Goal: Task Accomplishment & Management: Use online tool/utility

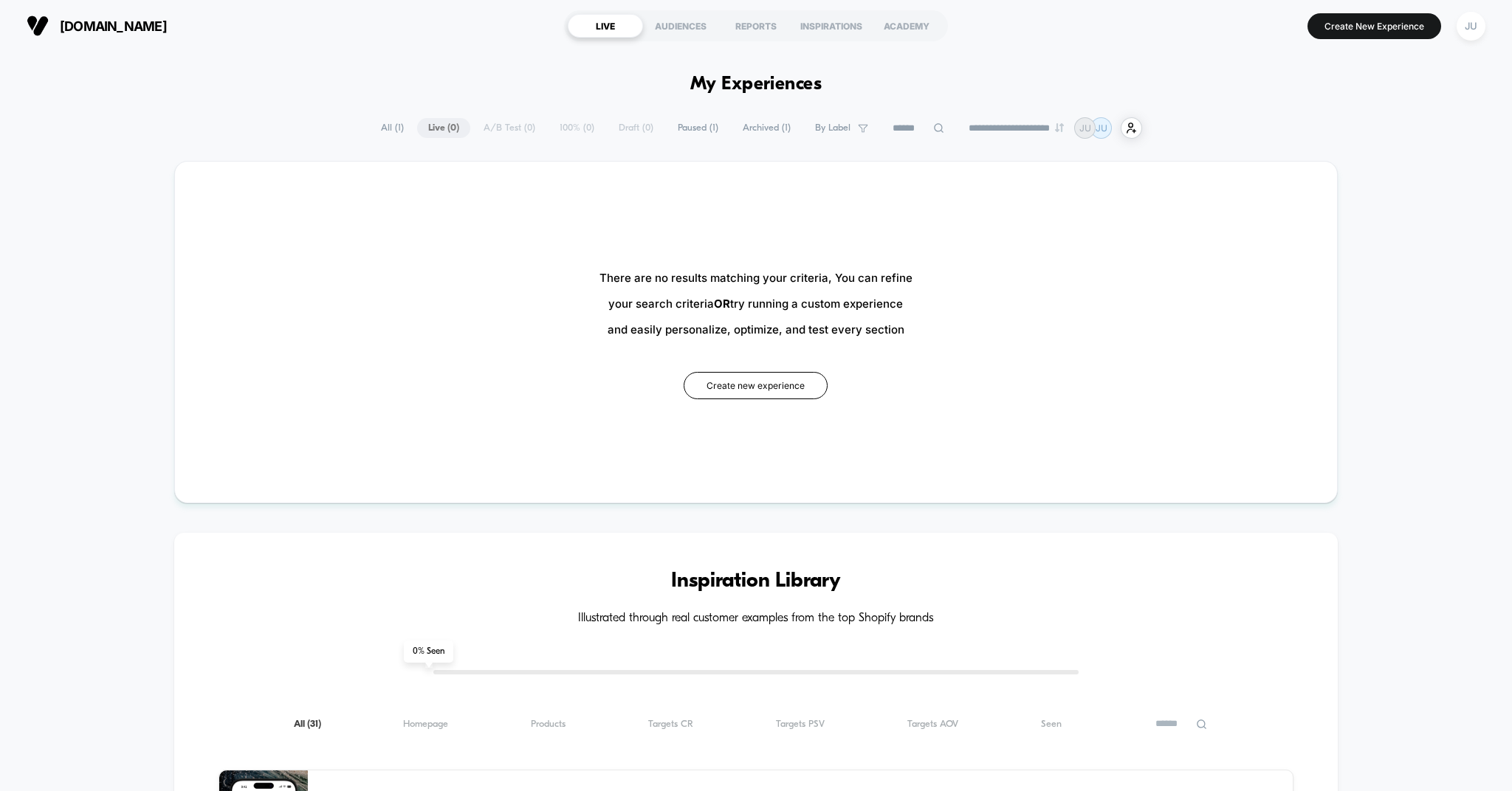
click at [389, 133] on span "All ( 1 )" at bounding box center [392, 128] width 45 height 20
click at [796, 380] on button "Create new experience" at bounding box center [756, 385] width 144 height 27
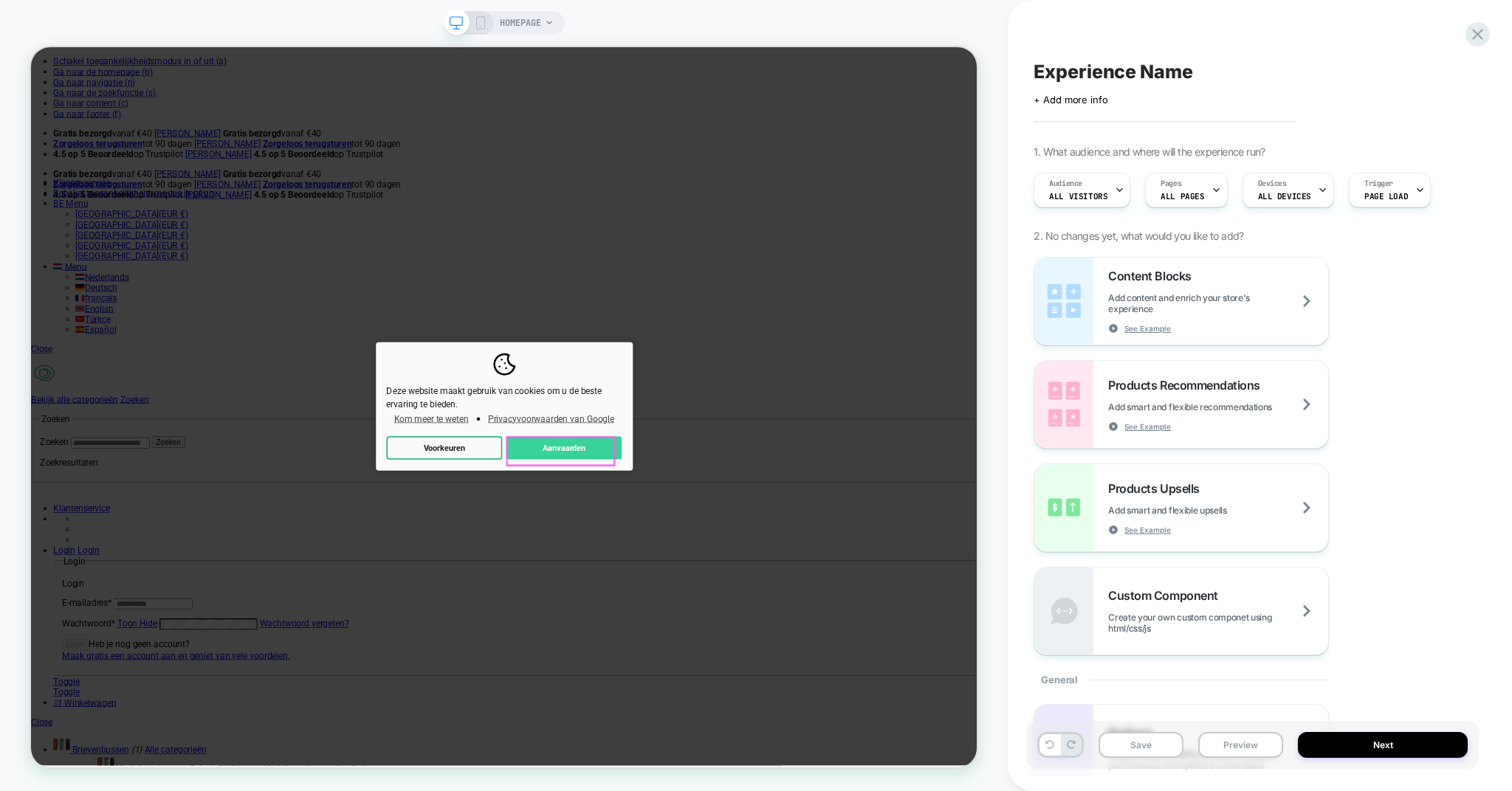
click at [735, 578] on button "Aanvaarden" at bounding box center [742, 582] width 155 height 32
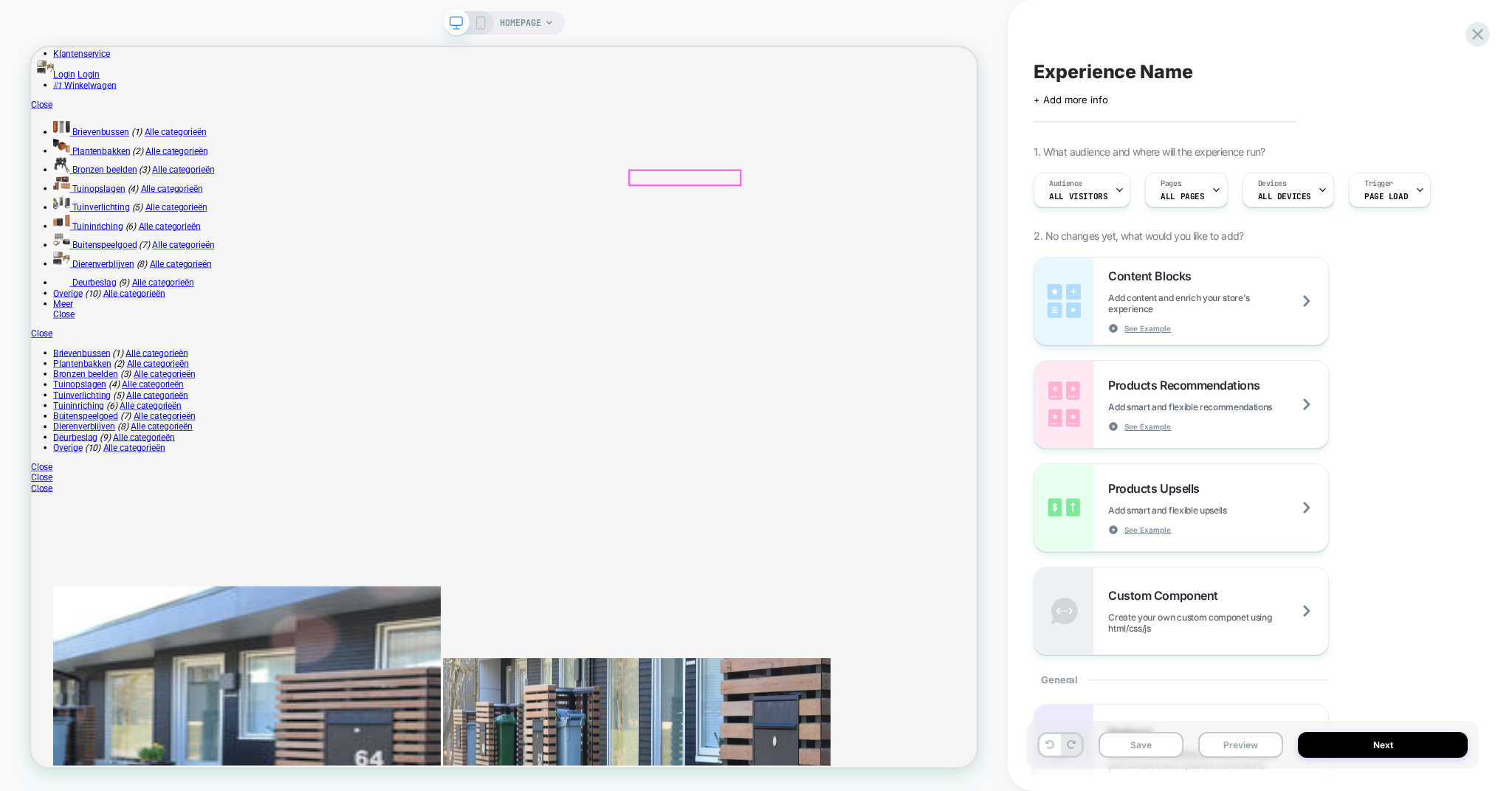
scroll to position [542, 0]
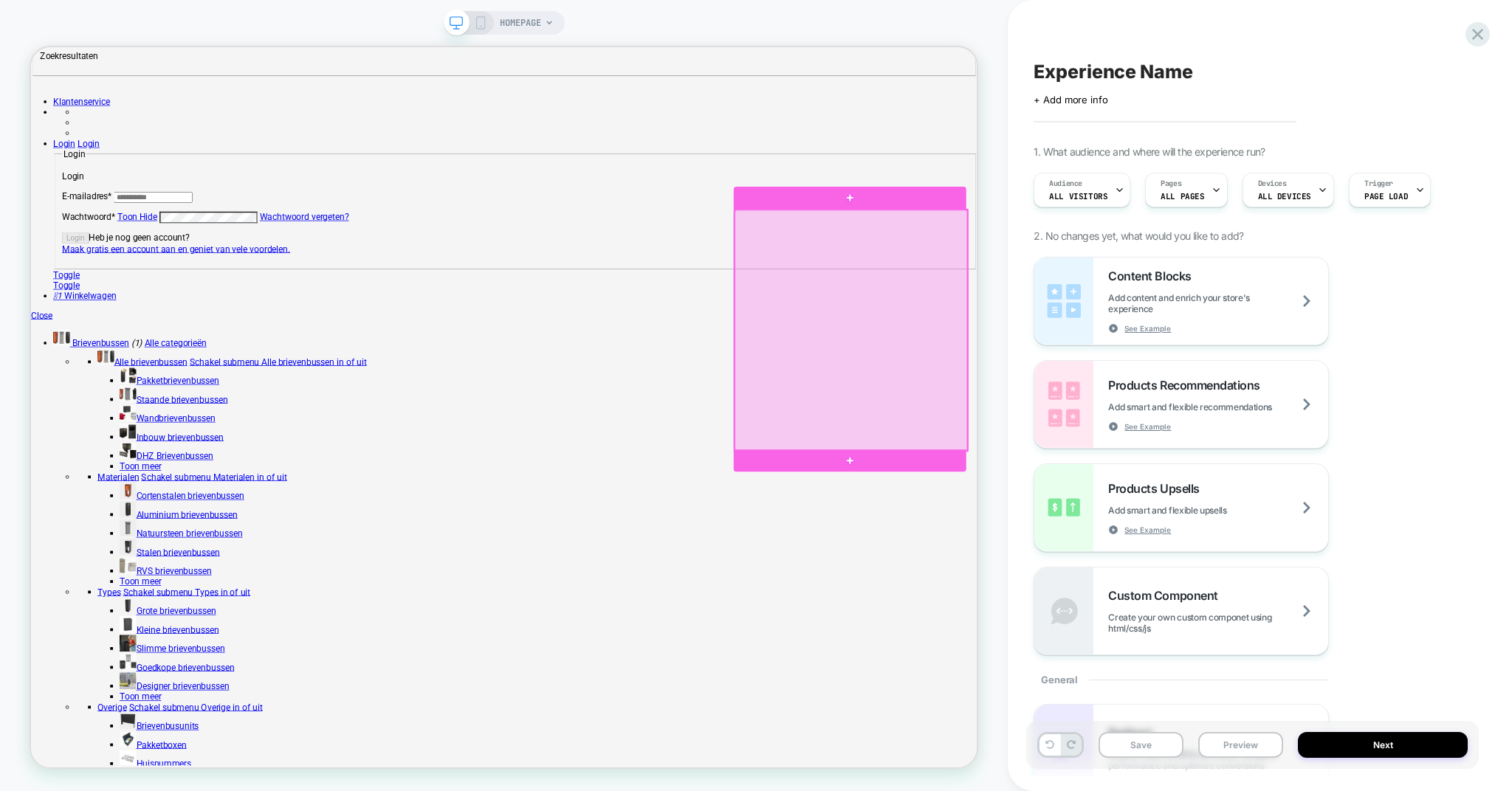
click at [1088, 569] on div at bounding box center [1124, 424] width 310 height 320
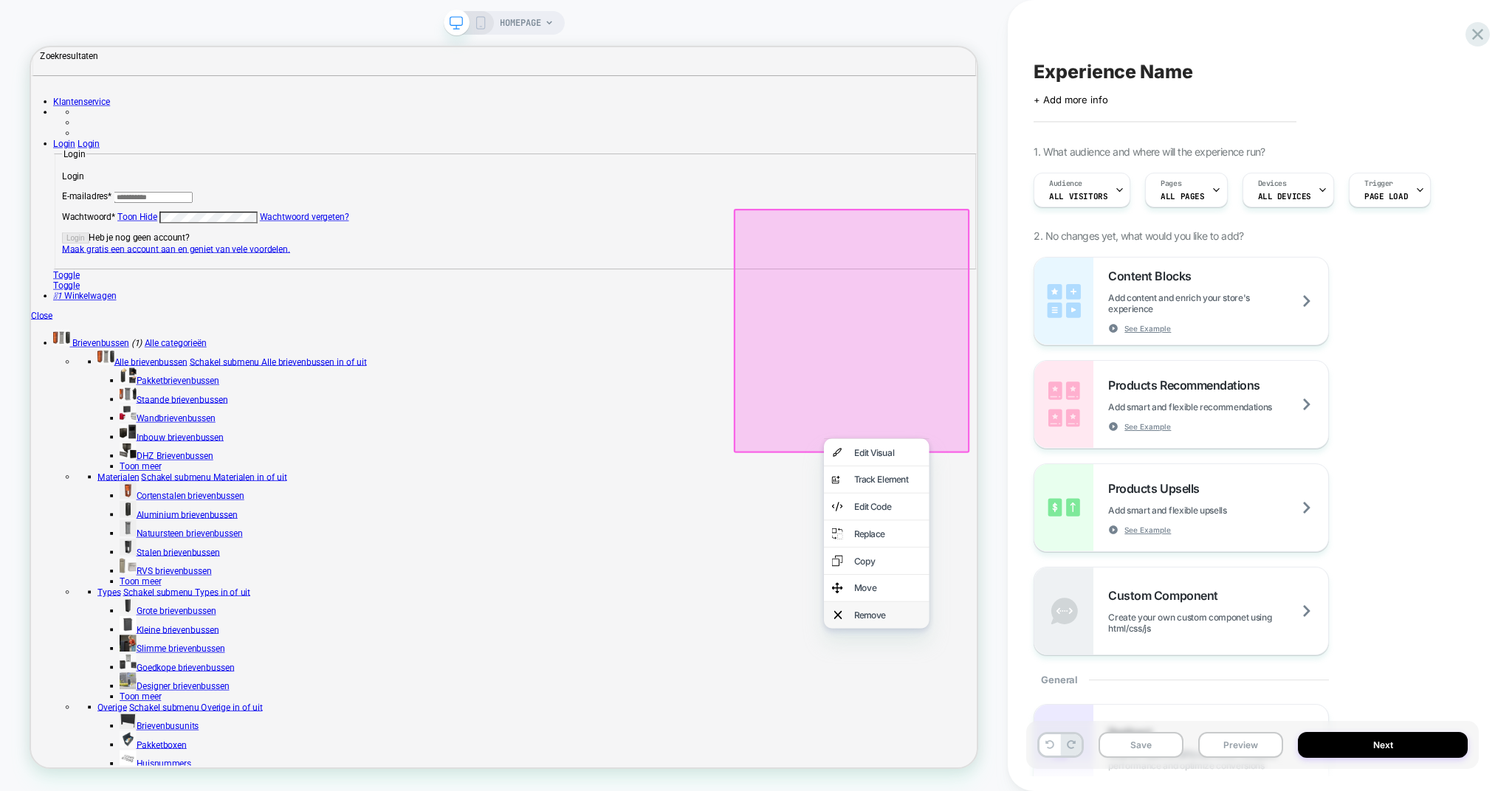
click at [1129, 790] on div "Remove" at bounding box center [1172, 804] width 90 height 15
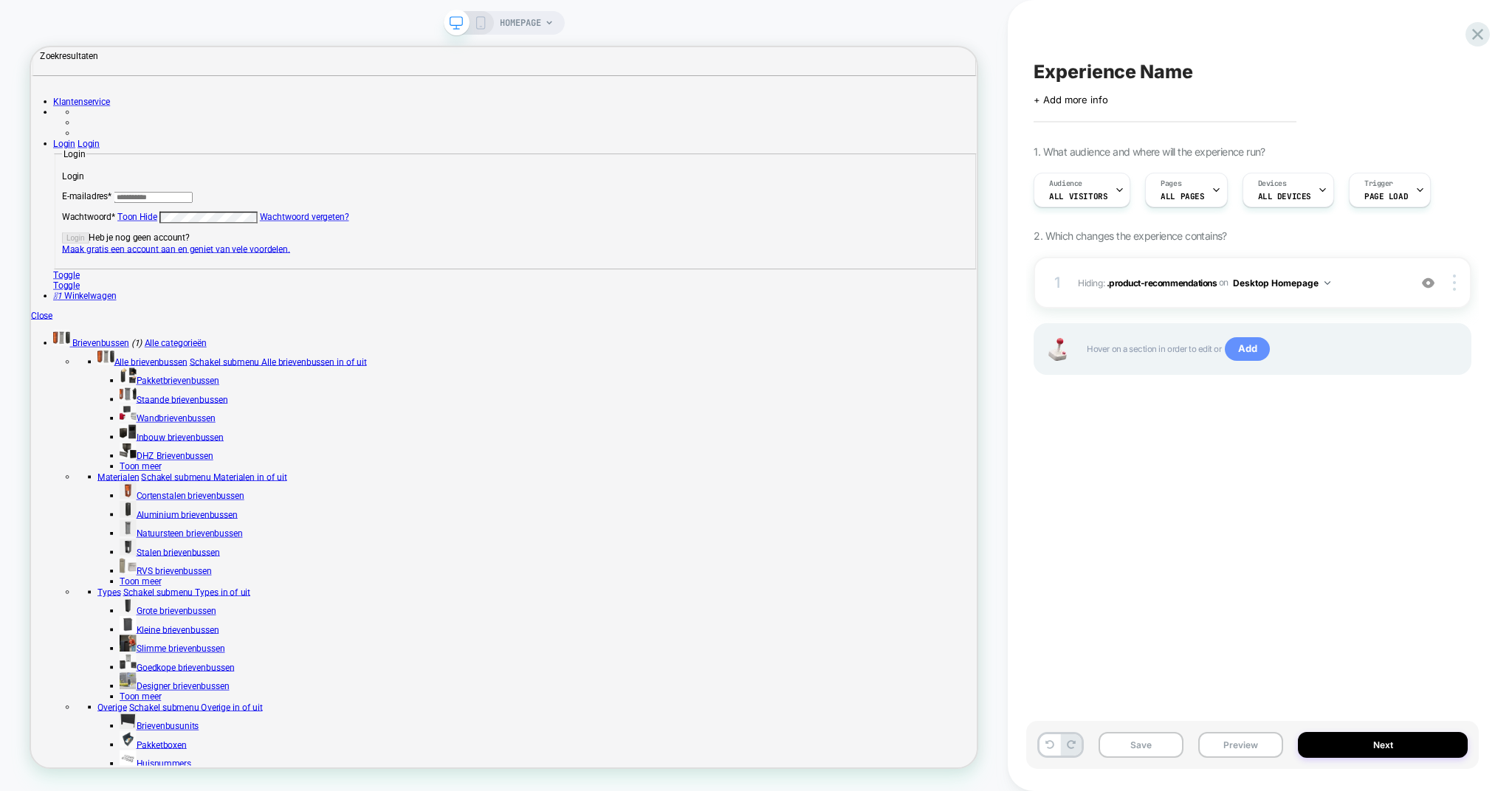
click at [1251, 352] on span "Add" at bounding box center [1247, 349] width 45 height 24
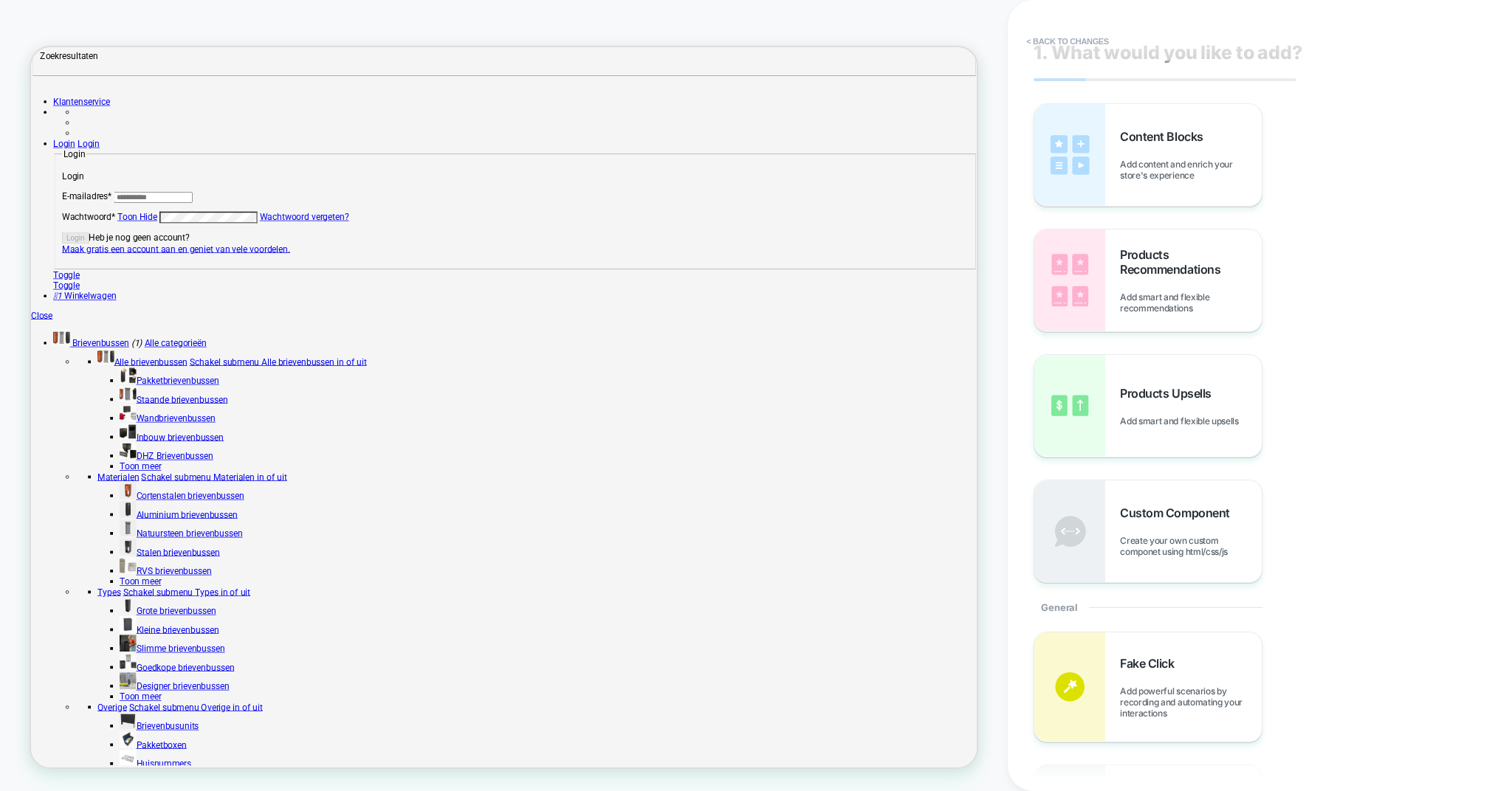
scroll to position [19, 0]
click at [1169, 129] on span "Content Blocks" at bounding box center [1165, 136] width 90 height 15
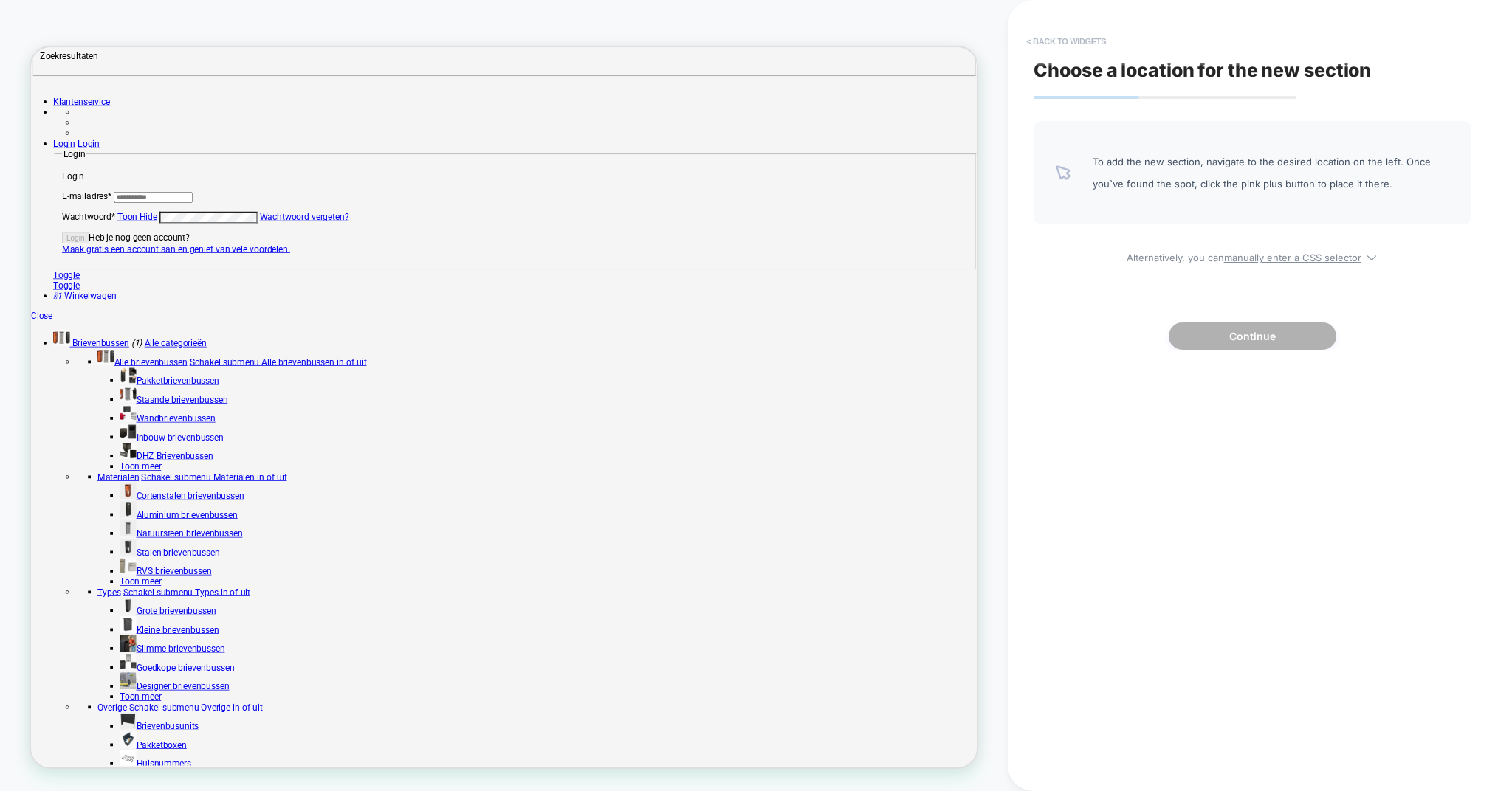
click at [1039, 46] on button "< Back to widgets" at bounding box center [1065, 42] width 94 height 24
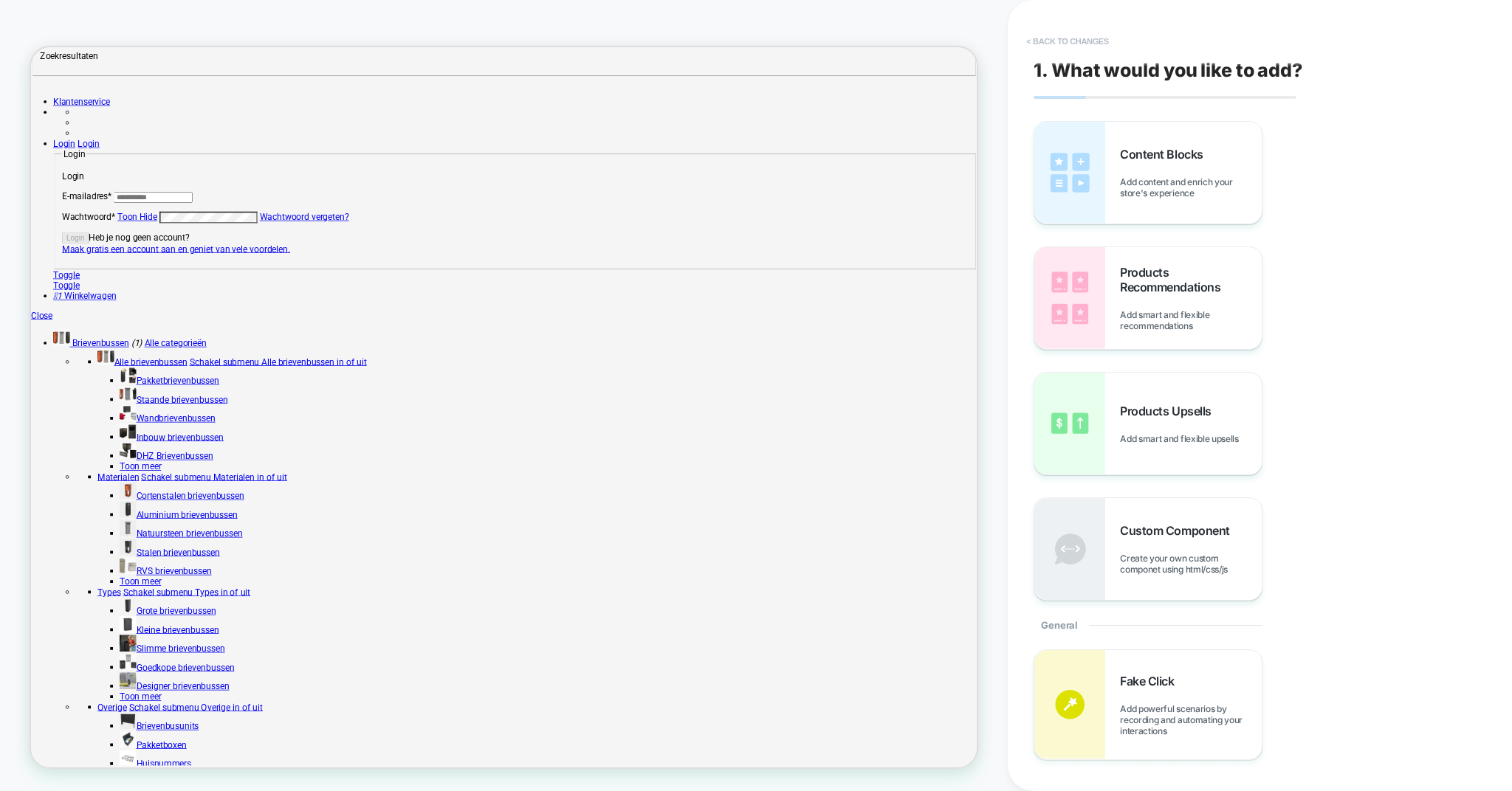
click at [1029, 44] on button "< Back to changes" at bounding box center [1067, 42] width 97 height 24
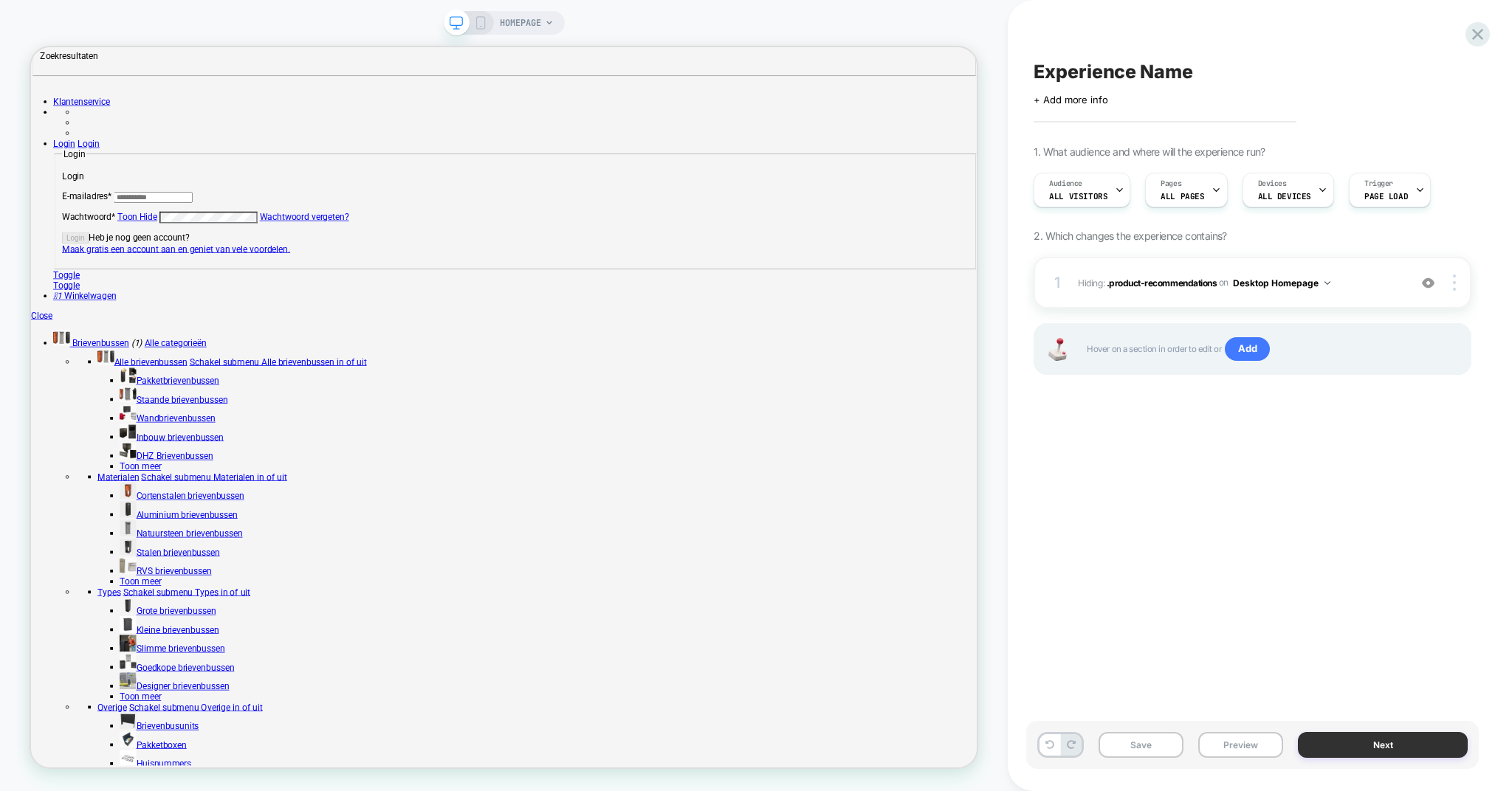
click at [1373, 745] on button "Next" at bounding box center [1383, 745] width 170 height 26
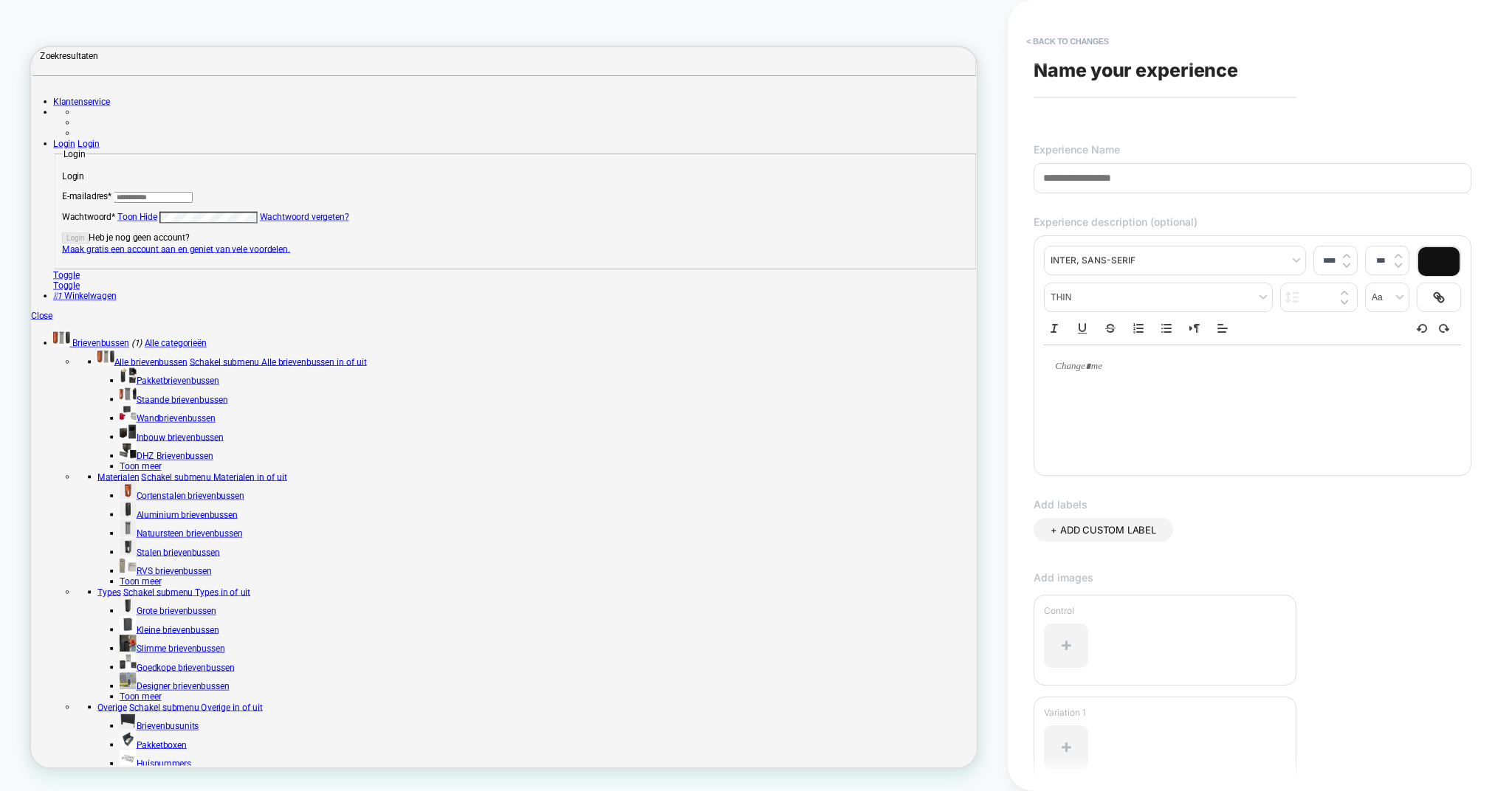
type input "**********"
click at [1103, 181] on input "**********" at bounding box center [1252, 178] width 438 height 30
type input "*"
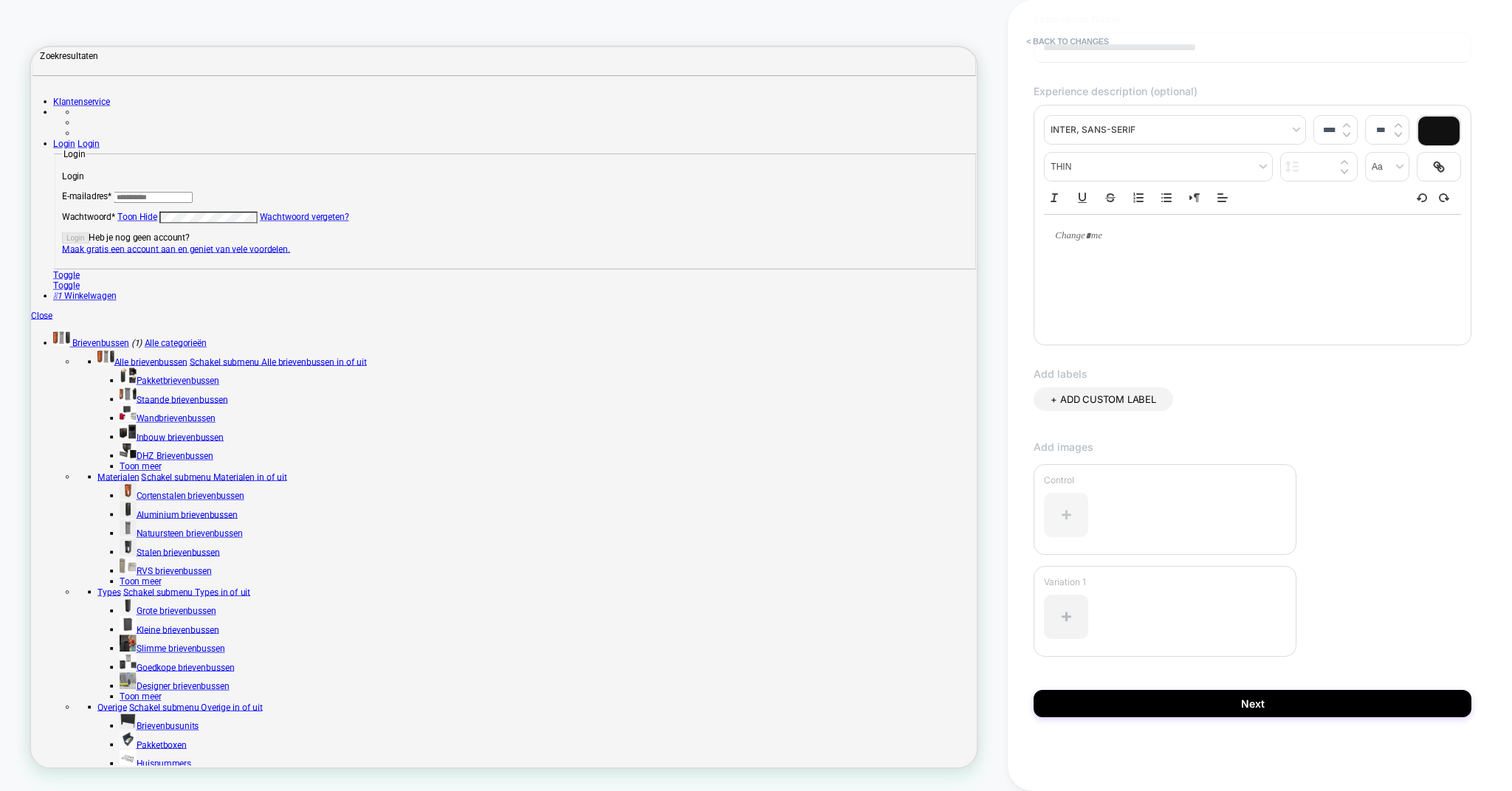
scroll to position [132, 0]
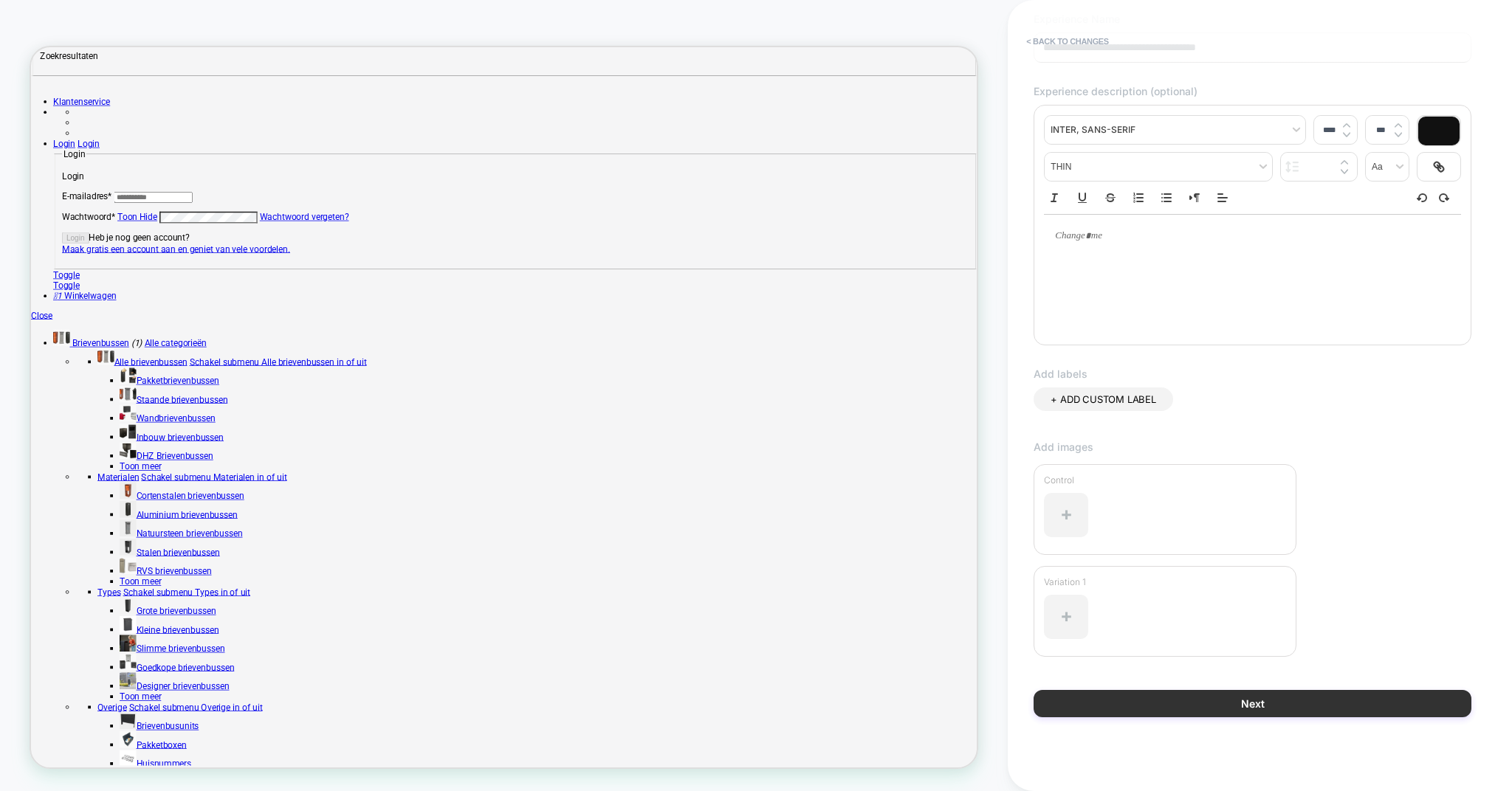
type input "**********"
click at [1165, 697] on button "Next" at bounding box center [1252, 703] width 438 height 27
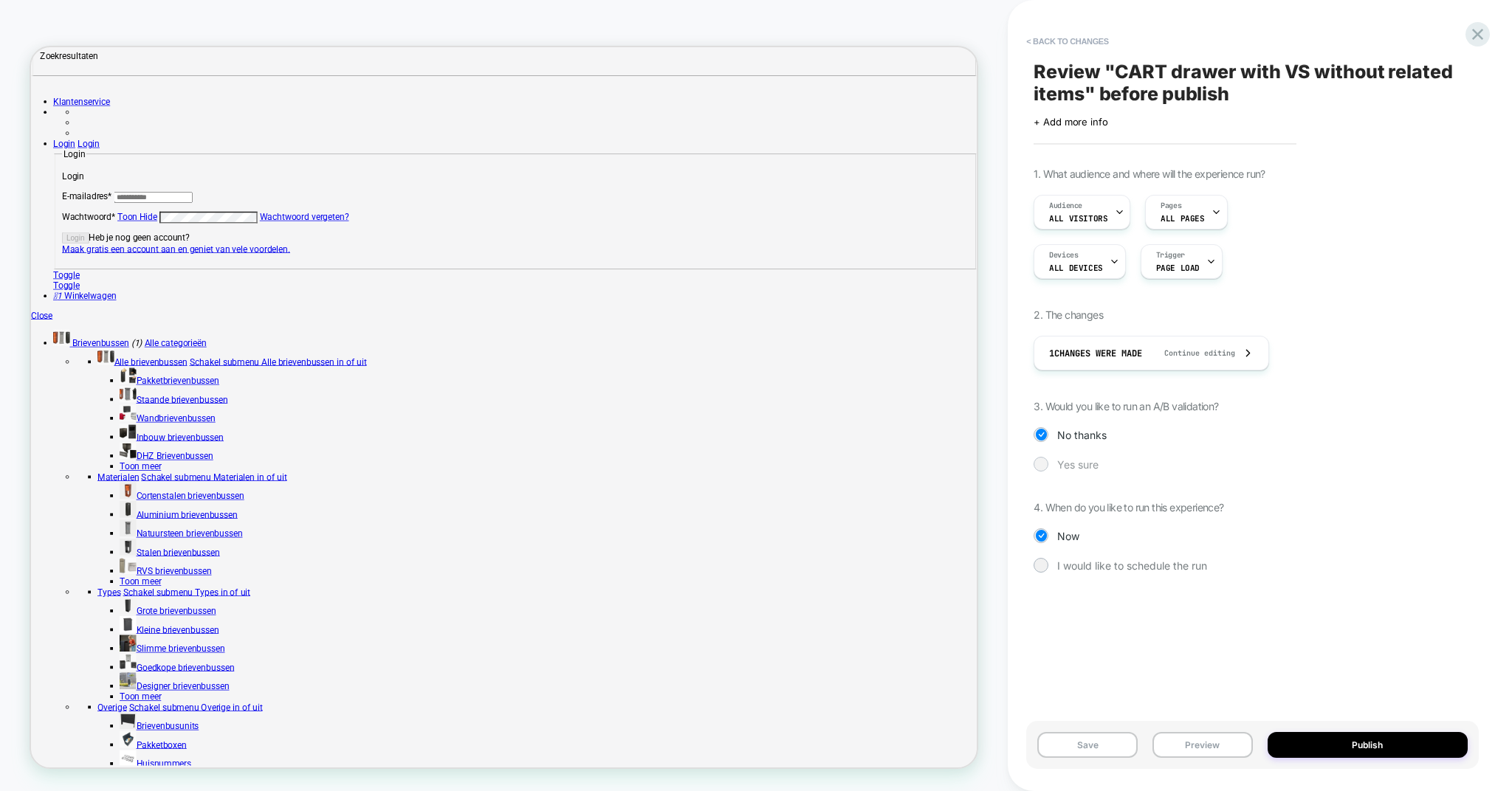
click at [1056, 468] on div "Yes sure" at bounding box center [1252, 464] width 438 height 15
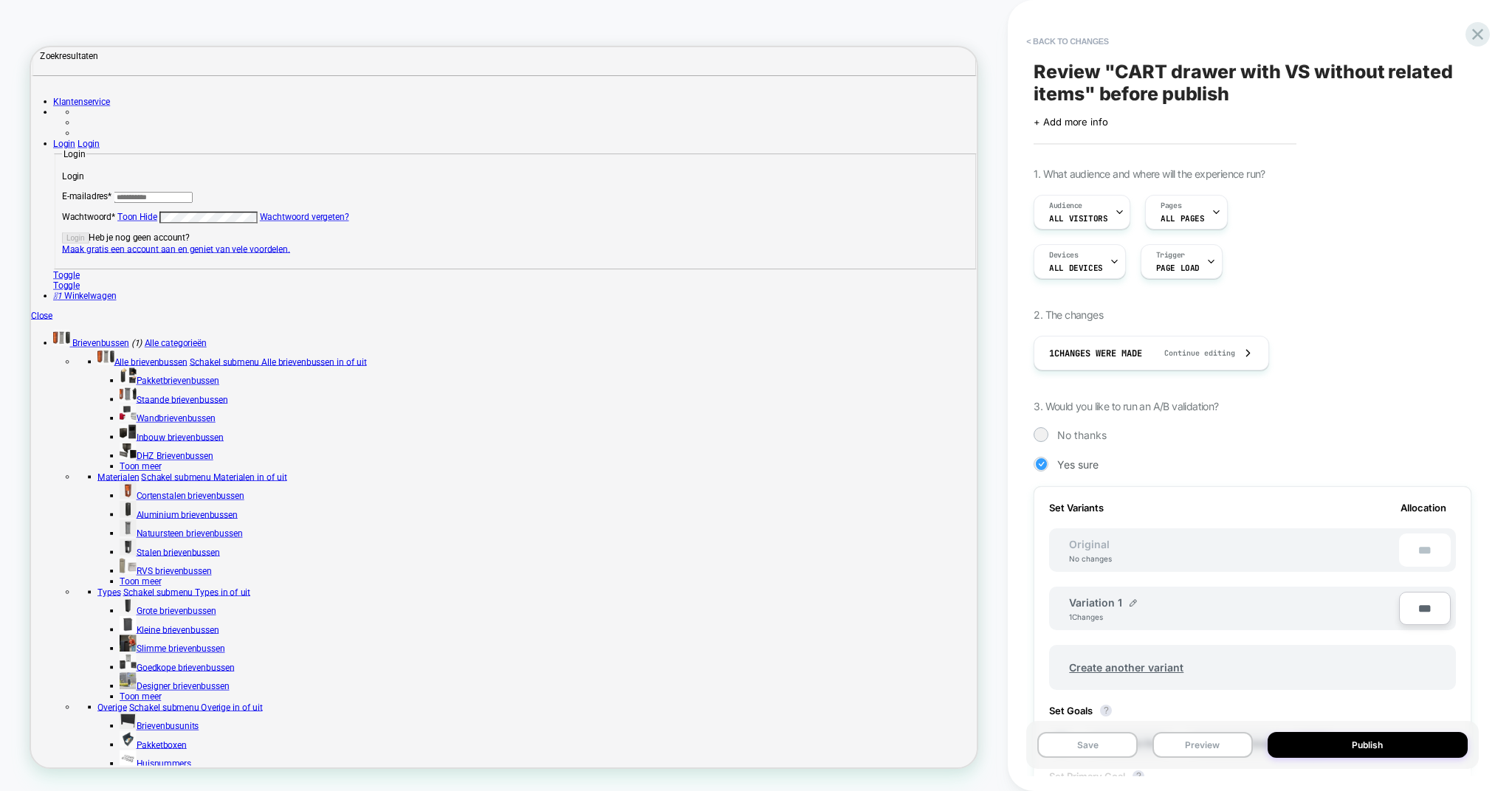
scroll to position [281, 0]
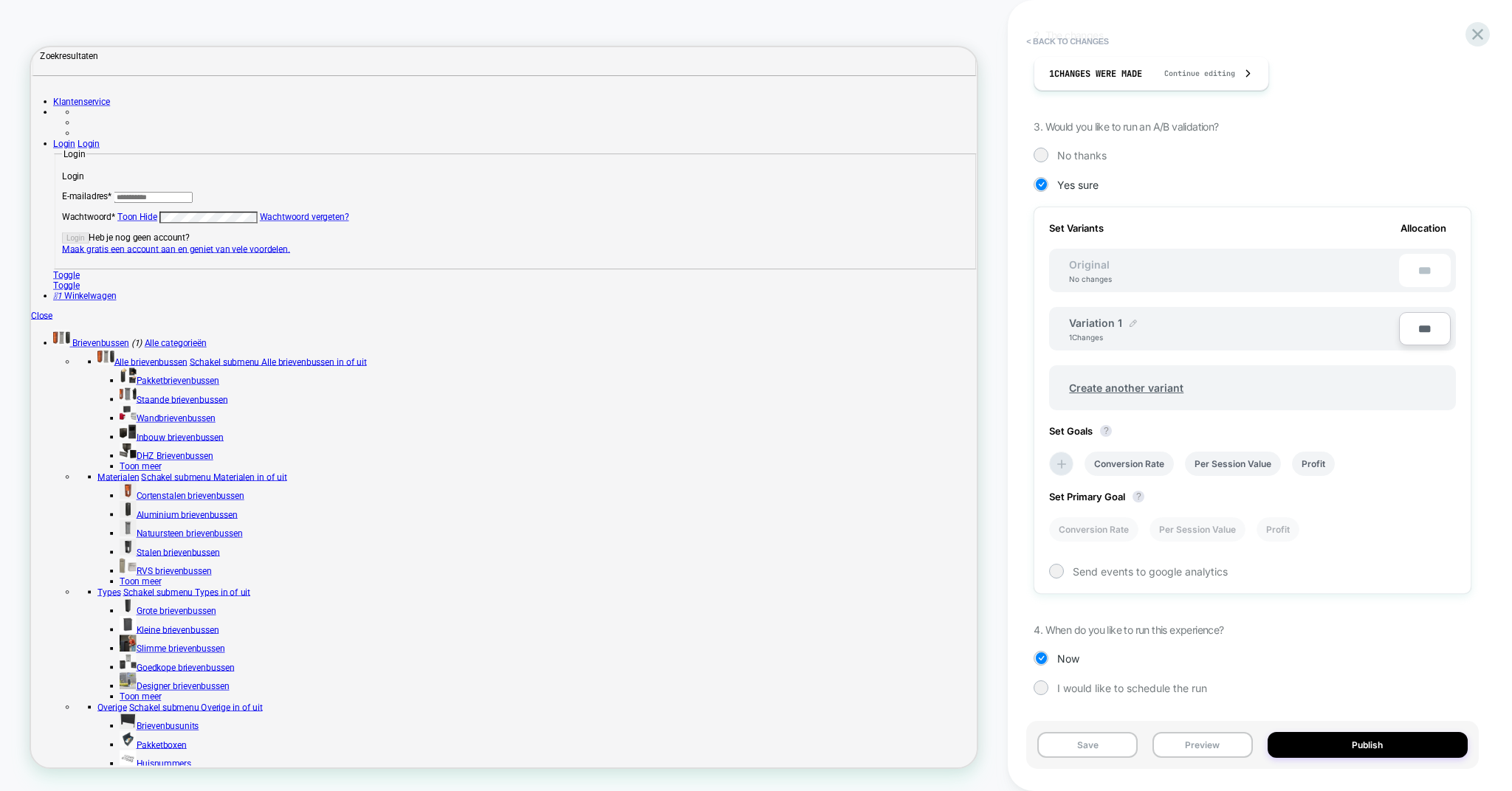
click at [1135, 319] on img at bounding box center [1133, 323] width 7 height 7
click at [1123, 326] on input "**********" at bounding box center [1123, 328] width 107 height 29
click at [1140, 328] on input "**********" at bounding box center [1123, 328] width 107 height 29
type input "**********"
click at [1249, 333] on button "Save" at bounding box center [1230, 329] width 49 height 22
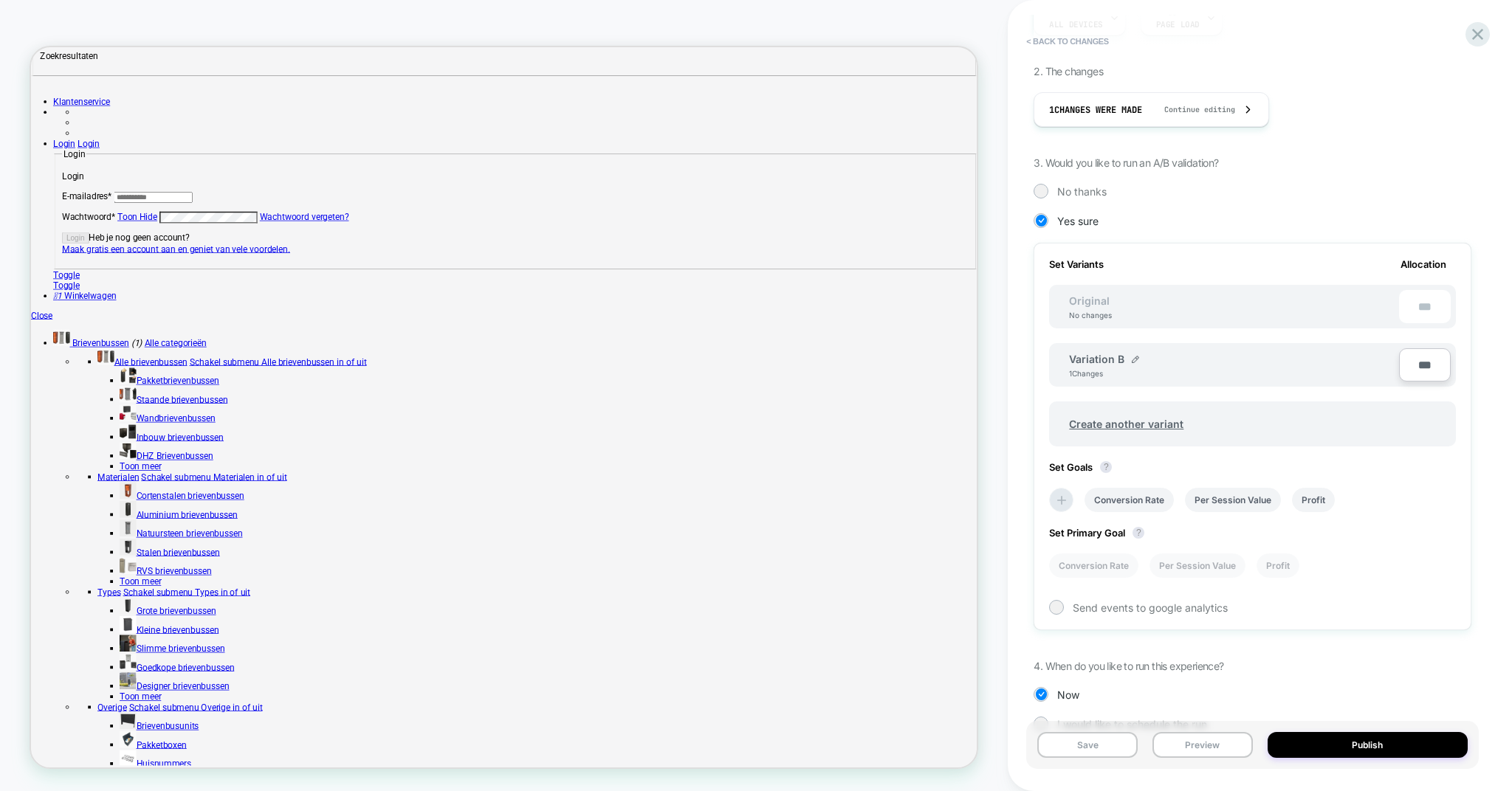
scroll to position [244, 0]
click at [1066, 498] on icon at bounding box center [1062, 501] width 15 height 15
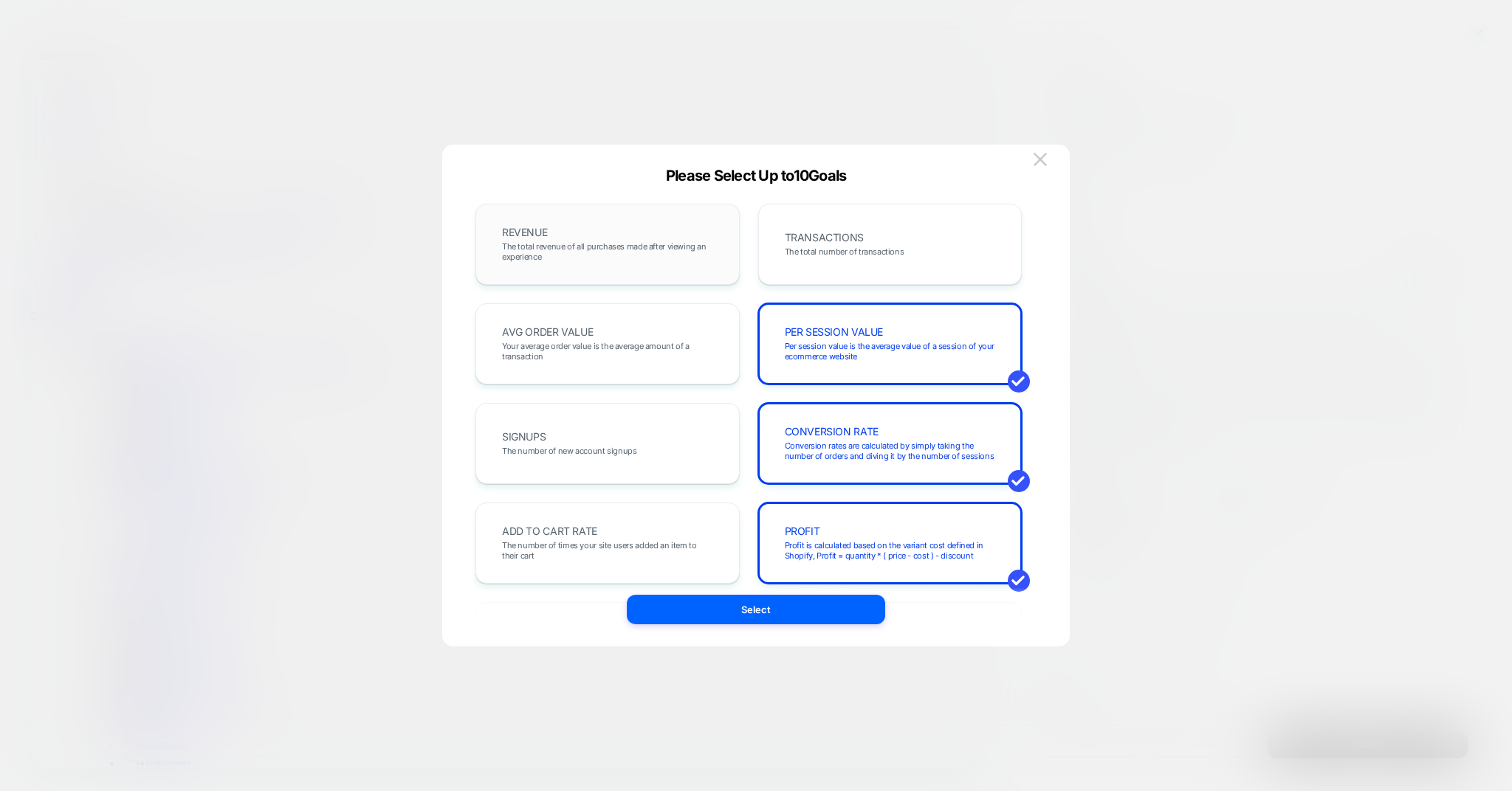
click at [632, 241] on span "The total revenue of all purchases made after viewing an experience" at bounding box center [608, 252] width 211 height 21
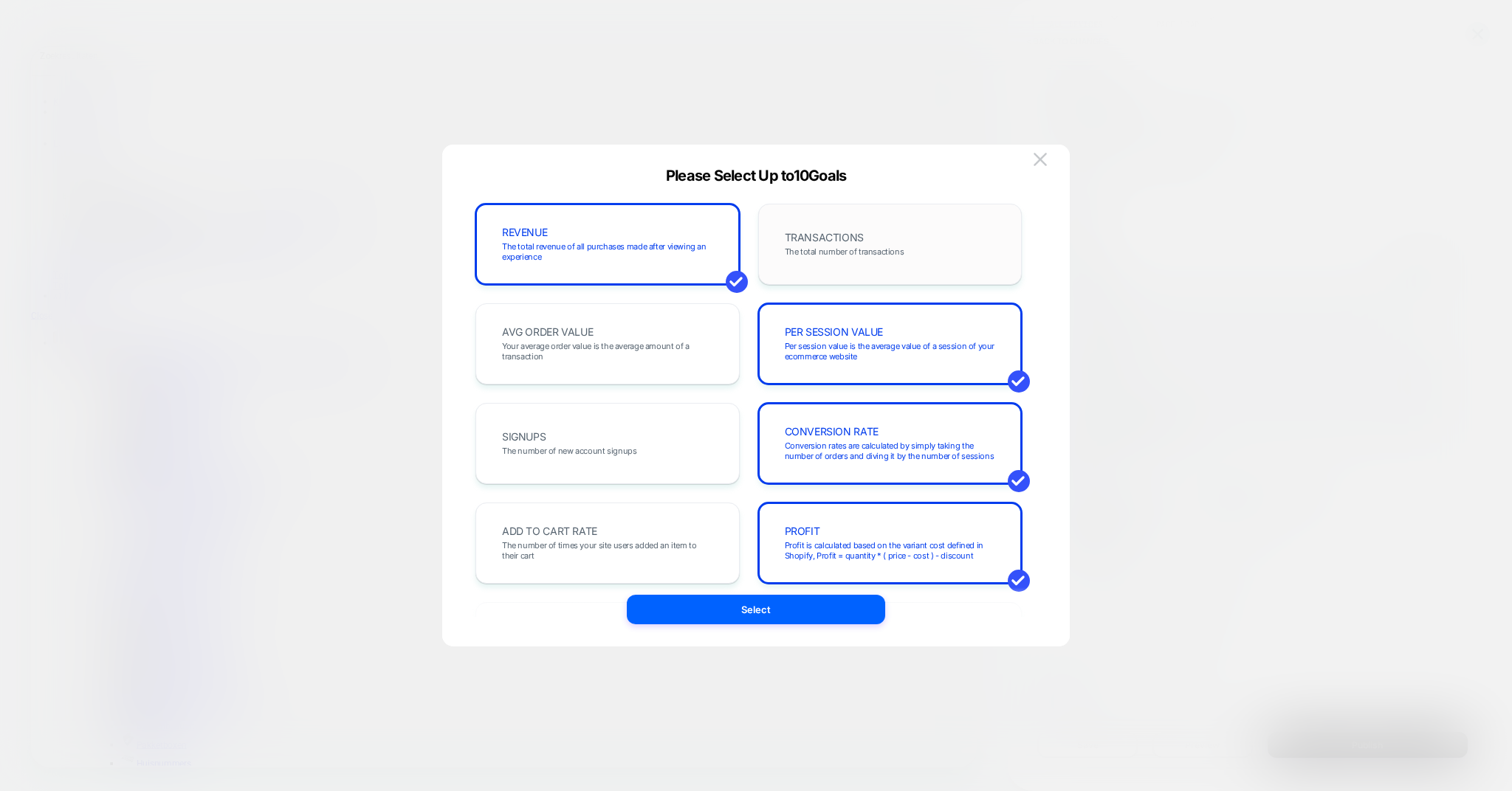
click at [879, 238] on div "TRANSACTIONS The total number of transactions" at bounding box center [890, 244] width 233 height 51
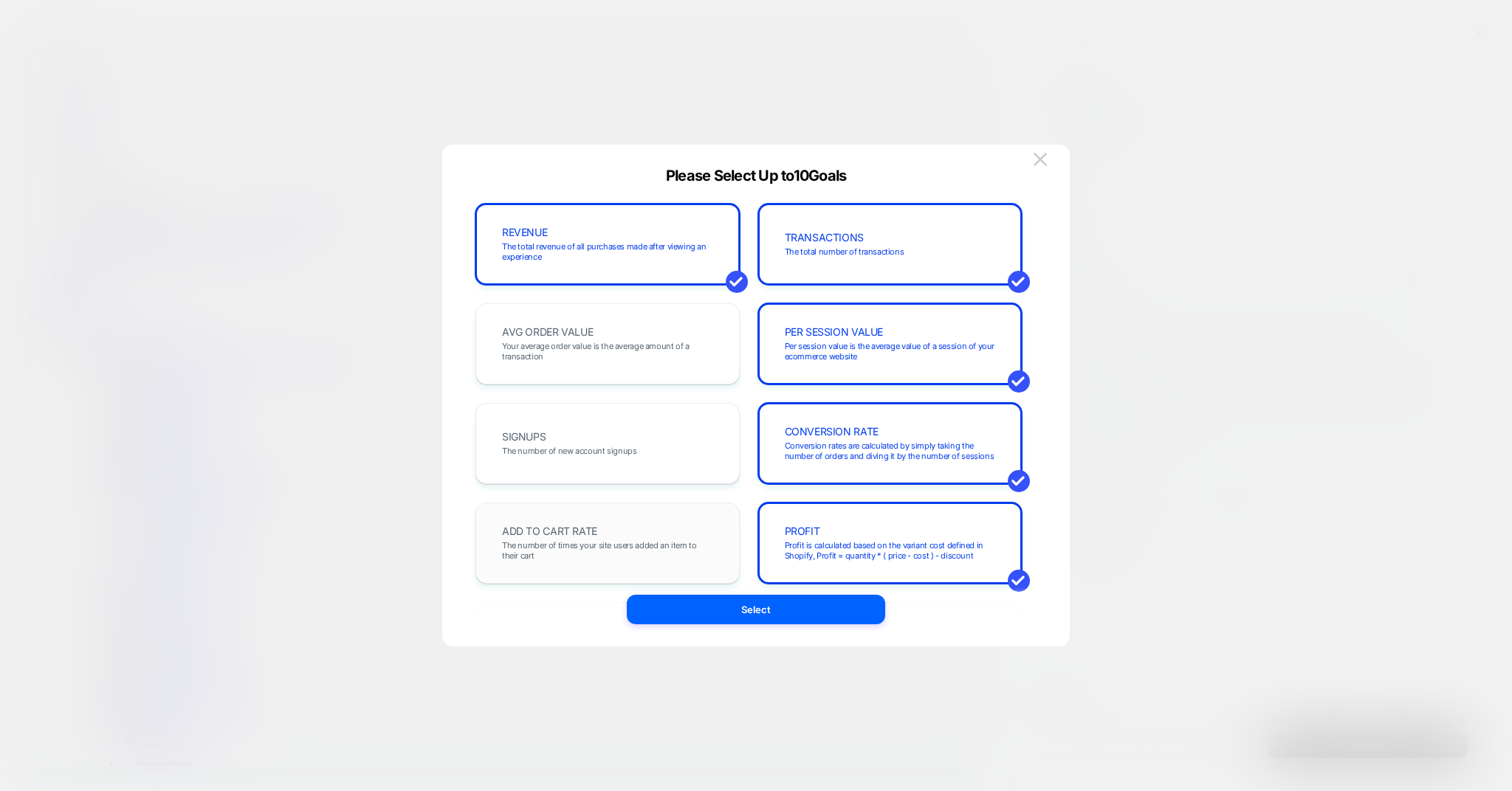
click at [632, 536] on div "ADD TO CART RATE The number of times your site users added an item to their cart" at bounding box center [608, 544] width 233 height 51
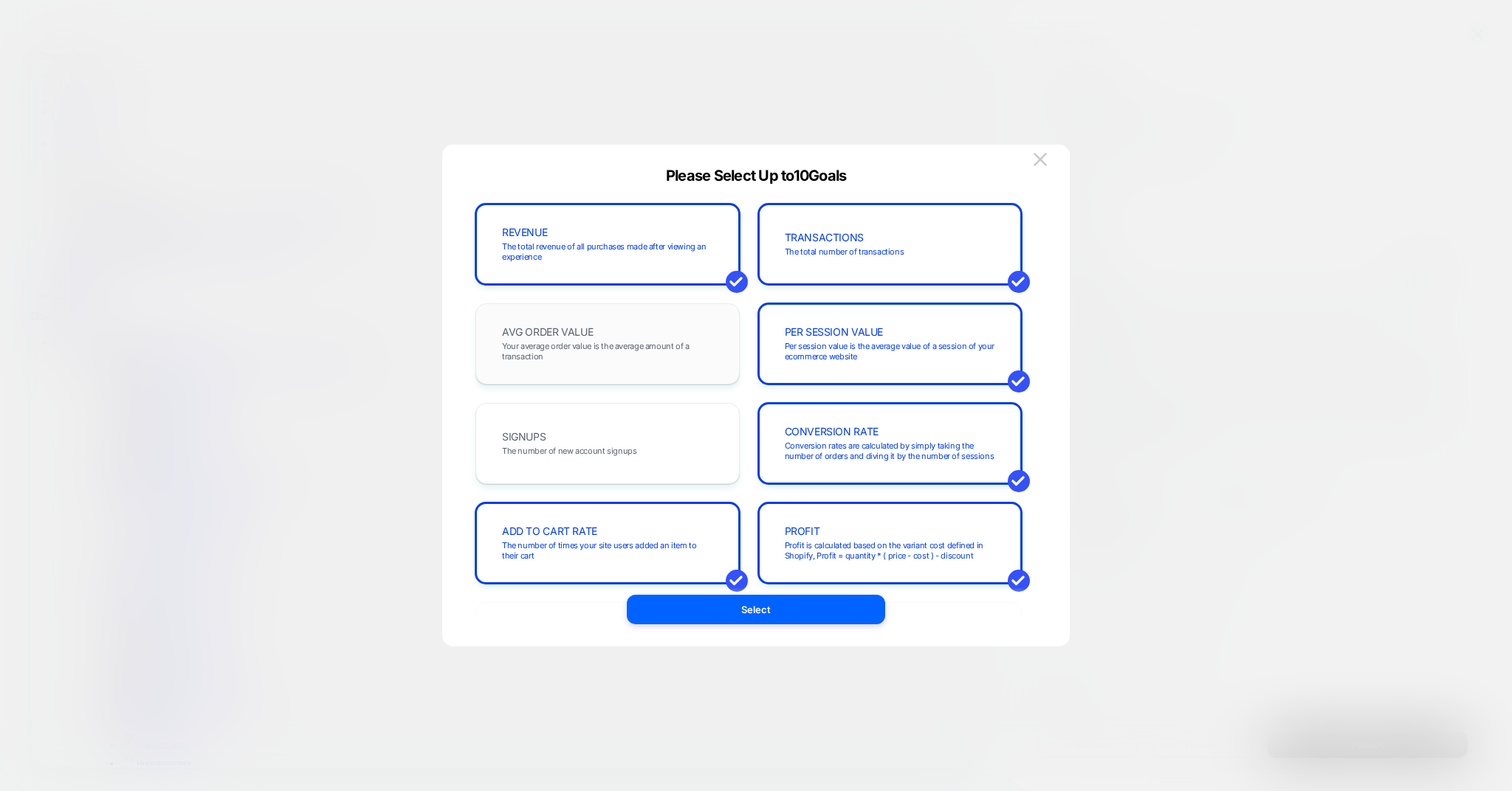
click at [607, 372] on div "AVG ORDER VALUE Your average order value is the average amount of a transaction" at bounding box center [608, 343] width 265 height 81
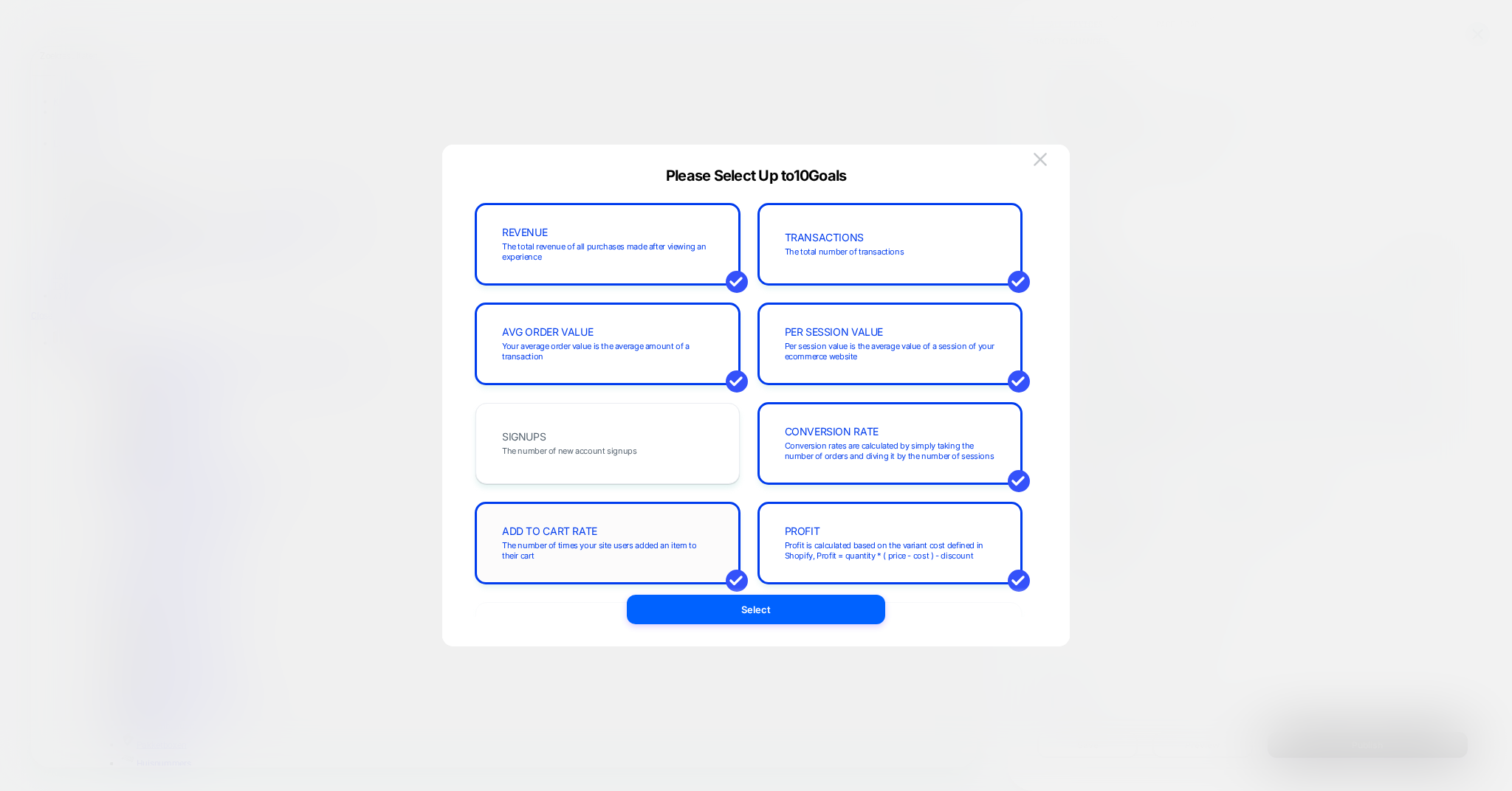
click at [590, 541] on span "The number of times your site users added an item to their cart" at bounding box center [608, 550] width 211 height 21
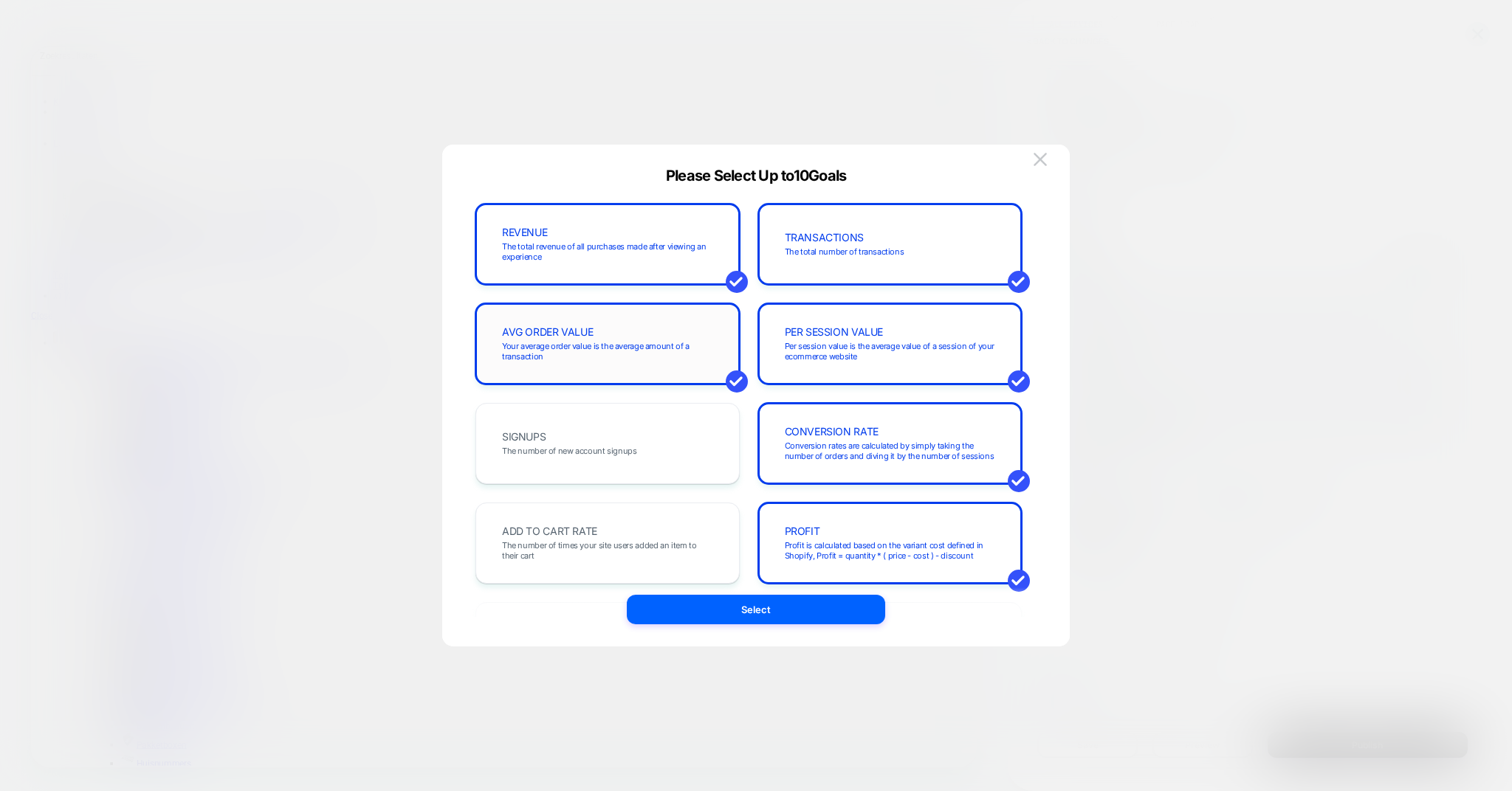
click at [583, 324] on div "AVG ORDER VALUE Your average order value is the average amount of a transaction" at bounding box center [608, 344] width 233 height 51
click at [612, 339] on div "AVG ORDER VALUE Your average order value is the average amount of a transaction" at bounding box center [608, 344] width 233 height 51
click at [792, 605] on button "Select" at bounding box center [756, 610] width 259 height 30
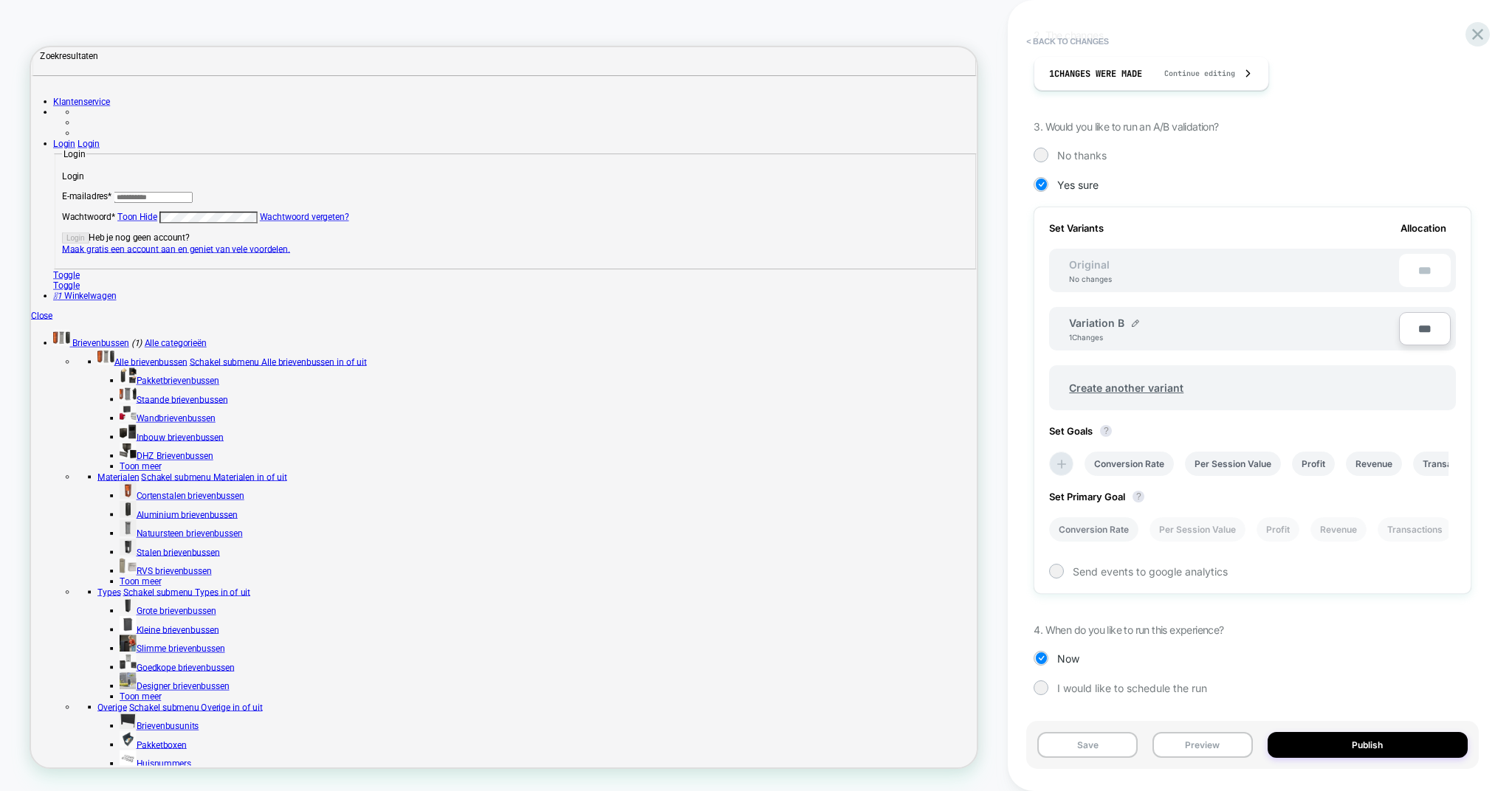
scroll to position [281, 0]
click at [1204, 736] on button "Preview" at bounding box center [1202, 745] width 100 height 26
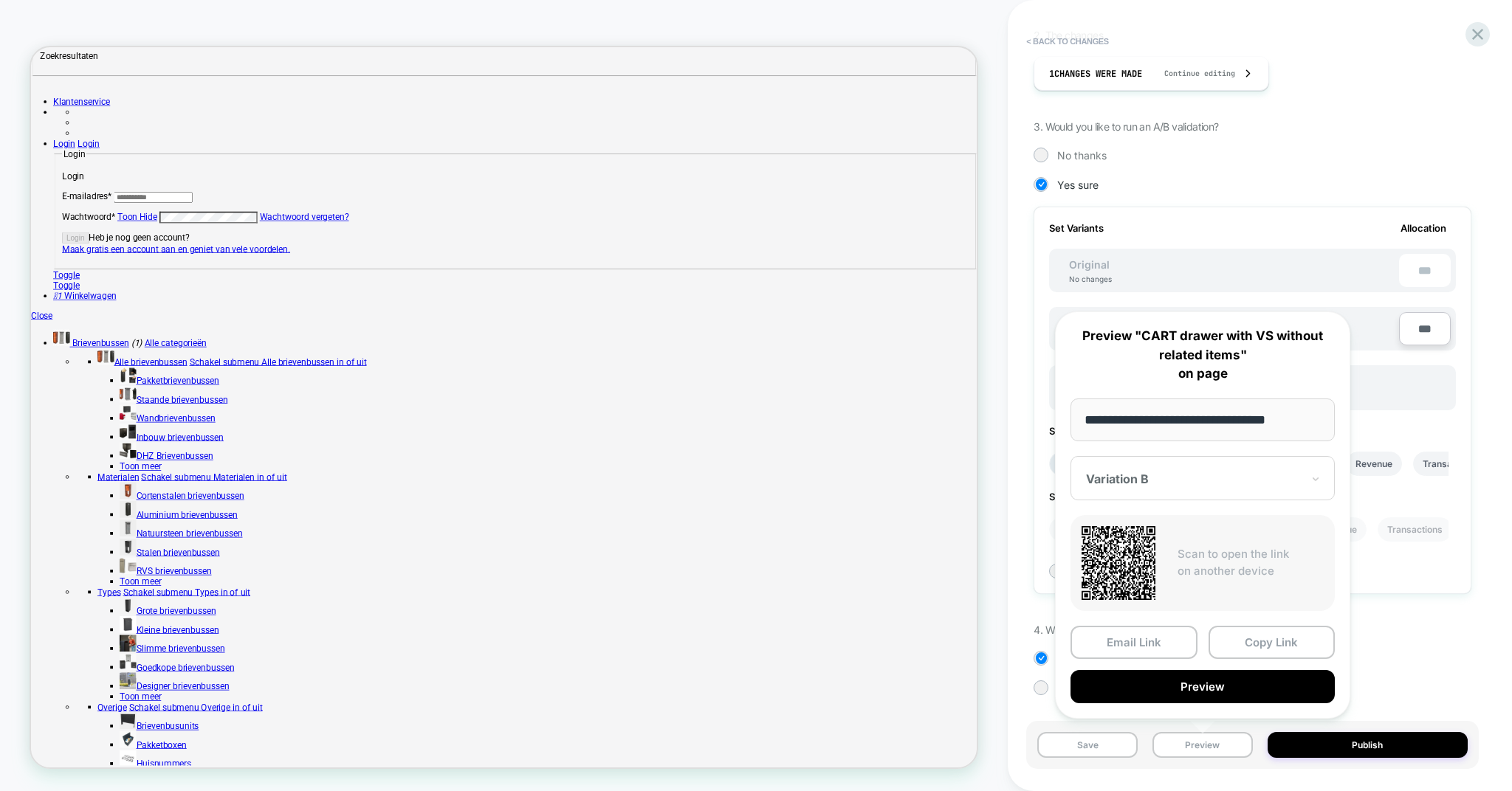
click at [1247, 617] on div "**********" at bounding box center [1203, 515] width 296 height 408
click at [1169, 472] on div at bounding box center [1194, 479] width 215 height 15
click at [1129, 555] on div "CONTROL" at bounding box center [1203, 556] width 250 height 27
click at [1247, 641] on button "Copy Link" at bounding box center [1272, 642] width 127 height 33
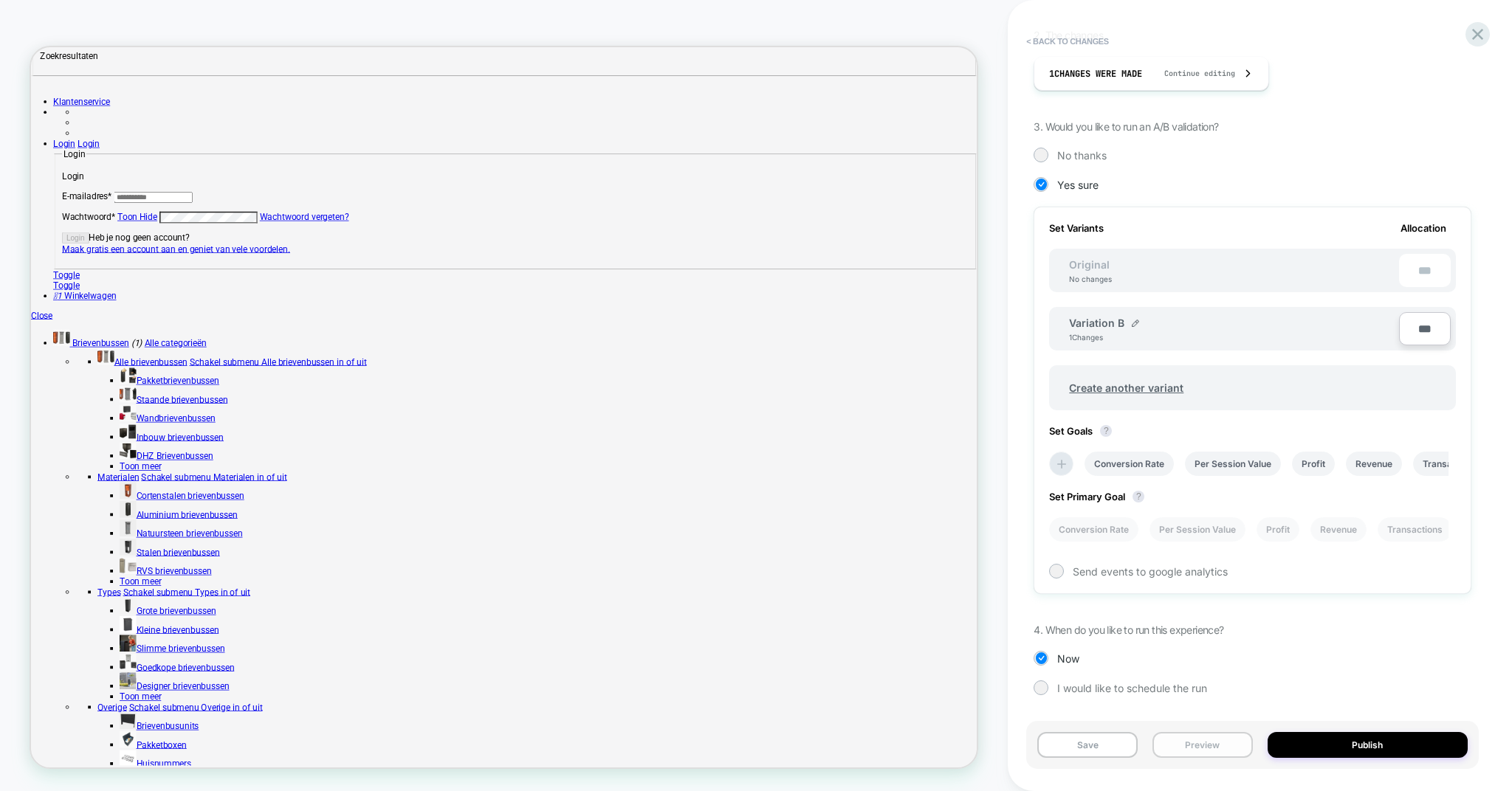
click at [1202, 753] on button "Preview" at bounding box center [1202, 745] width 100 height 26
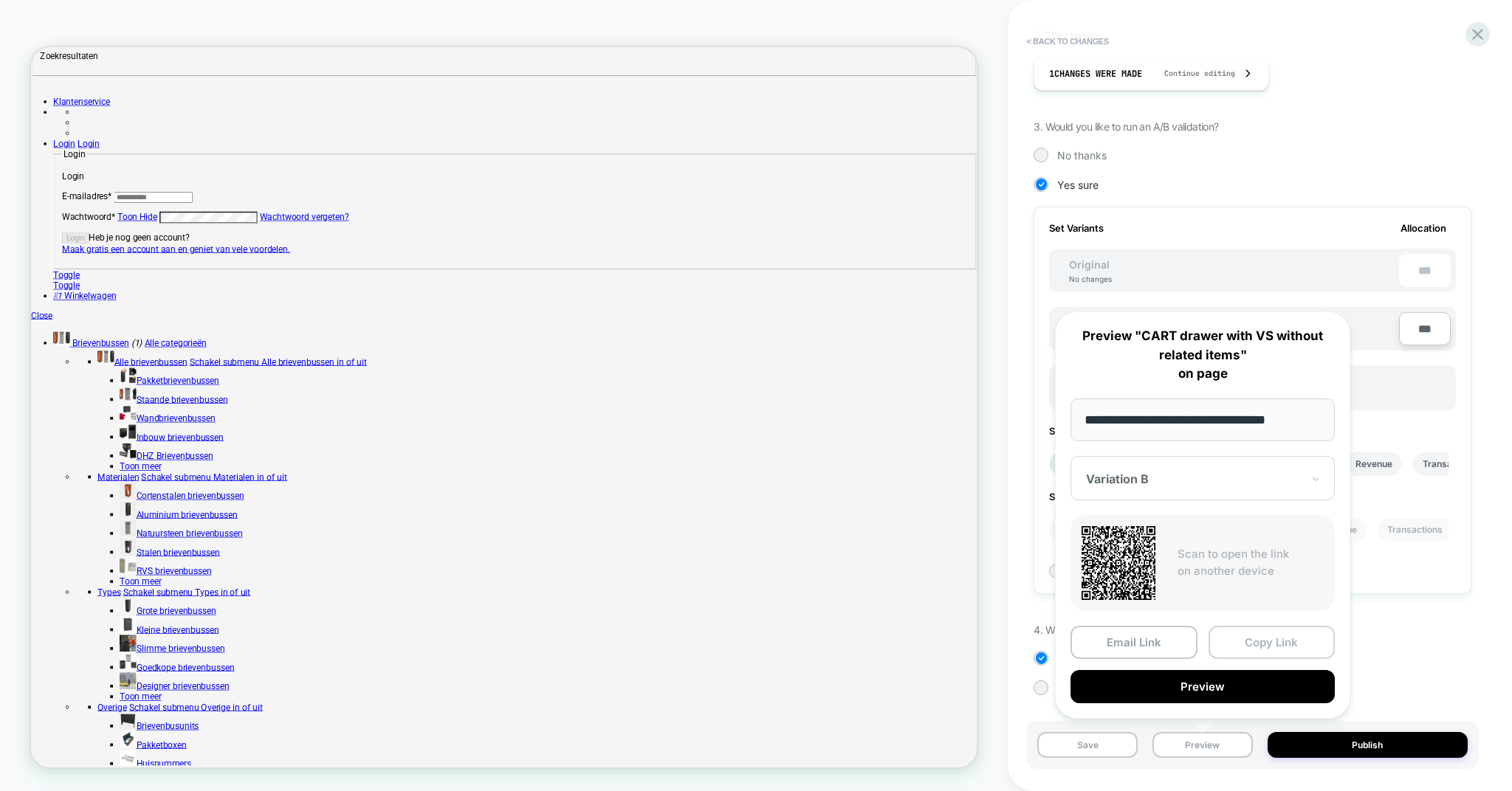
click at [1266, 642] on button "Copy Link" at bounding box center [1272, 642] width 127 height 33
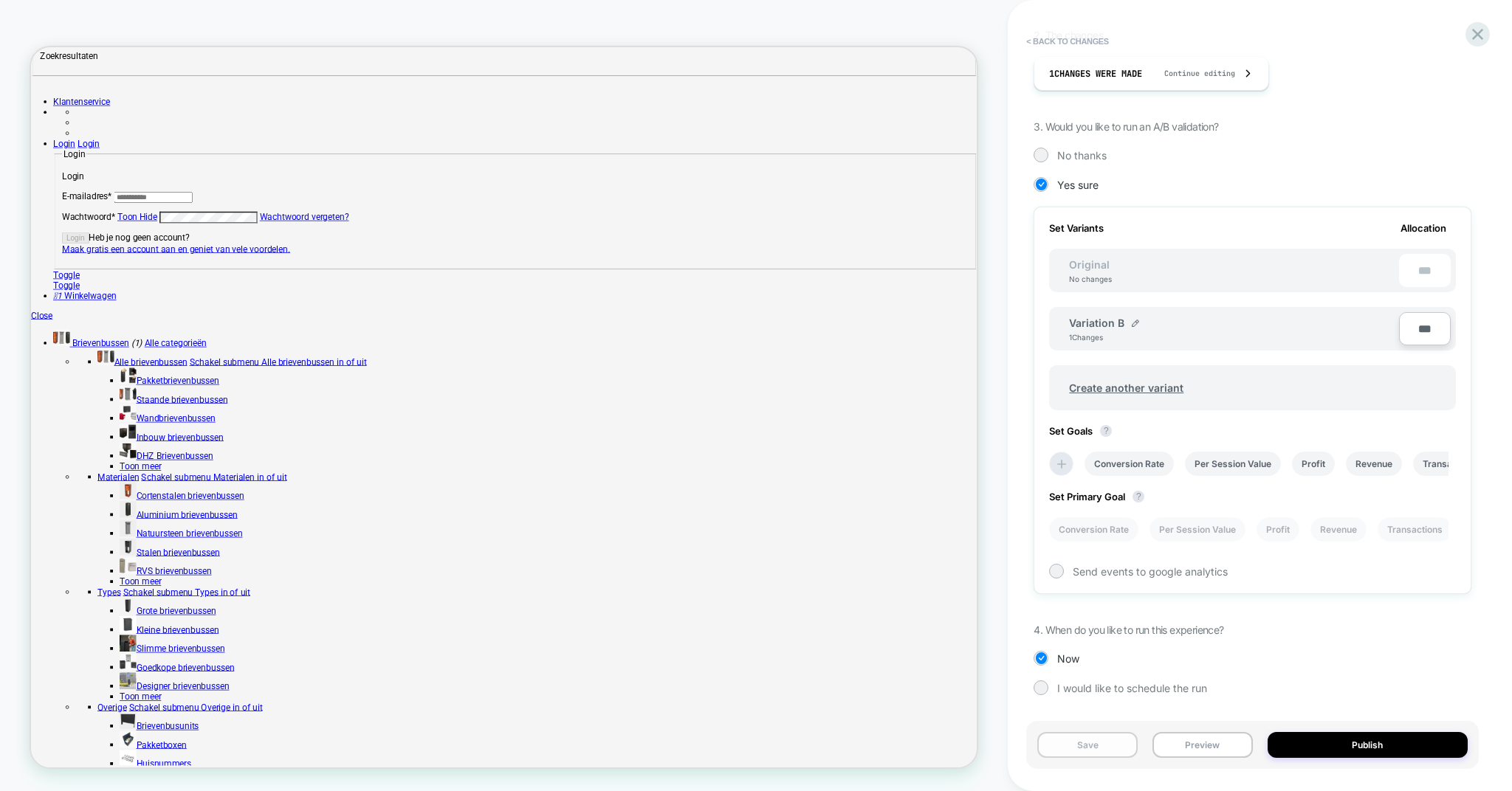
click at [1115, 748] on button "Save" at bounding box center [1087, 745] width 100 height 26
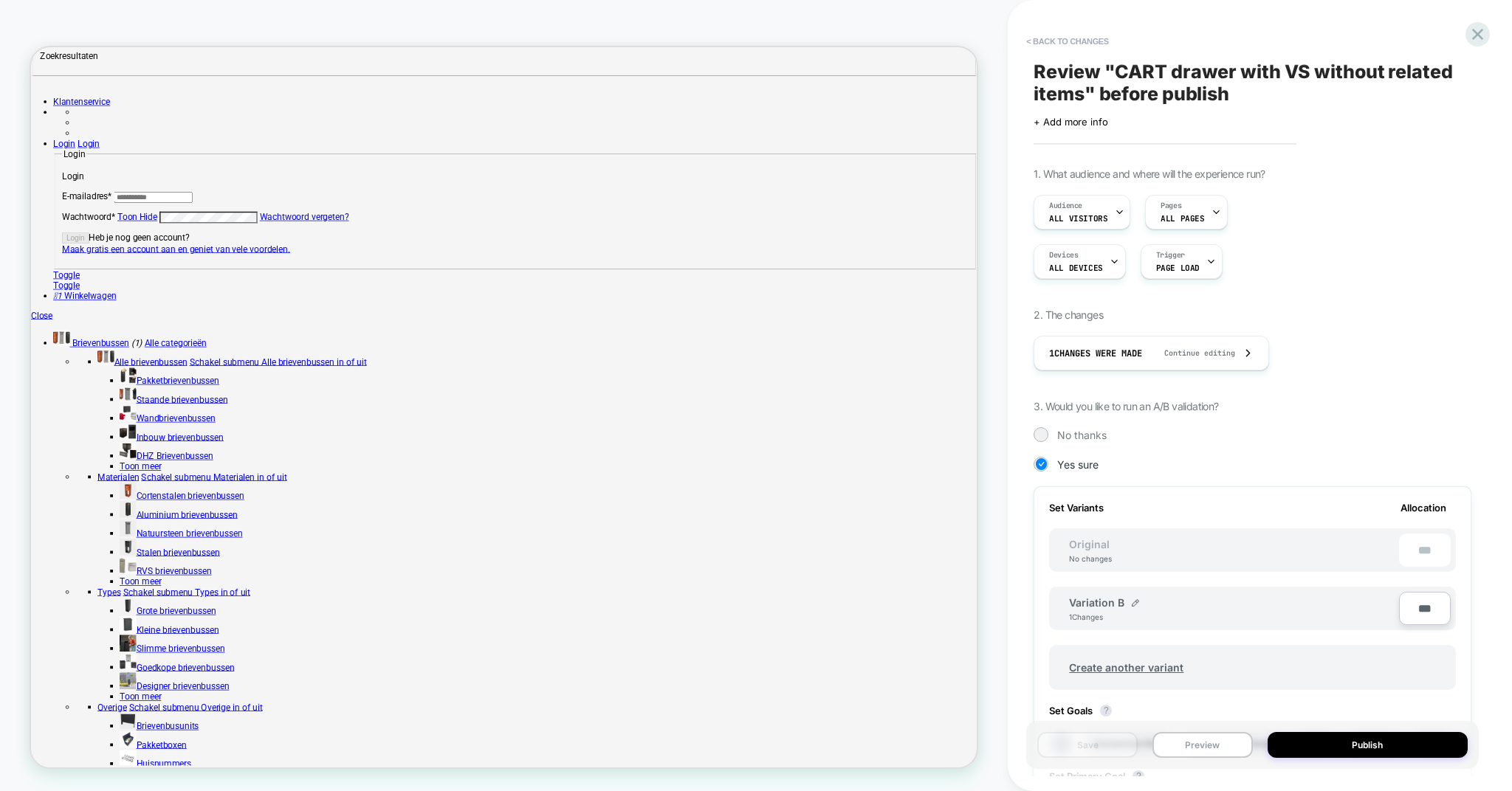
scroll to position [0, 0]
click at [1065, 39] on button "< Back to changes" at bounding box center [1067, 42] width 97 height 24
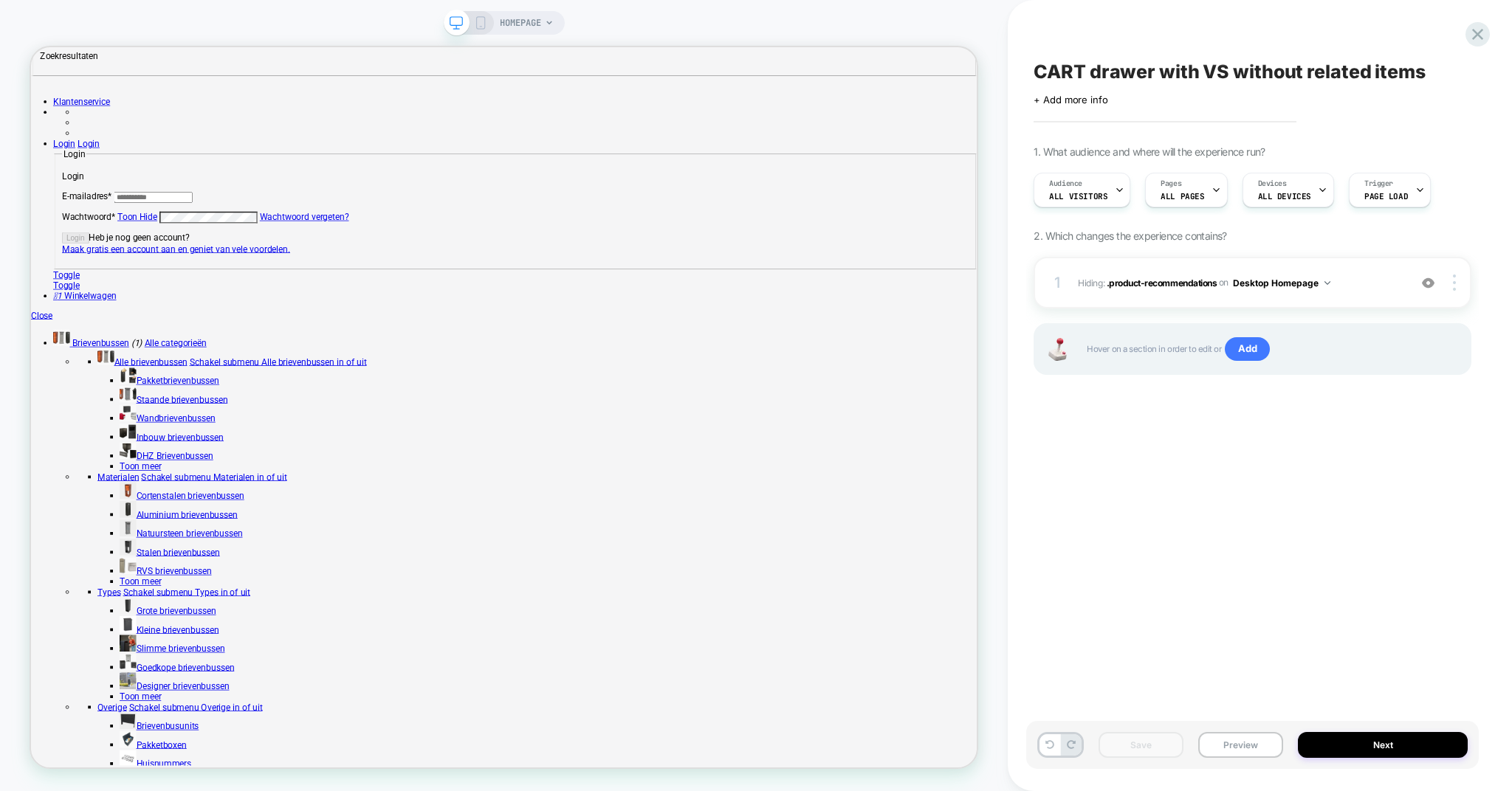
click at [480, 22] on icon at bounding box center [481, 23] width 13 height 13
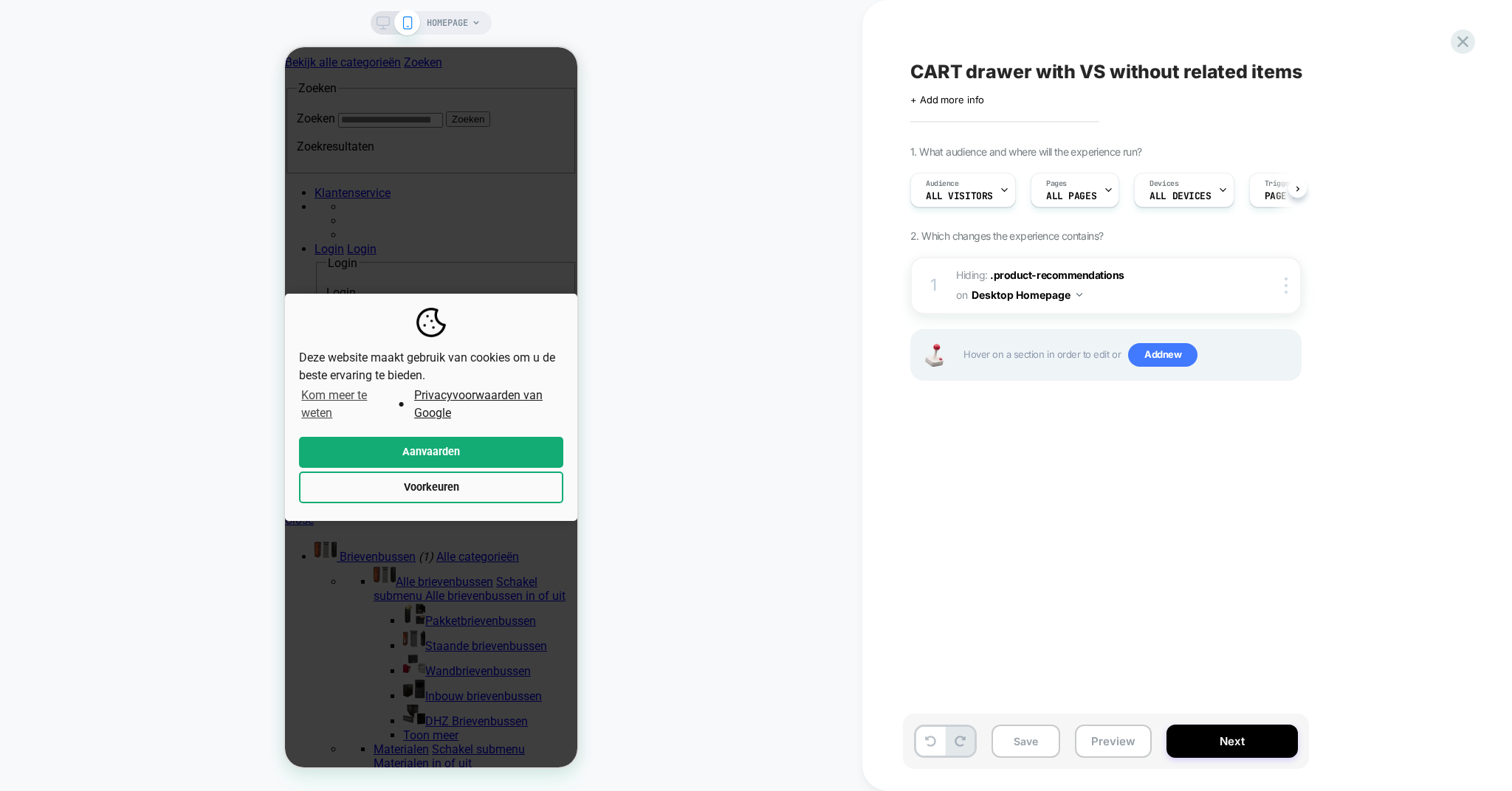
scroll to position [0, 1]
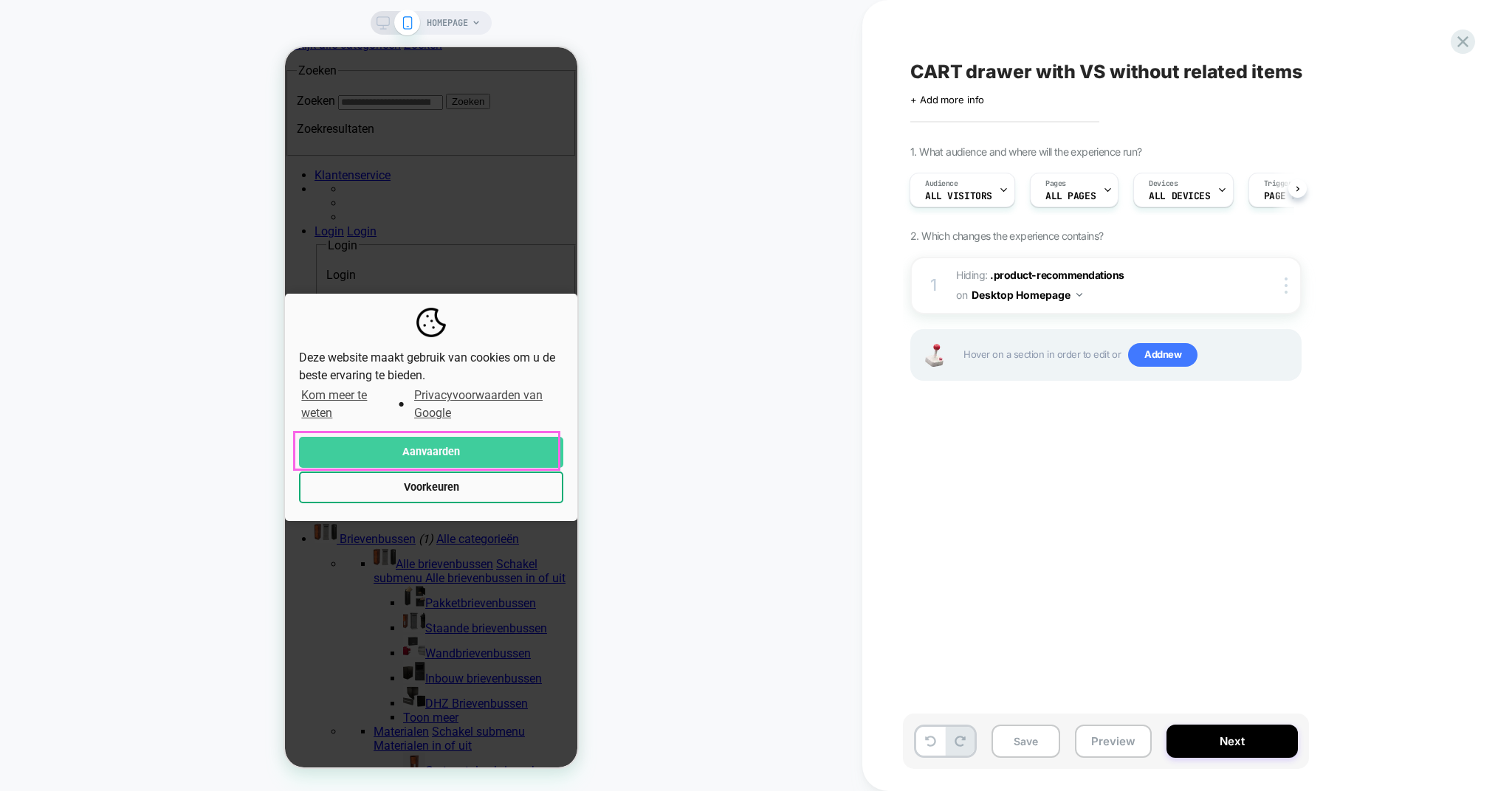
click at [446, 458] on button "Aanvaarden" at bounding box center [431, 452] width 265 height 32
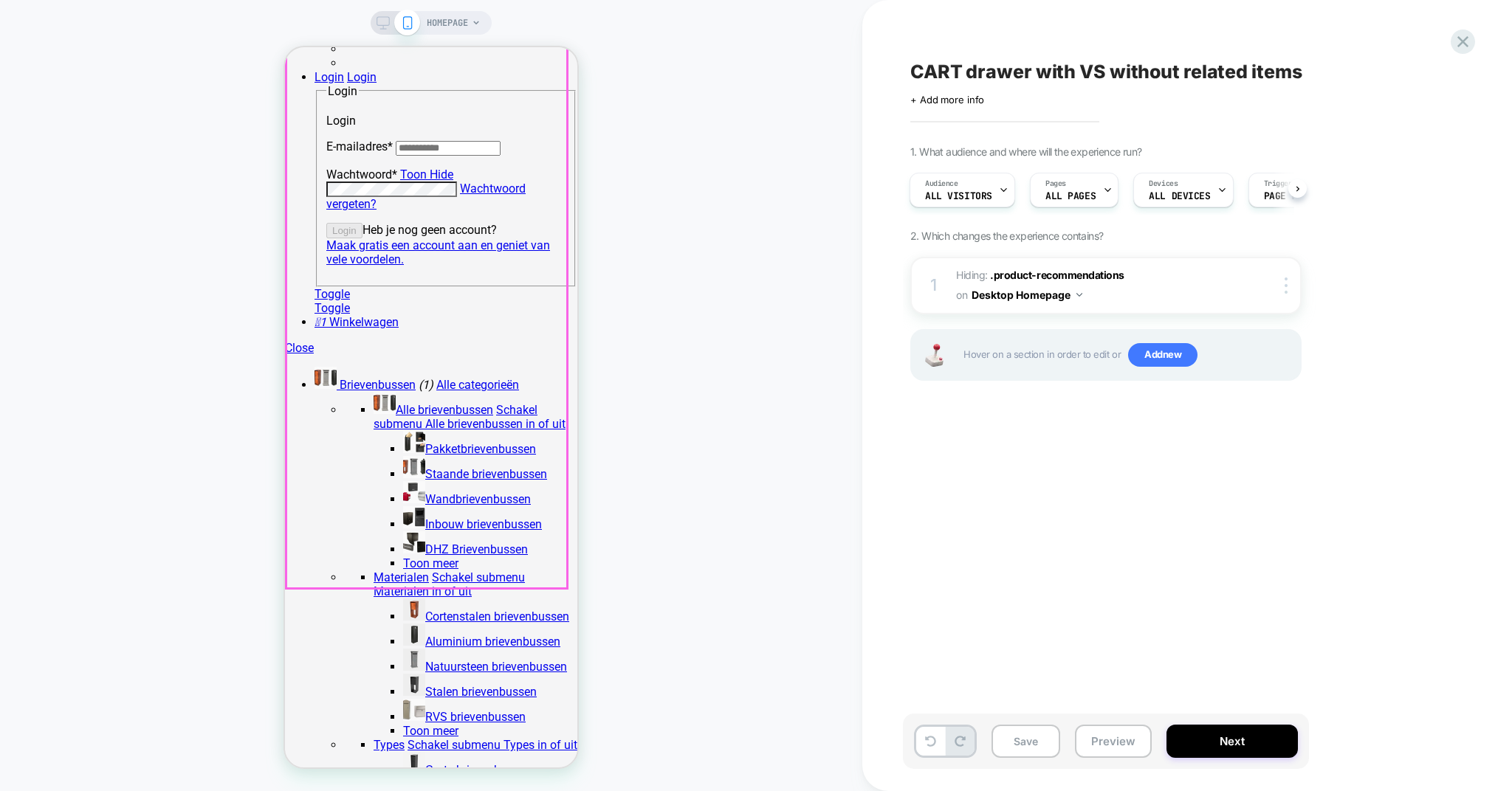
scroll to position [745, 0]
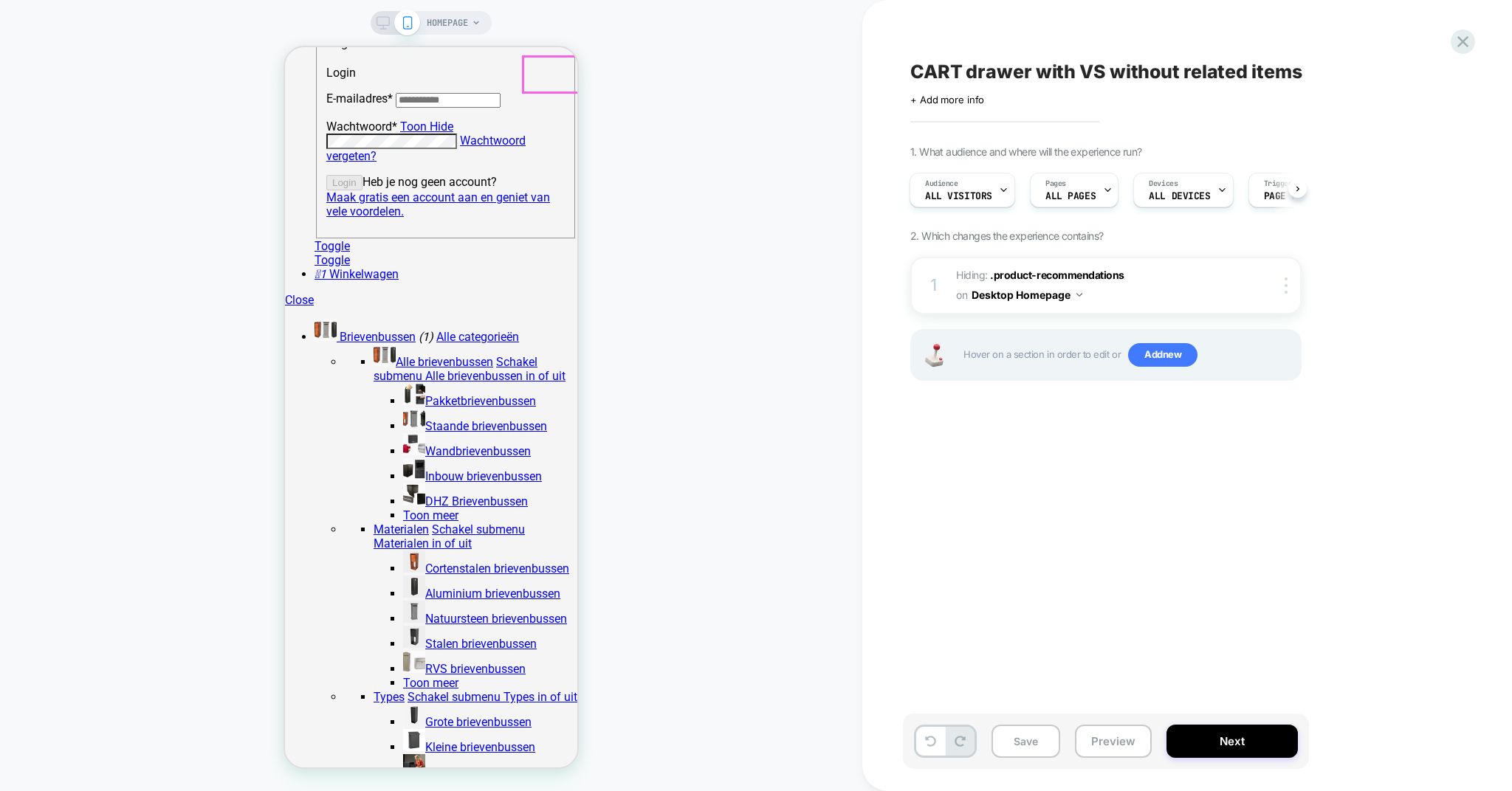
click at [399, 267] on link "1 Winkelwagen" at bounding box center [356, 274] width 84 height 14
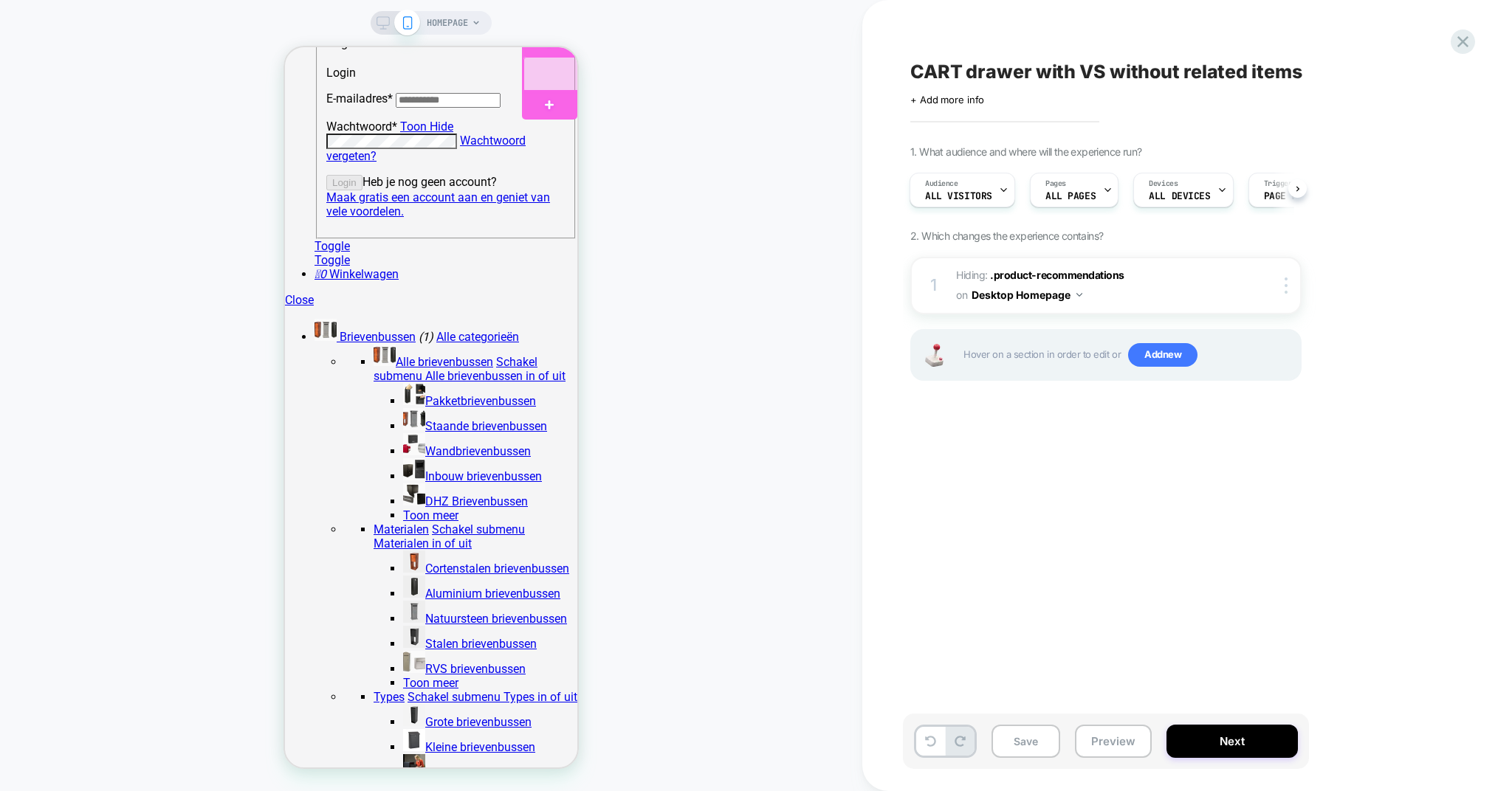
click at [552, 71] on div at bounding box center [551, 75] width 56 height 36
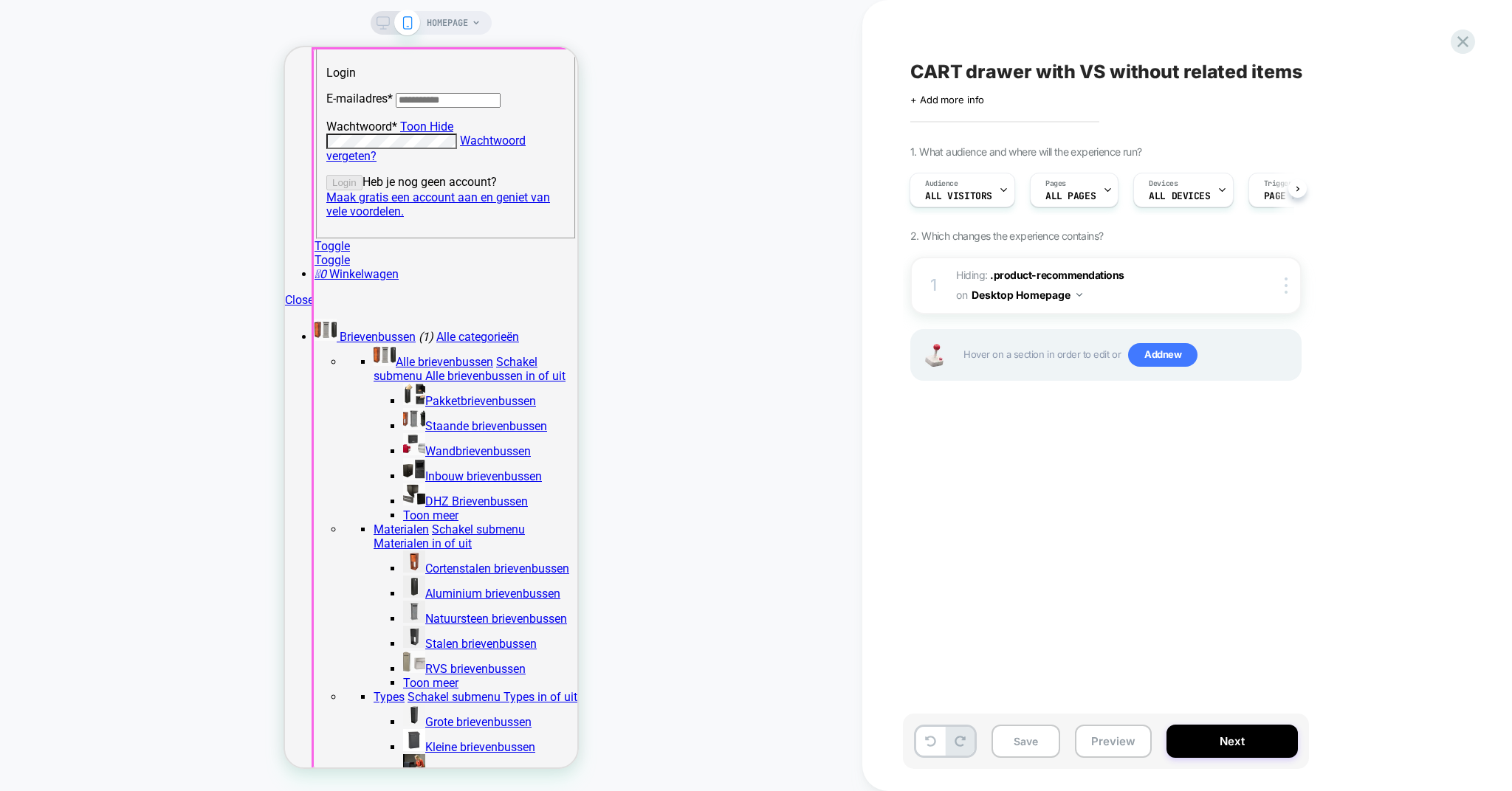
click at [559, 67] on div at bounding box center [446, 409] width 266 height 720
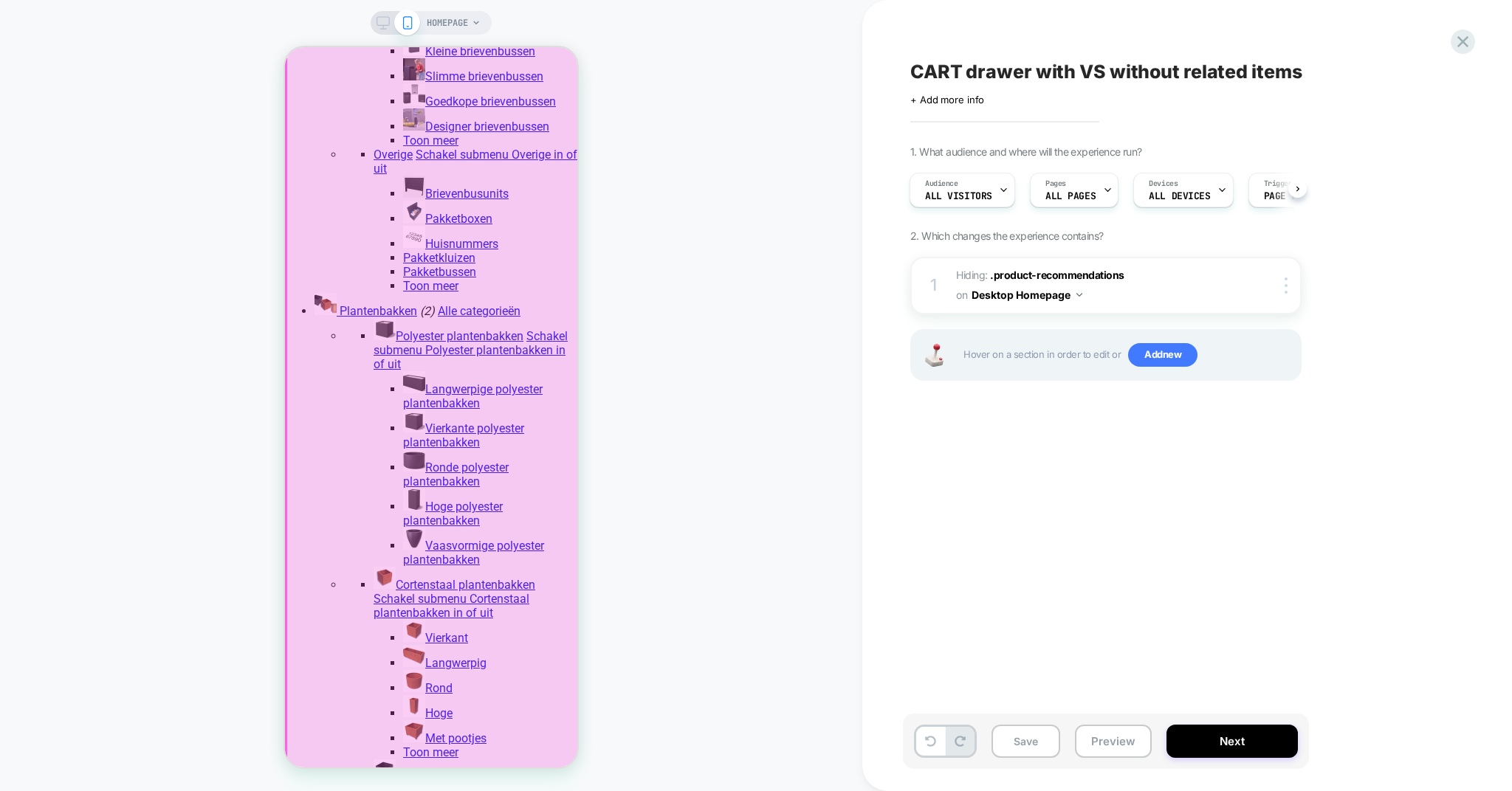
scroll to position [1482, 0]
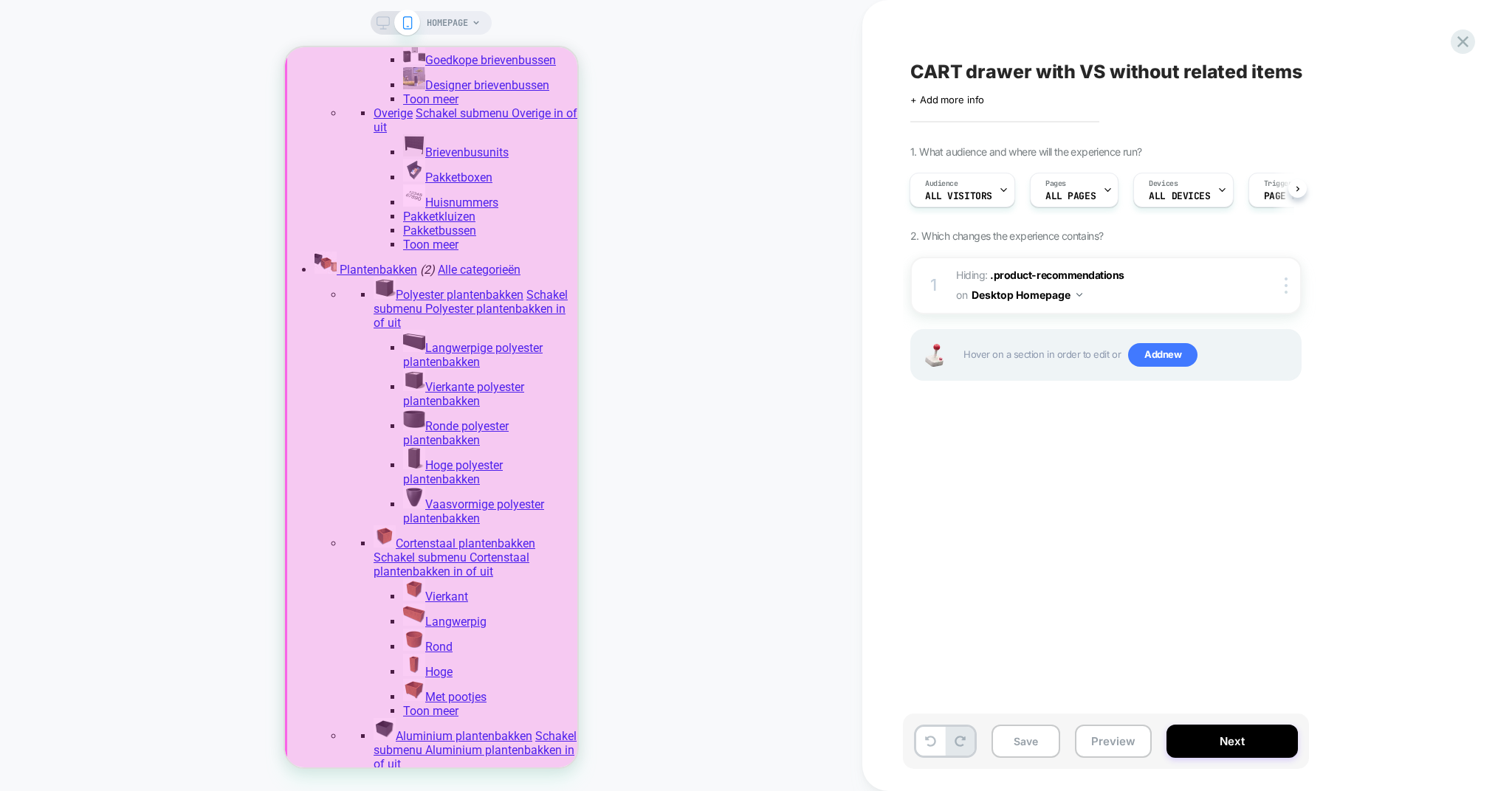
click at [412, 651] on div at bounding box center [433, 744] width 293 height 4356
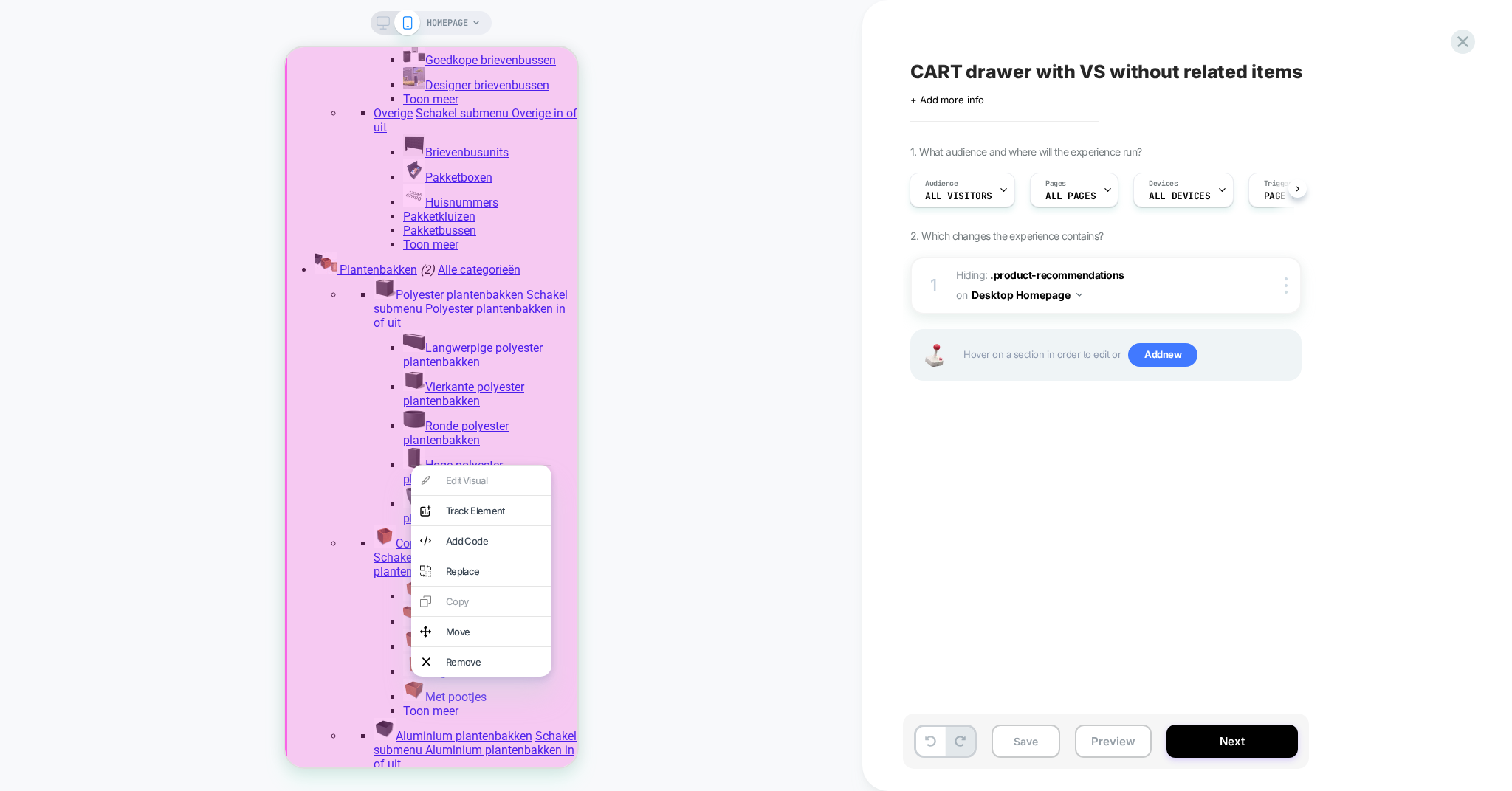
click at [186, 596] on div "HOMEPAGE" at bounding box center [431, 396] width 863 height 762
click at [188, 624] on div "HOMEPAGE" at bounding box center [431, 396] width 863 height 762
click at [243, 375] on div "HOMEPAGE" at bounding box center [431, 396] width 863 height 762
click at [672, 503] on div "HOMEPAGE" at bounding box center [431, 396] width 863 height 762
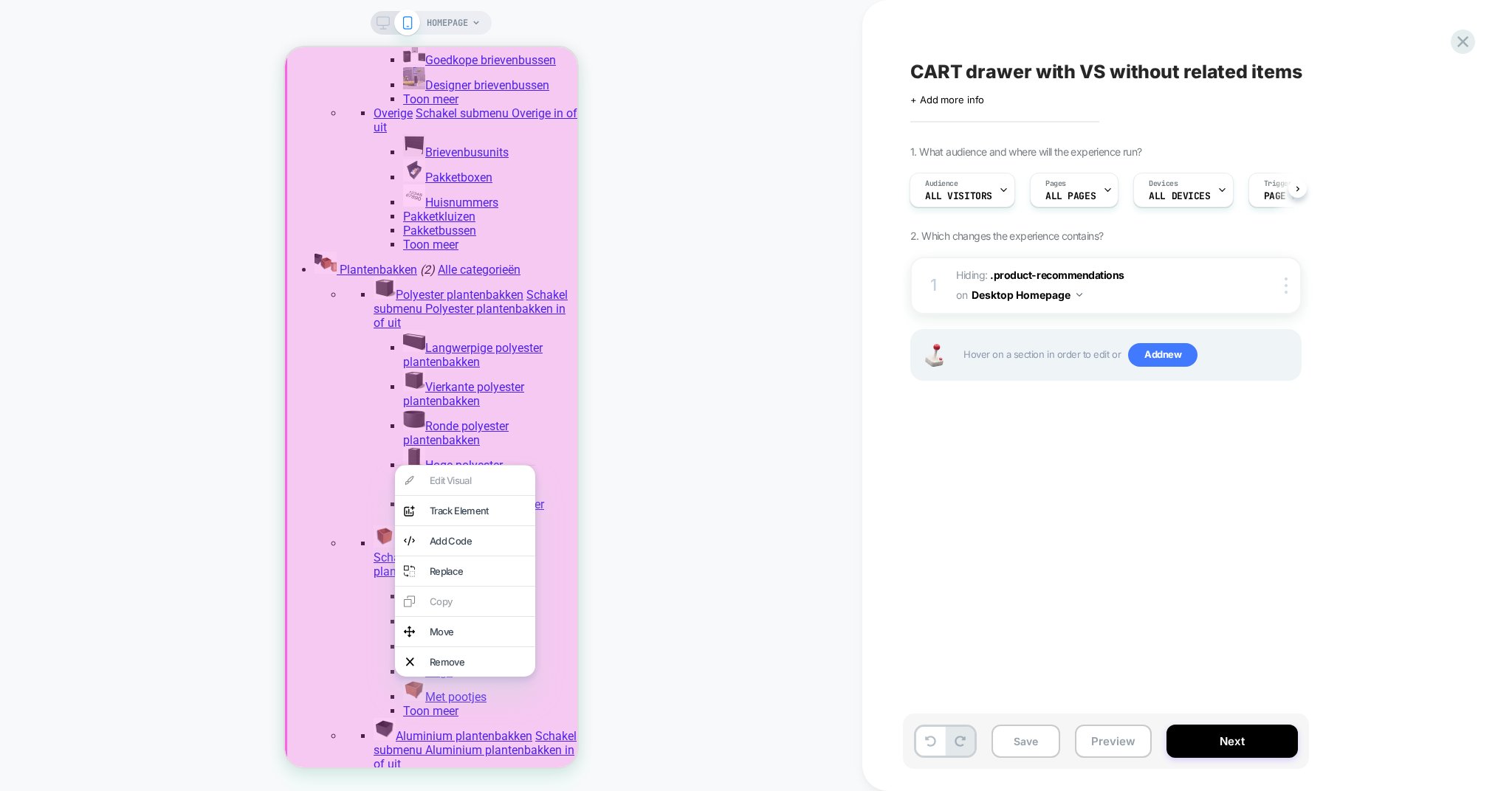
drag, startPoint x: 218, startPoint y: 374, endPoint x: 16, endPoint y: 322, distance: 208.6
click at [218, 374] on div "HOMEPAGE" at bounding box center [431, 396] width 863 height 762
click at [177, 467] on div "HOMEPAGE" at bounding box center [431, 396] width 863 height 762
click at [1201, 740] on button "Next" at bounding box center [1232, 741] width 132 height 33
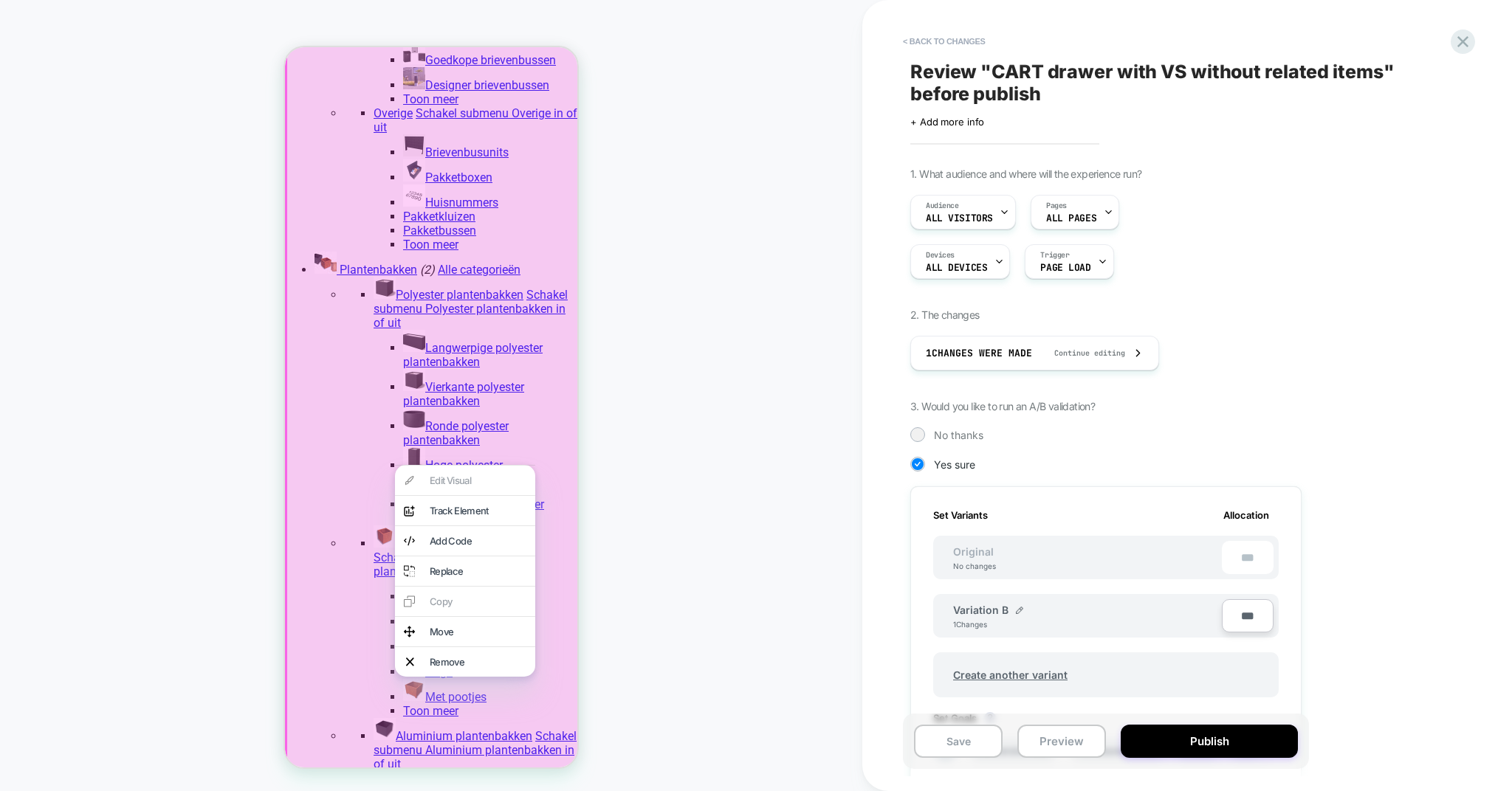
scroll to position [0, 1]
click at [154, 501] on div "HOMEPAGE" at bounding box center [431, 396] width 863 height 762
click at [163, 501] on div "HOMEPAGE" at bounding box center [431, 396] width 863 height 762
click at [1065, 746] on button "Preview" at bounding box center [1061, 741] width 88 height 33
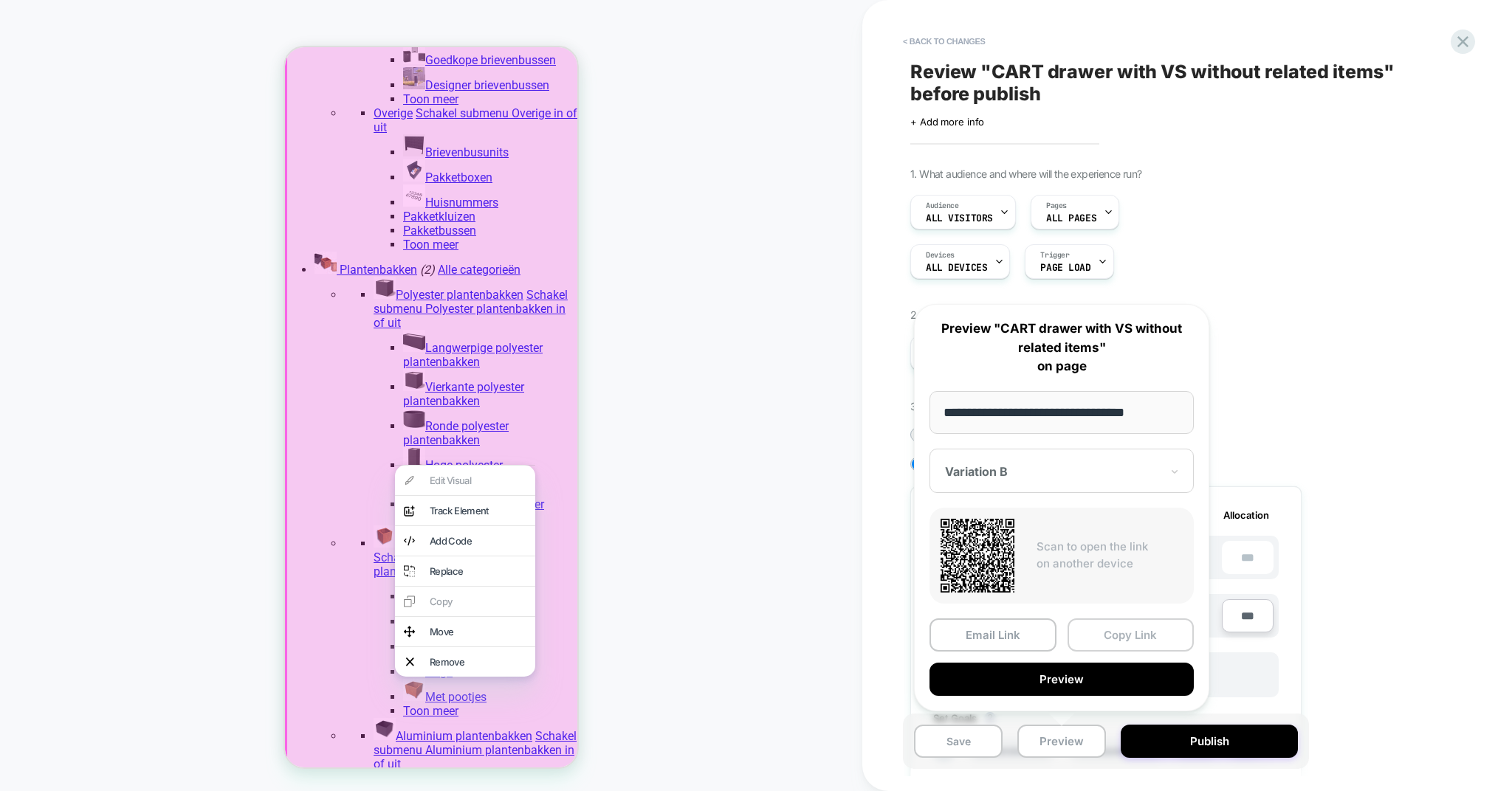
click at [1132, 643] on button "Copy Link" at bounding box center [1131, 635] width 127 height 33
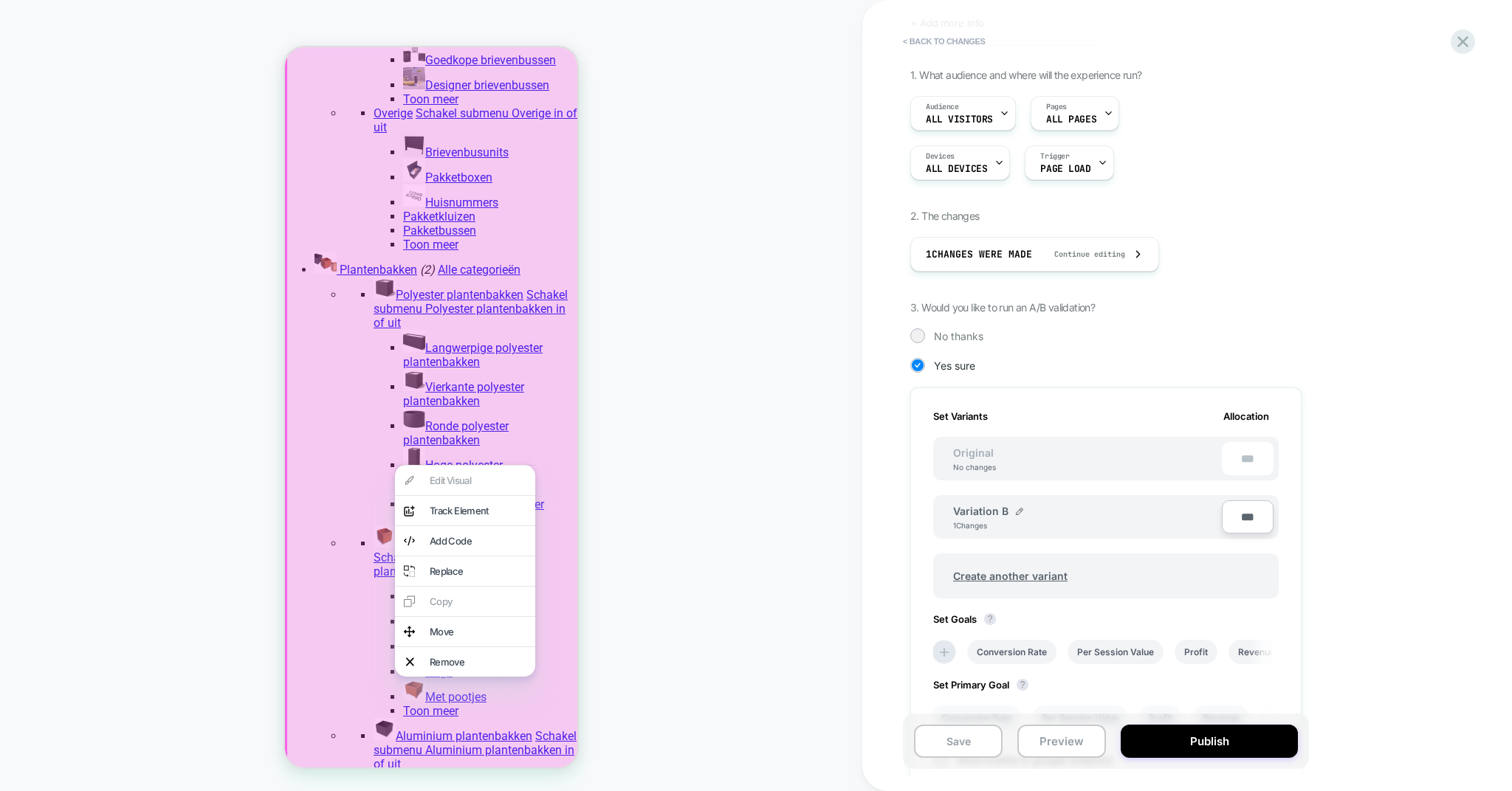
scroll to position [101, 0]
click at [1163, 747] on button "Publish" at bounding box center [1210, 741] width 178 height 33
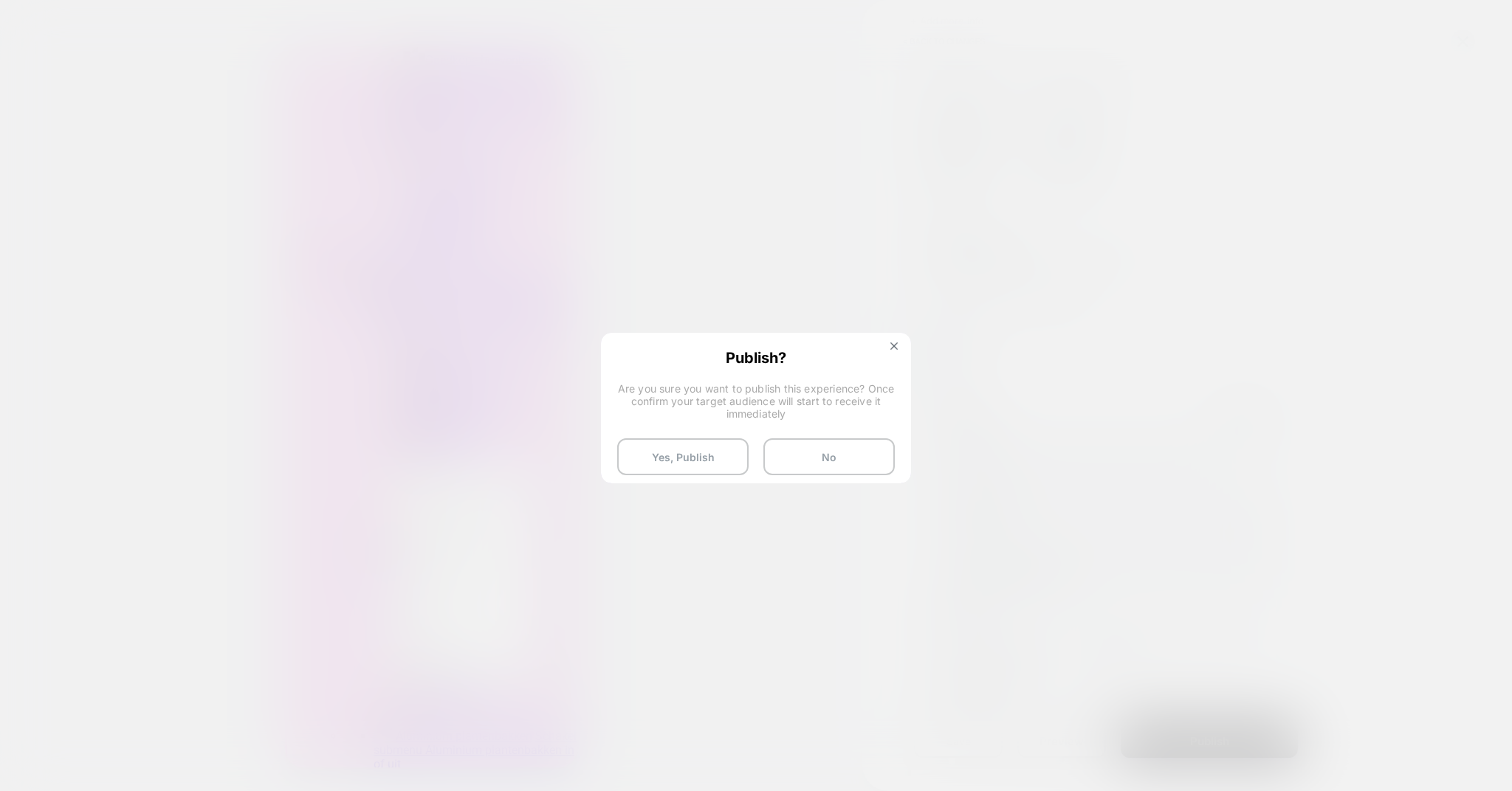
click at [678, 434] on div "Publish? Are you sure you want to publish this experience? Once confirm your ta…" at bounding box center [756, 412] width 307 height 156
click at [678, 446] on button "Yes, Publish" at bounding box center [683, 457] width 132 height 37
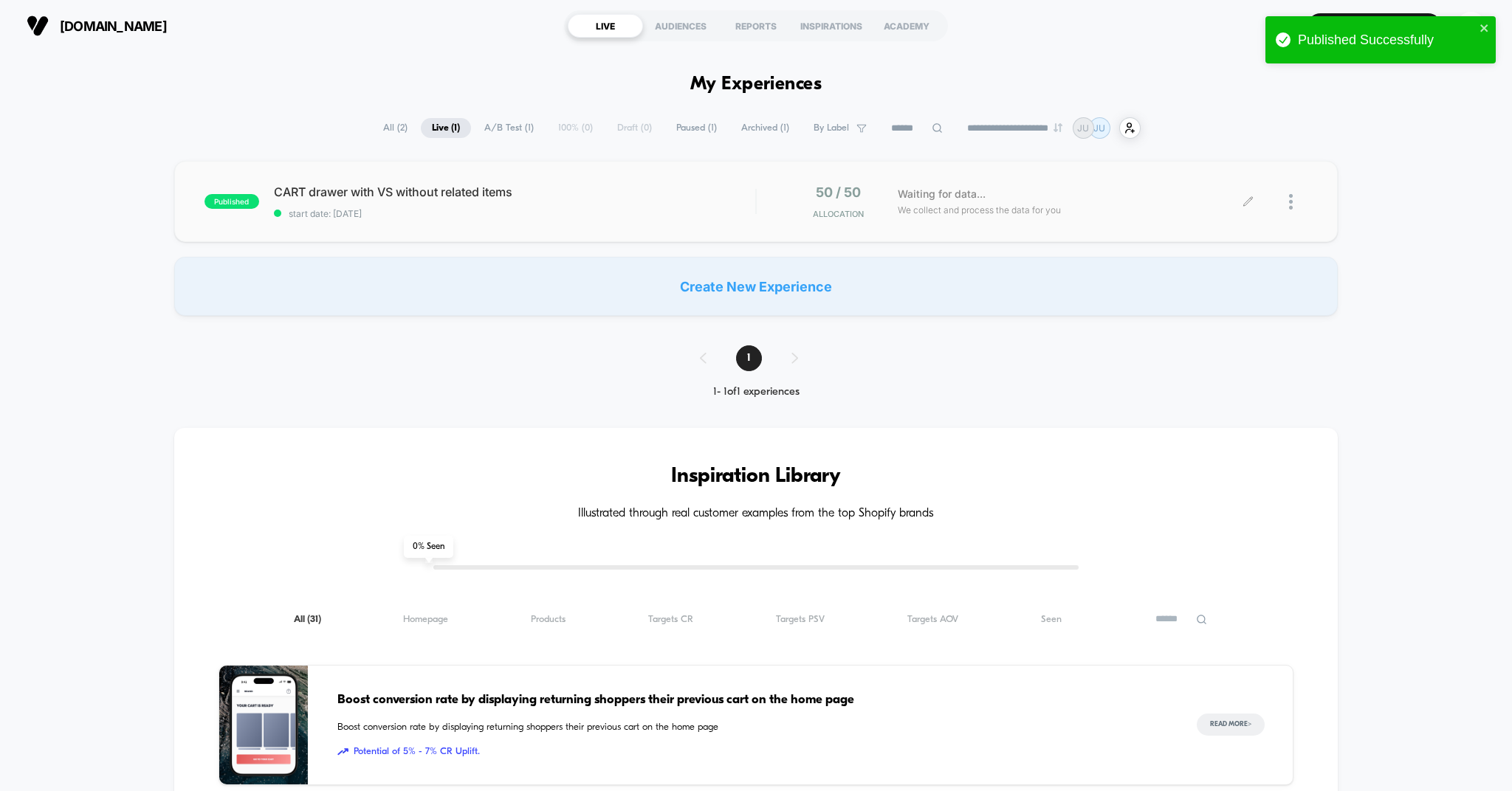
click at [1295, 209] on div at bounding box center [1298, 201] width 19 height 35
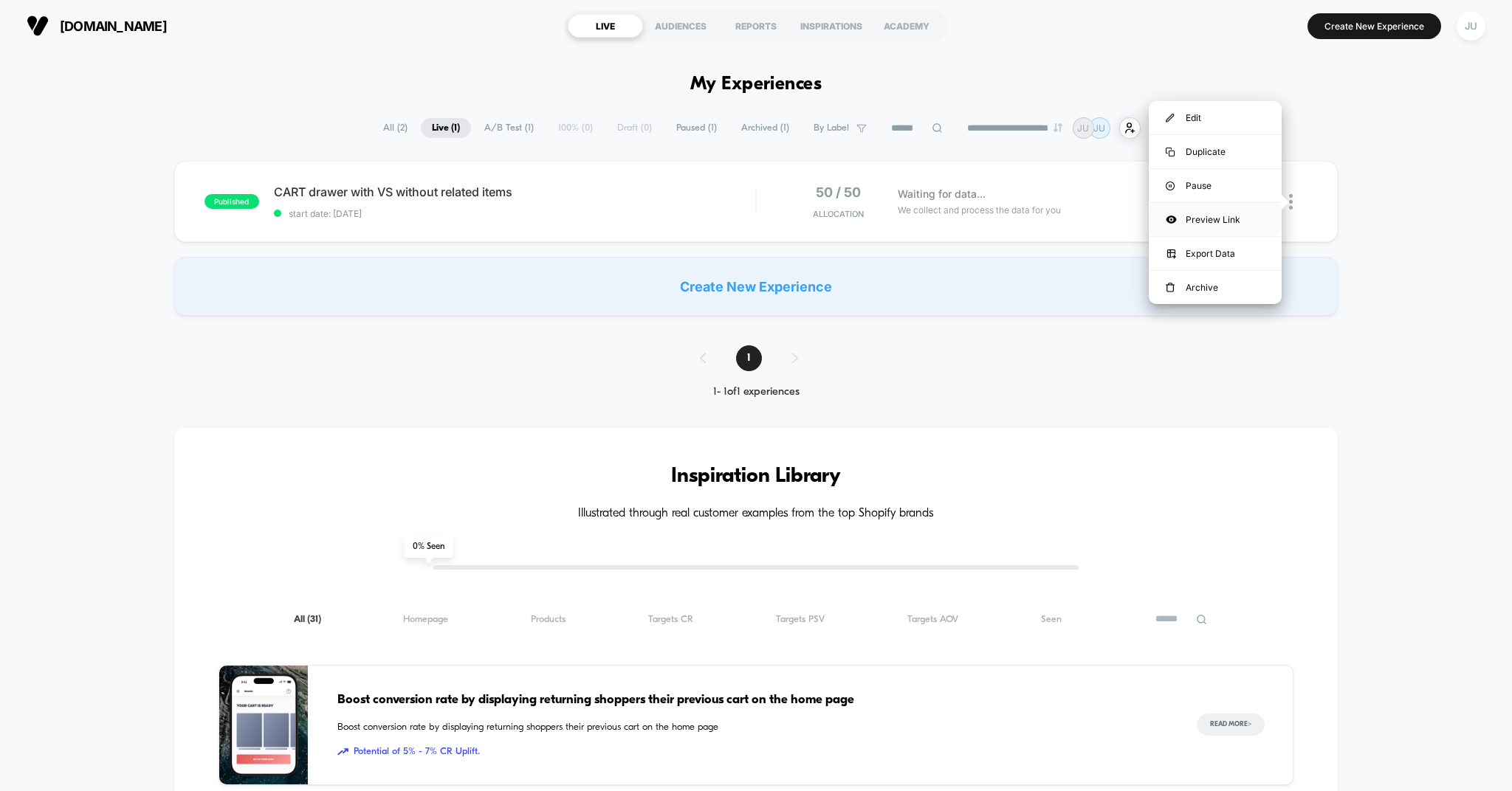
click at [1197, 224] on div "Preview Link" at bounding box center [1215, 219] width 133 height 33
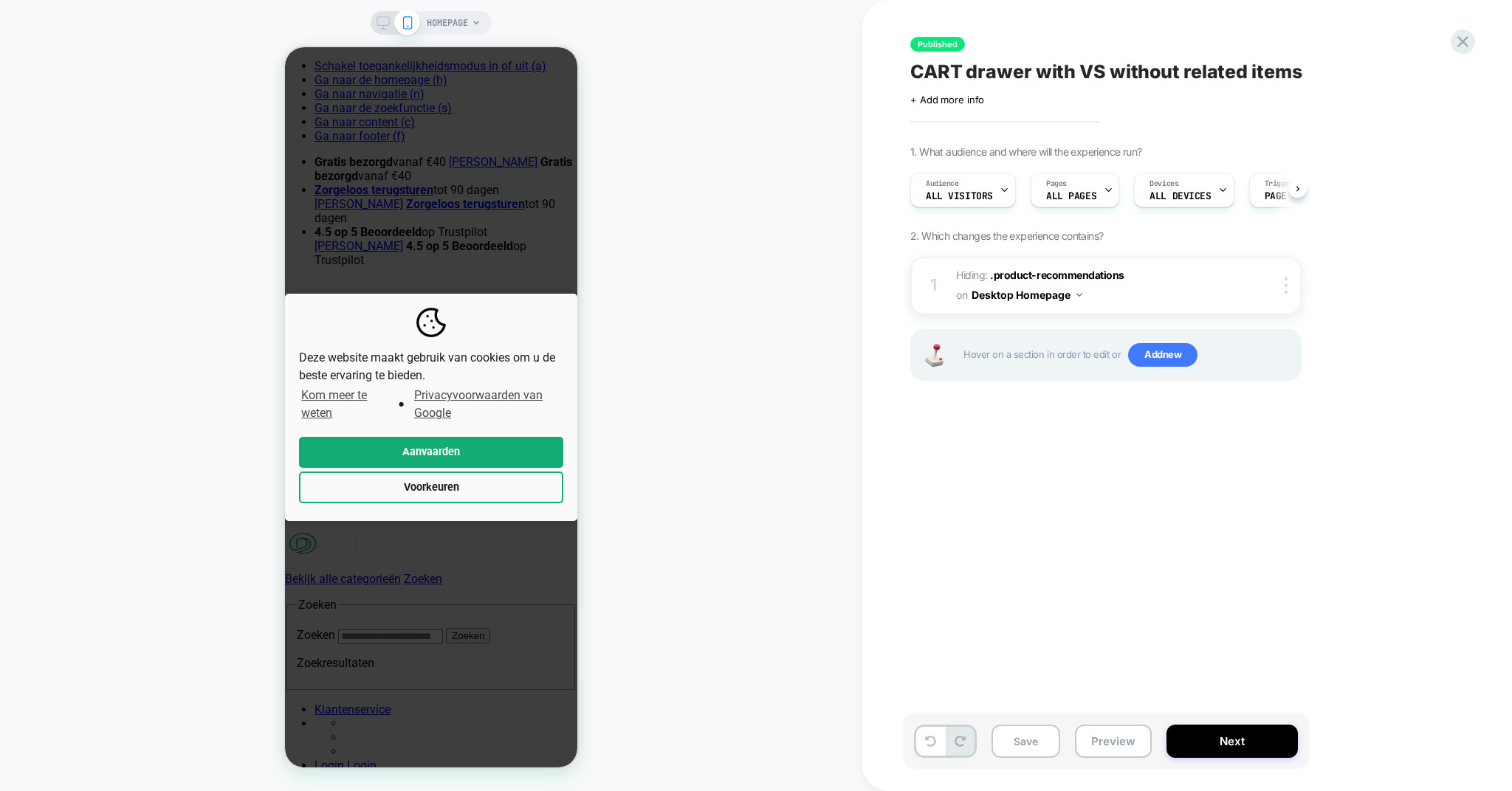
scroll to position [0, 1]
click at [473, 466] on button "Aanvaarden" at bounding box center [431, 452] width 265 height 32
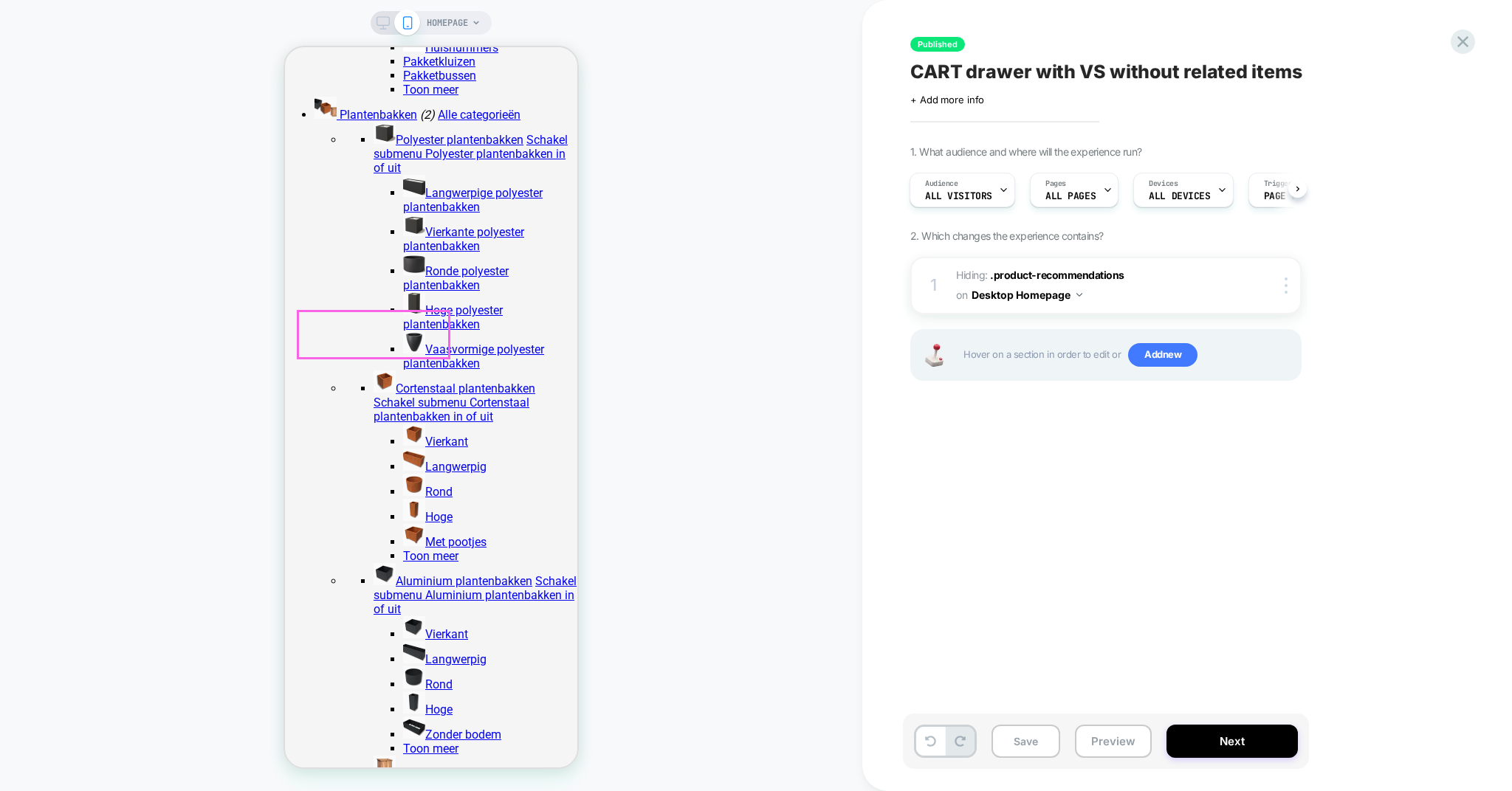
scroll to position [1675, 0]
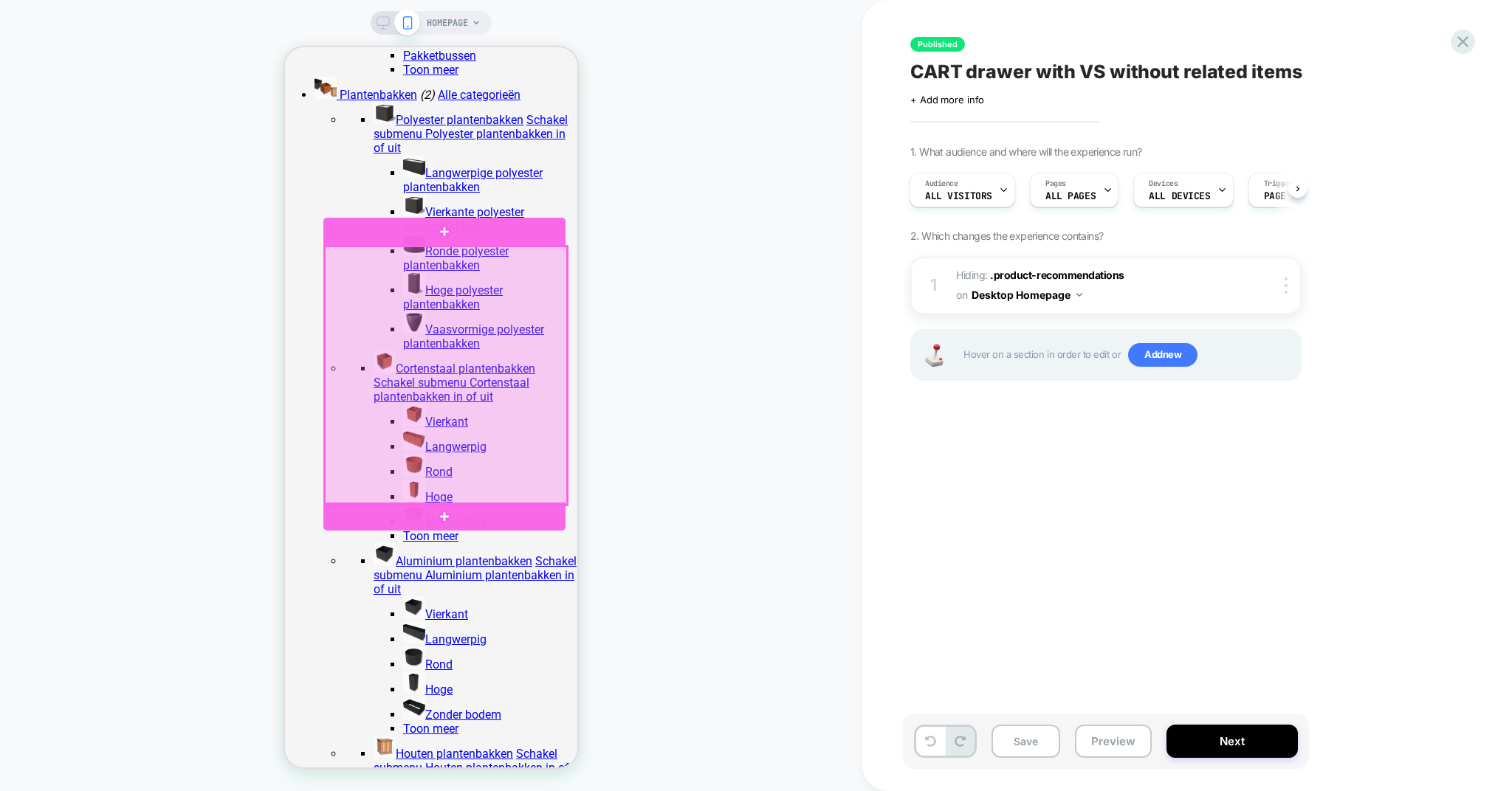
click at [441, 497] on div at bounding box center [446, 375] width 242 height 258
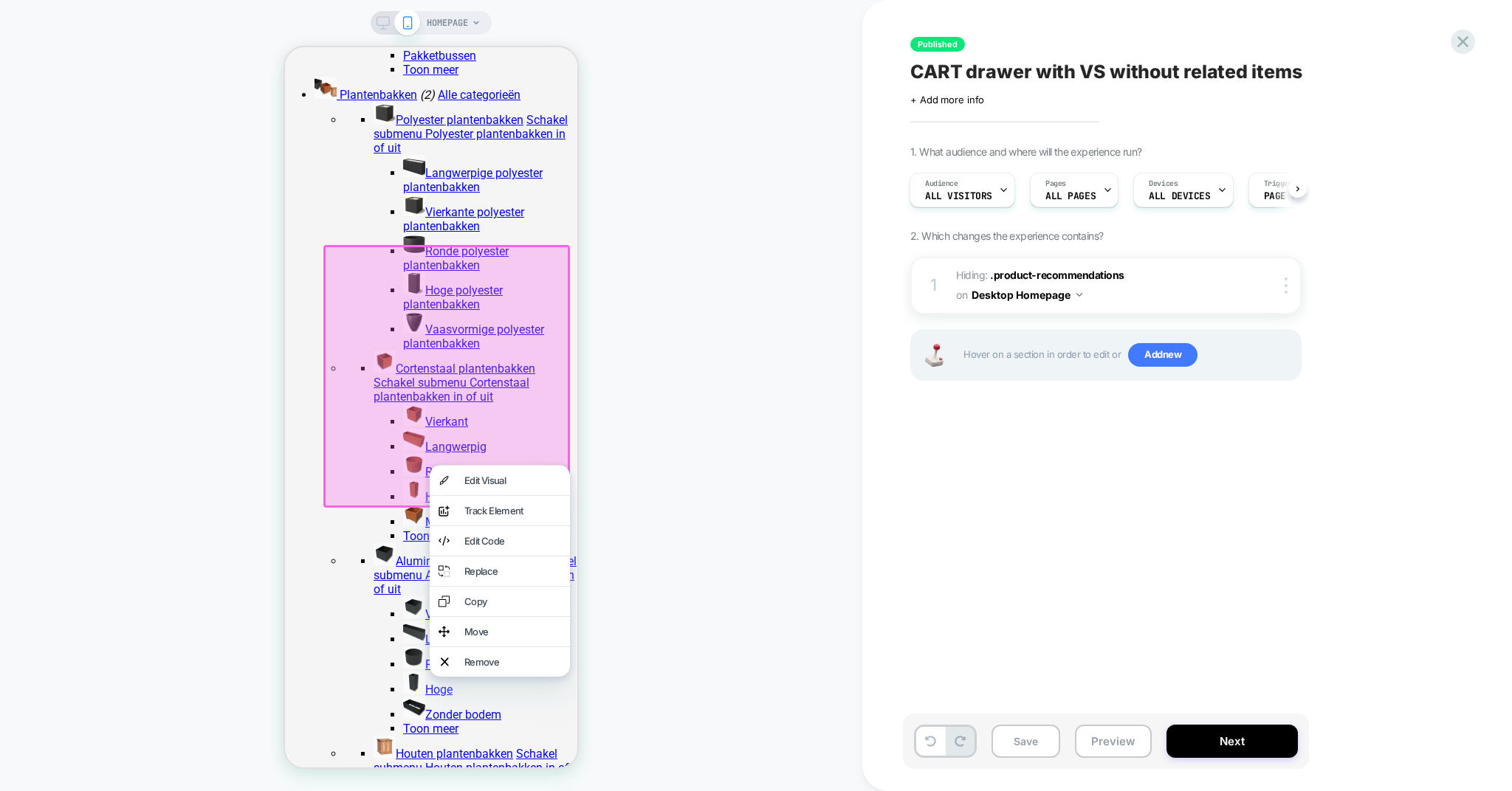
click at [481, 668] on div "Remove" at bounding box center [513, 662] width 97 height 12
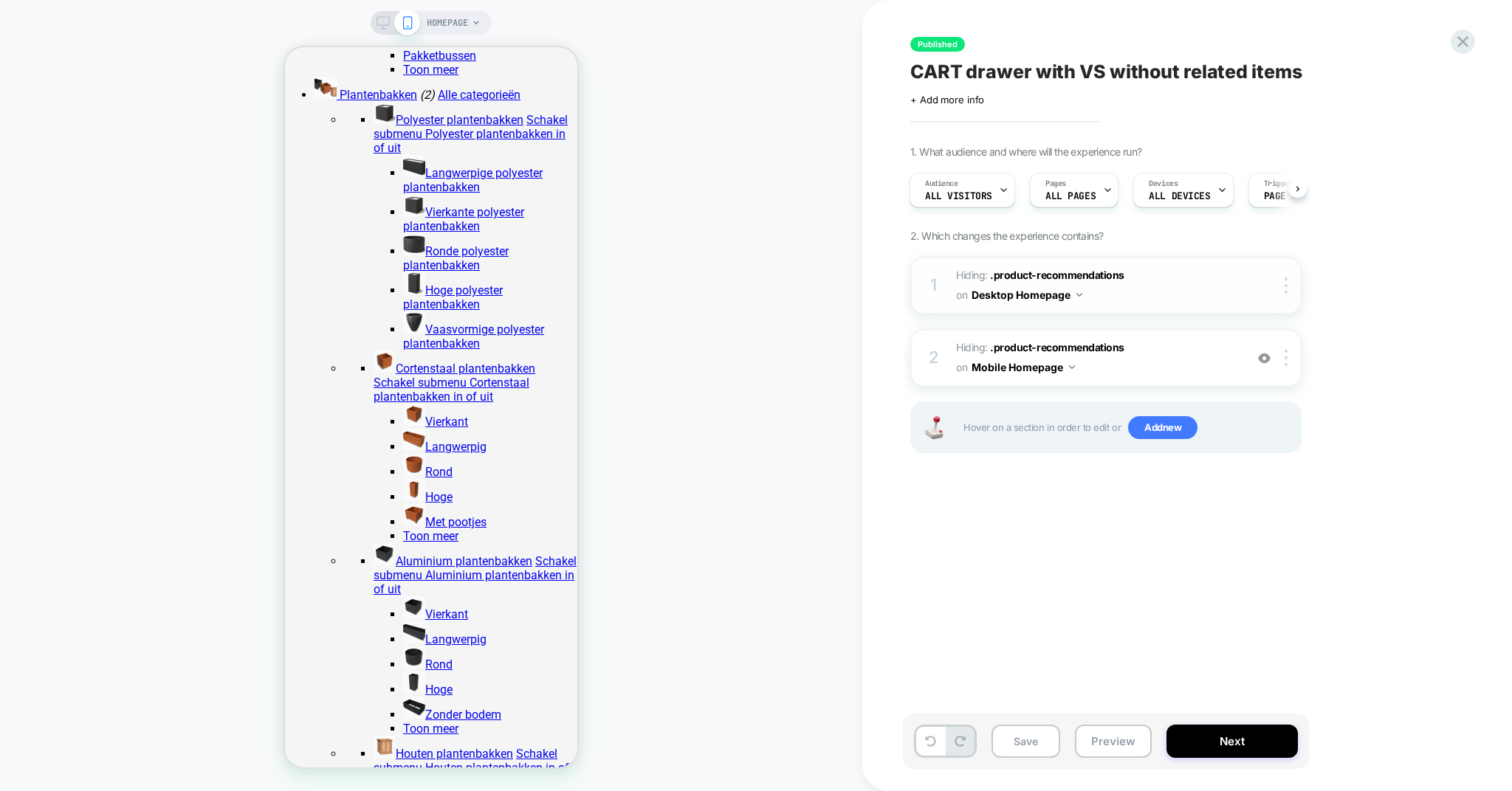
click at [996, 292] on button "Desktop Homepage" at bounding box center [1027, 295] width 111 height 22
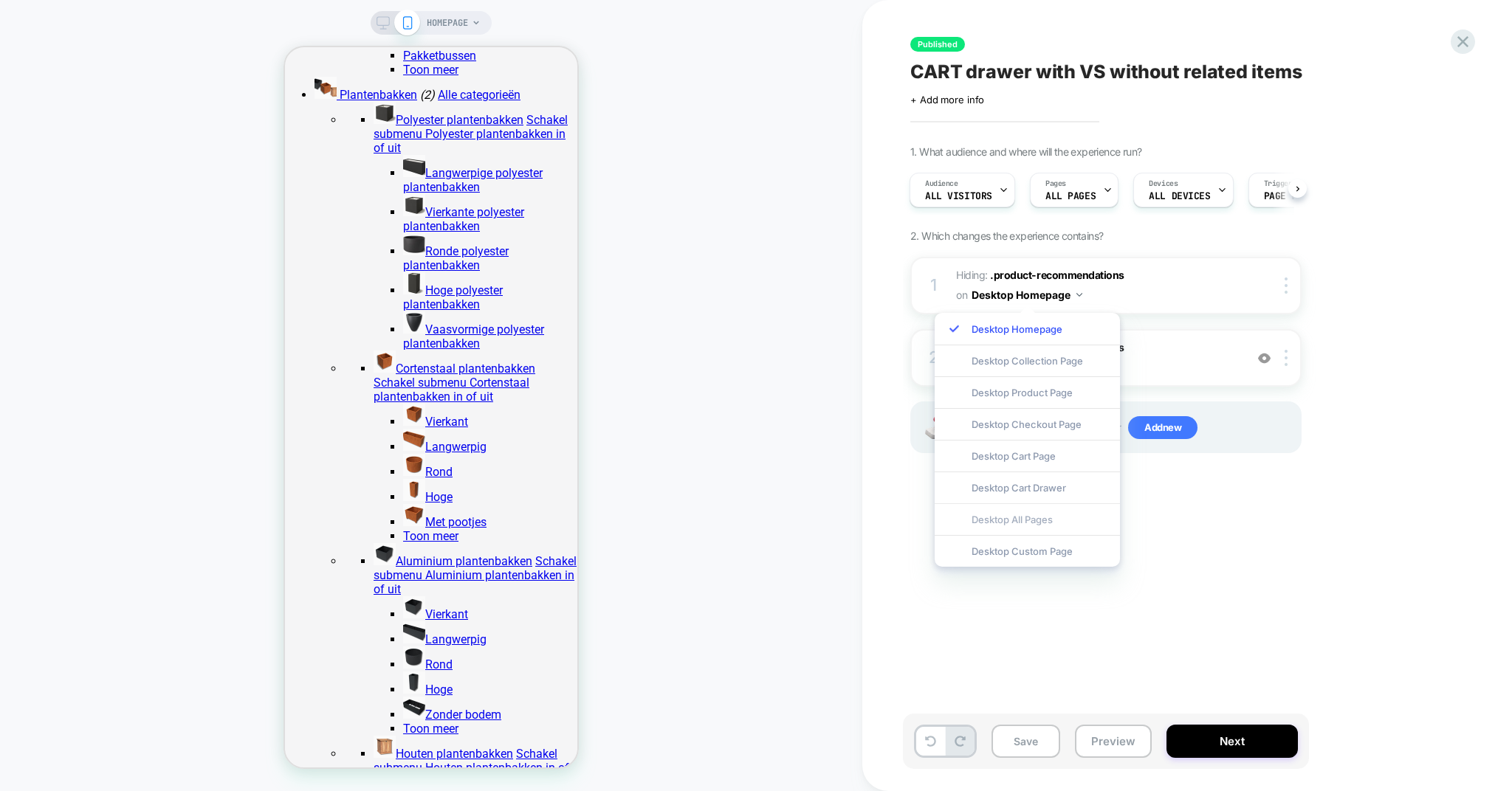
click at [1021, 526] on div "Desktop All Pages" at bounding box center [1027, 519] width 185 height 32
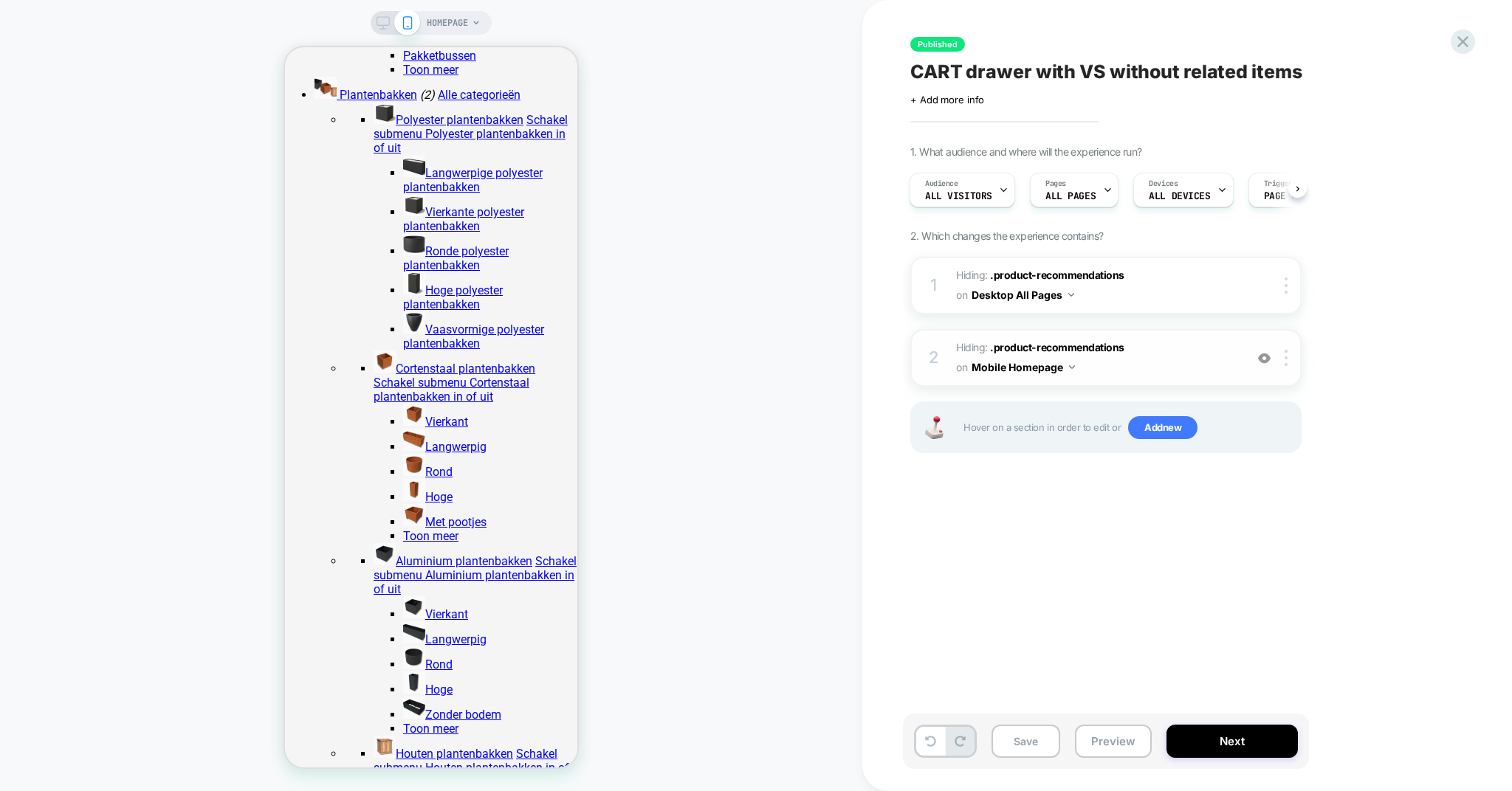
click at [1023, 368] on button "Mobile Homepage" at bounding box center [1023, 367] width 103 height 22
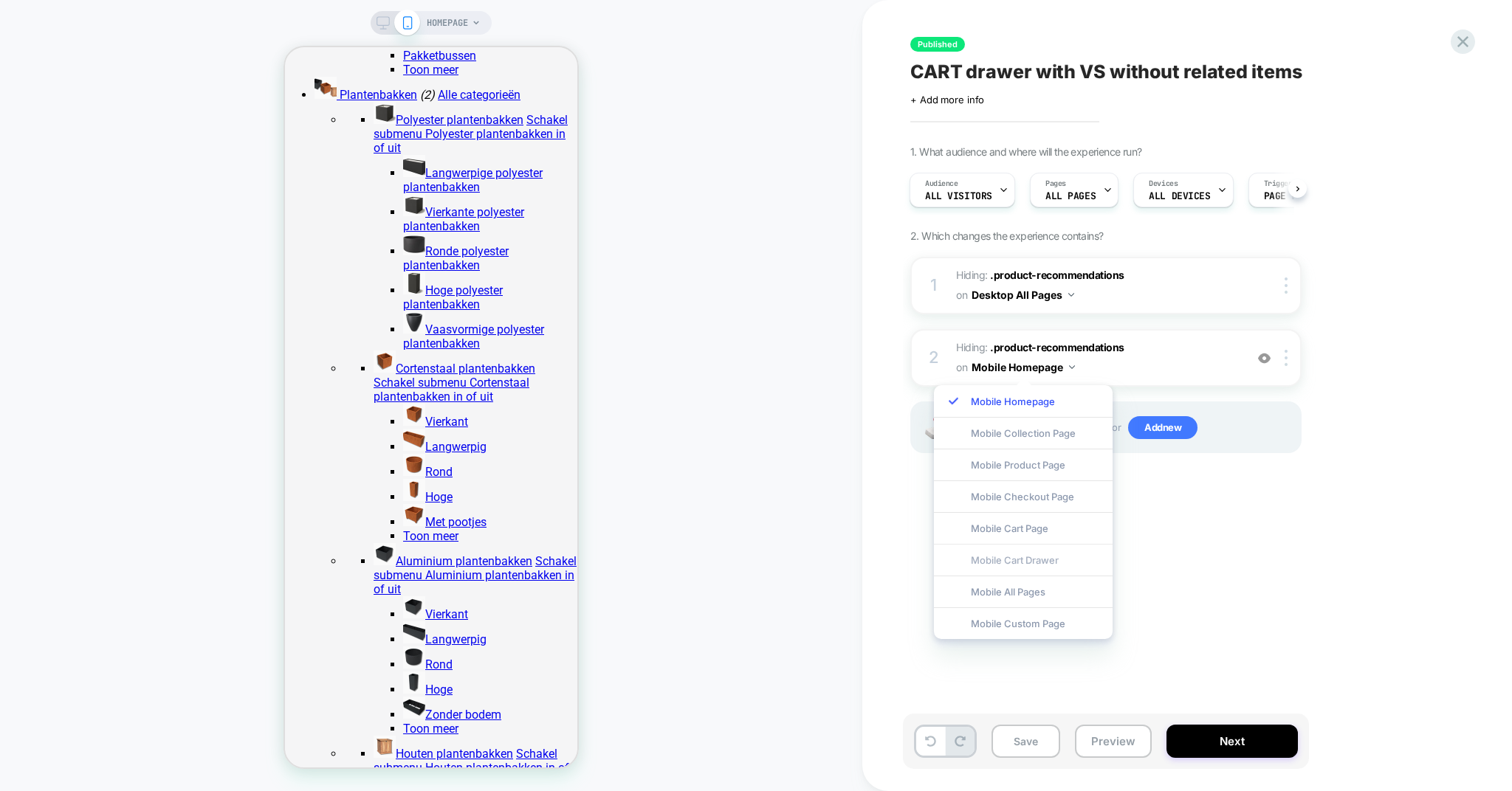
click at [1005, 560] on div "Mobile Cart Drawer" at bounding box center [1023, 559] width 178 height 32
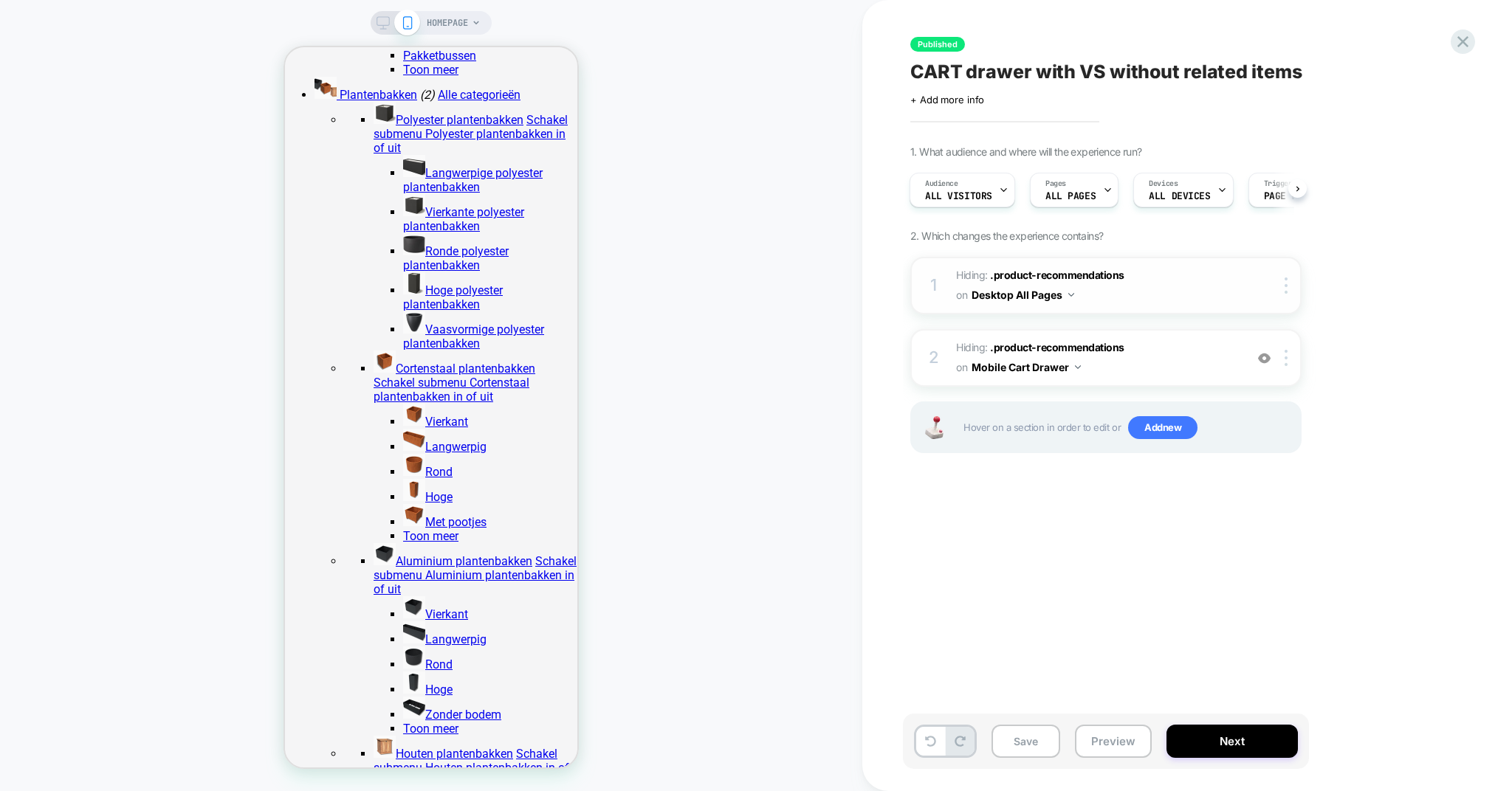
click at [1006, 293] on button "Desktop All Pages" at bounding box center [1023, 295] width 103 height 22
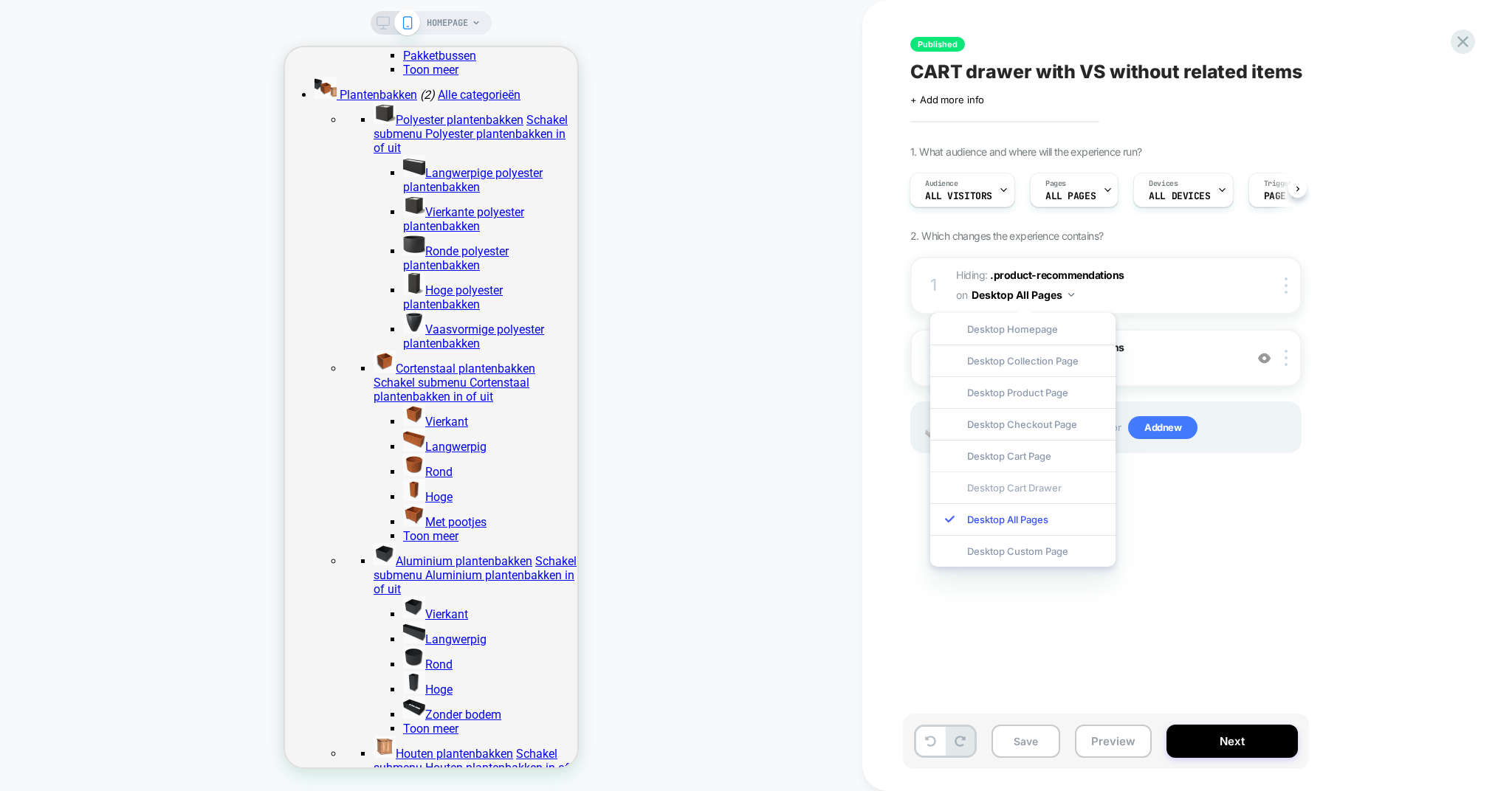
click at [1005, 492] on div "Desktop Cart Drawer" at bounding box center [1022, 487] width 185 height 32
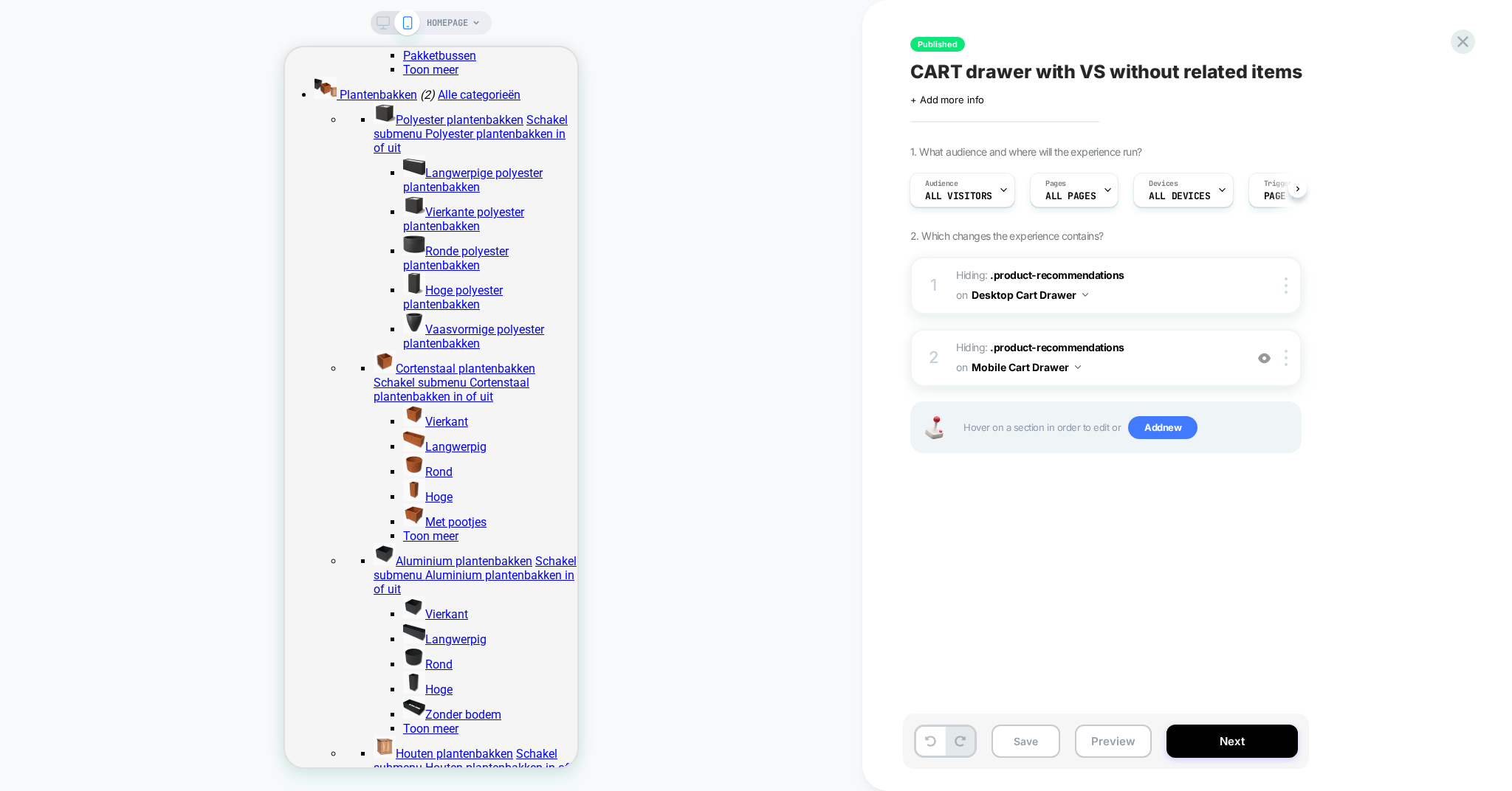
click at [1072, 569] on div "Published CART drawer with VS without related items Click to edit experience de…" at bounding box center [1179, 396] width 554 height 762
click at [1217, 735] on button "Next" at bounding box center [1232, 741] width 132 height 33
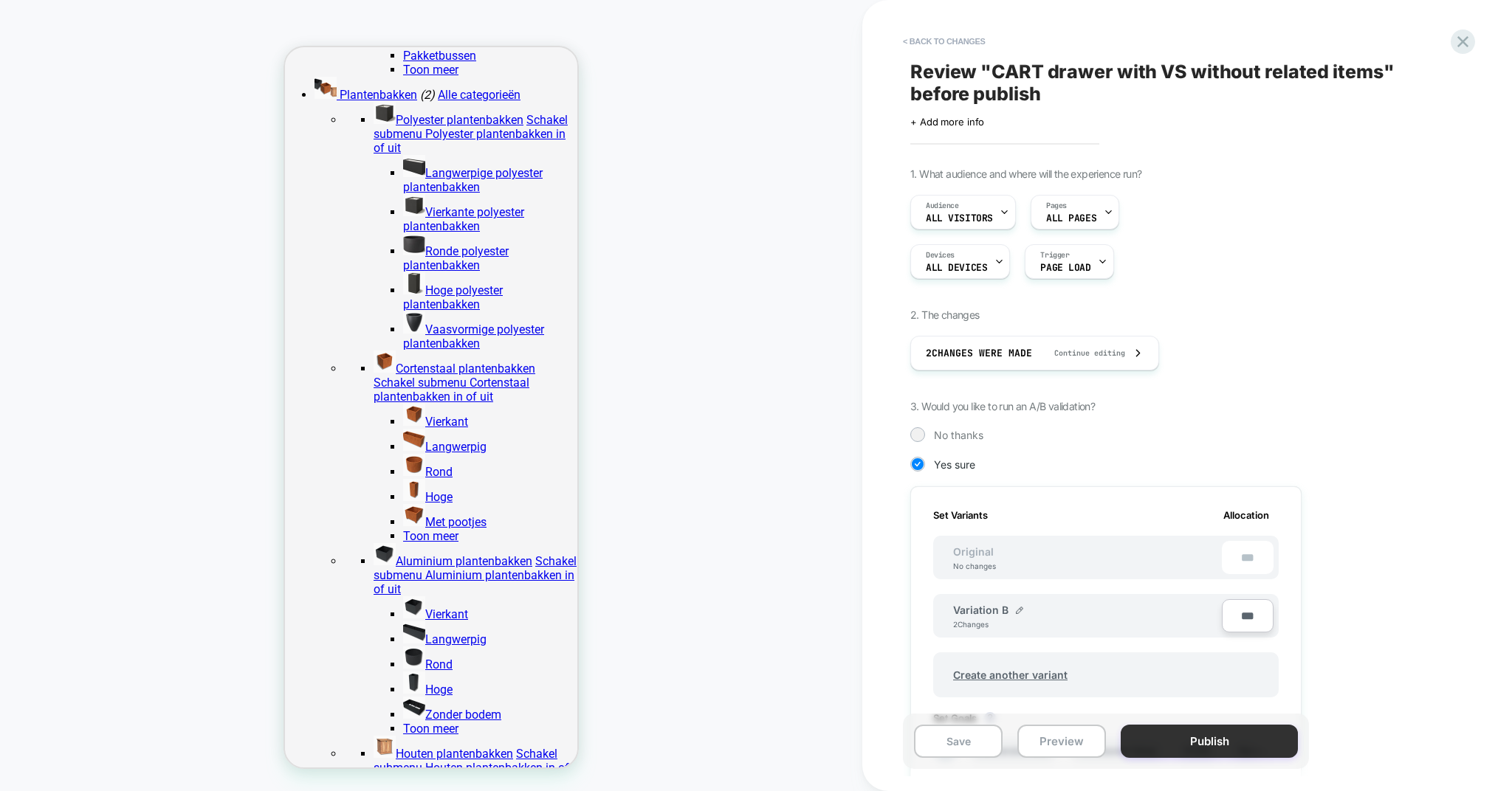
scroll to position [0, 1]
click at [1215, 752] on button "Publish" at bounding box center [1210, 741] width 178 height 33
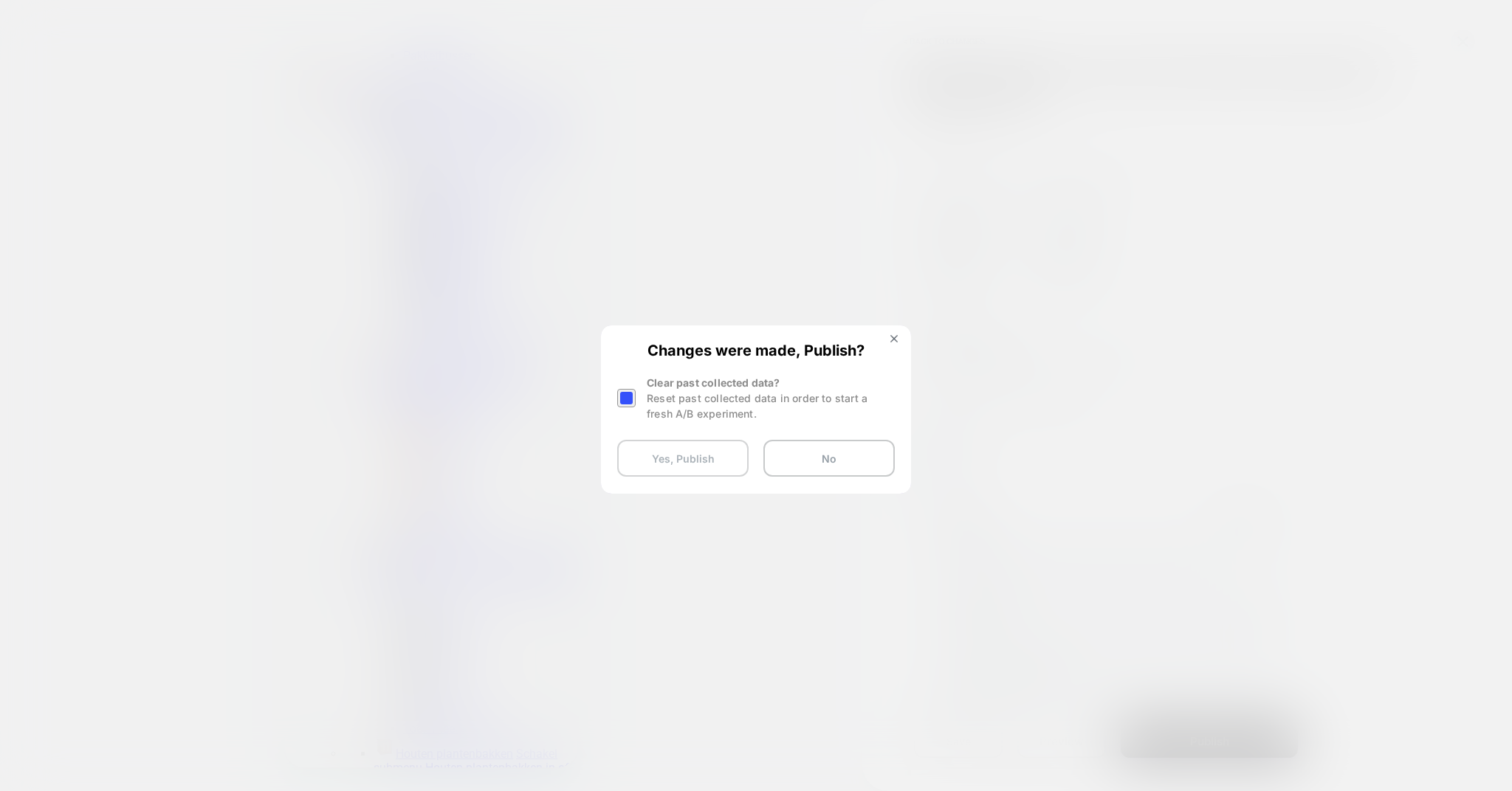
click at [717, 466] on button "Yes, Publish" at bounding box center [683, 458] width 132 height 37
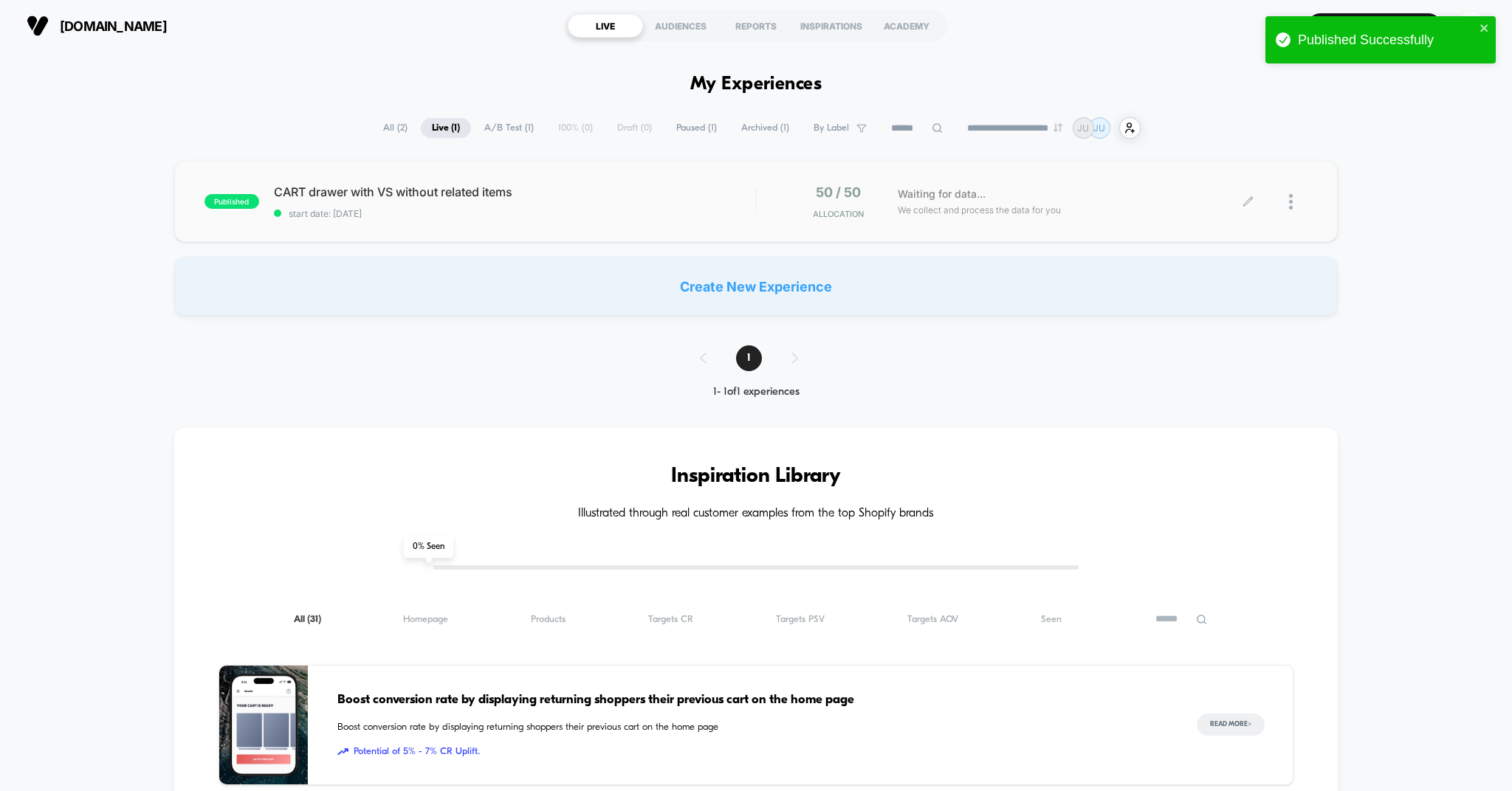
click at [1288, 202] on div at bounding box center [1278, 201] width 59 height 35
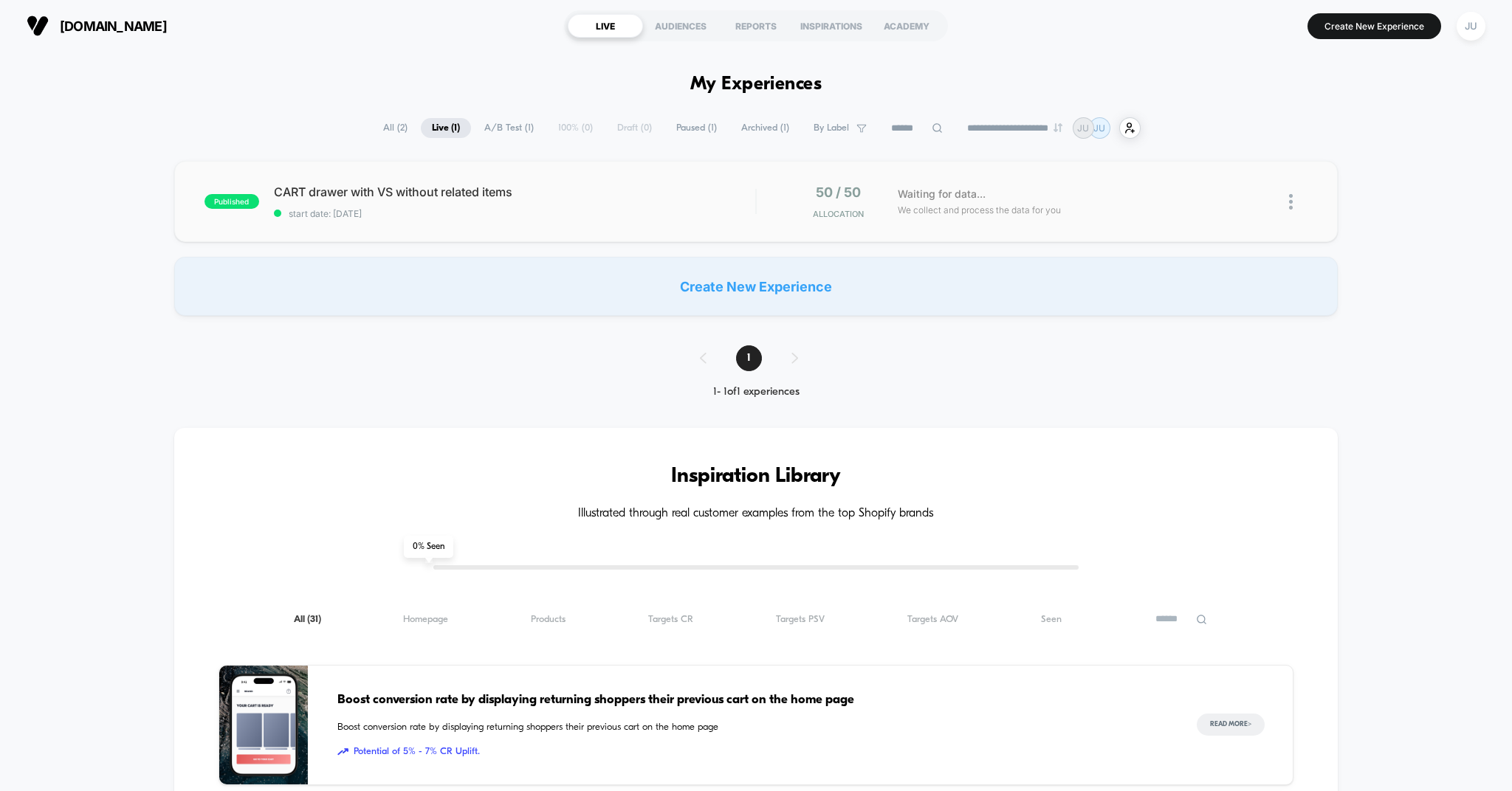
click at [1299, 202] on div at bounding box center [1298, 201] width 19 height 35
click at [1224, 222] on div "Preview Link" at bounding box center [1215, 219] width 133 height 33
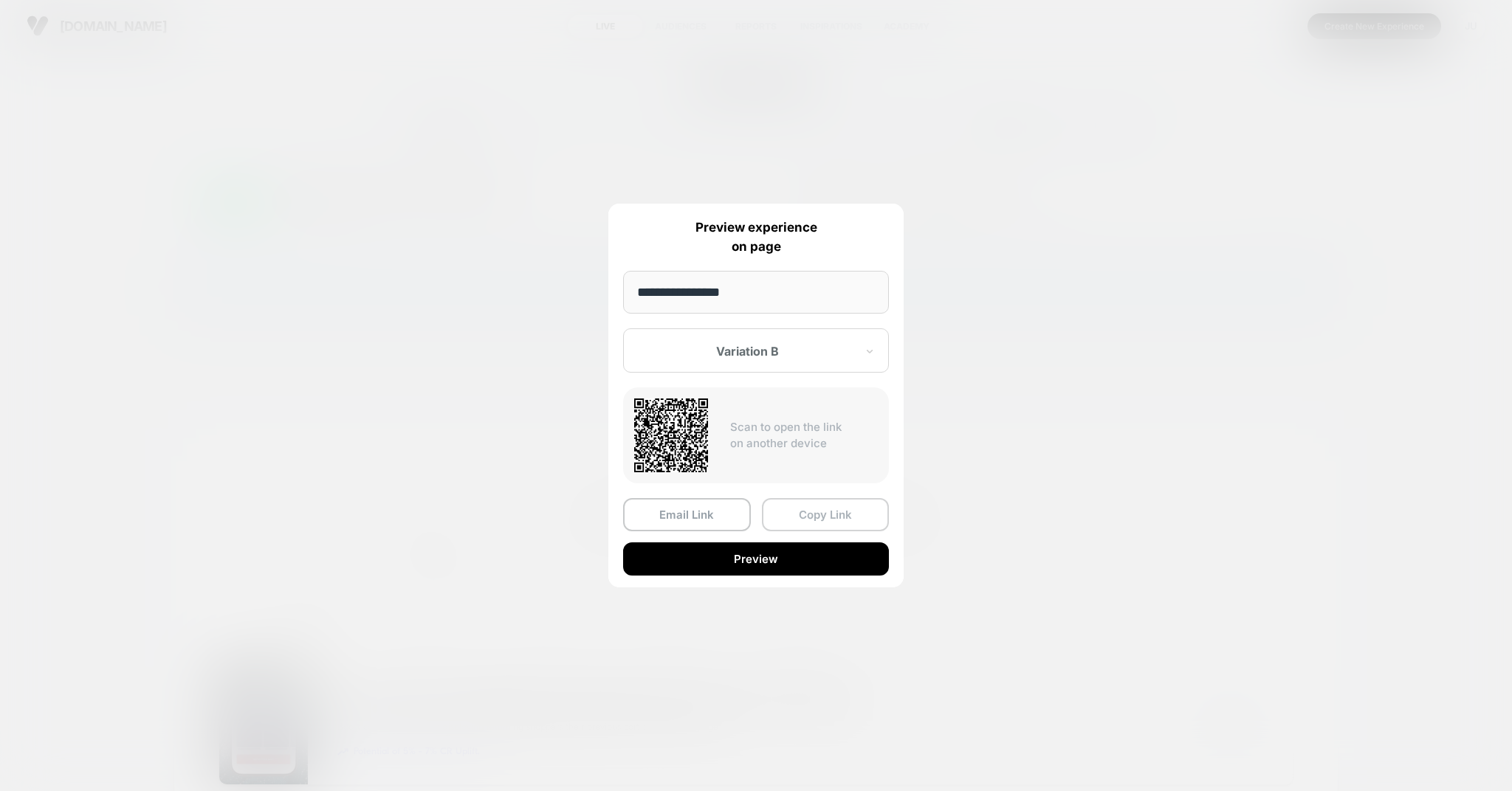
click at [796, 519] on button "Copy Link" at bounding box center [826, 515] width 128 height 33
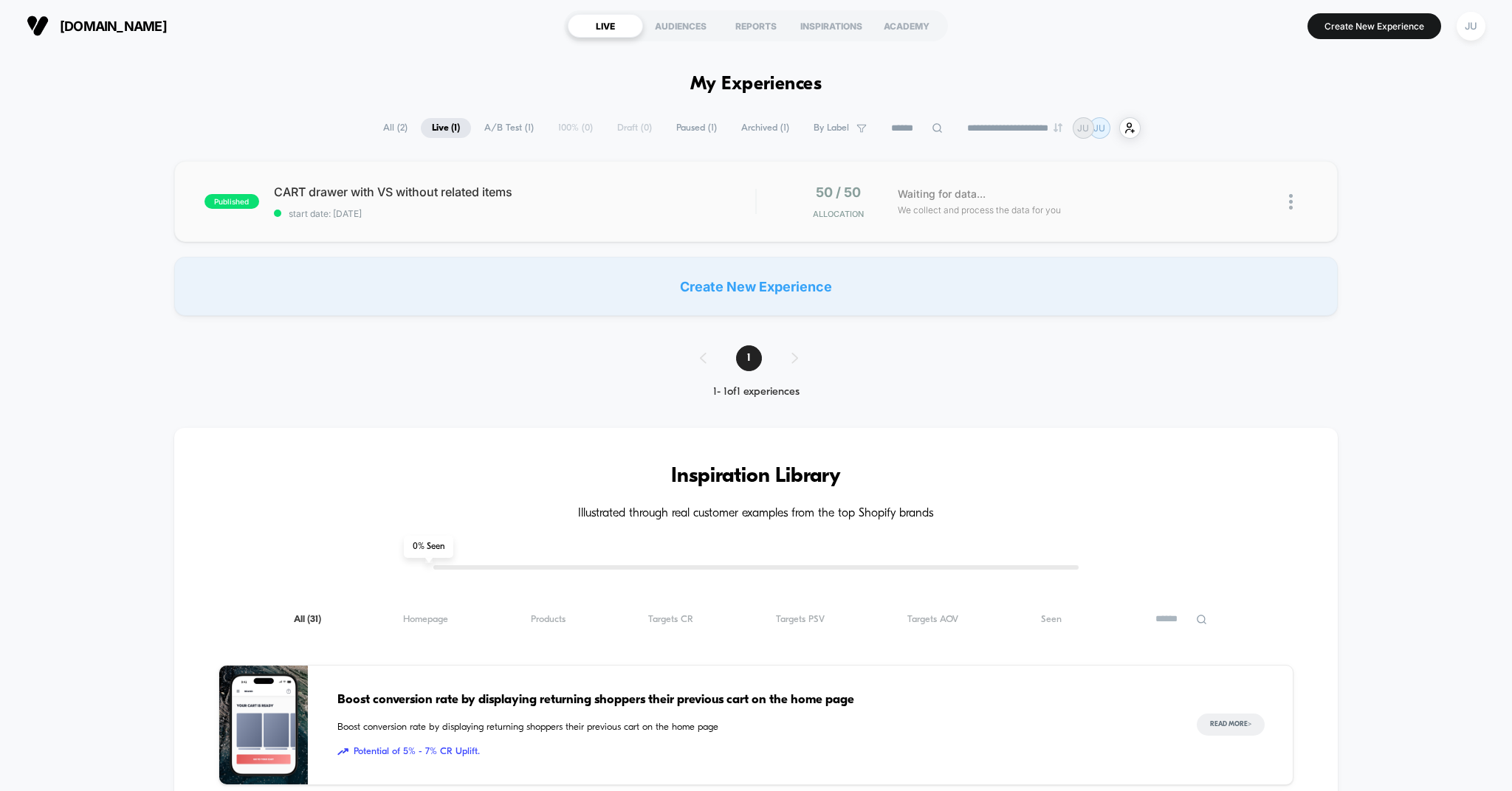
click at [1291, 205] on img at bounding box center [1291, 201] width 4 height 16
click at [1195, 220] on div "Preview Link" at bounding box center [1215, 219] width 133 height 33
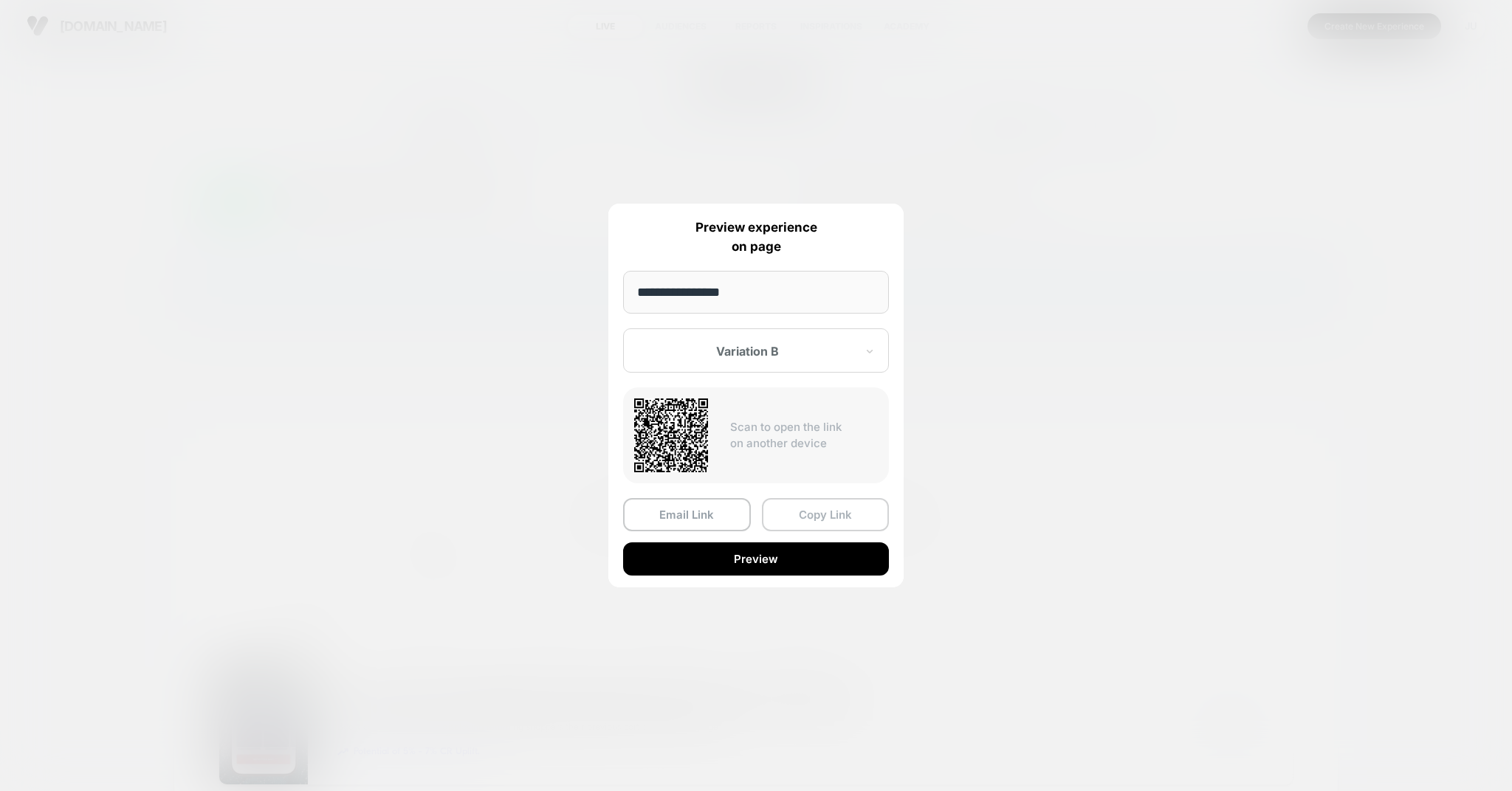
click at [798, 512] on button "Copy Link" at bounding box center [826, 515] width 128 height 33
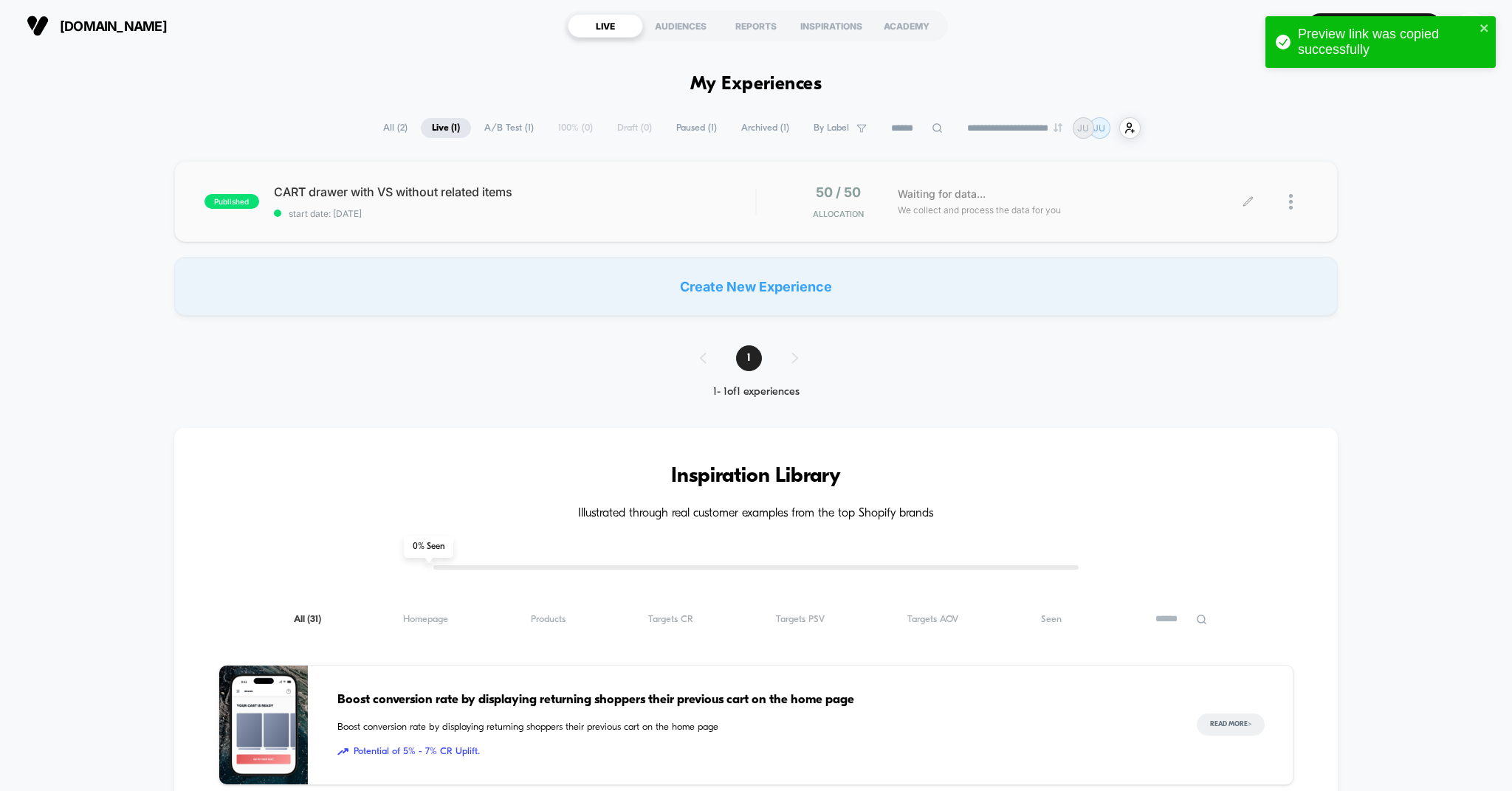
click at [1301, 210] on div at bounding box center [1298, 201] width 19 height 35
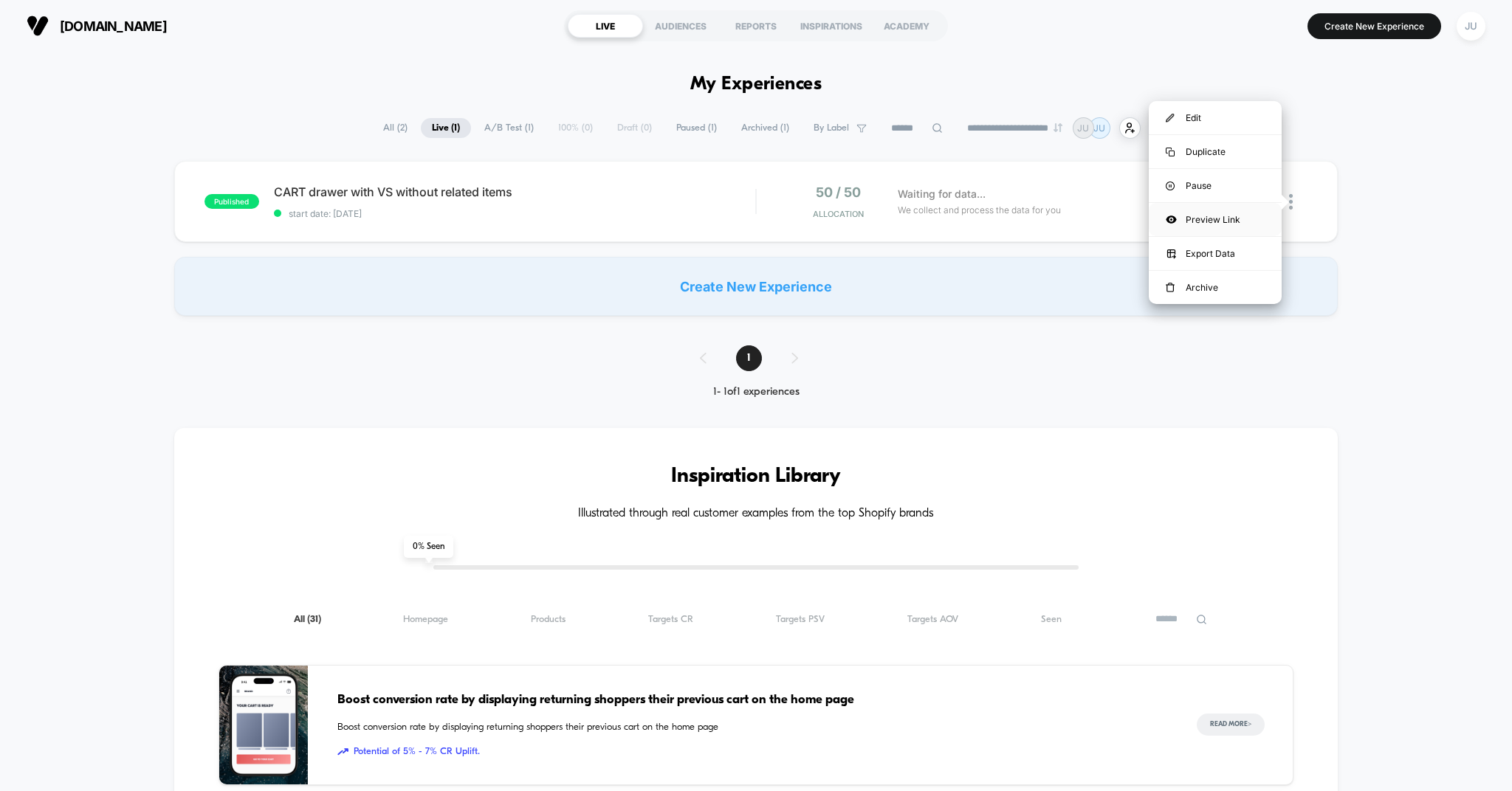
click at [1193, 220] on div "Preview Link" at bounding box center [1215, 219] width 133 height 33
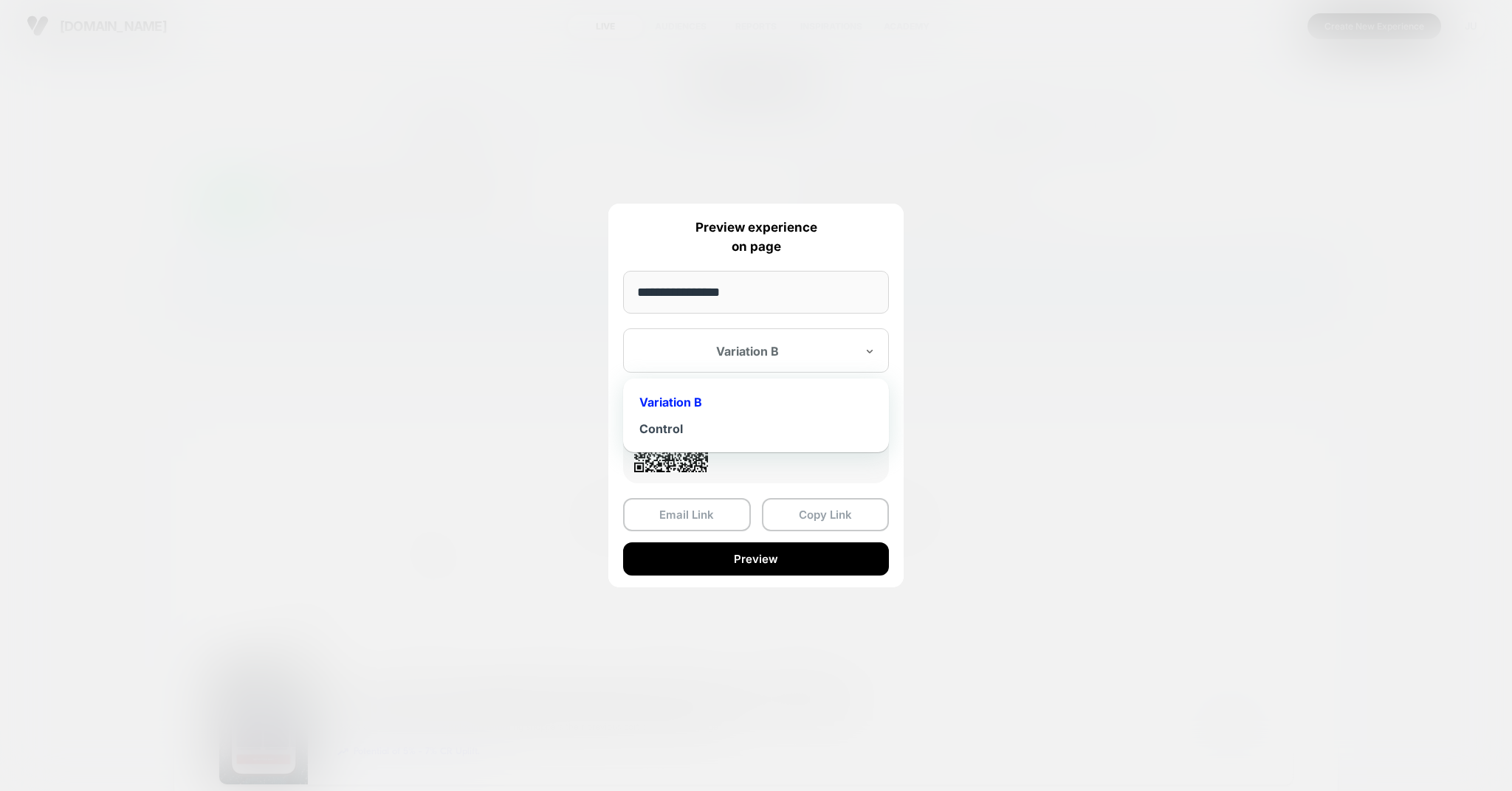
click at [731, 342] on div "Variation B" at bounding box center [747, 351] width 220 height 18
click at [678, 400] on div "Variation B" at bounding box center [756, 403] width 251 height 27
click at [757, 356] on div "Variation B" at bounding box center [747, 351] width 217 height 15
click at [675, 429] on div "Control" at bounding box center [756, 429] width 251 height 27
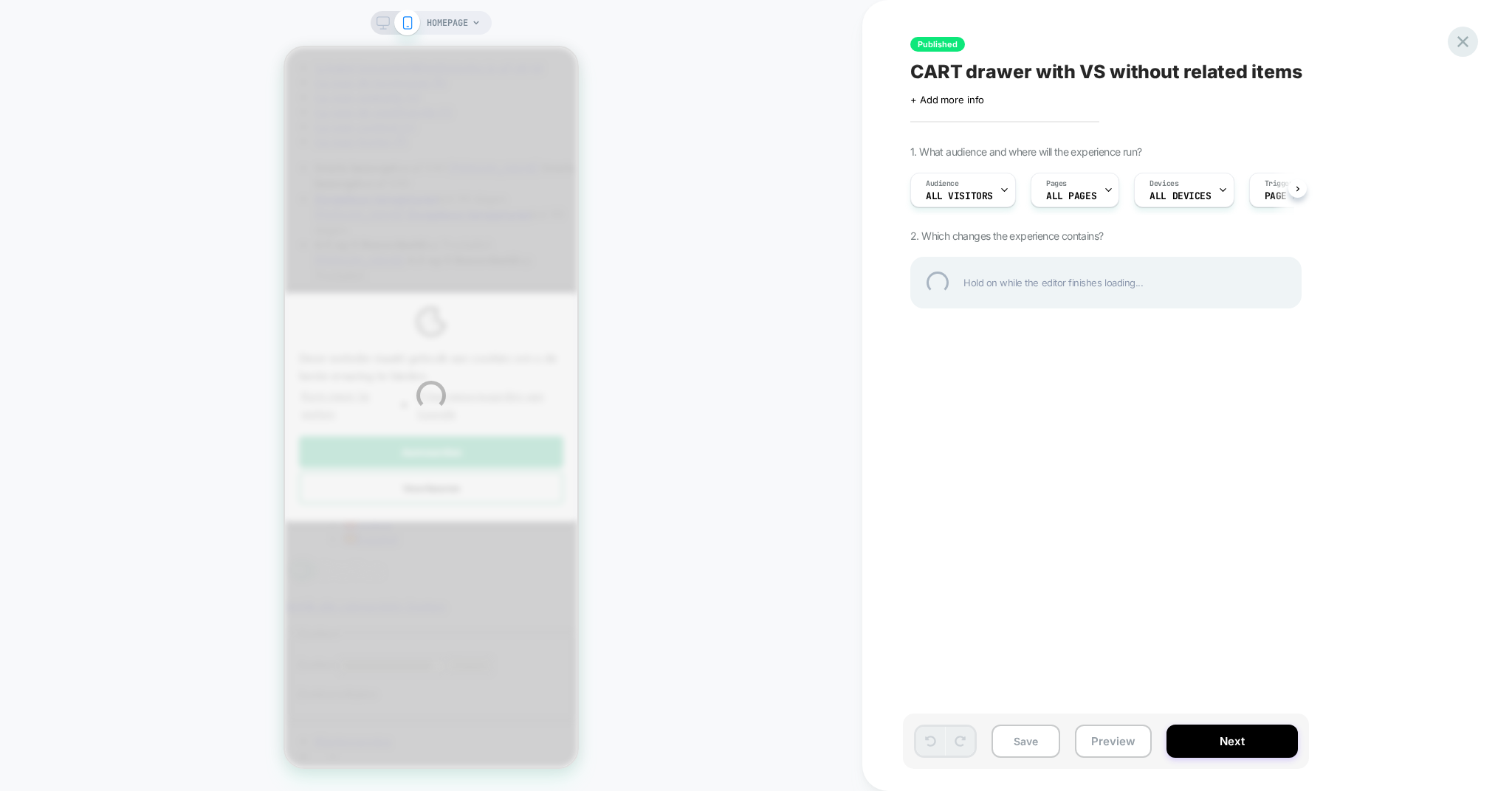
click at [1455, 37] on div at bounding box center [1463, 42] width 30 height 30
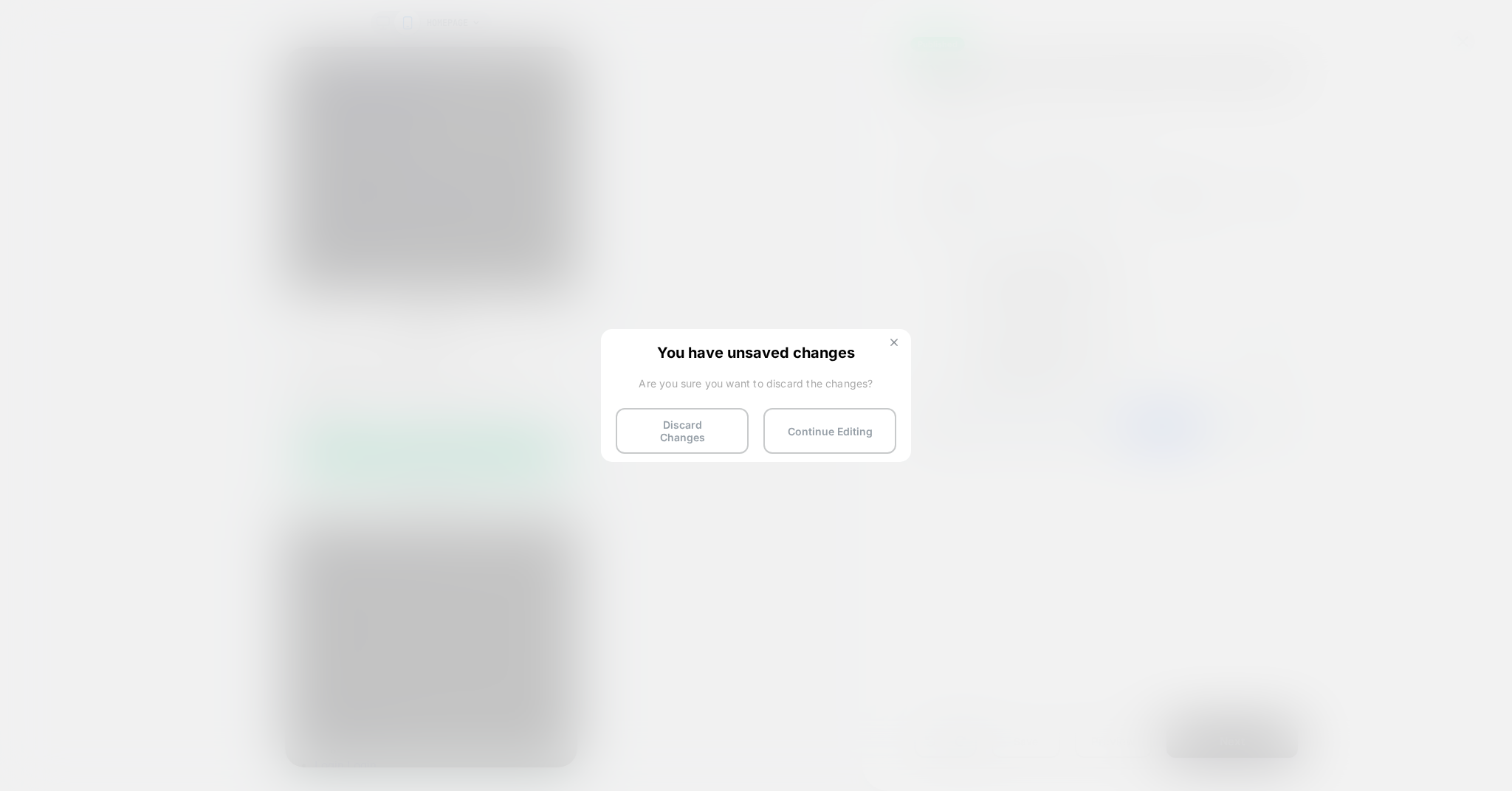
scroll to position [0, 1]
click at [893, 339] on img at bounding box center [894, 342] width 7 height 7
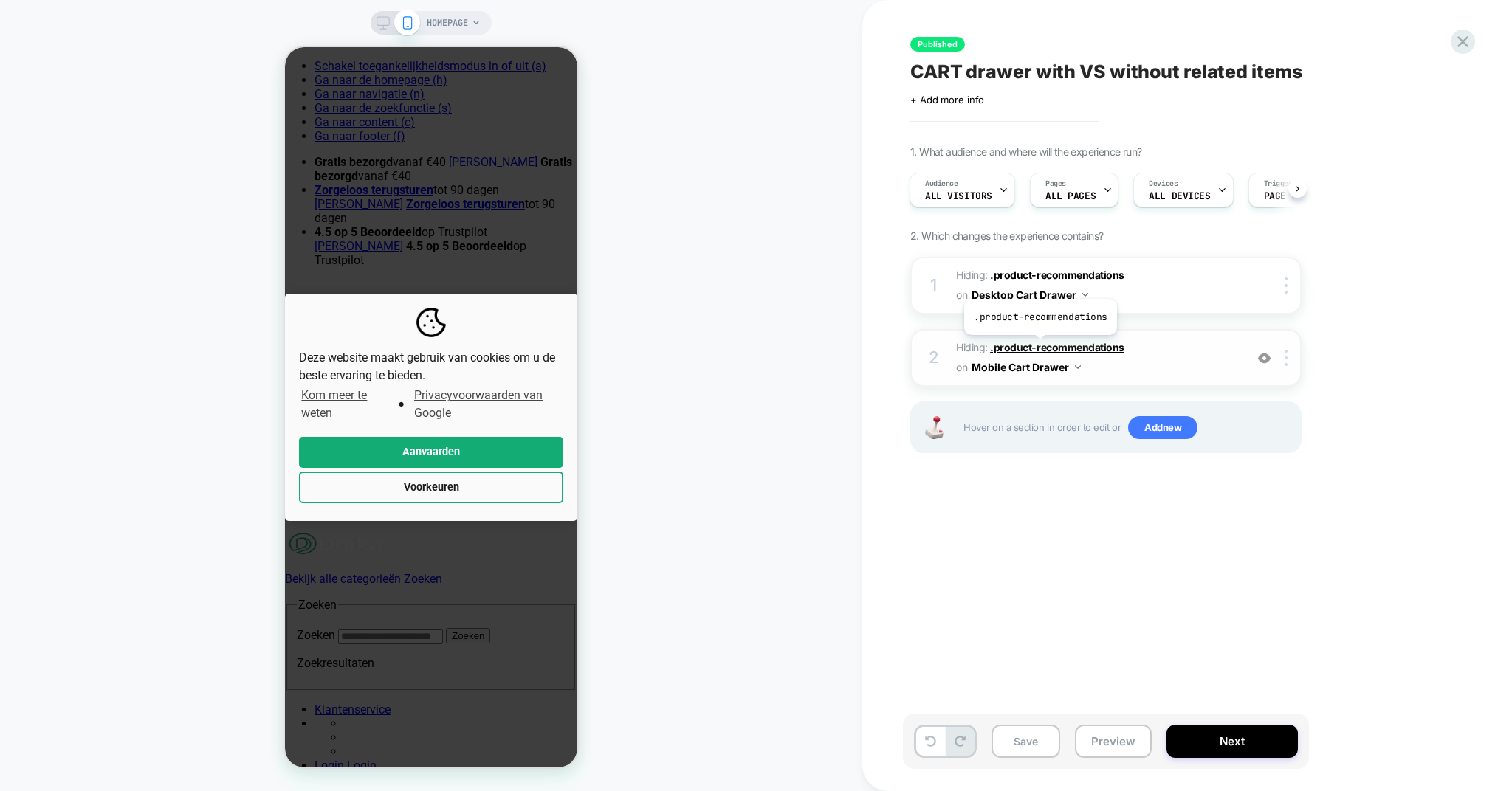
click at [1039, 347] on span ".product-recommendations" at bounding box center [1057, 347] width 134 height 13
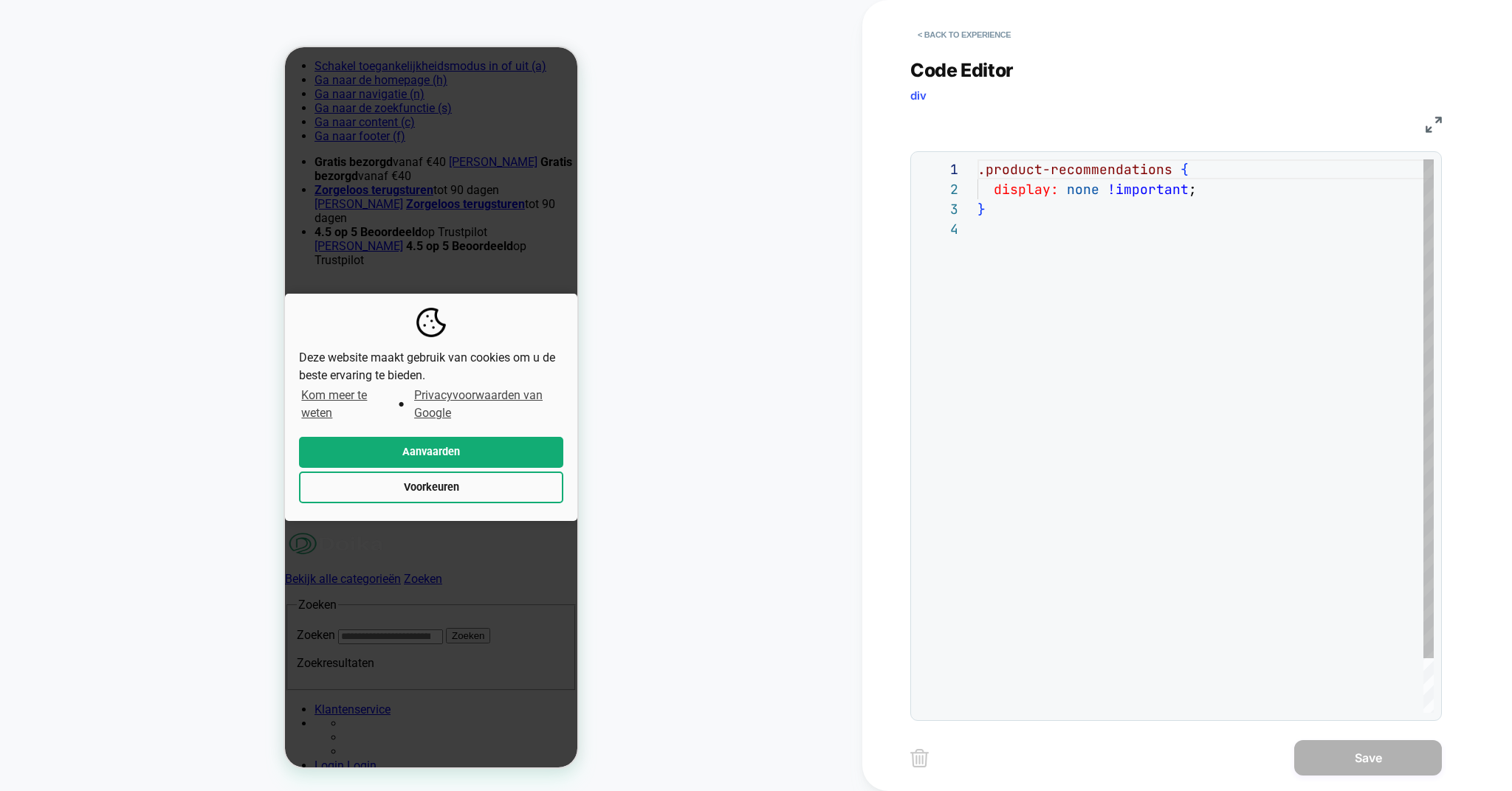
scroll to position [59, 0]
click at [950, 37] on button "< Back to experience" at bounding box center [964, 35] width 108 height 24
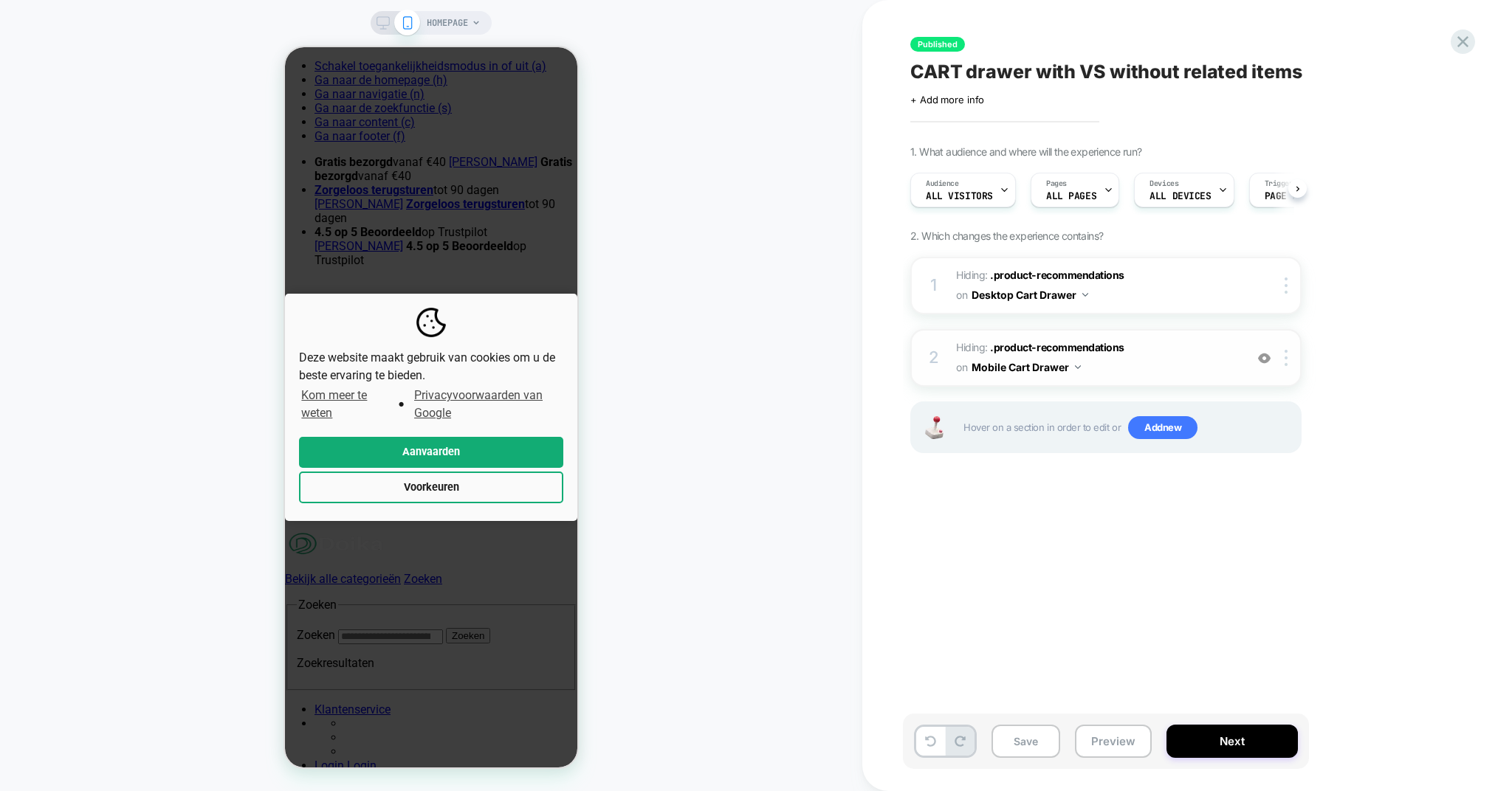
scroll to position [0, 1]
click at [1056, 368] on button "Mobile Cart Drawer" at bounding box center [1026, 367] width 109 height 22
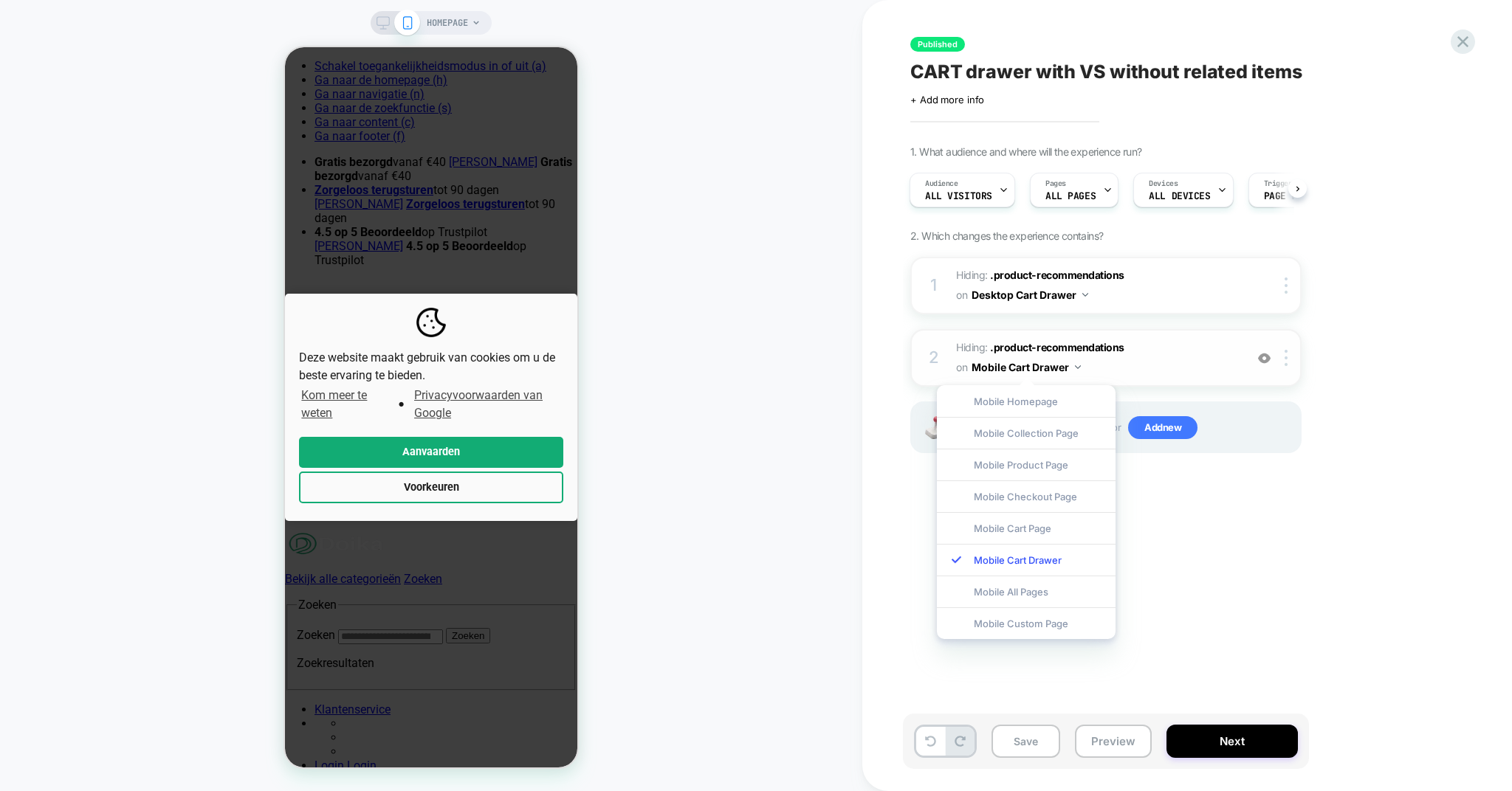
click at [1154, 366] on span "Hiding : .product-recommendations .product-recommendations on Mobile Cart Drawer" at bounding box center [1097, 358] width 282 height 40
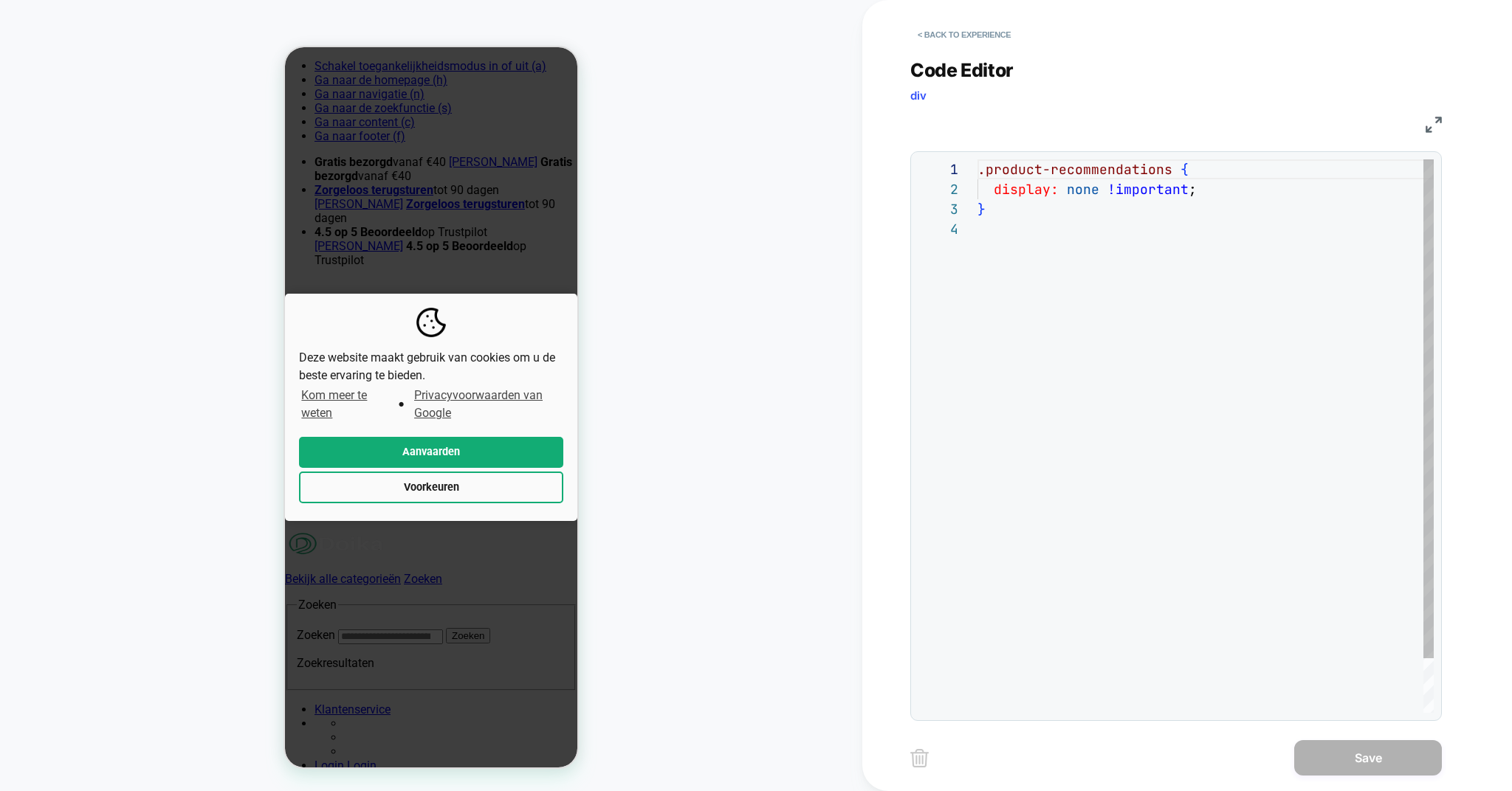
scroll to position [59, 0]
click at [943, 23] on div "< Back to experience" at bounding box center [1235, 22] width 650 height 45
click at [944, 25] on button "< Back to experience" at bounding box center [964, 35] width 108 height 24
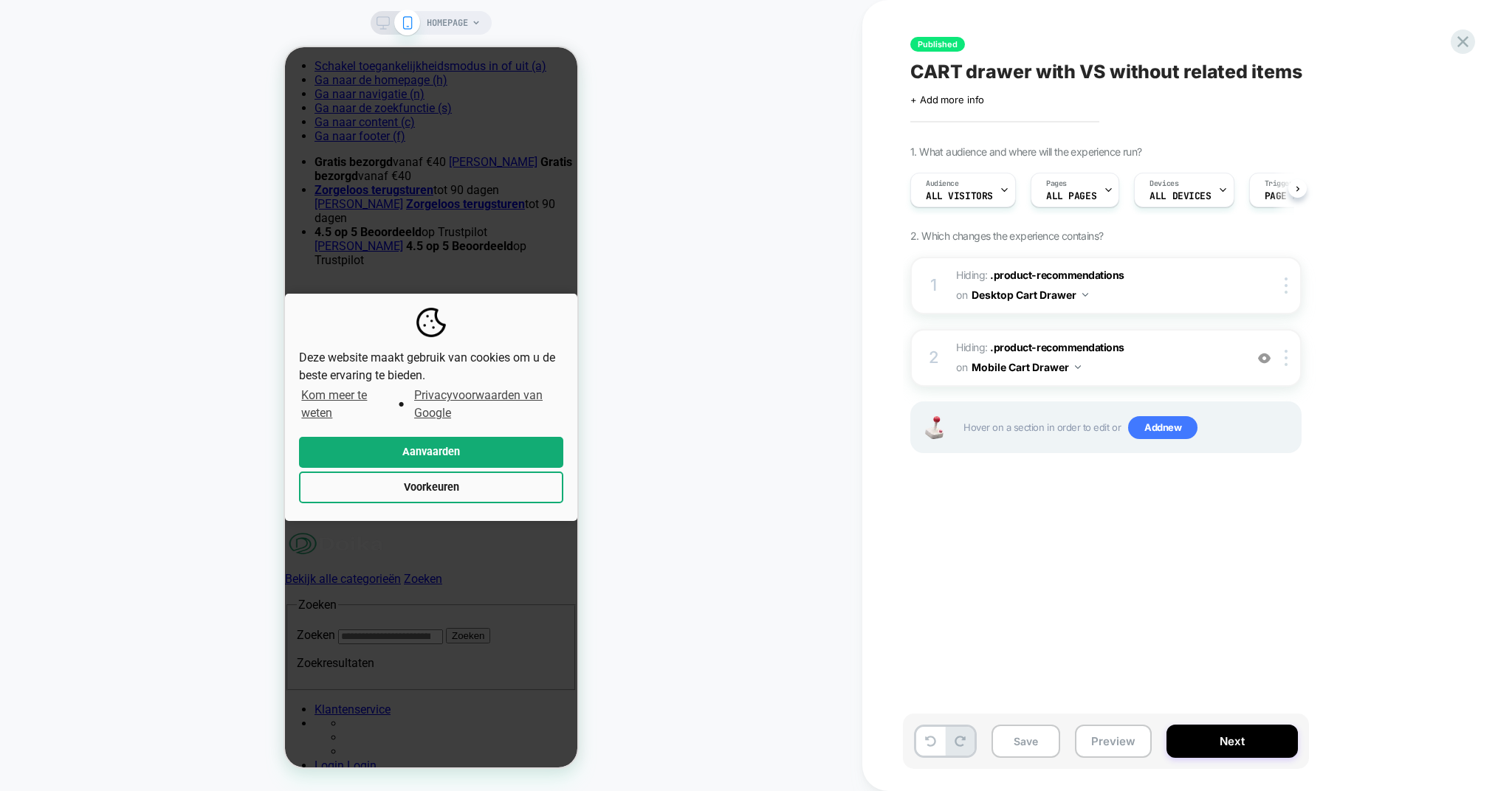
scroll to position [0, 1]
click at [1294, 362] on div at bounding box center [1288, 358] width 25 height 16
click at [1465, 47] on icon at bounding box center [1463, 42] width 20 height 20
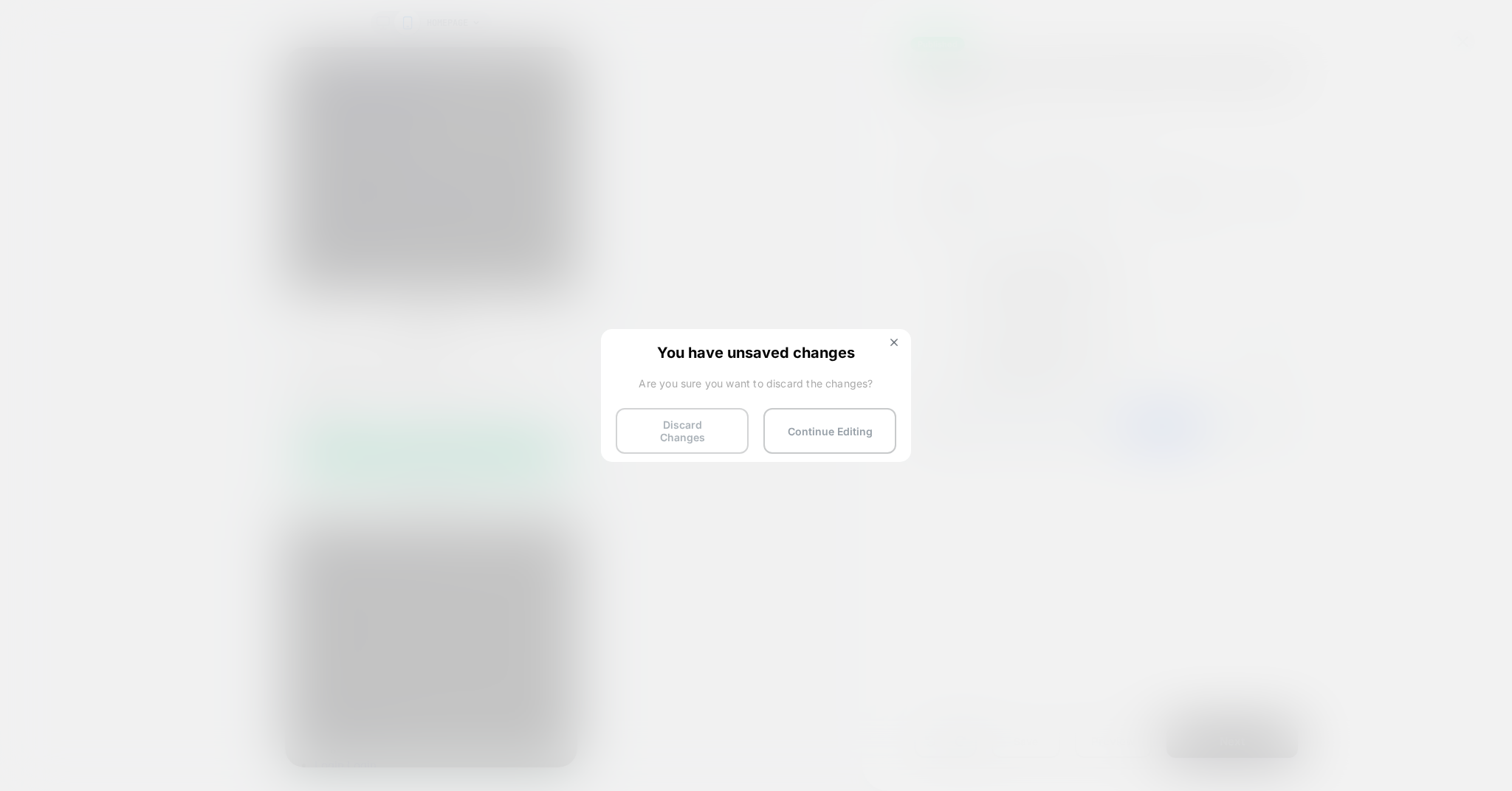
click at [711, 432] on button "Discard Changes" at bounding box center [682, 432] width 133 height 46
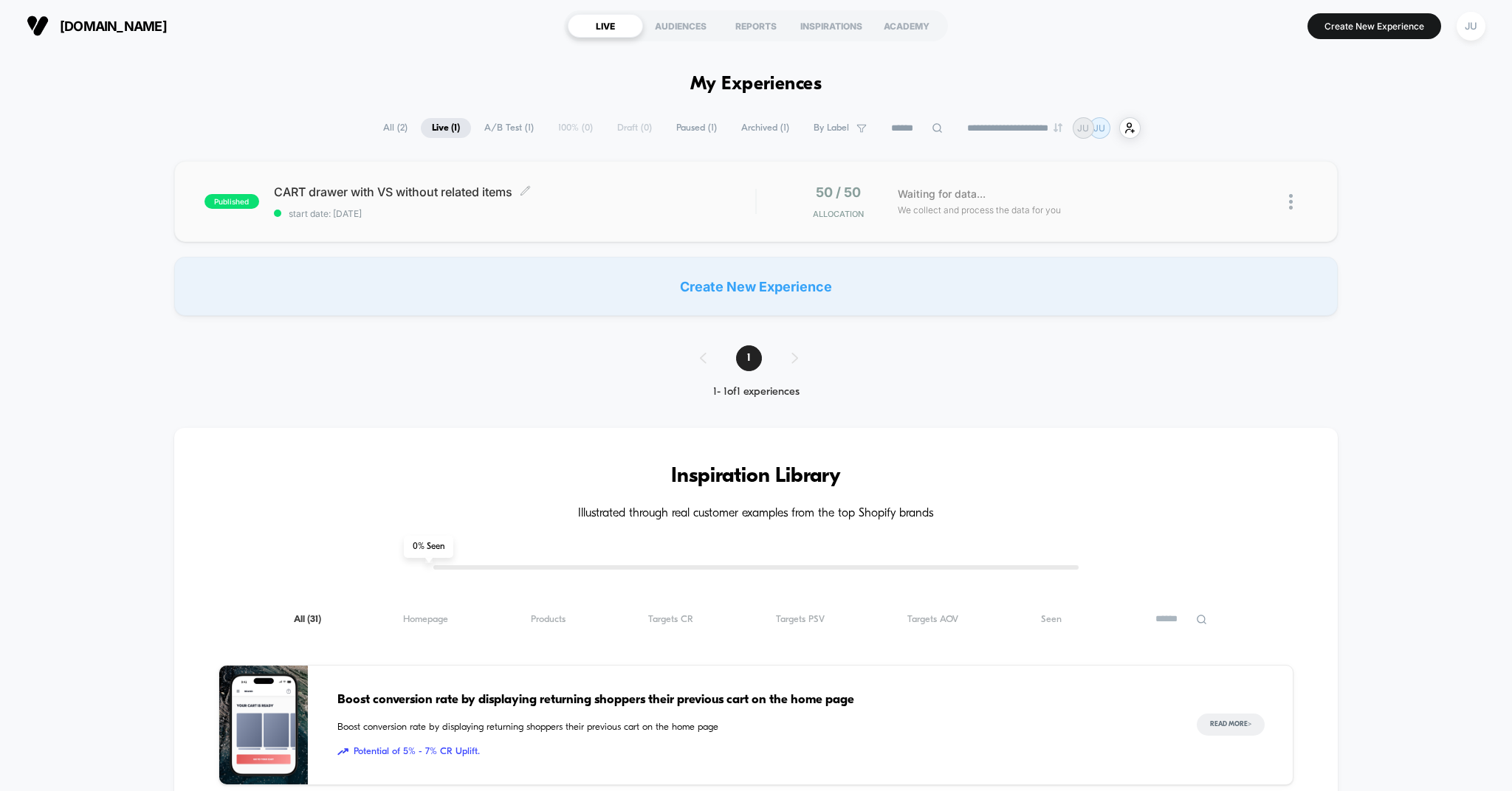
click at [317, 190] on span "CART drawer with VS without related items Click to edit experience details" at bounding box center [515, 192] width 482 height 15
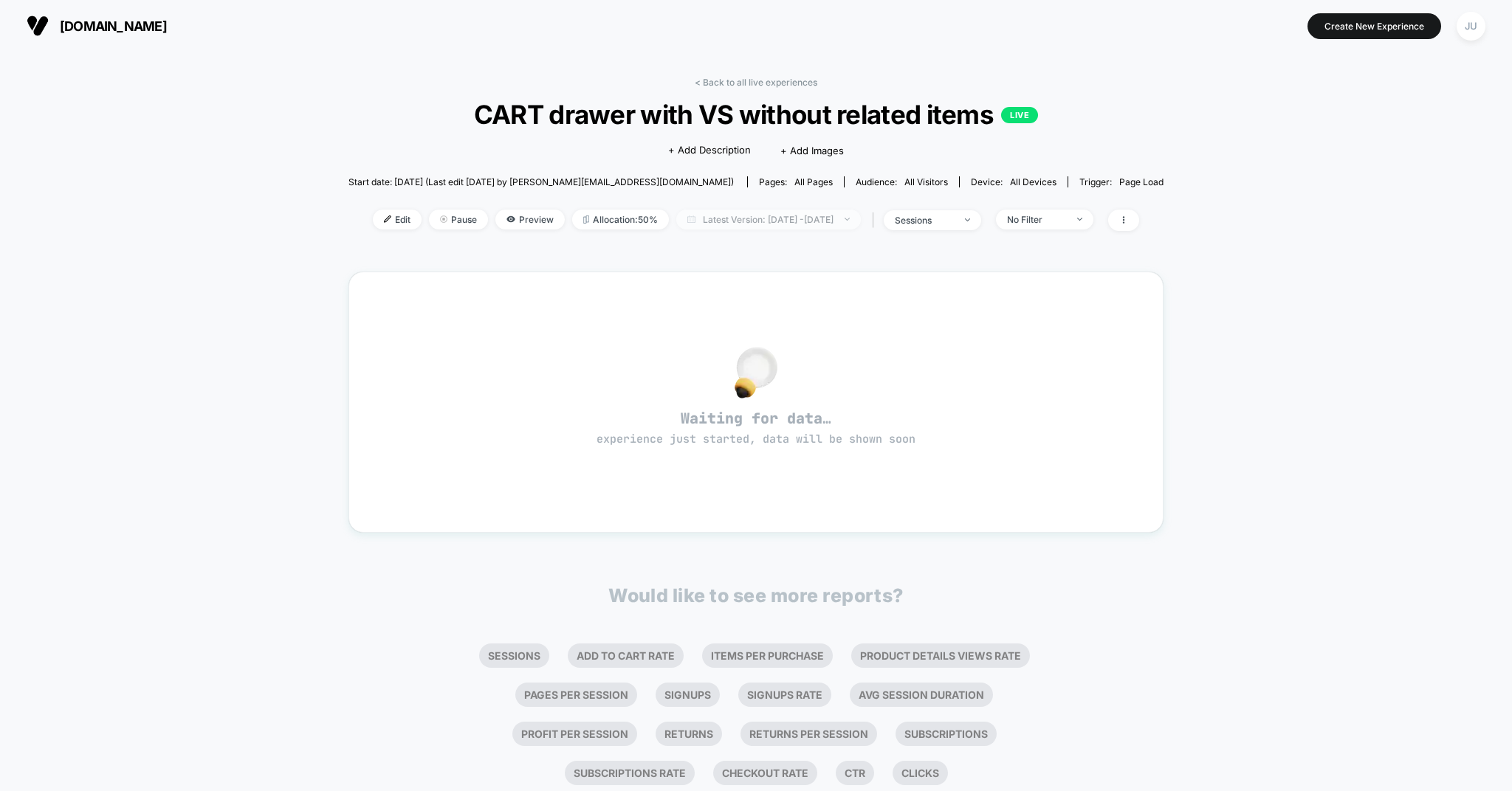
click at [794, 225] on span "Latest Version: [DATE] - [DATE]" at bounding box center [768, 219] width 184 height 20
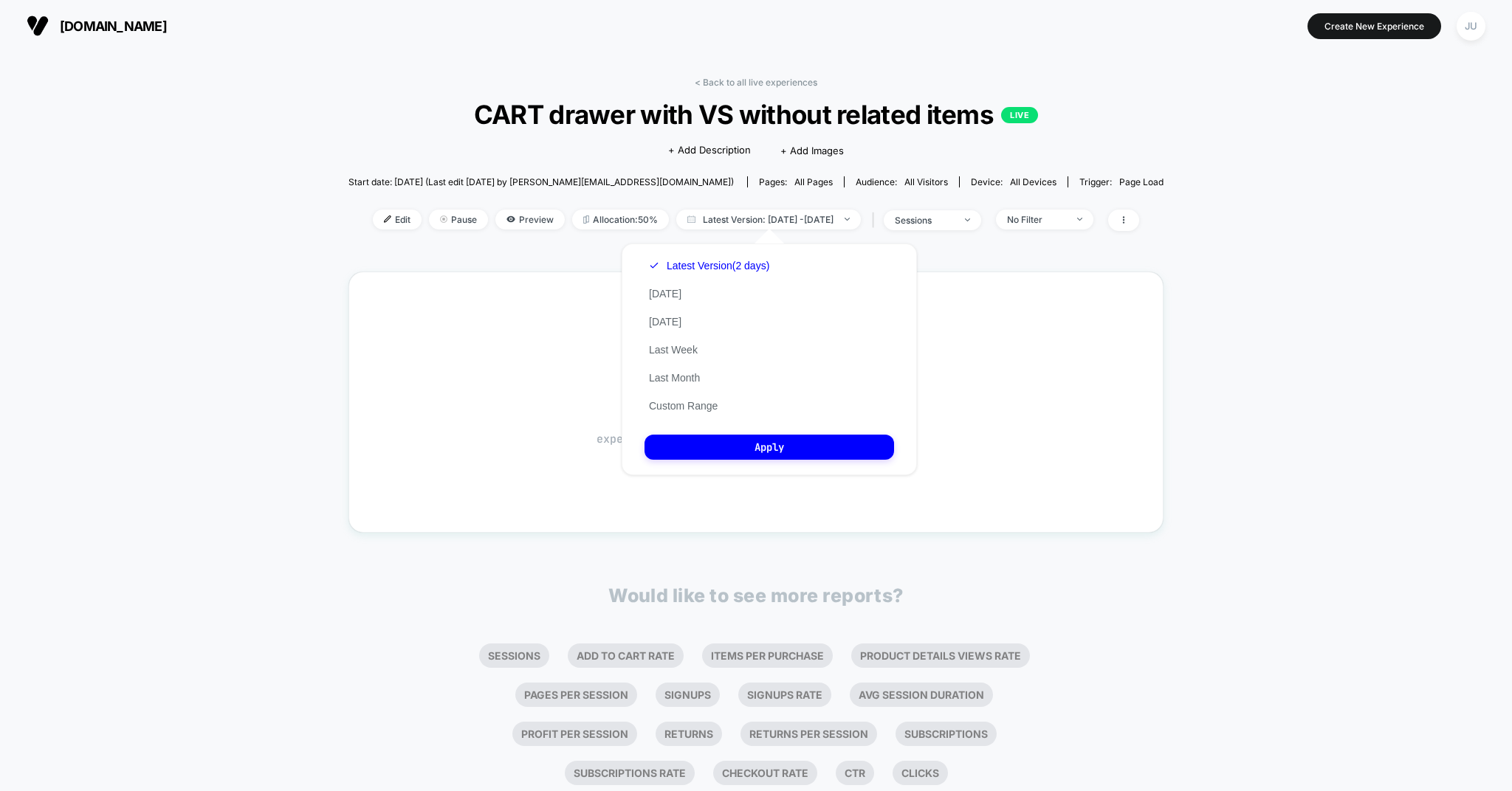
click at [175, 125] on div "< Back to all live experiences CART drawer with VS without related items LIVE C…" at bounding box center [756, 444] width 1512 height 785
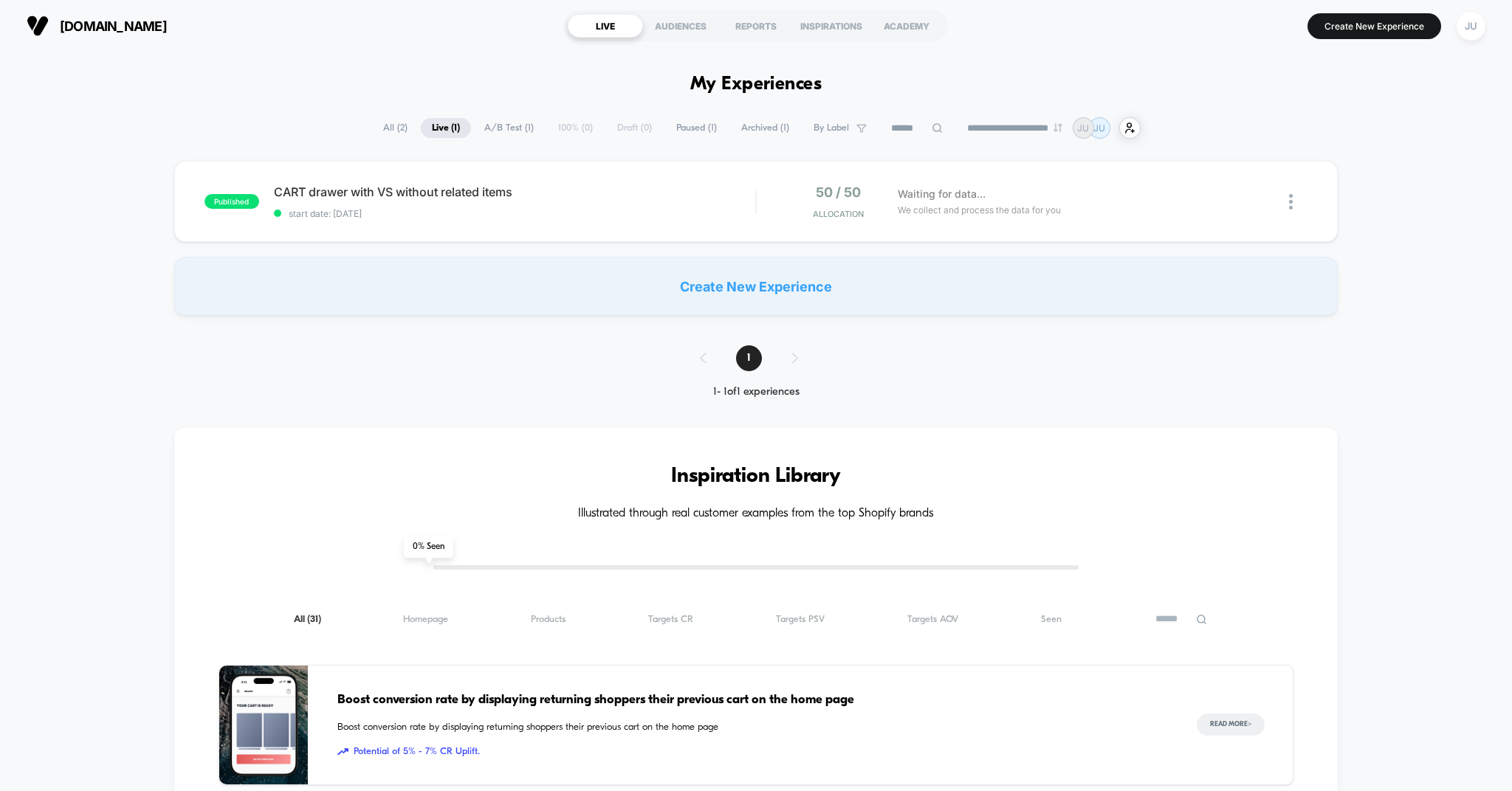
click at [660, 268] on div "Create New Experience" at bounding box center [756, 287] width 1164 height 59
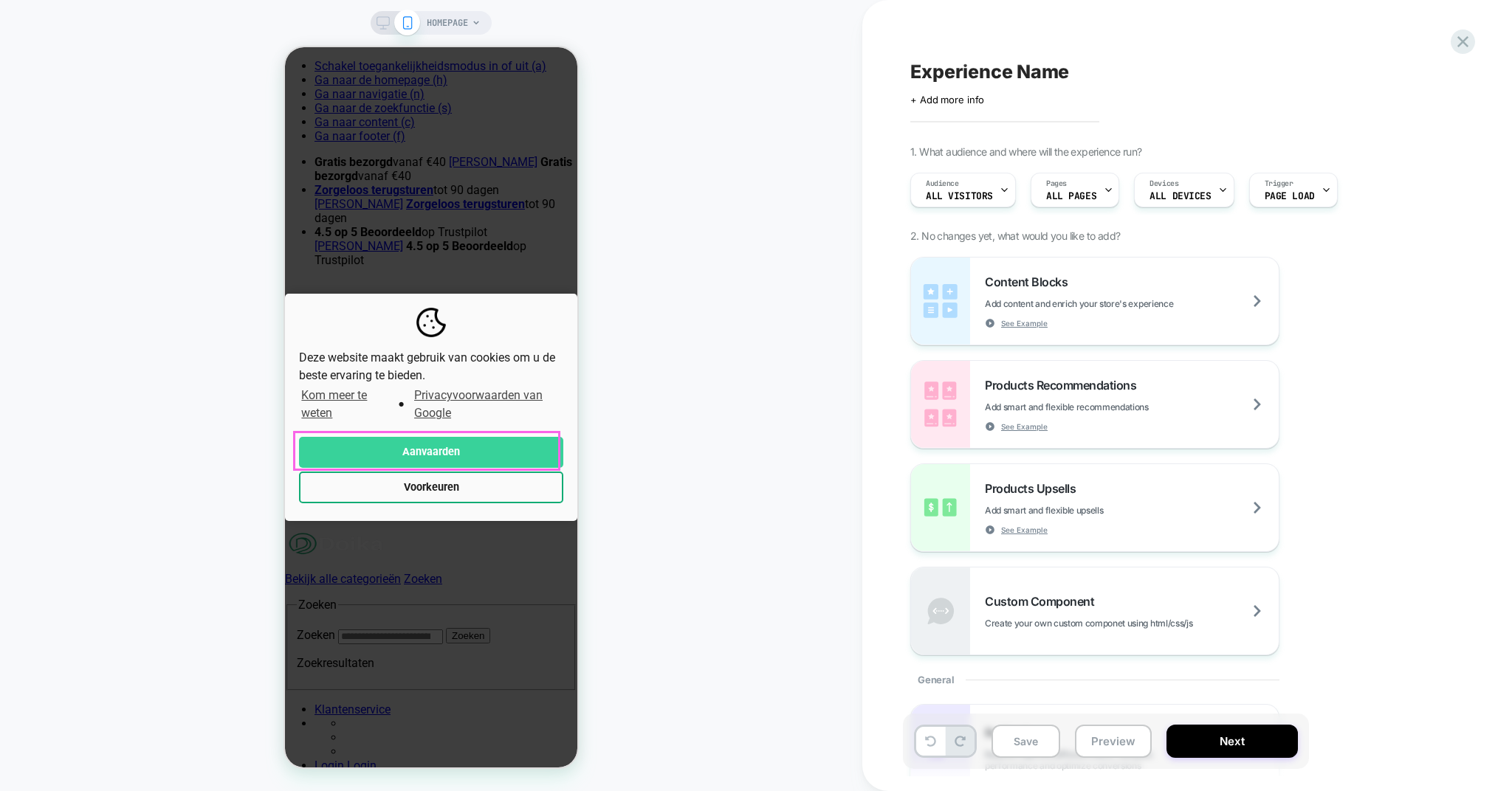
click at [473, 445] on button "Aanvaarden" at bounding box center [431, 452] width 265 height 32
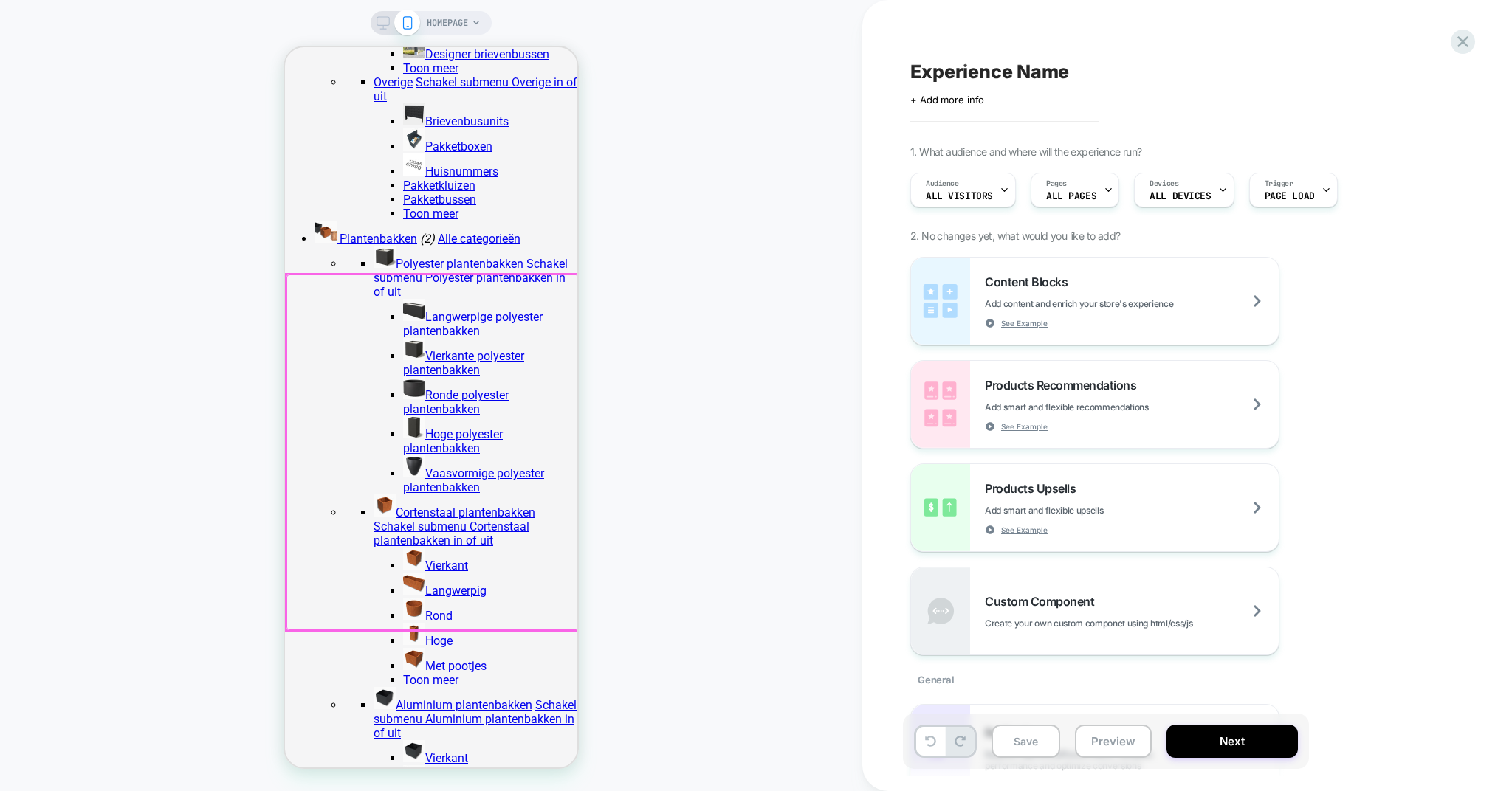
scroll to position [1547, 0]
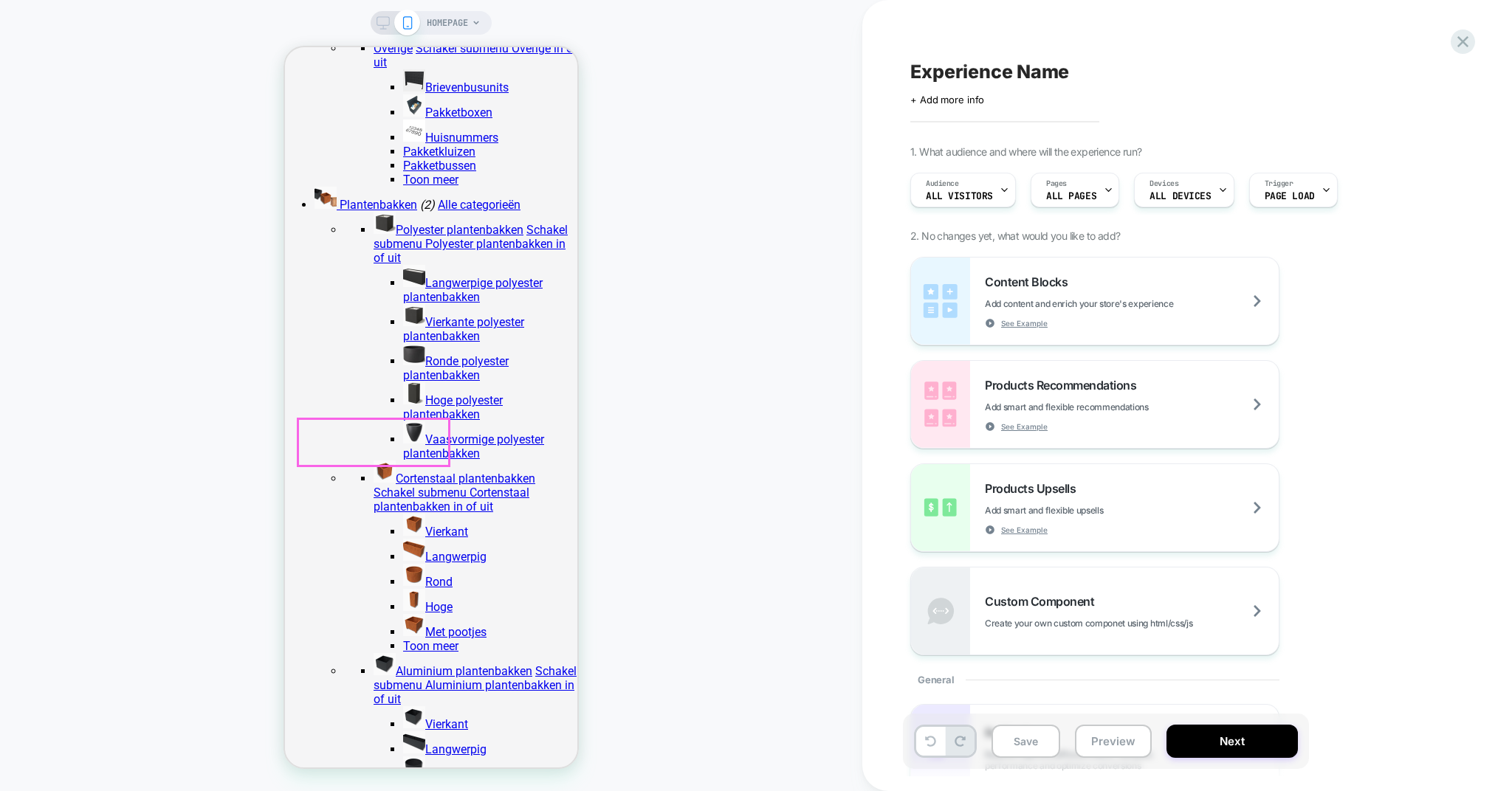
click at [398, 440] on div at bounding box center [373, 442] width 151 height 47
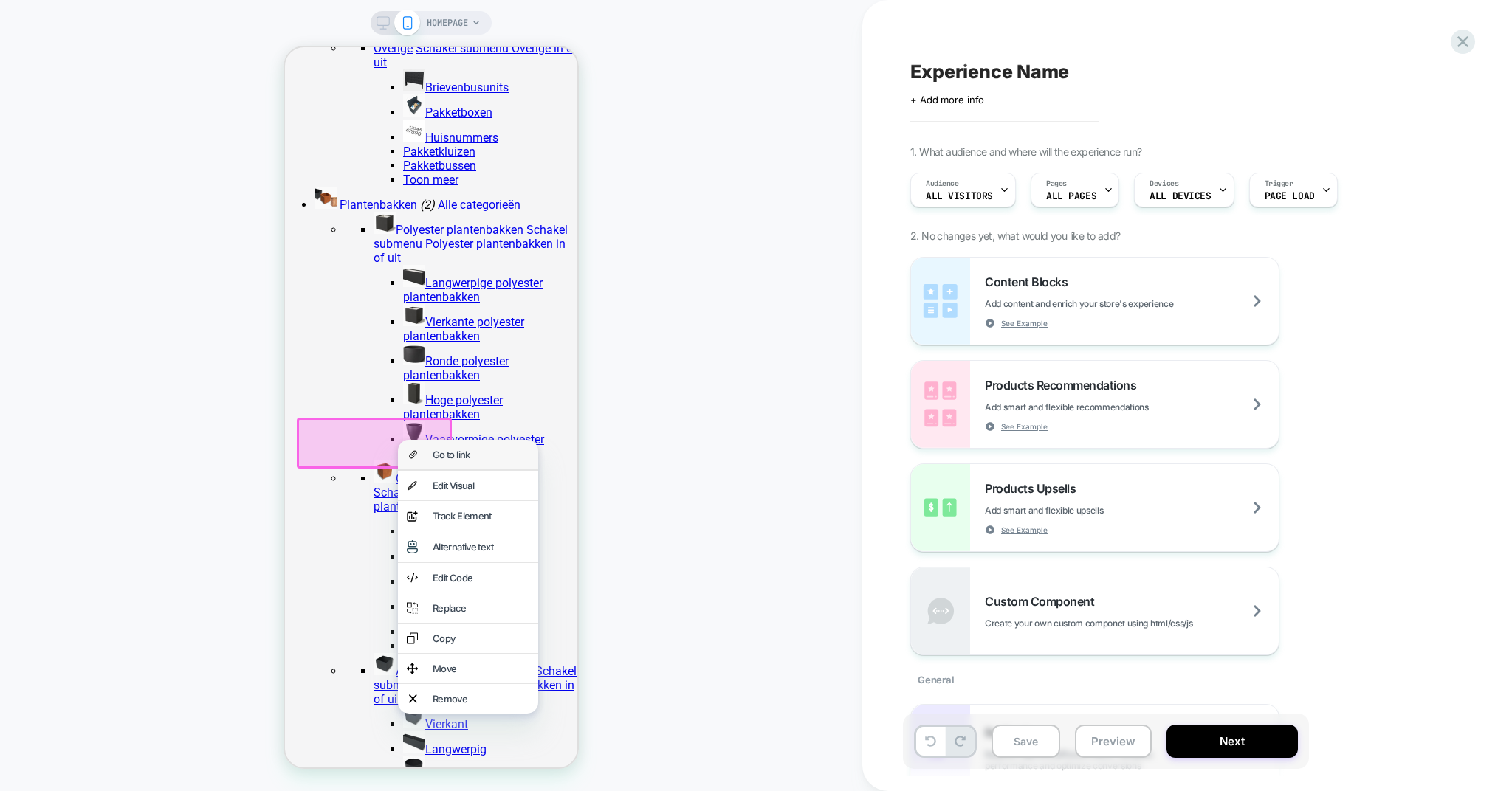
click at [432, 454] on div "Go to link" at bounding box center [481, 455] width 97 height 12
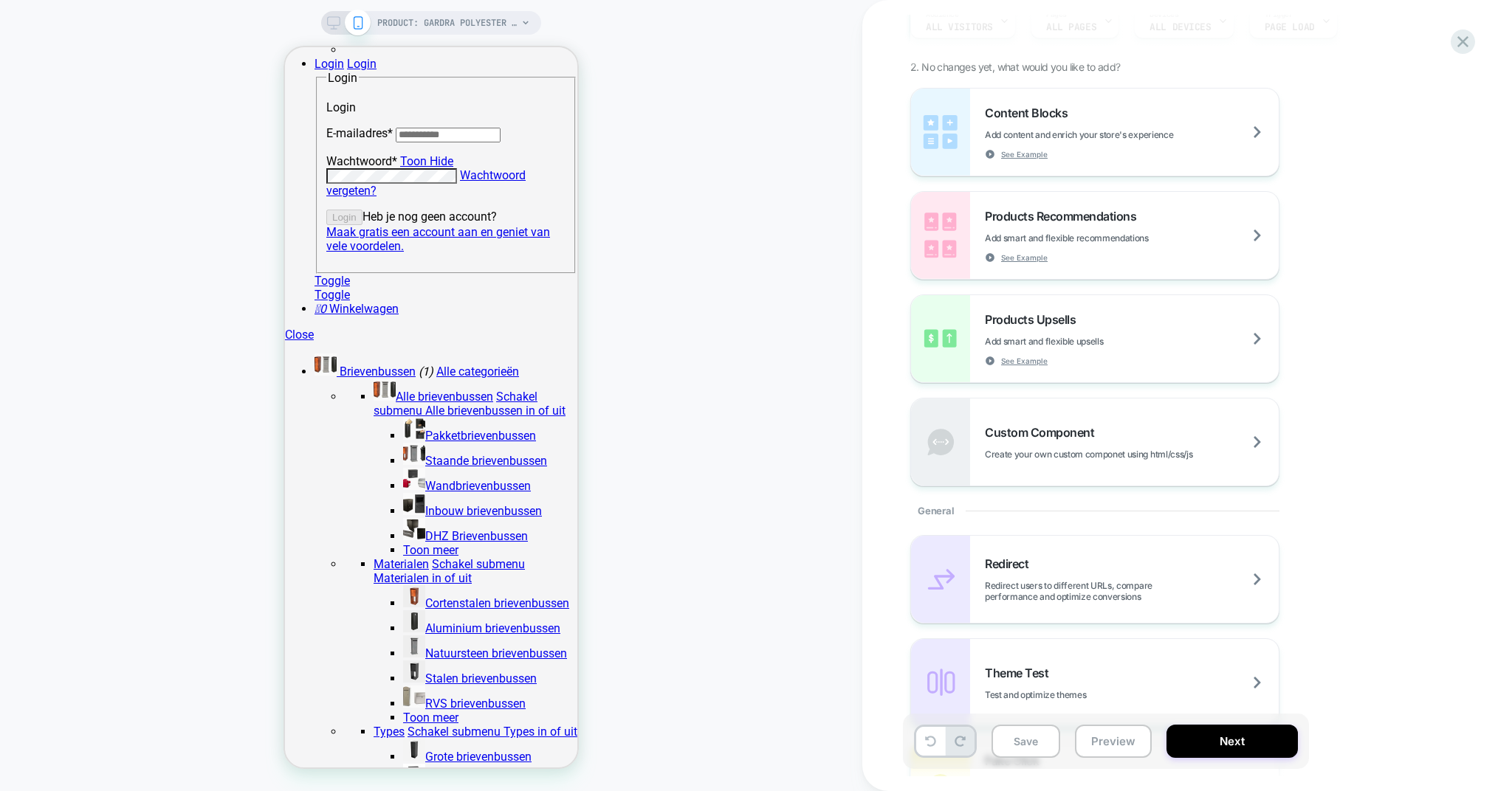
scroll to position [36, 0]
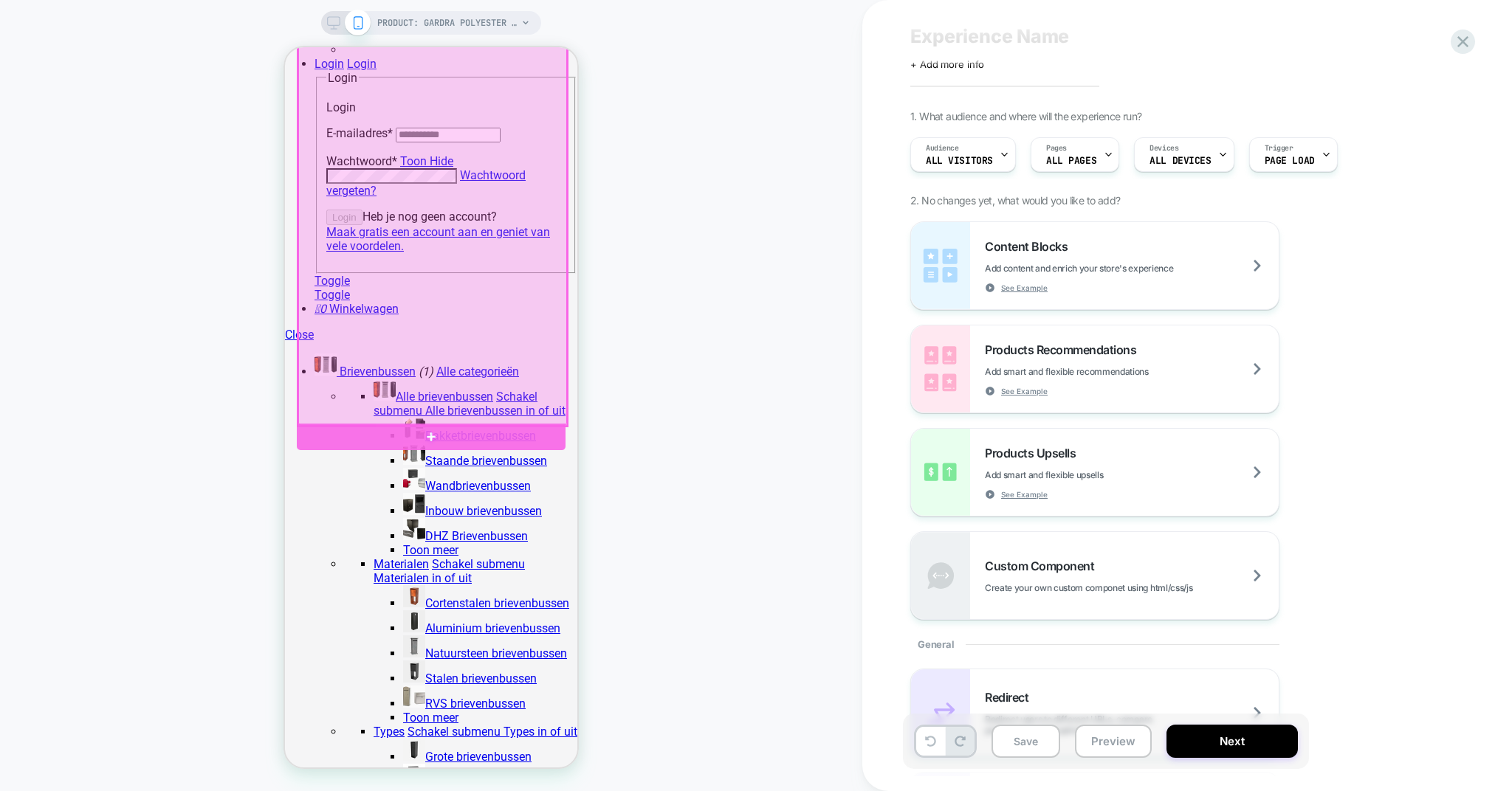
click at [301, 367] on div at bounding box center [432, 154] width 269 height 542
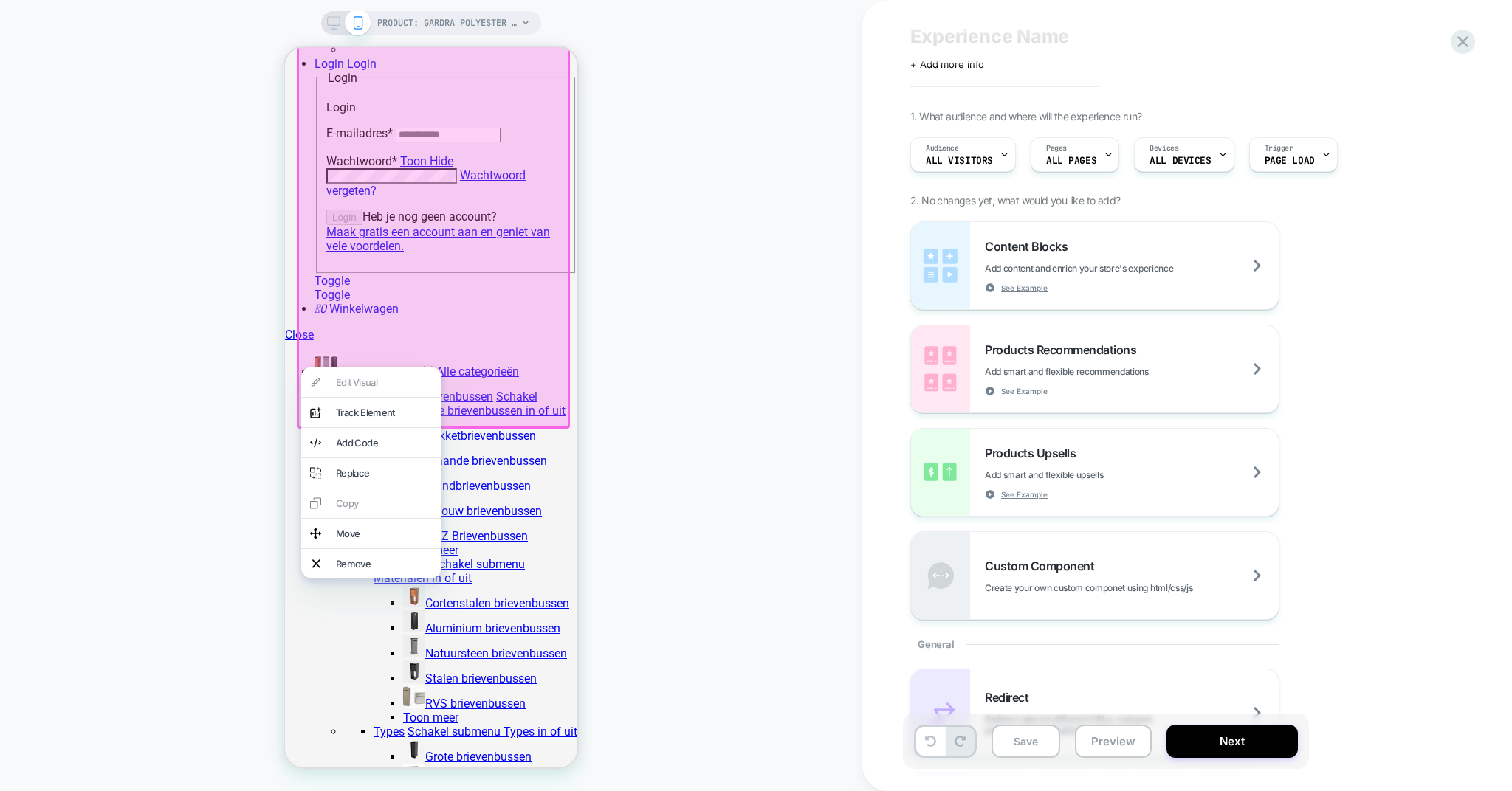
click at [748, 399] on div "PRODUCT: GARDRA Polyester plantenbak 40x40x40 cm - Zwartgrijs (RAL 7021) PRODUC…" at bounding box center [431, 396] width 863 height 762
click at [217, 440] on div "PRODUCT: GARDRA Polyester plantenbak 40x40x40 cm - Zwartgrijs (RAL 7021) PRODUC…" at bounding box center [431, 396] width 863 height 762
click at [728, 351] on div "PRODUCT: GARDRA Polyester plantenbak 40x40x40 cm - Zwartgrijs (RAL 7021) PRODUC…" at bounding box center [431, 396] width 863 height 762
click at [447, 297] on div at bounding box center [433, 155] width 273 height 547
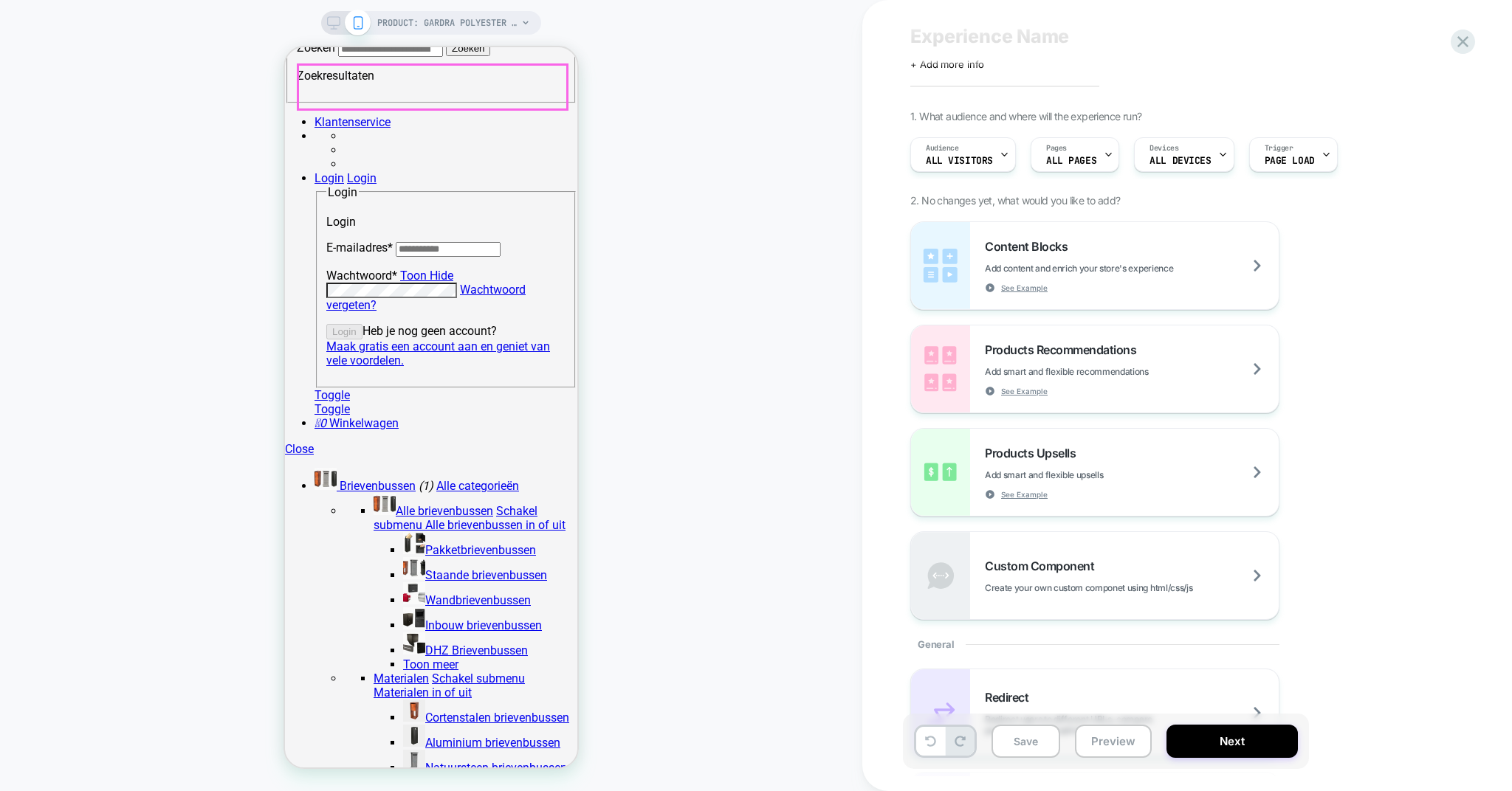
scroll to position [615, 0]
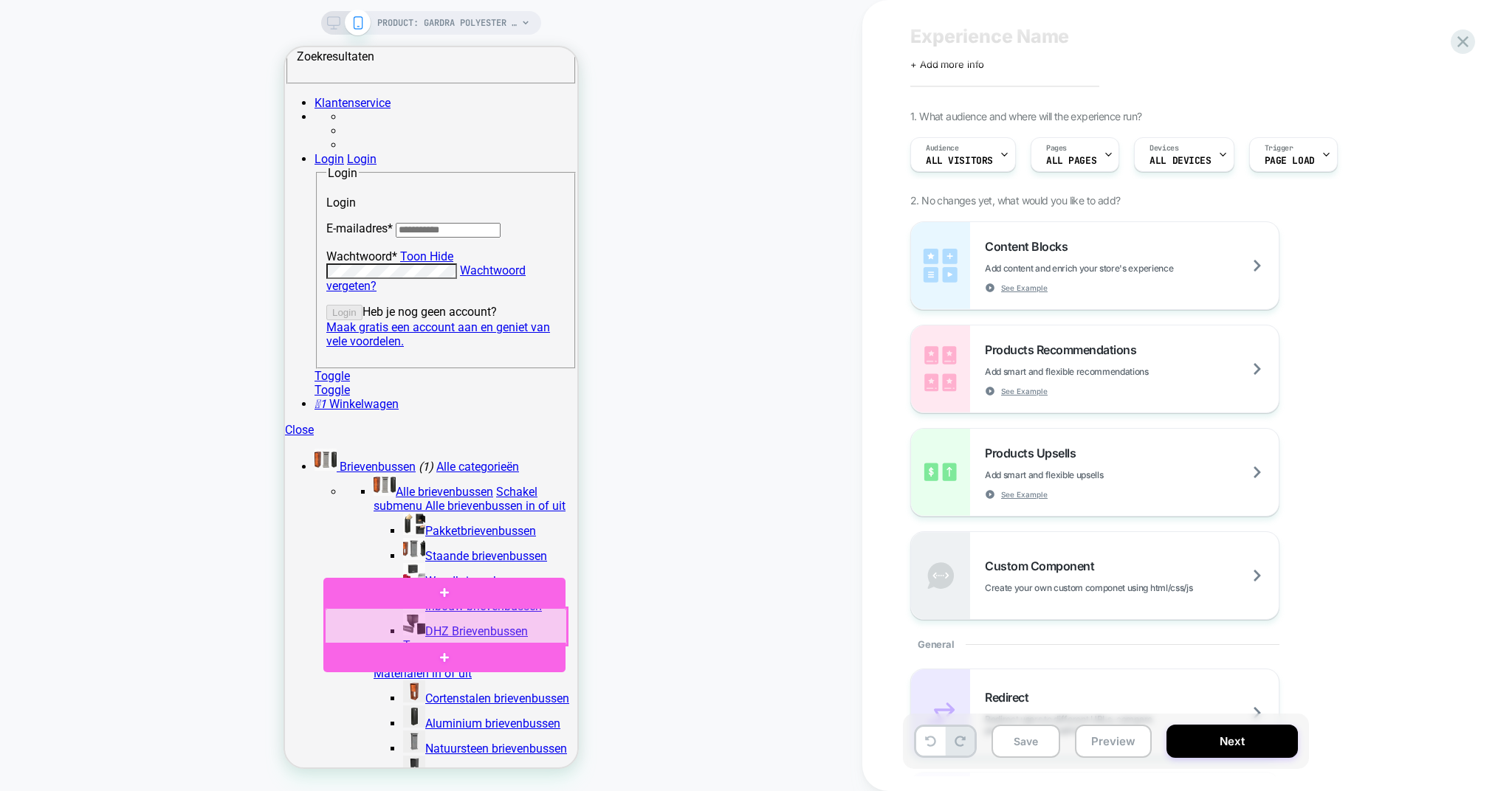
click at [424, 616] on div at bounding box center [446, 627] width 242 height 37
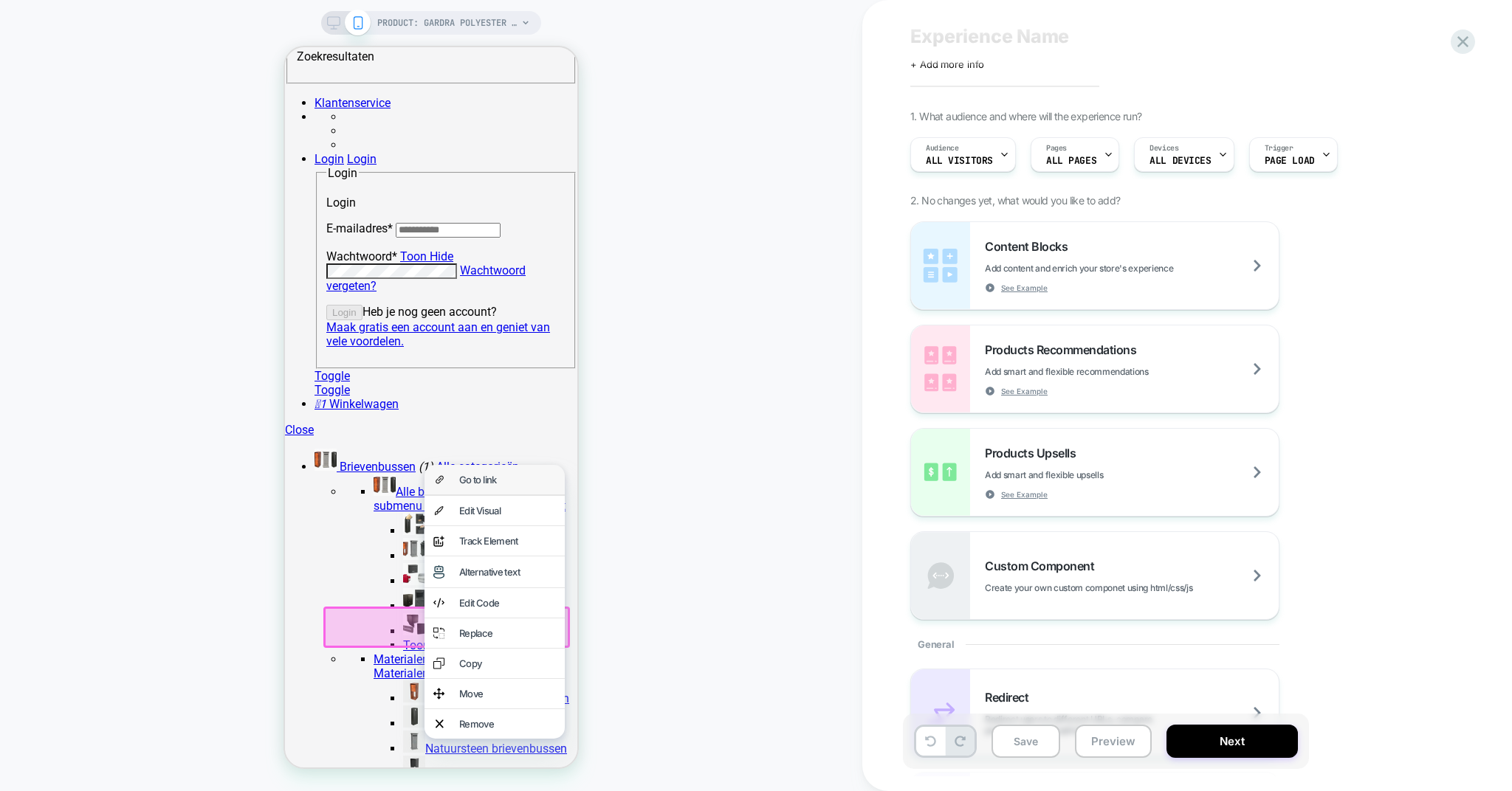
click at [473, 483] on div "Go to link" at bounding box center [507, 480] width 97 height 12
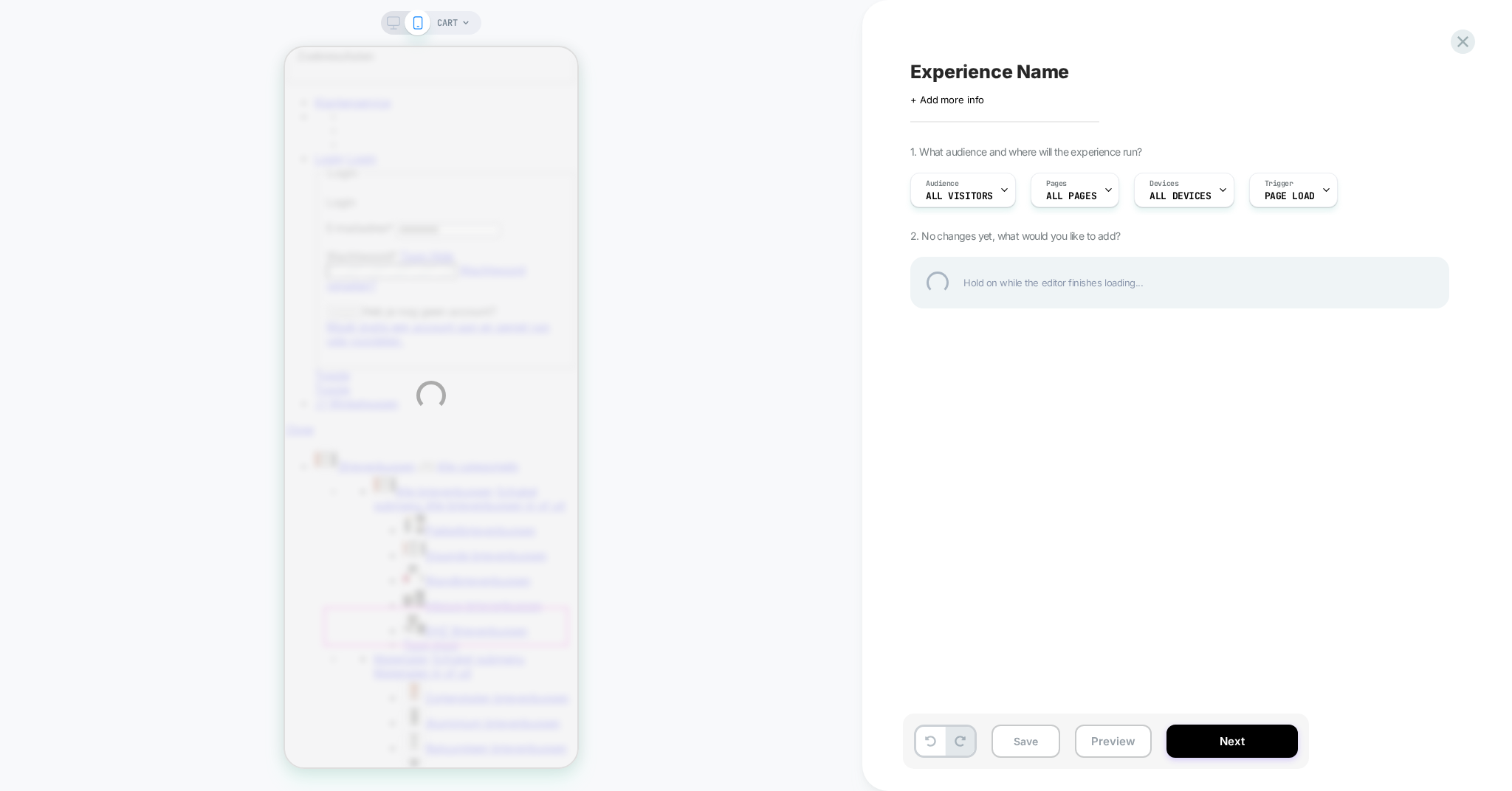
scroll to position [0, 0]
click at [602, 3] on div "CART Experience Name Click to edit experience details + Add more info 1. What a…" at bounding box center [756, 395] width 1512 height 791
click at [449, 3] on div "CART Experience Name Click to edit experience details + Add more info 1. What a…" at bounding box center [756, 395] width 1512 height 791
click at [733, 144] on div "CART Experience Name Click to edit experience details + Add more info 1. What a…" at bounding box center [756, 395] width 1512 height 791
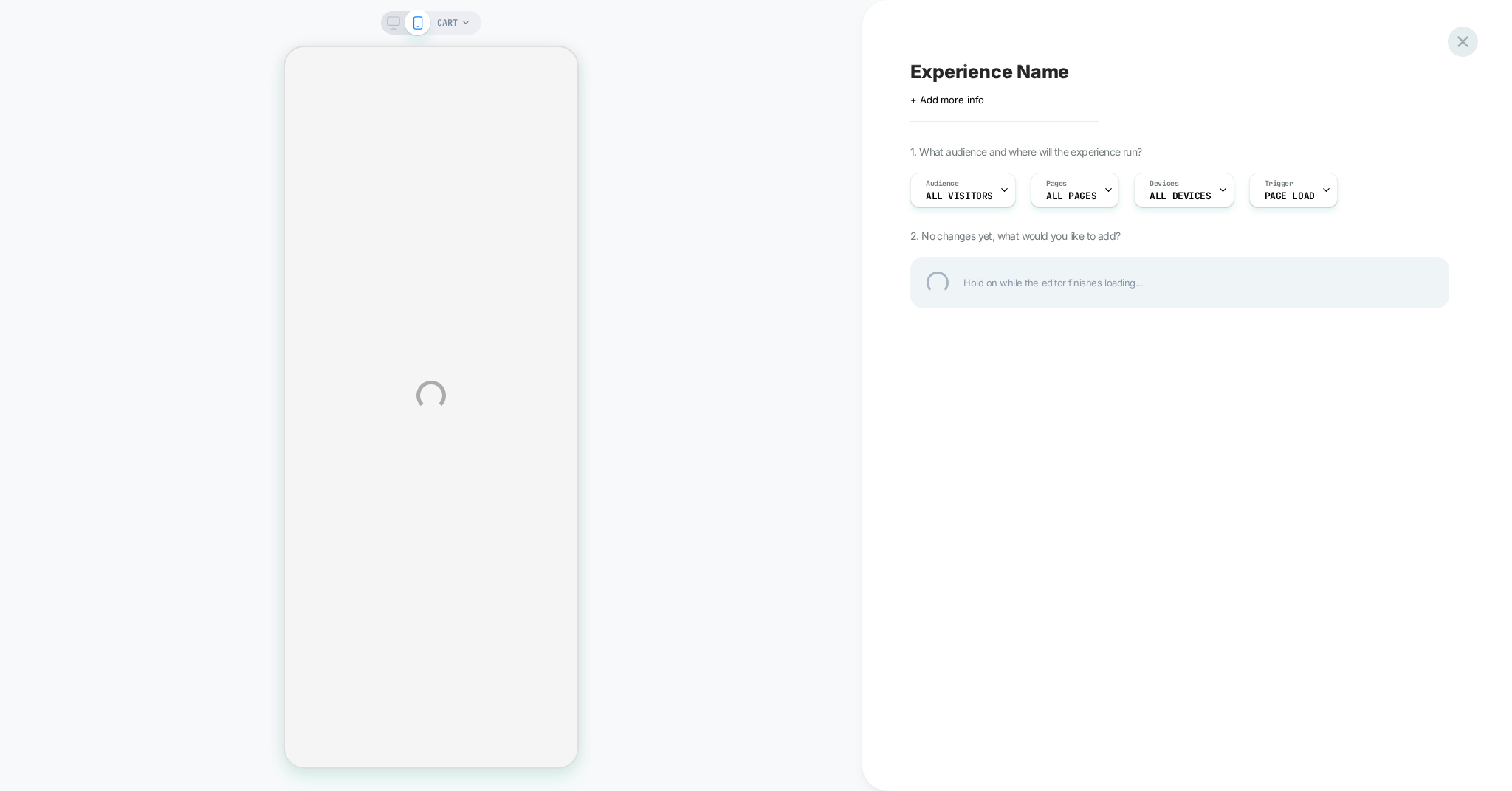
click at [1464, 39] on div at bounding box center [1463, 42] width 30 height 30
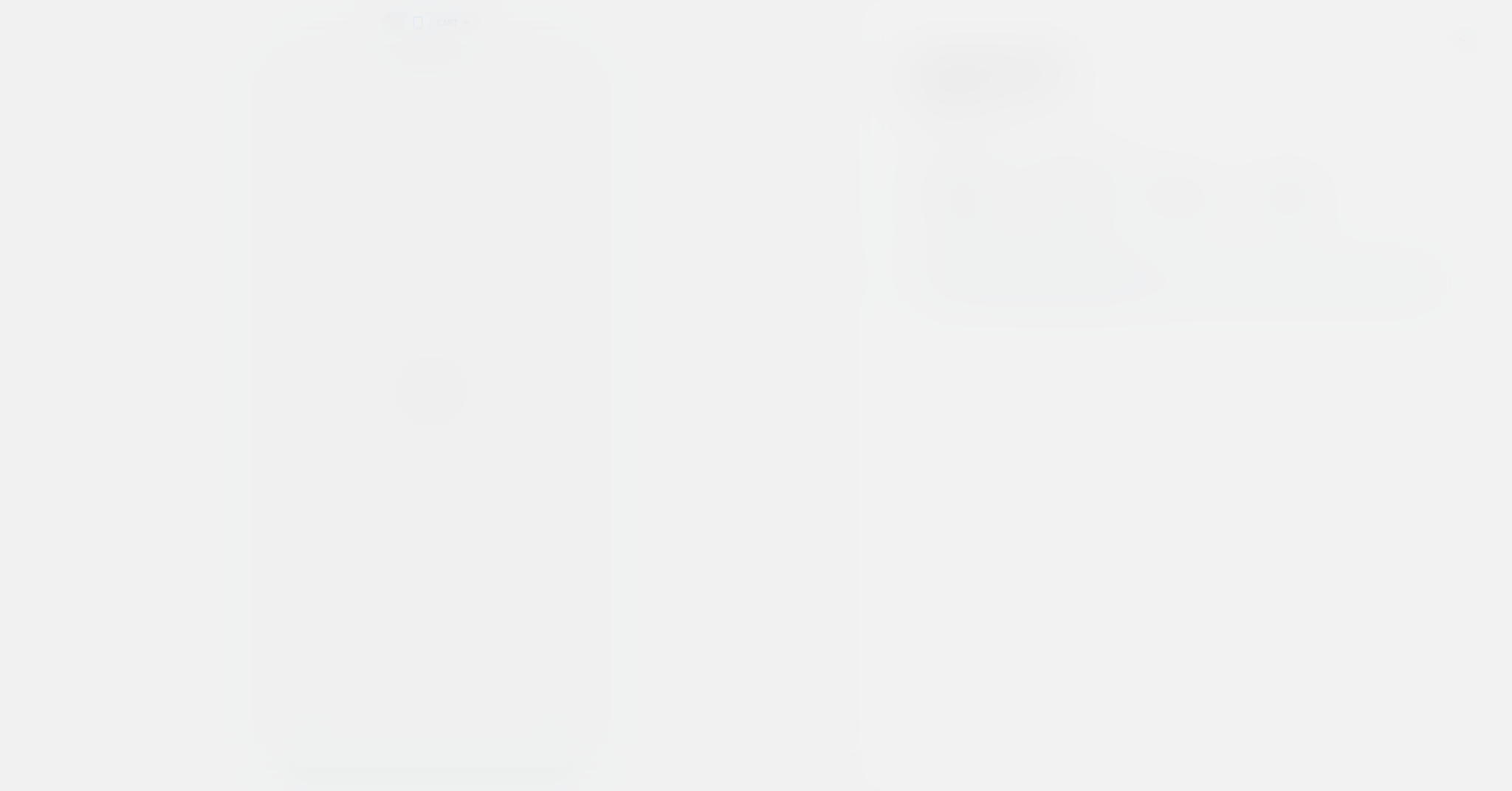
click at [1464, 39] on div at bounding box center [756, 395] width 1512 height 791
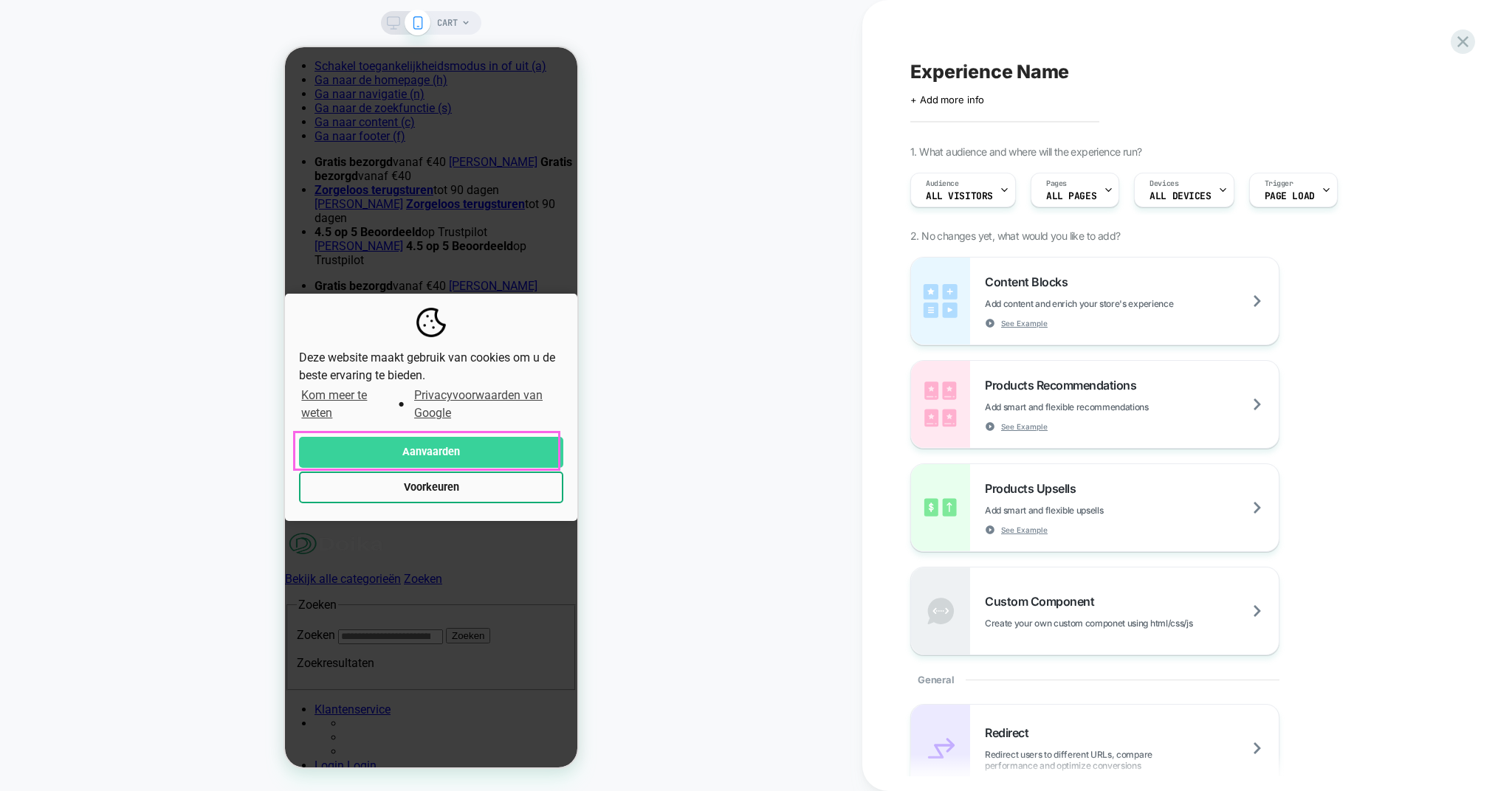
click at [425, 440] on button "Aanvaarden" at bounding box center [431, 452] width 265 height 32
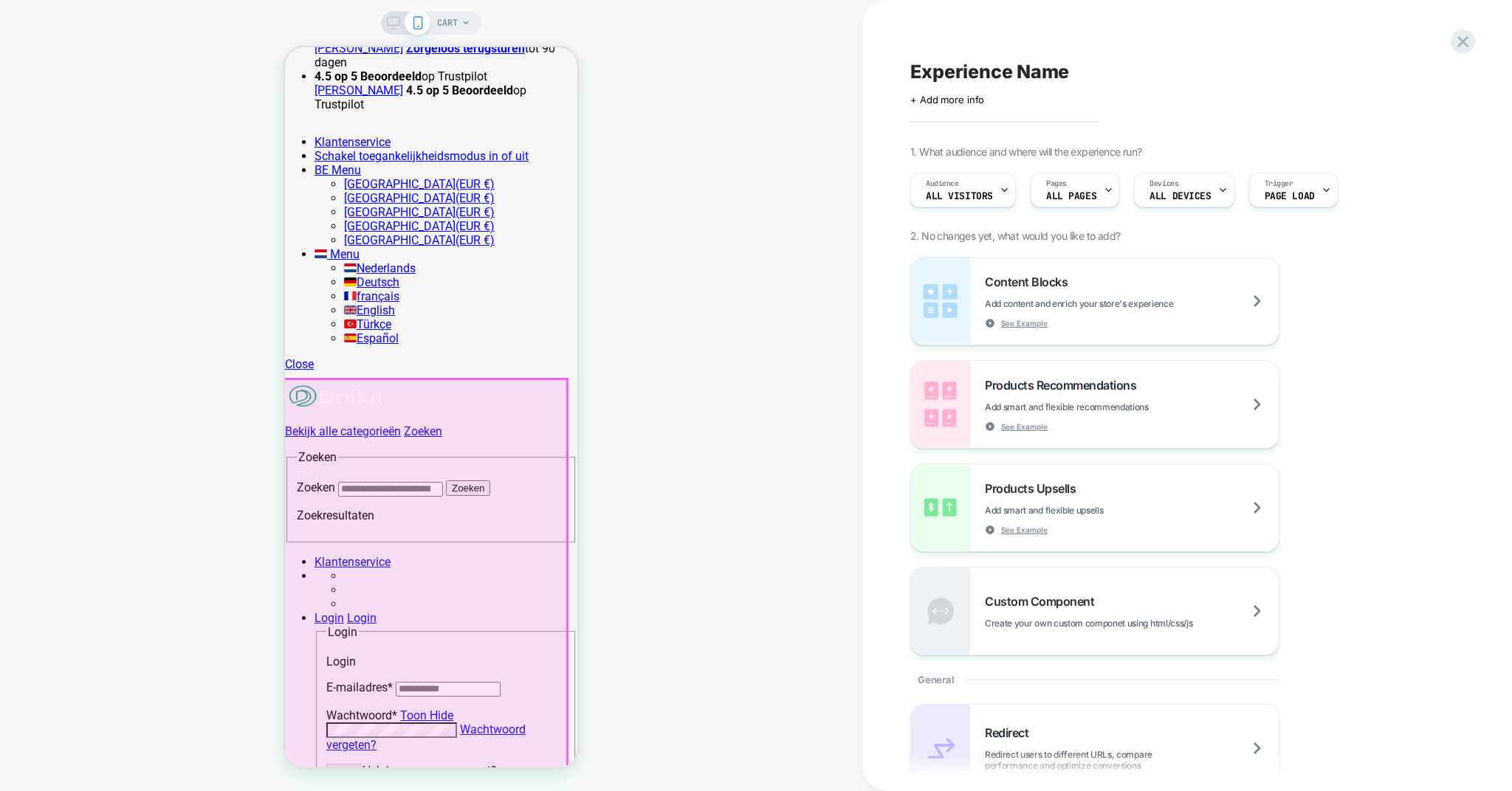
scroll to position [143, 0]
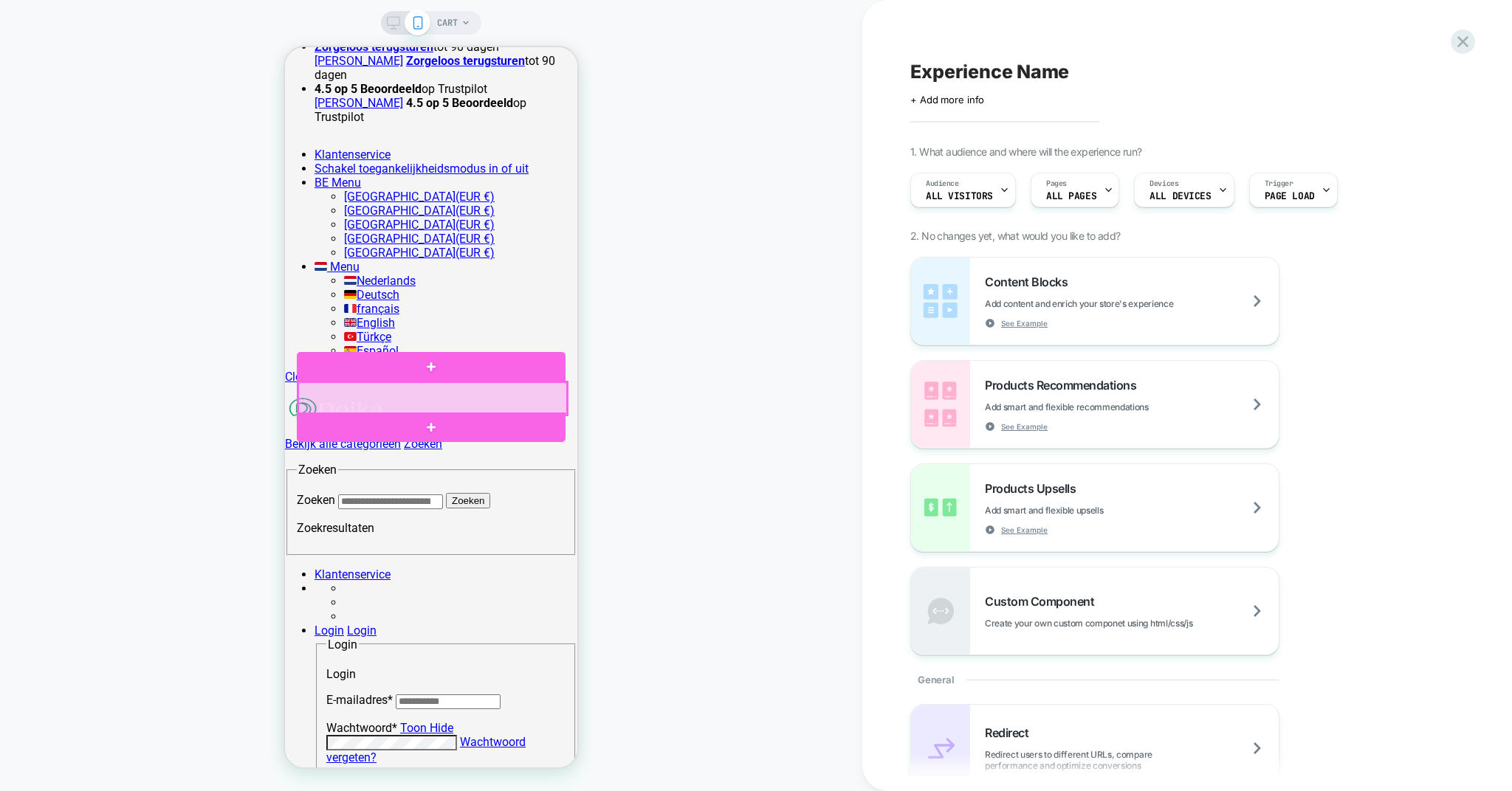
click at [486, 404] on div at bounding box center [432, 399] width 269 height 33
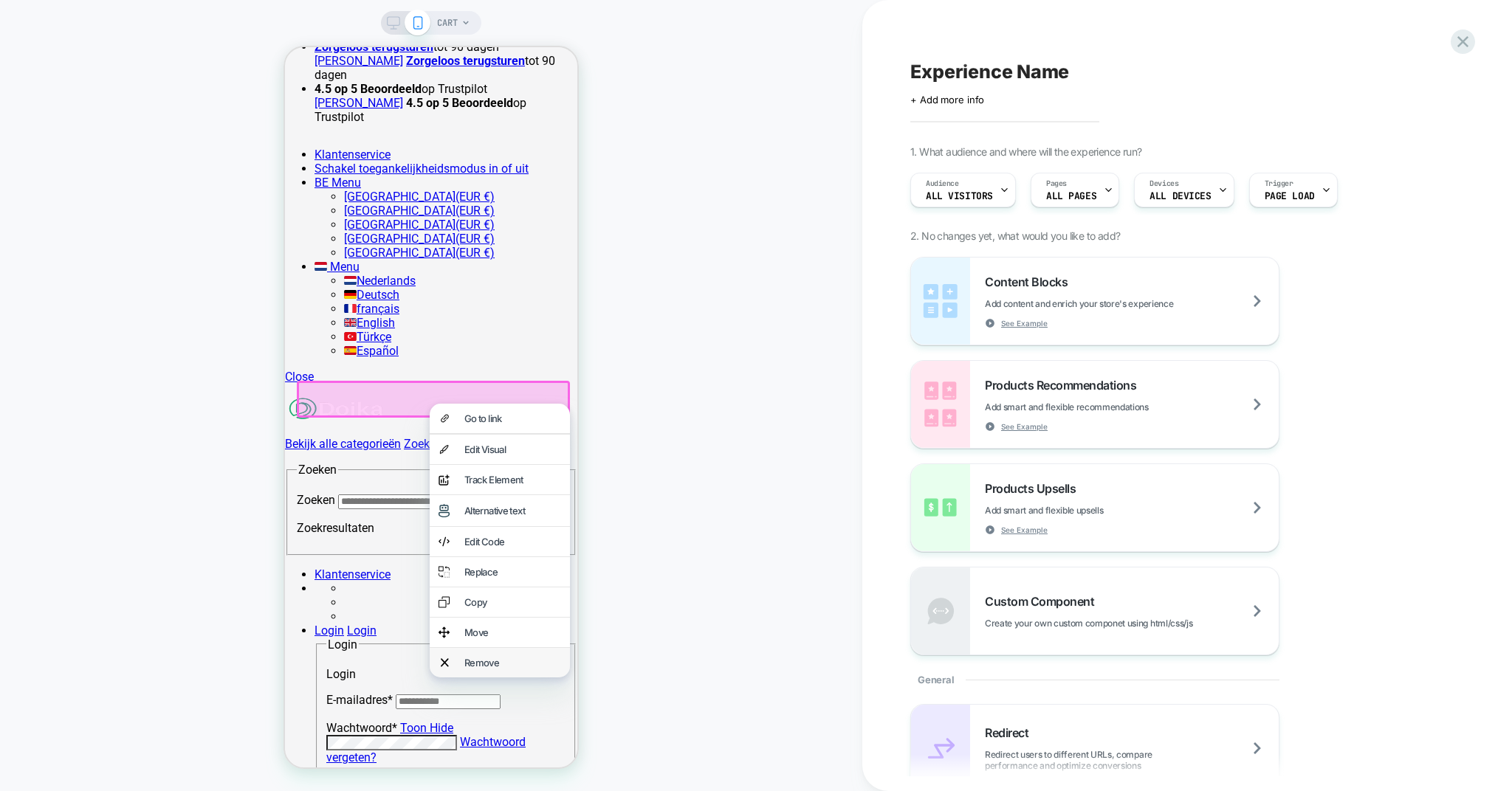
click at [485, 668] on div "Remove" at bounding box center [513, 663] width 97 height 12
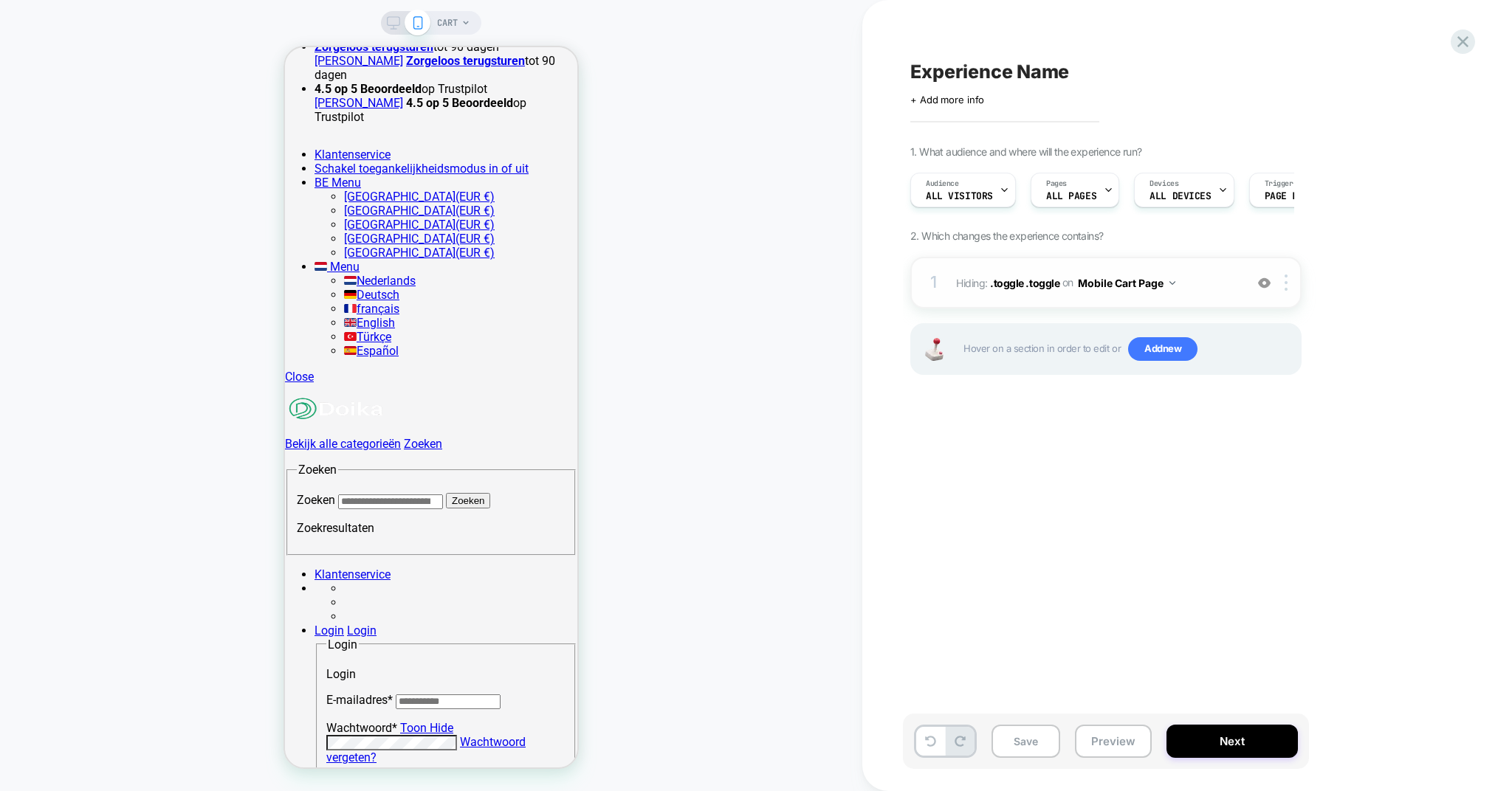
click at [1121, 286] on button "Mobile Cart Page" at bounding box center [1126, 283] width 97 height 22
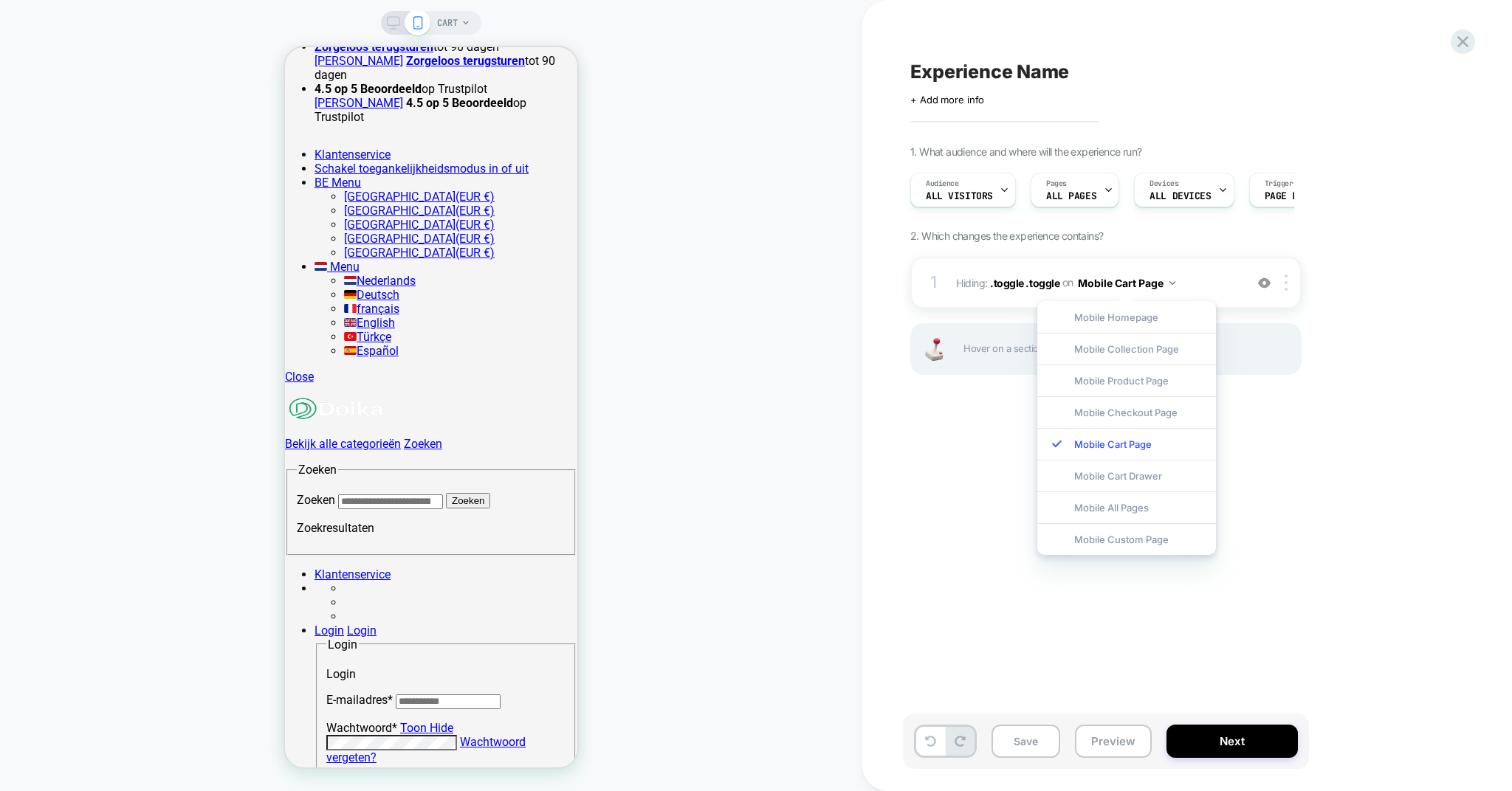
click at [973, 484] on div "Experience Name Click to edit experience details + Add more info 1. What audien…" at bounding box center [1179, 396] width 554 height 762
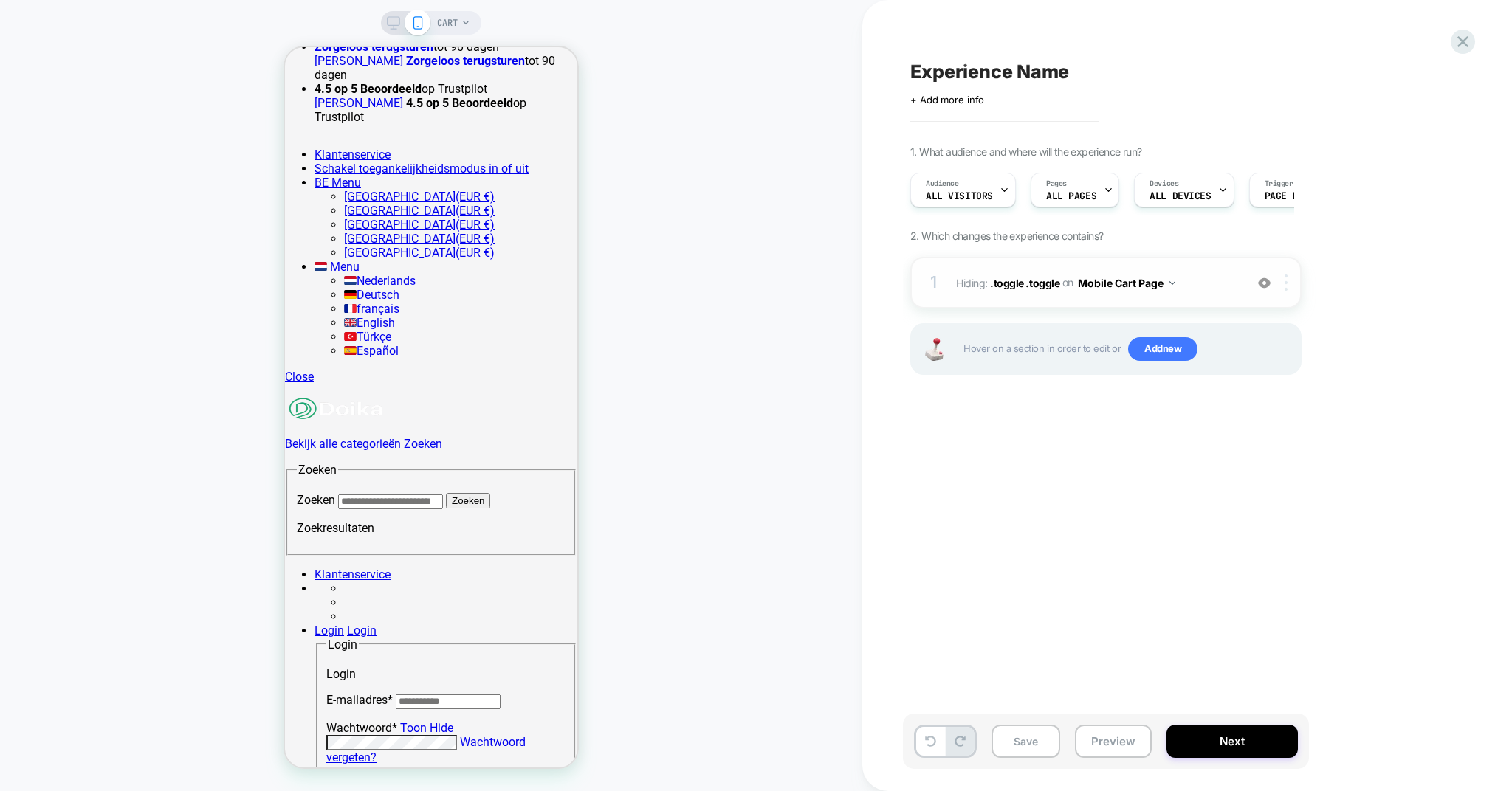
click at [1291, 278] on div at bounding box center [1288, 283] width 25 height 16
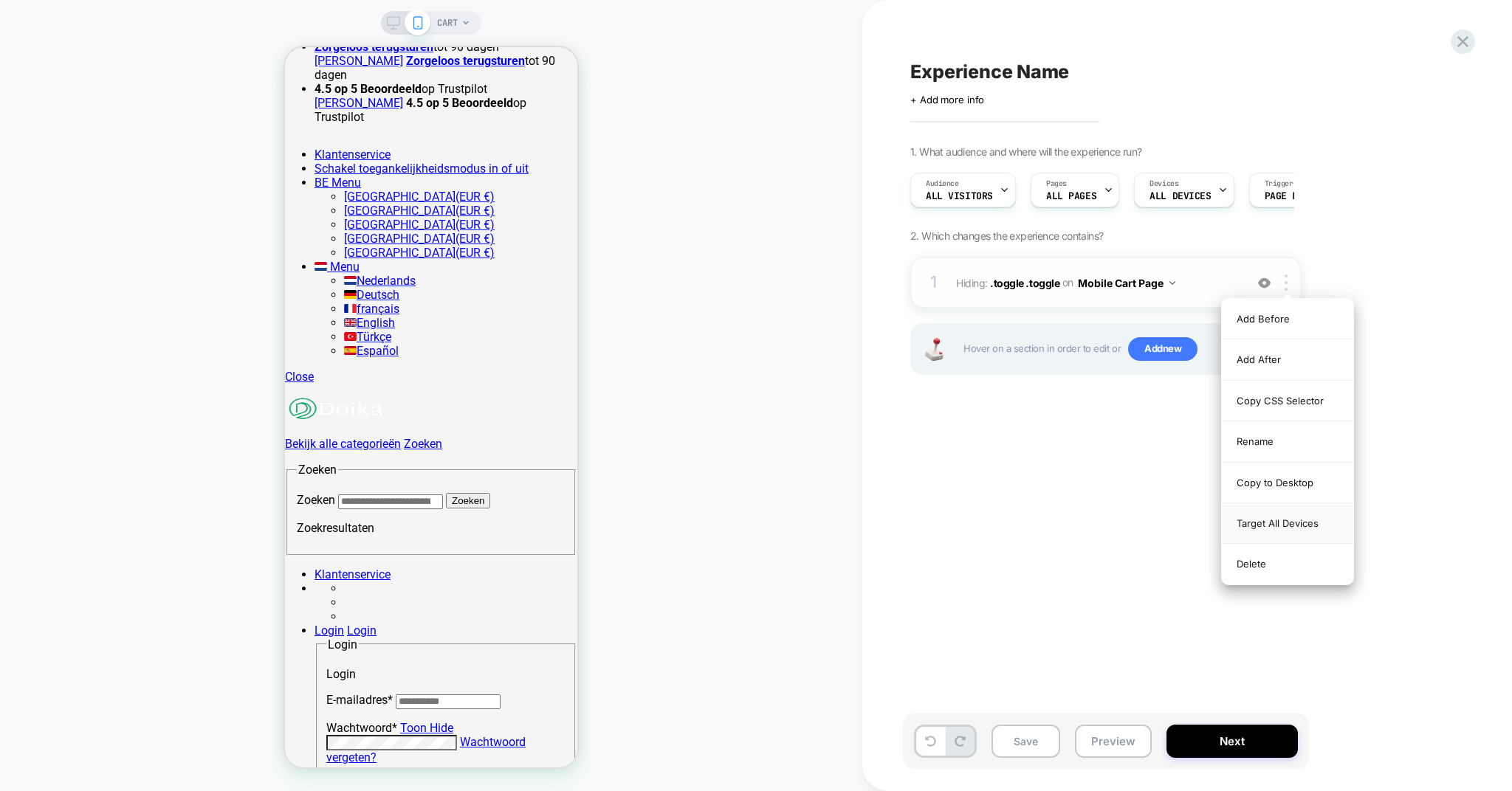
click at [1259, 521] on div "Target All Devices" at bounding box center [1288, 524] width 132 height 41
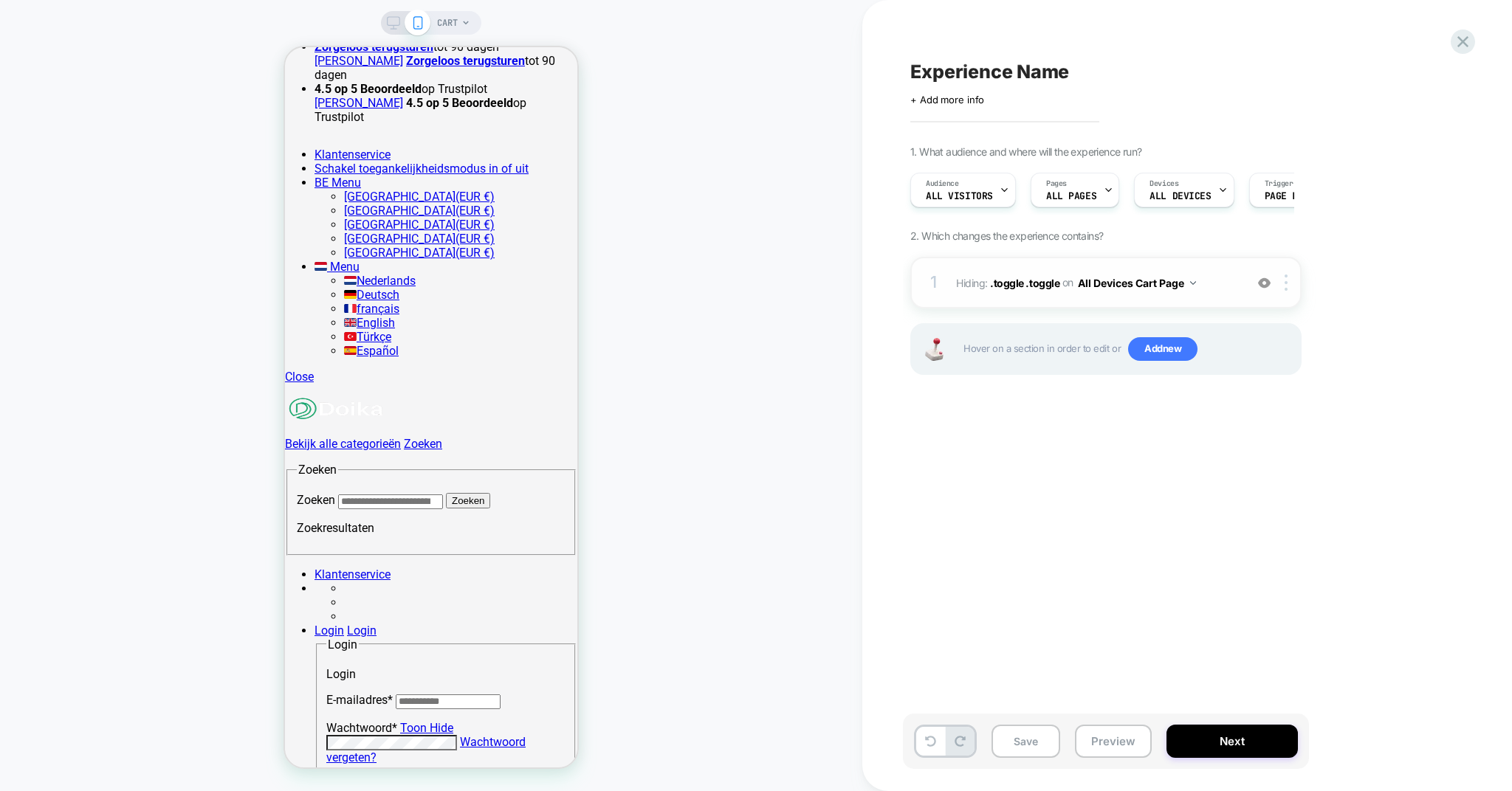
click at [1120, 284] on button "All Devices Cart Page" at bounding box center [1137, 283] width 118 height 22
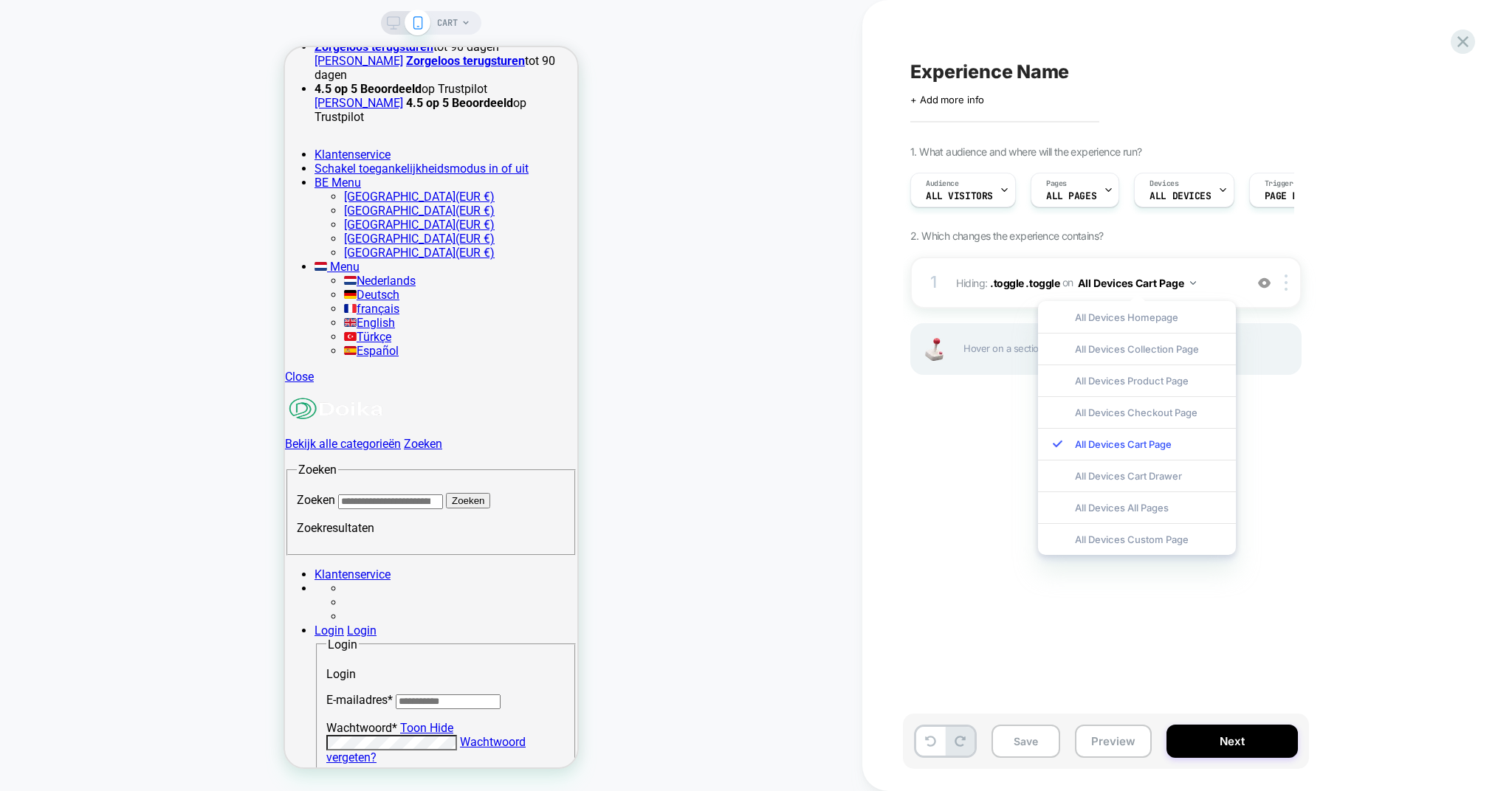
click at [976, 542] on div "Experience Name Click to edit experience details + Add more info 1. What audien…" at bounding box center [1179, 396] width 554 height 762
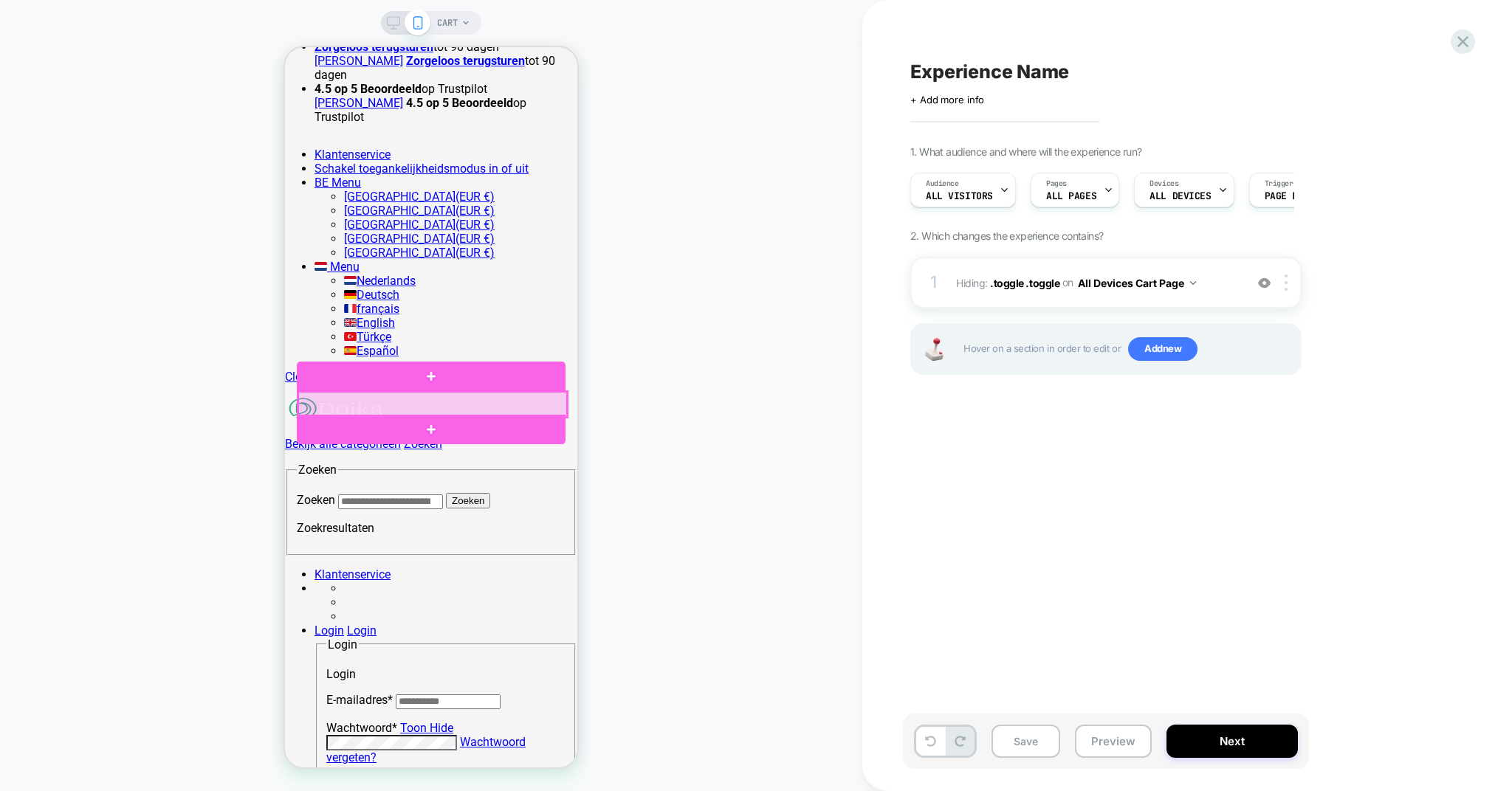
click at [408, 400] on div at bounding box center [432, 405] width 269 height 25
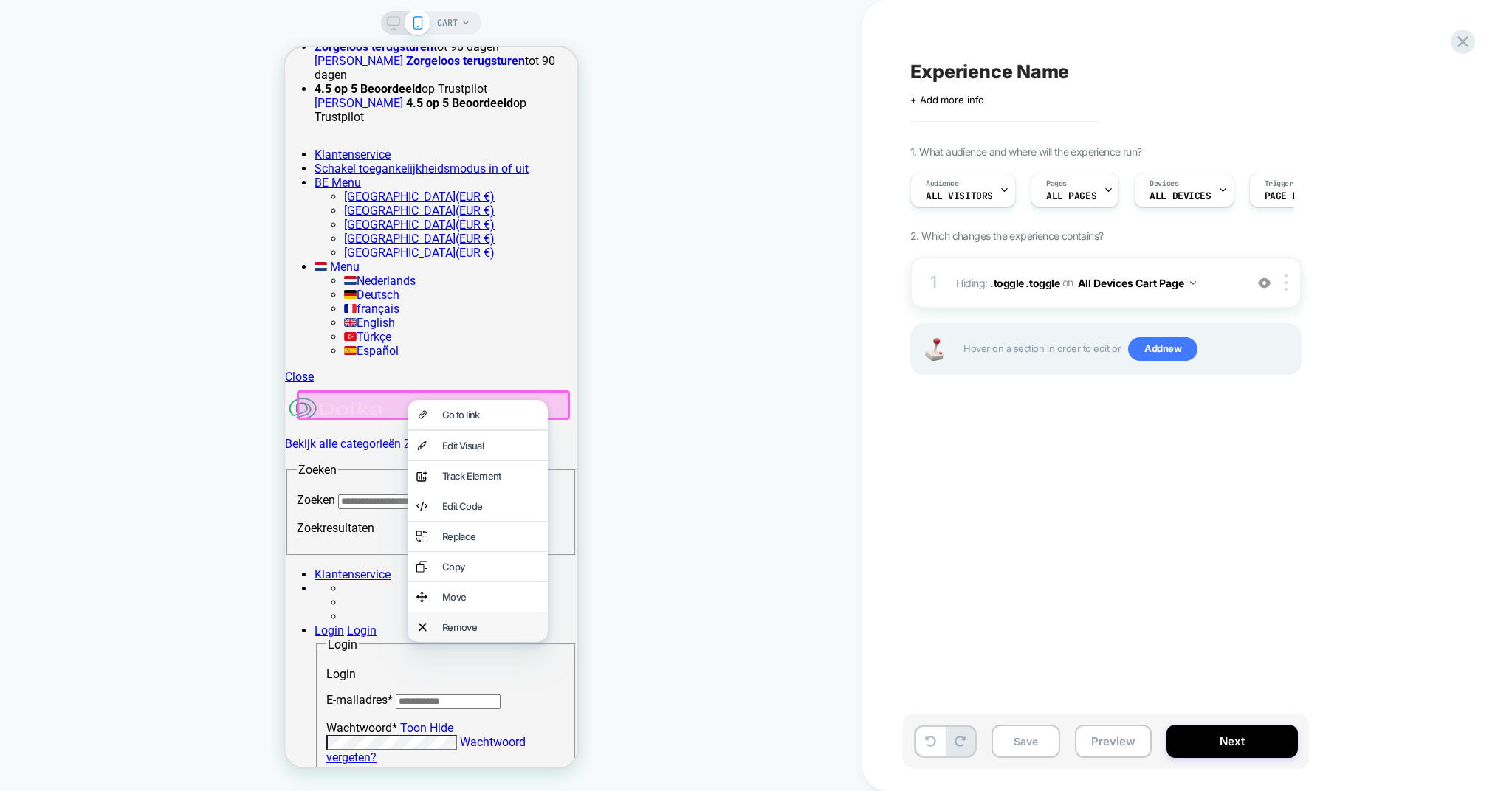
click at [462, 634] on div "Remove" at bounding box center [490, 628] width 97 height 12
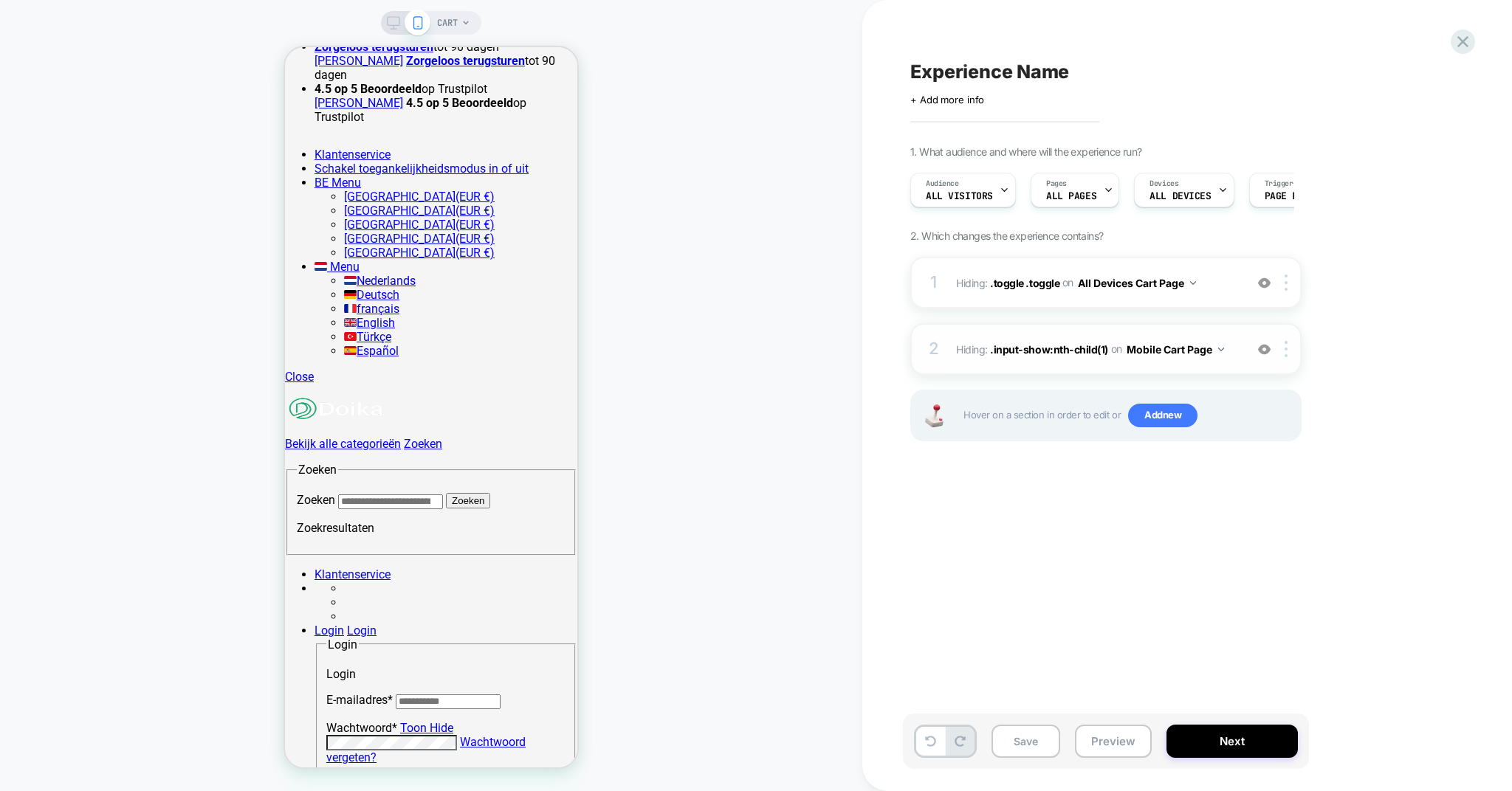
click at [1155, 346] on button "Mobile Cart Page" at bounding box center [1175, 349] width 97 height 22
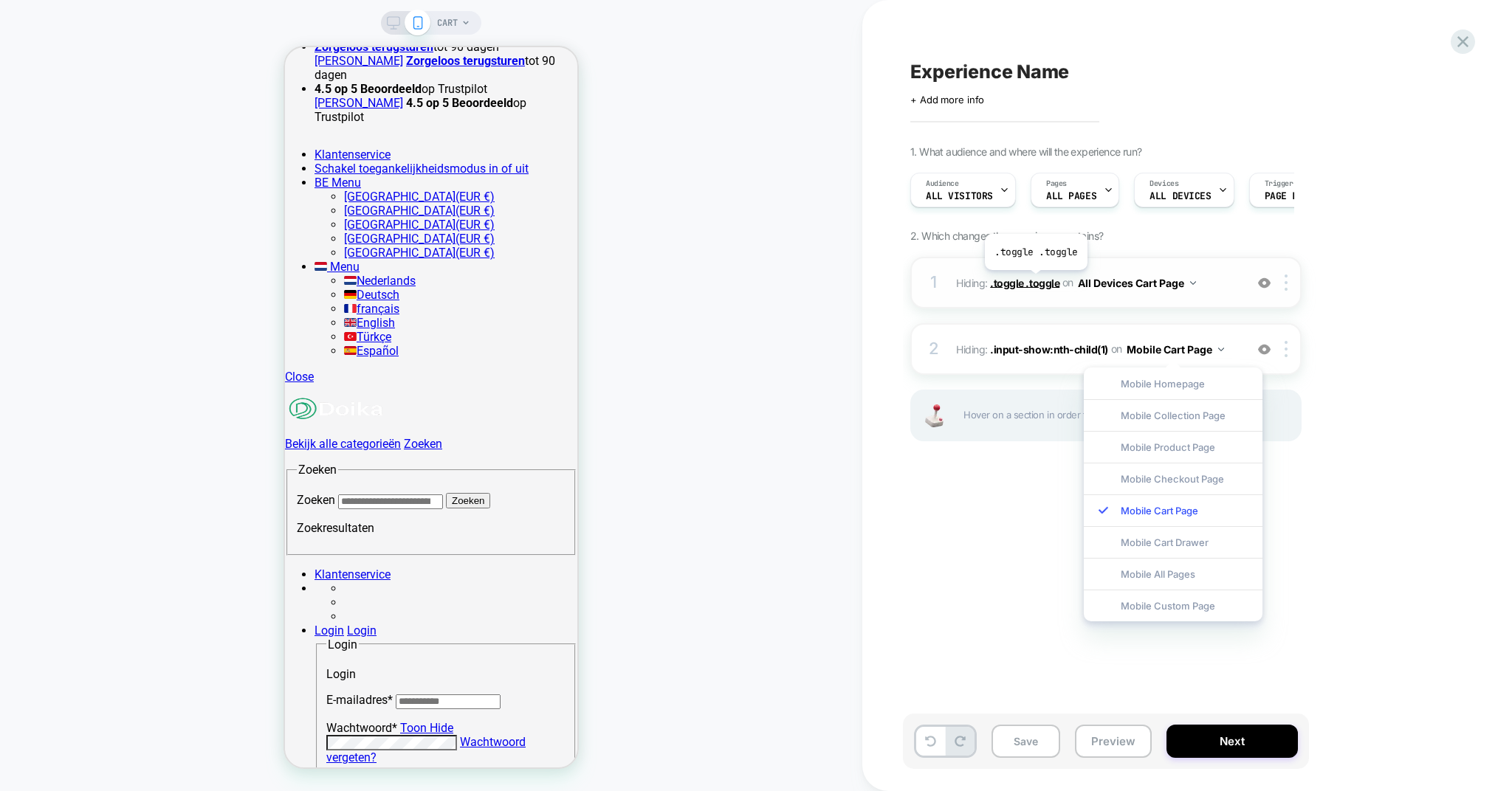
click at [1036, 282] on span ".toggle .toggle" at bounding box center [1025, 282] width 69 height 13
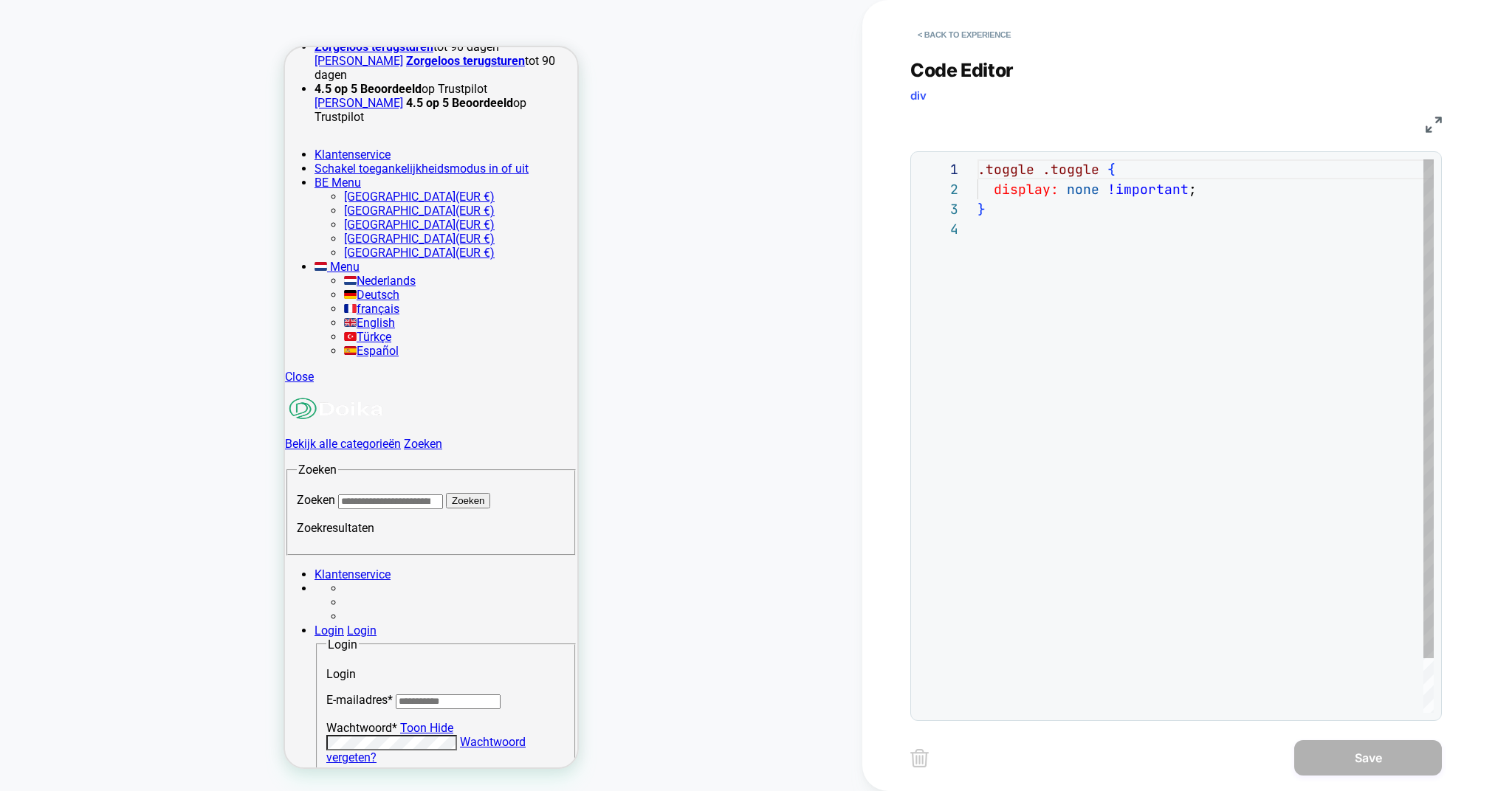
scroll to position [59, 0]
click at [917, 34] on button "< Back to experience" at bounding box center [964, 35] width 108 height 24
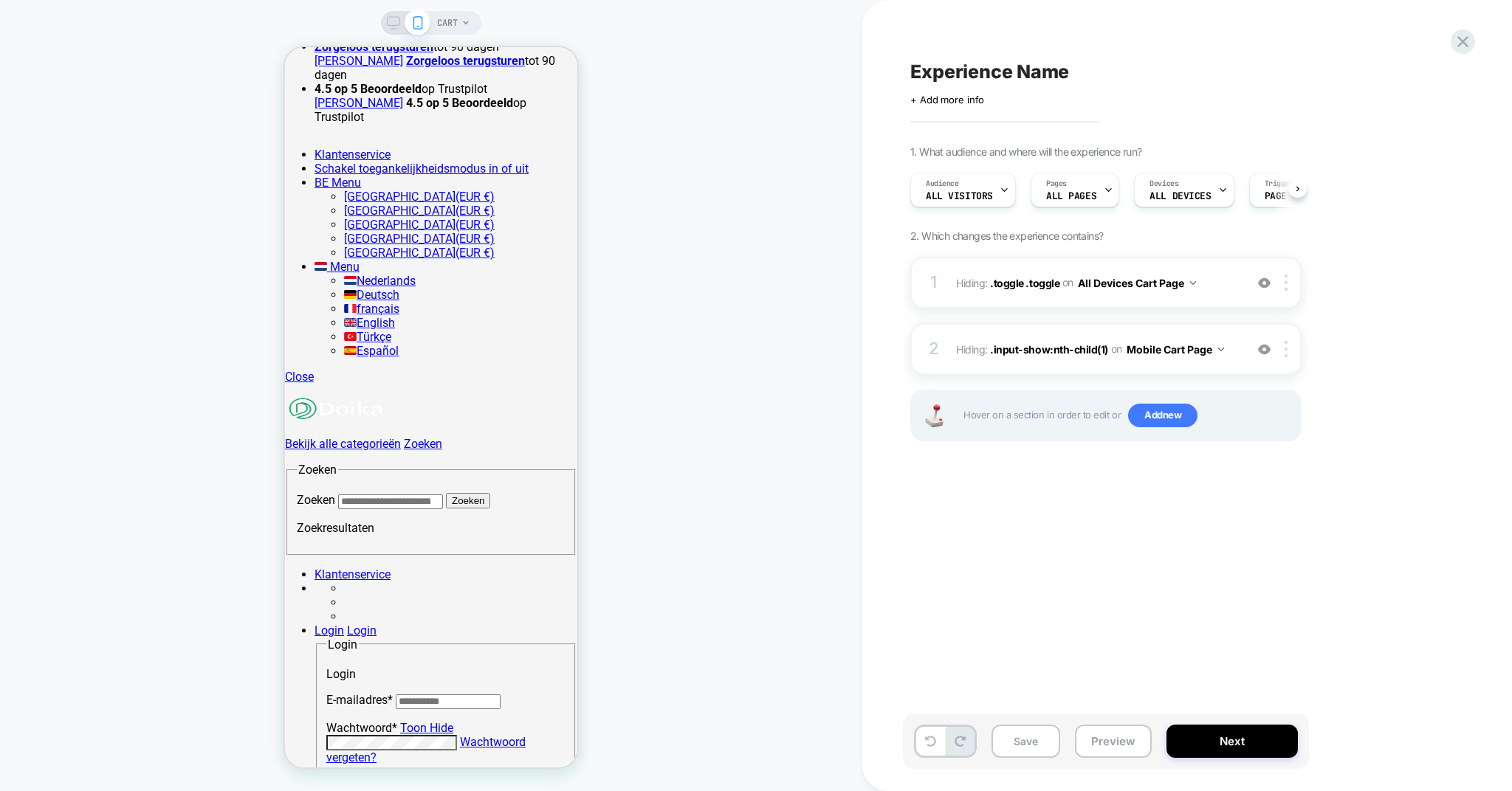
scroll to position [0, 1]
click at [1288, 280] on div at bounding box center [1288, 283] width 25 height 16
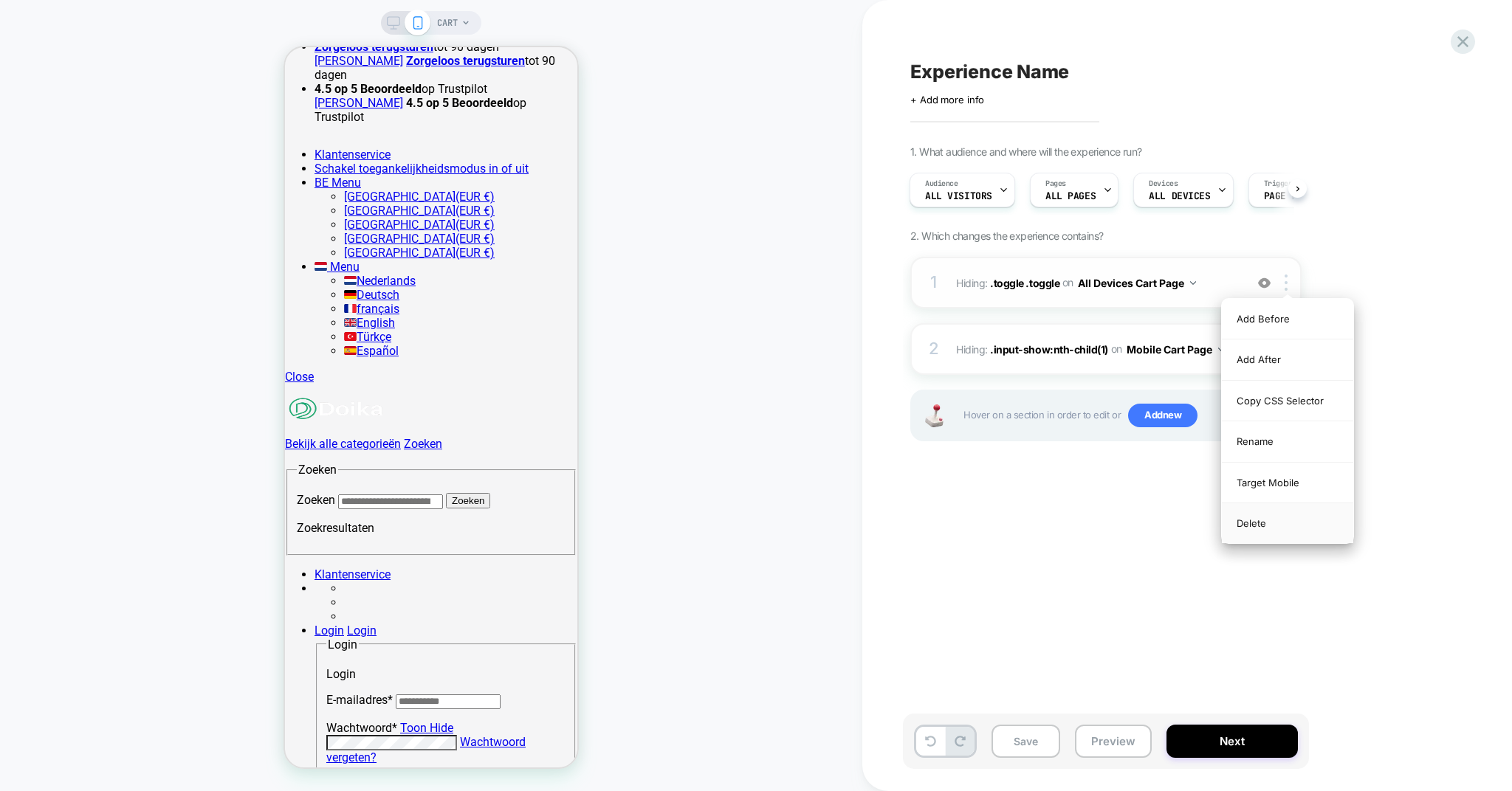
click at [1266, 518] on div "Delete" at bounding box center [1288, 524] width 132 height 40
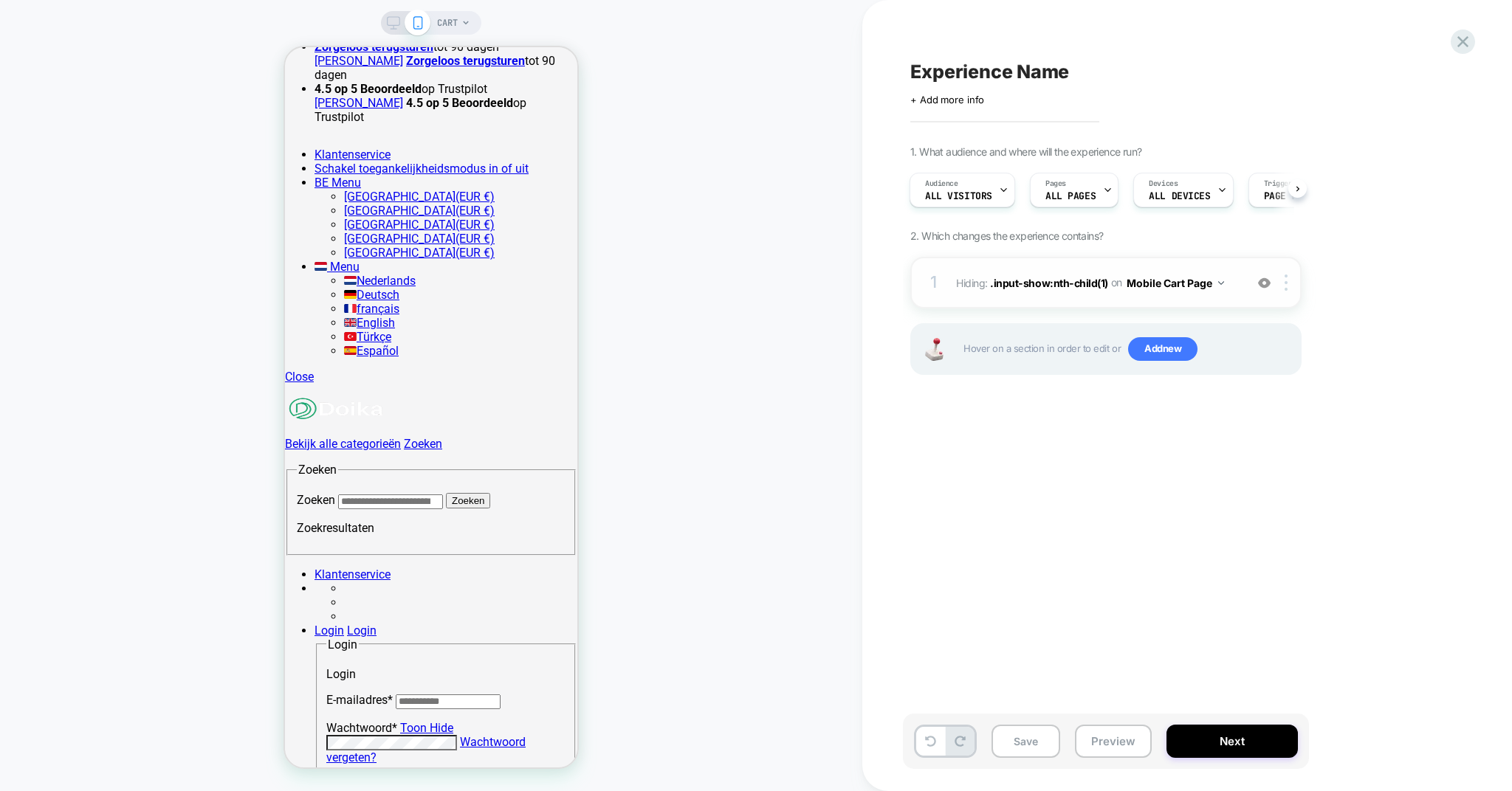
click at [1209, 287] on button "Mobile Cart Page" at bounding box center [1175, 283] width 97 height 22
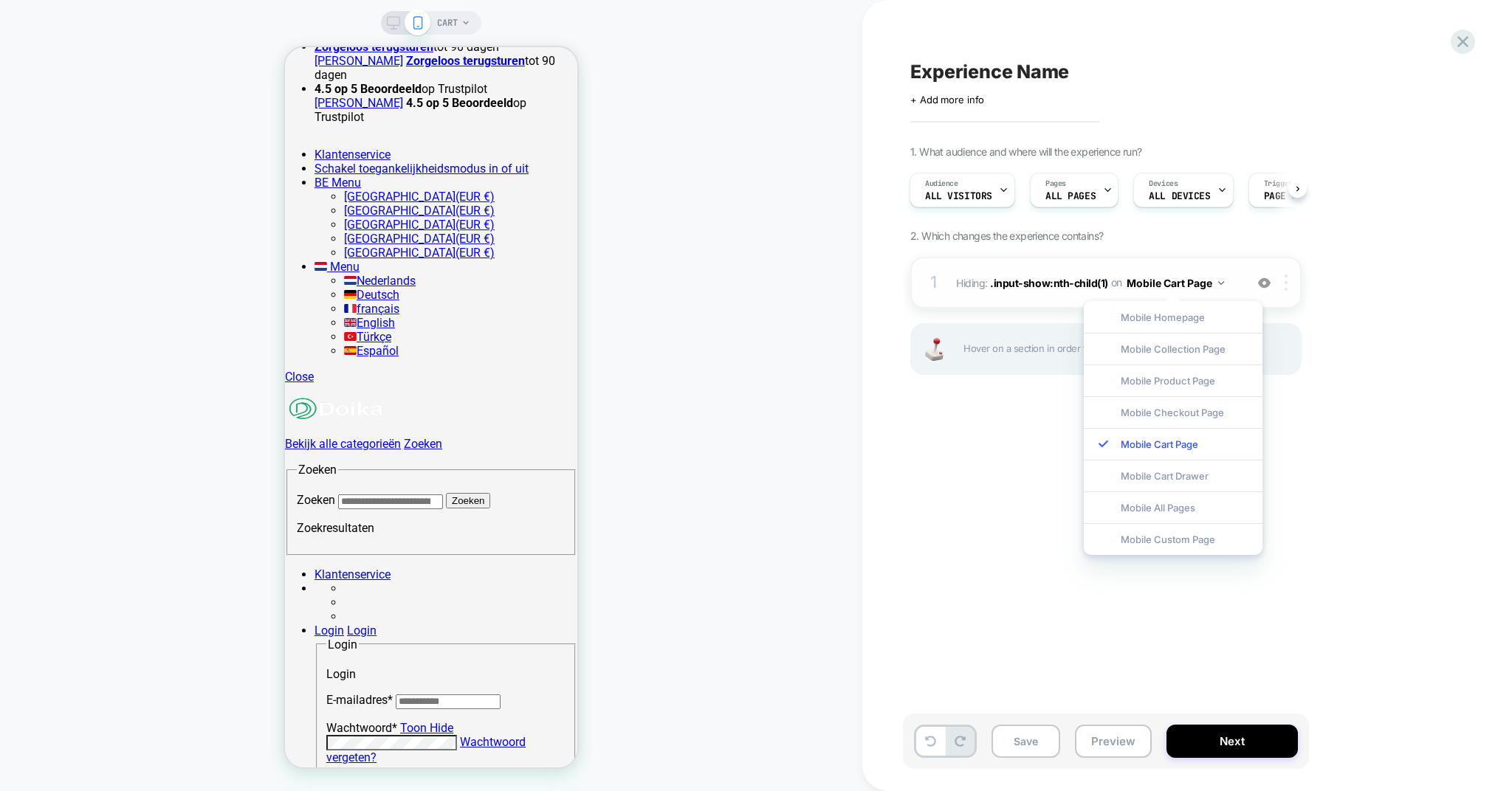
click at [1285, 276] on img at bounding box center [1286, 283] width 3 height 16
click at [1501, 582] on div "Experience Name Click to edit experience details + Add more info 1. What audien…" at bounding box center [1187, 395] width 650 height 791
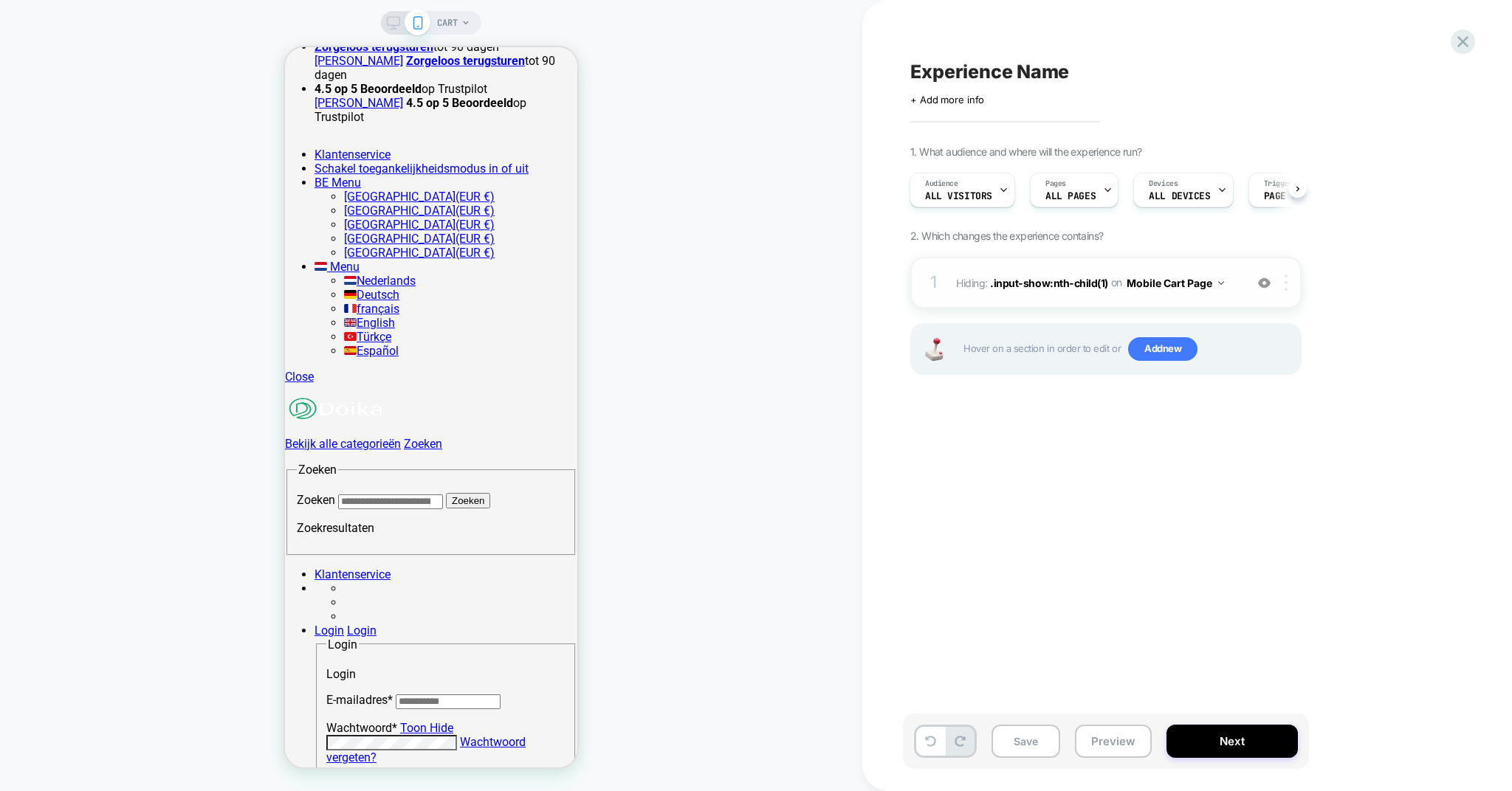
click at [1290, 283] on div at bounding box center [1288, 283] width 25 height 16
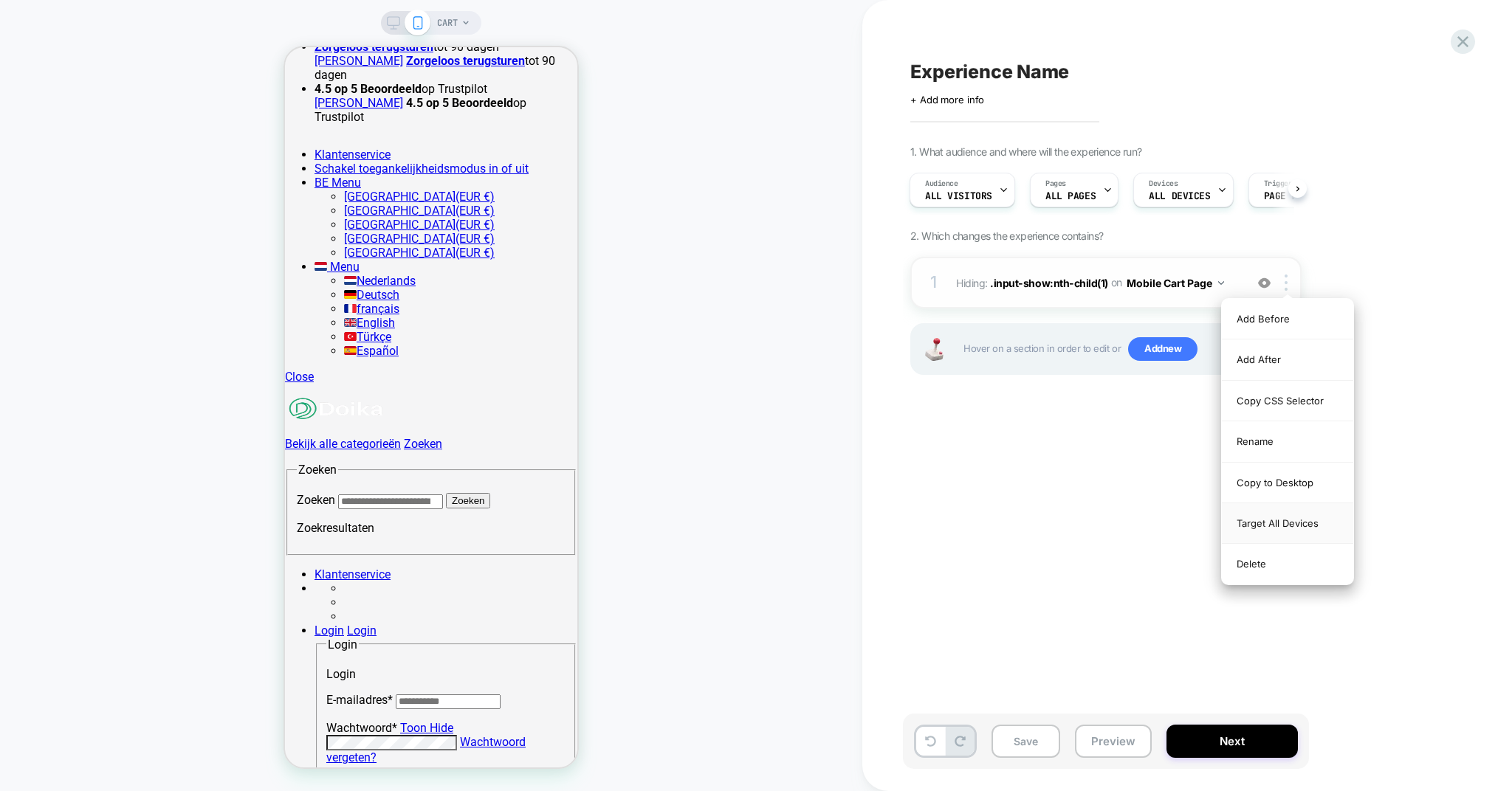
click at [1271, 514] on div "Target All Devices" at bounding box center [1288, 524] width 132 height 41
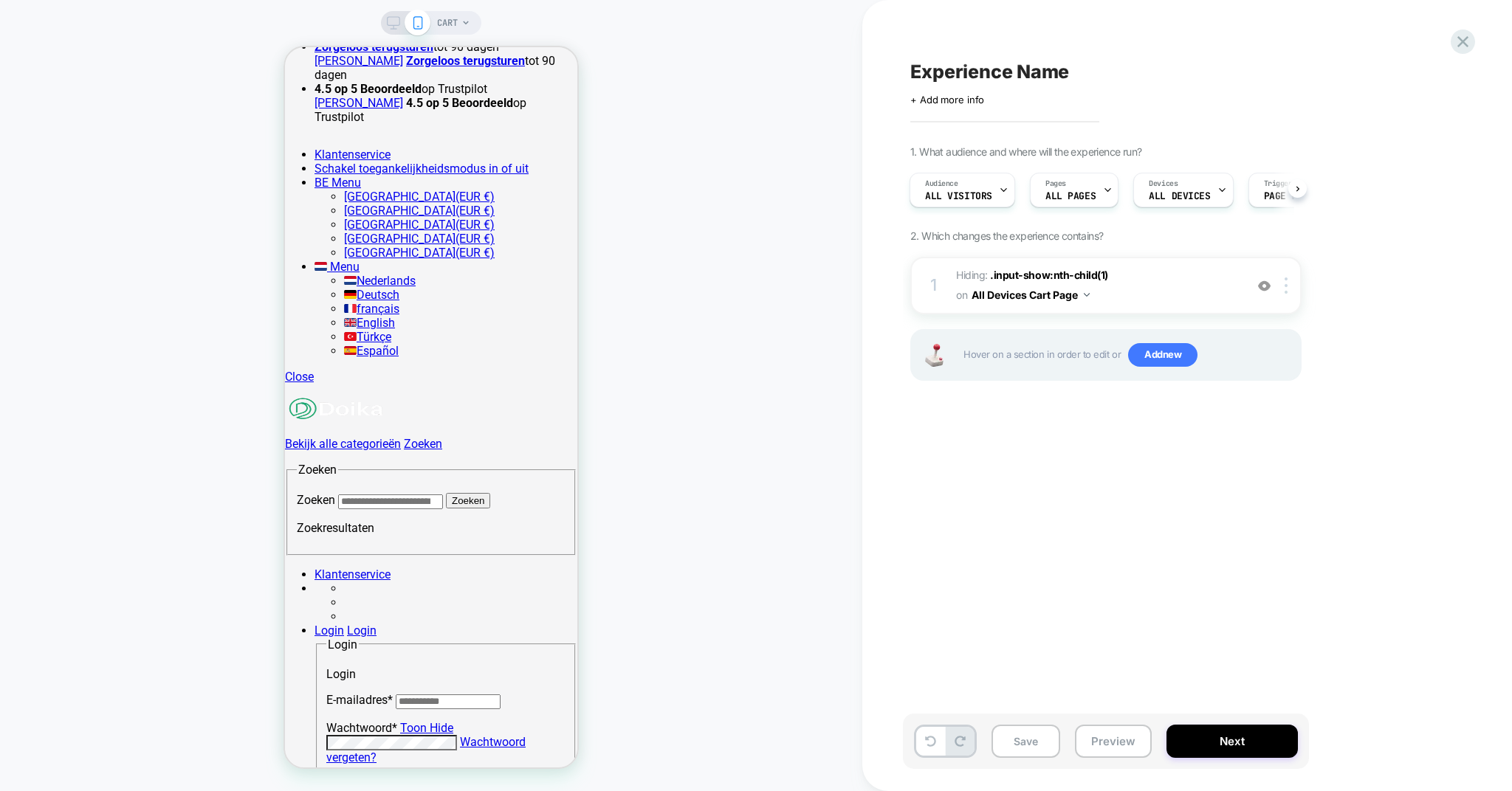
click at [394, 25] on rect at bounding box center [394, 21] width 13 height 8
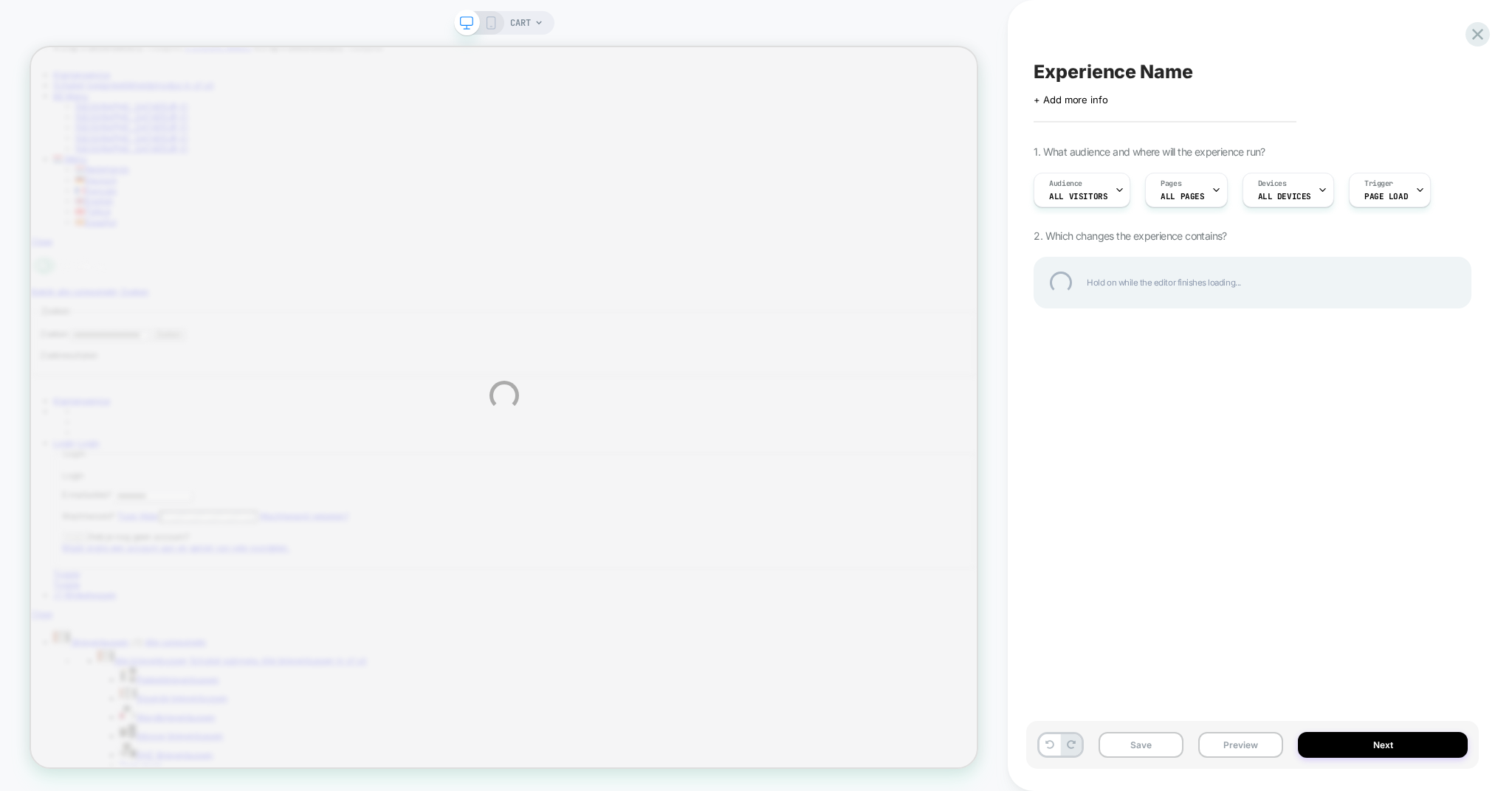
scroll to position [77, 0]
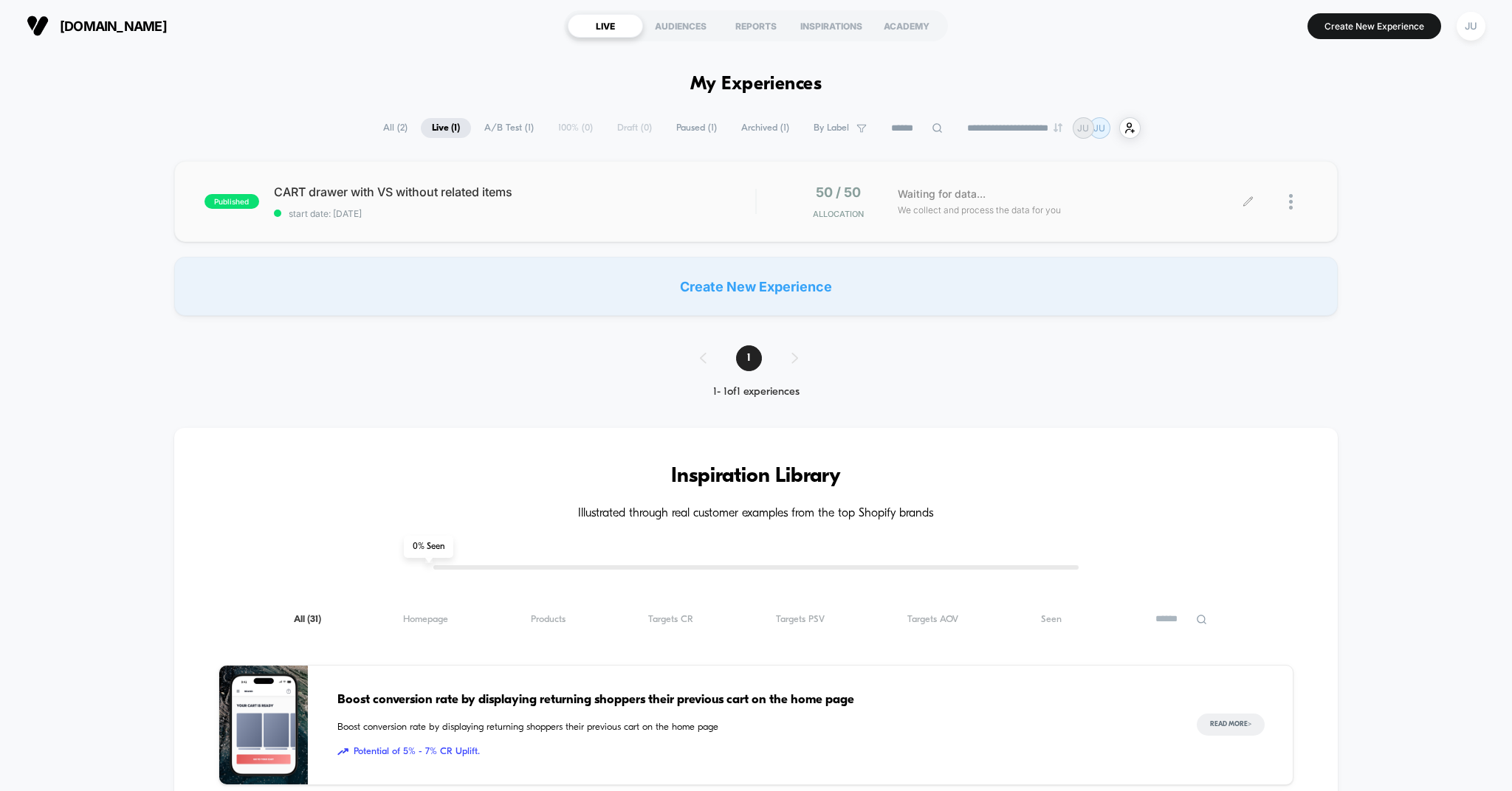
click at [935, 194] on span "Waiting for data..." at bounding box center [941, 194] width 88 height 16
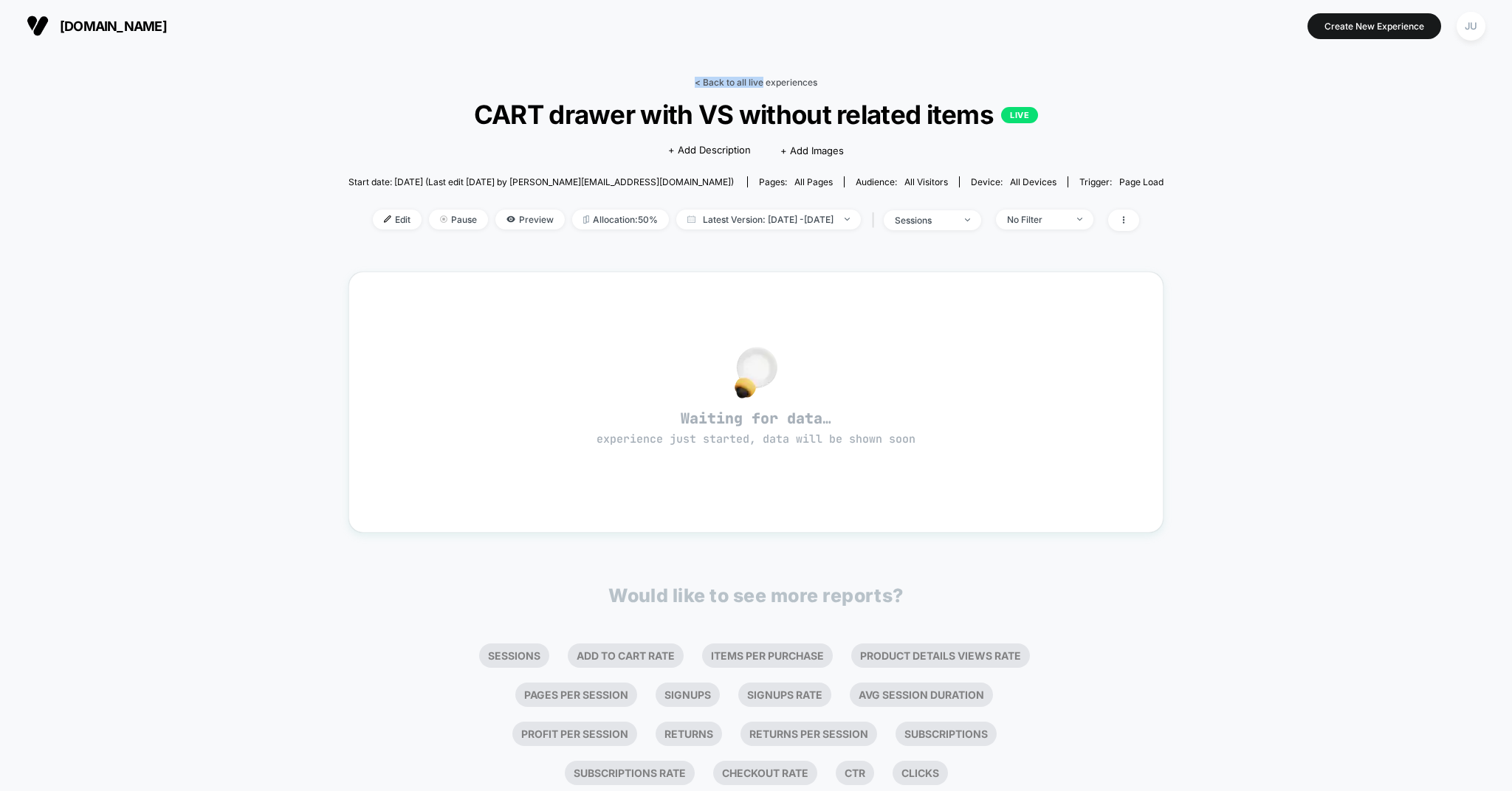
click at [762, 77] on div "< Back to all live experiences CART drawer with VS without related items LIVE C…" at bounding box center [756, 429] width 815 height 726
click at [762, 67] on div "< Back to all live experiences CART drawer with VS without related items LIVE C…" at bounding box center [756, 444] width 1512 height 785
click at [758, 83] on link "< Back to all live experiences" at bounding box center [756, 82] width 123 height 11
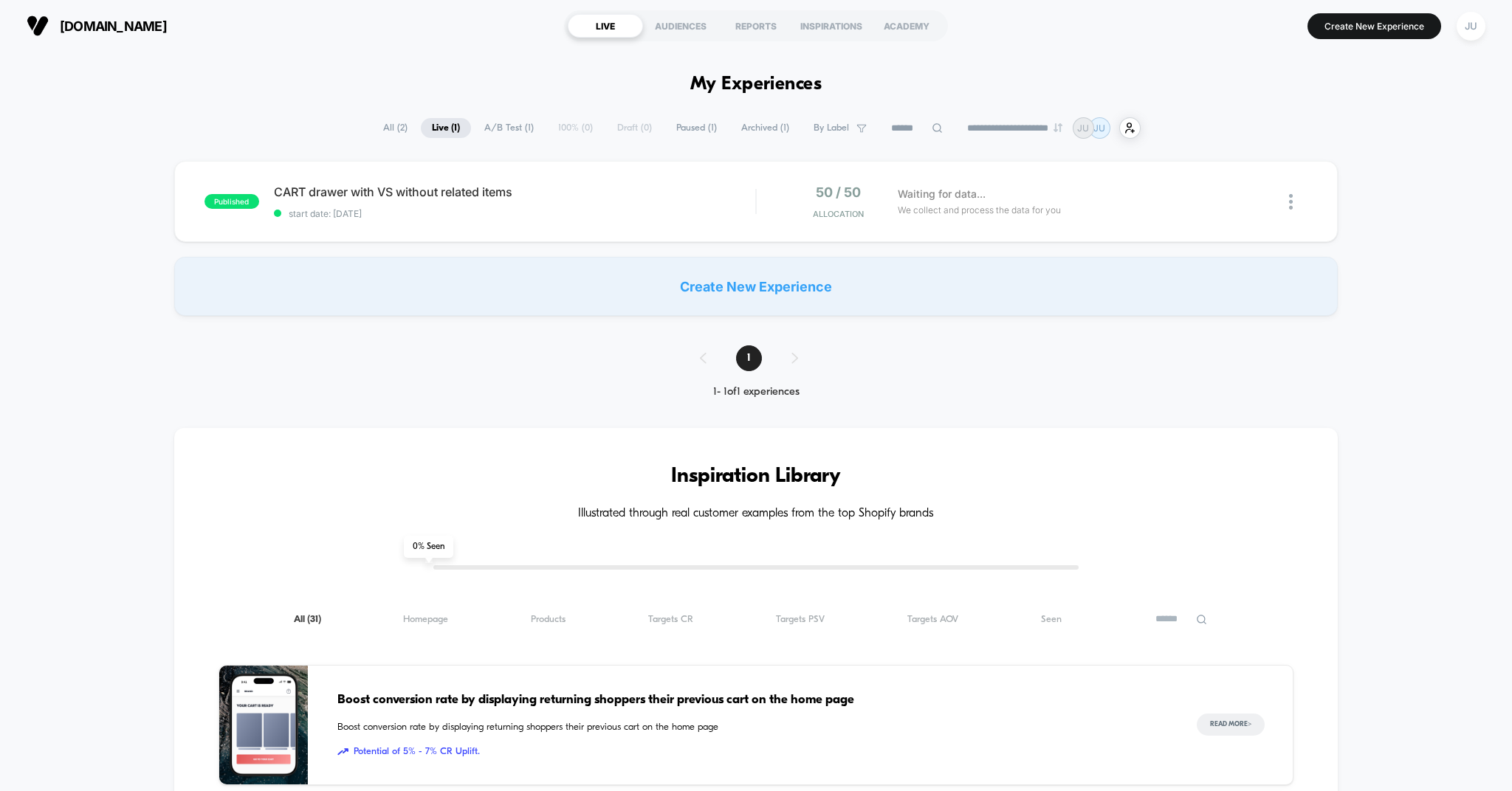
click at [726, 292] on div "Create New Experience" at bounding box center [756, 287] width 1164 height 59
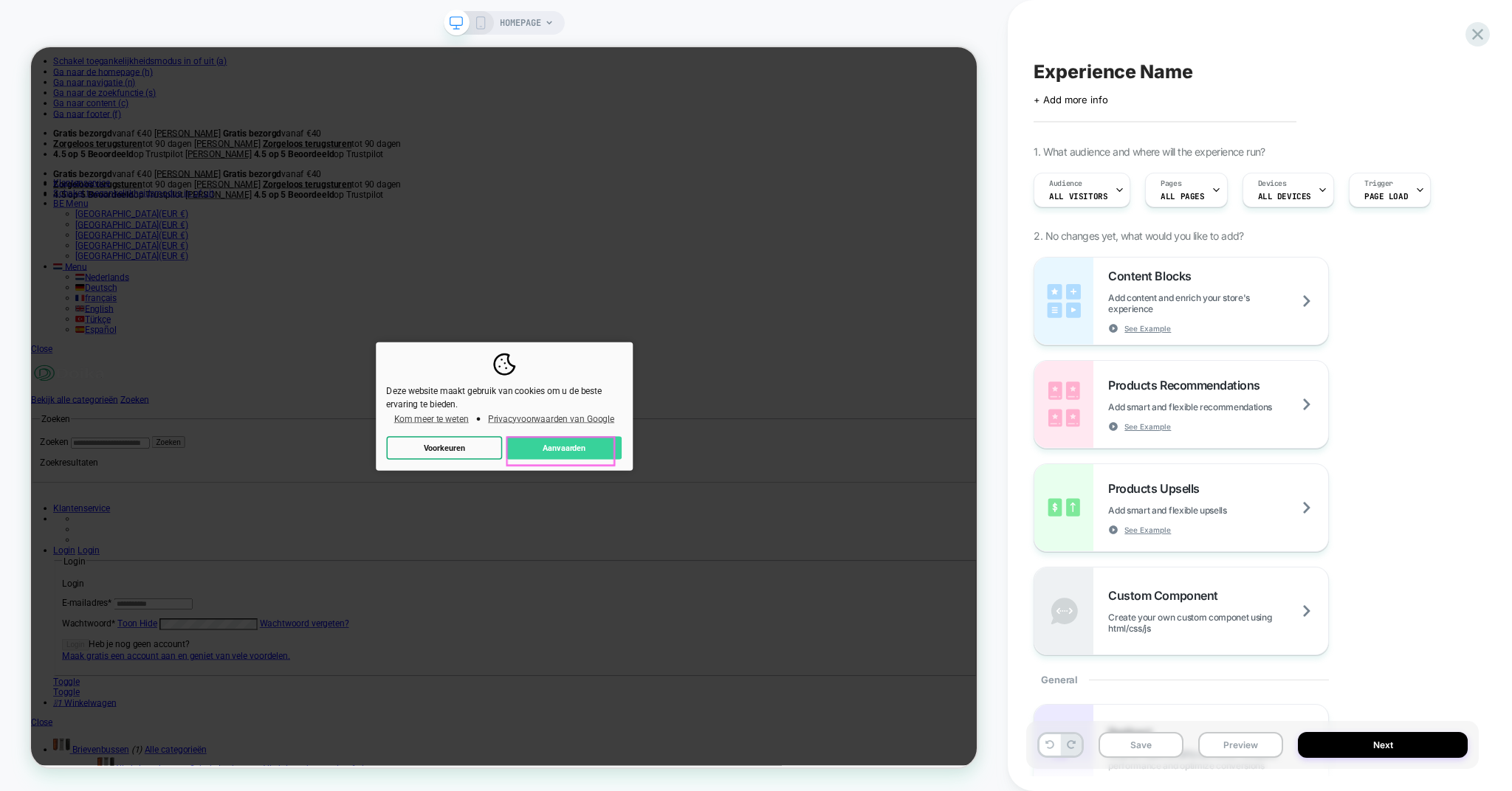
click at [746, 584] on button "Aanvaarden" at bounding box center [742, 582] width 155 height 32
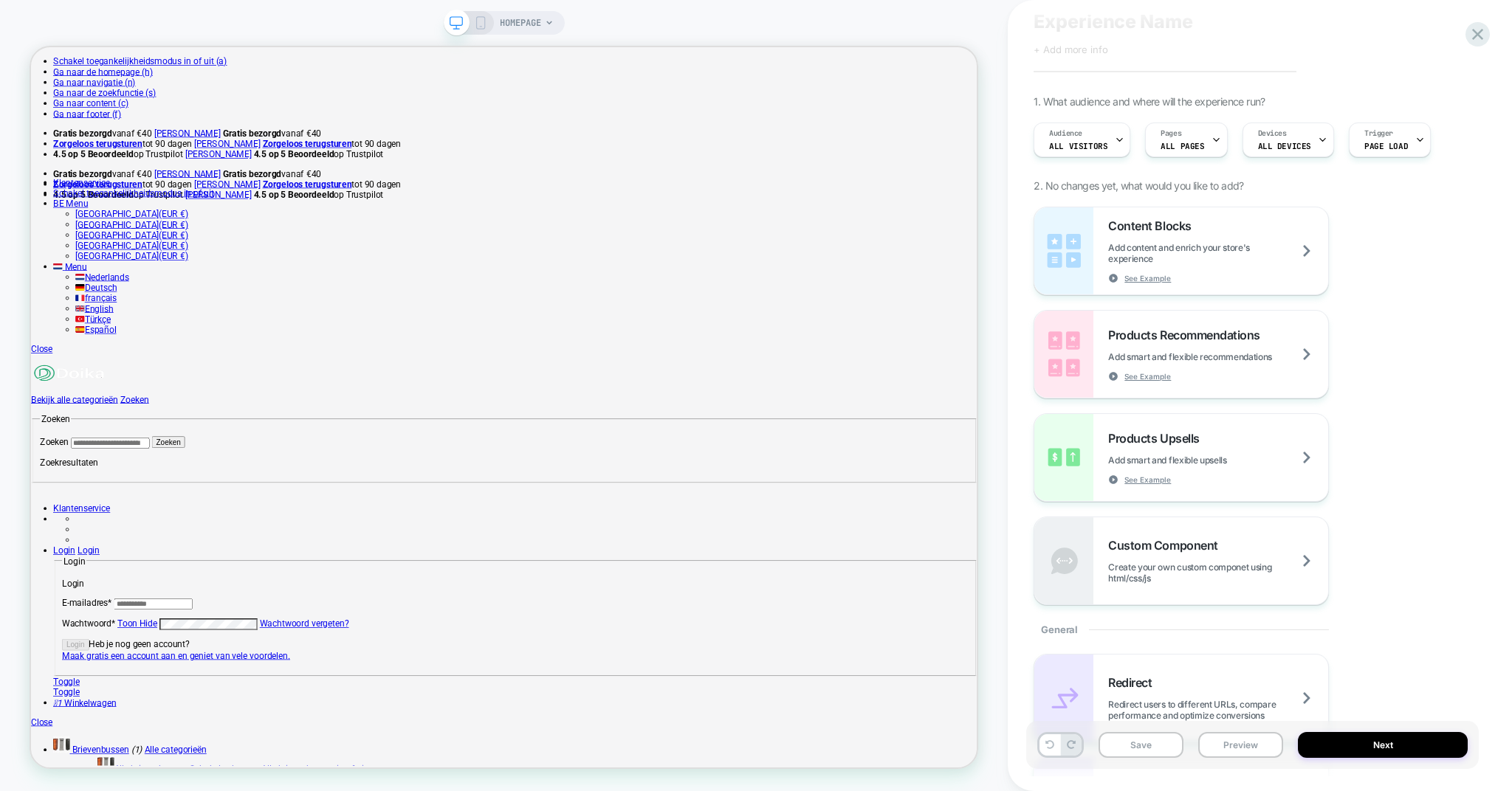
scroll to position [52, 0]
click at [1213, 348] on div "Products Recommendations Add smart and flexible recommendations See Example" at bounding box center [1219, 353] width 220 height 54
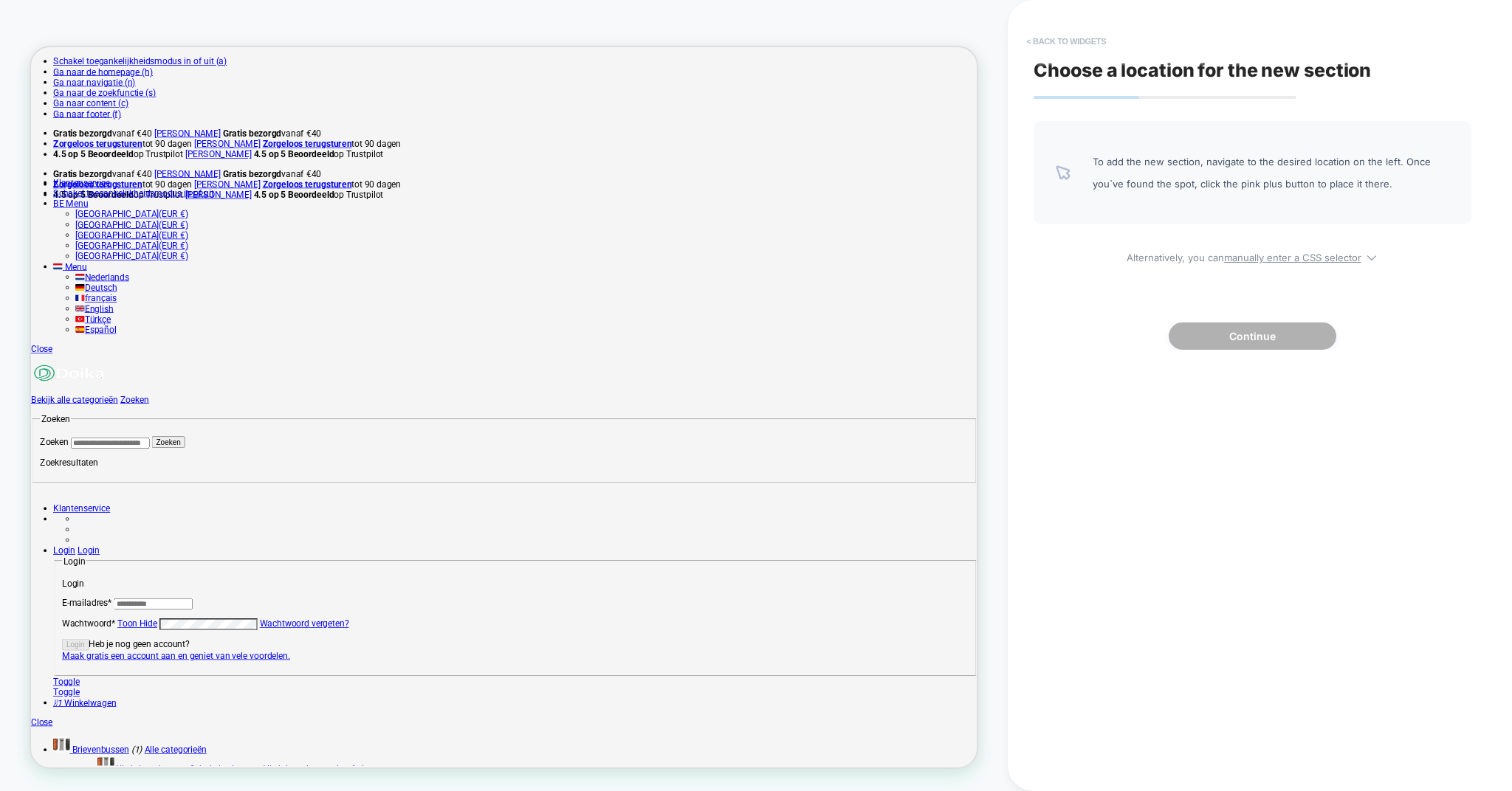
click at [1062, 37] on button "< Back to widgets" at bounding box center [1065, 42] width 94 height 24
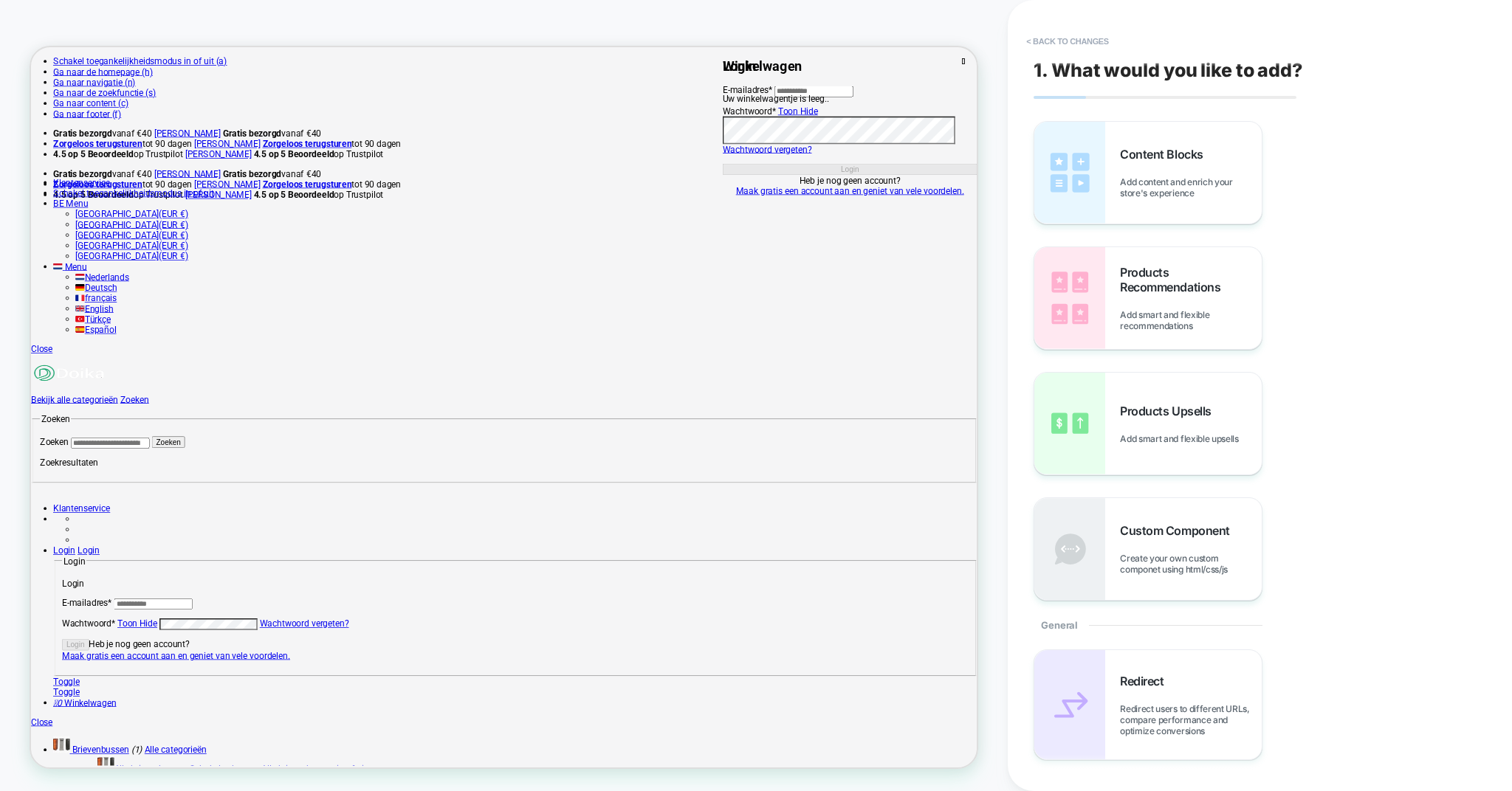
scroll to position [0, 1]
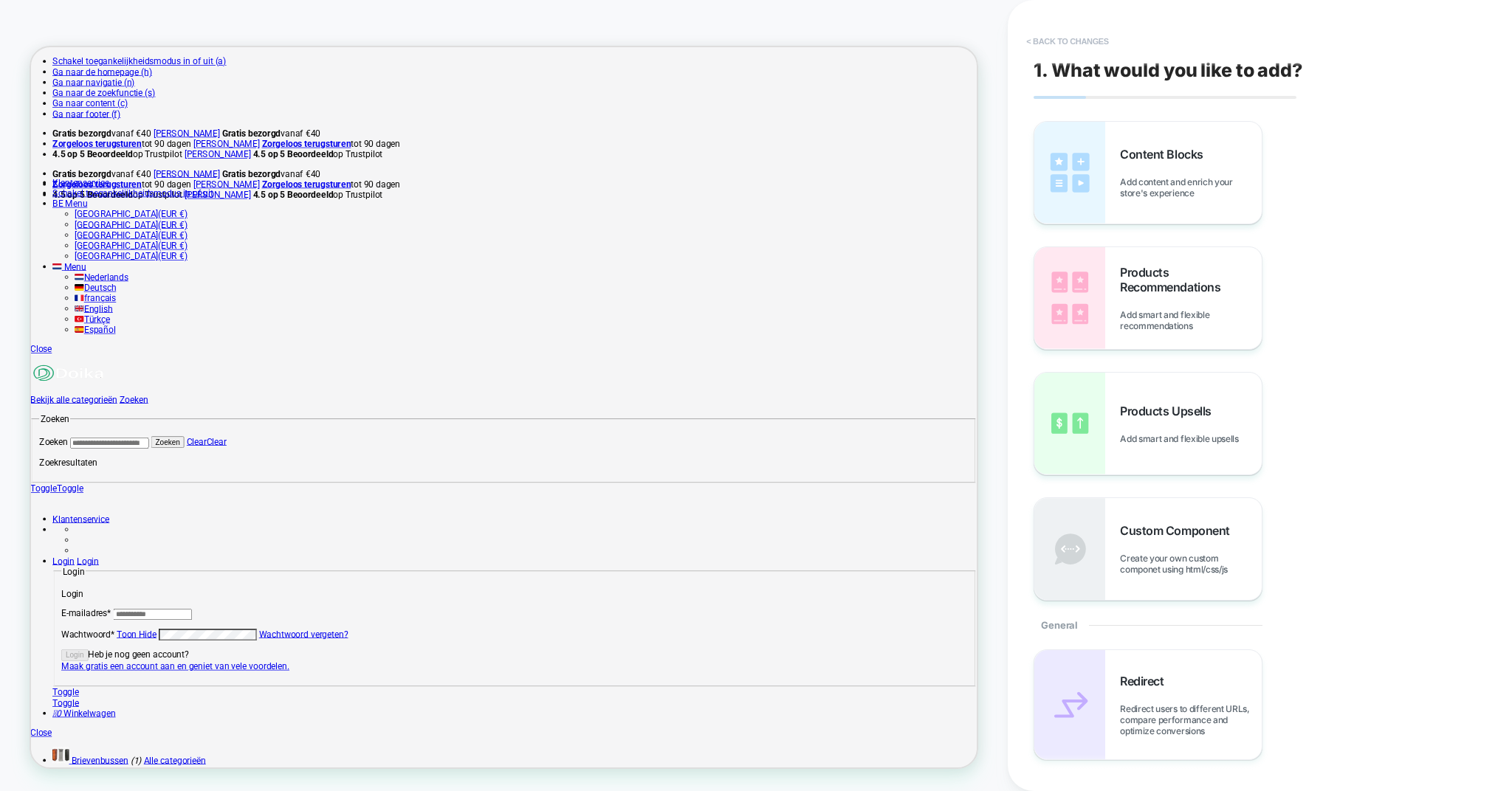
click at [1031, 48] on button "< Back to changes" at bounding box center [1067, 42] width 97 height 24
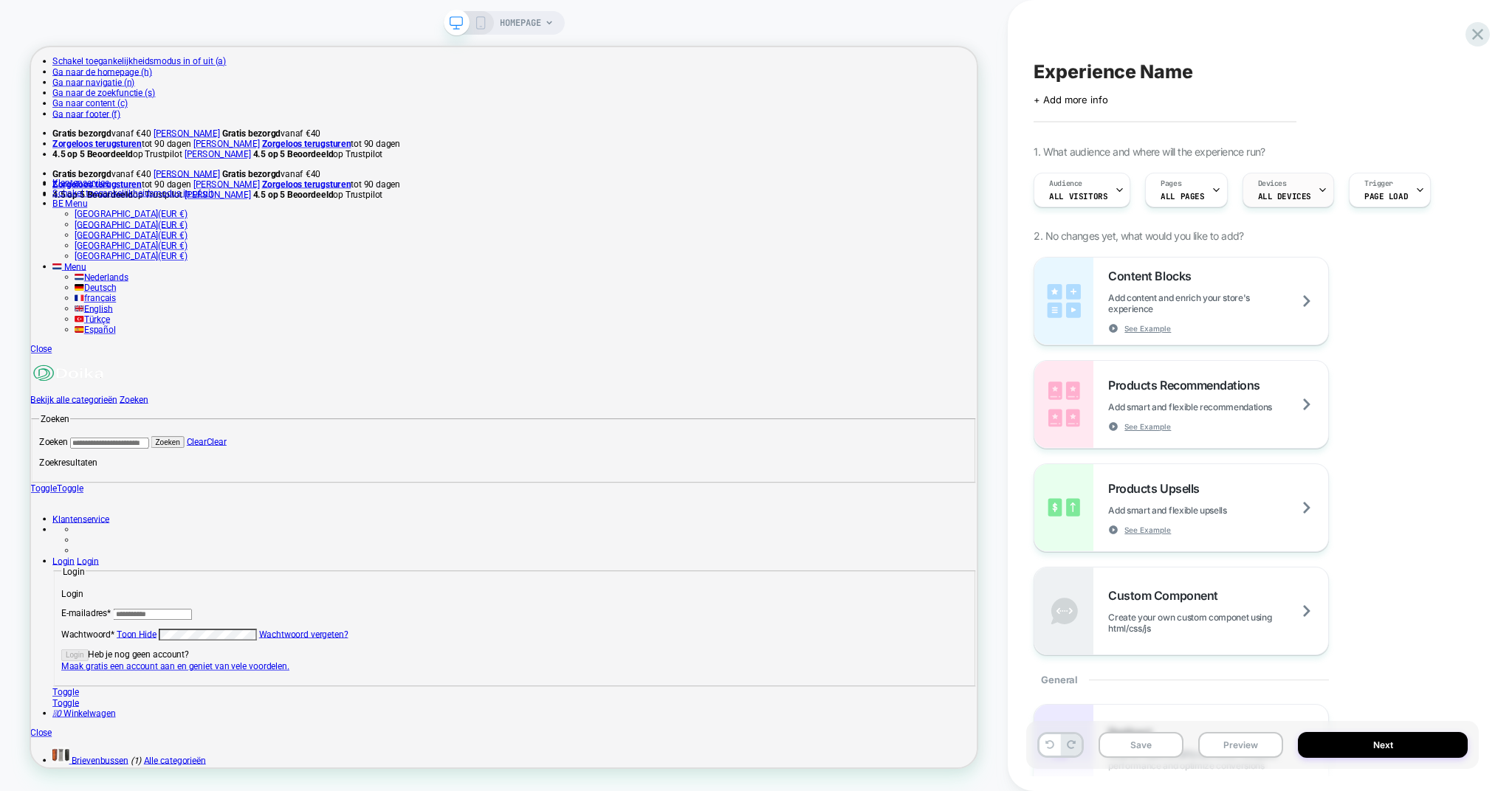
click at [1283, 182] on div "Devices ALL DEVICES" at bounding box center [1284, 190] width 82 height 33
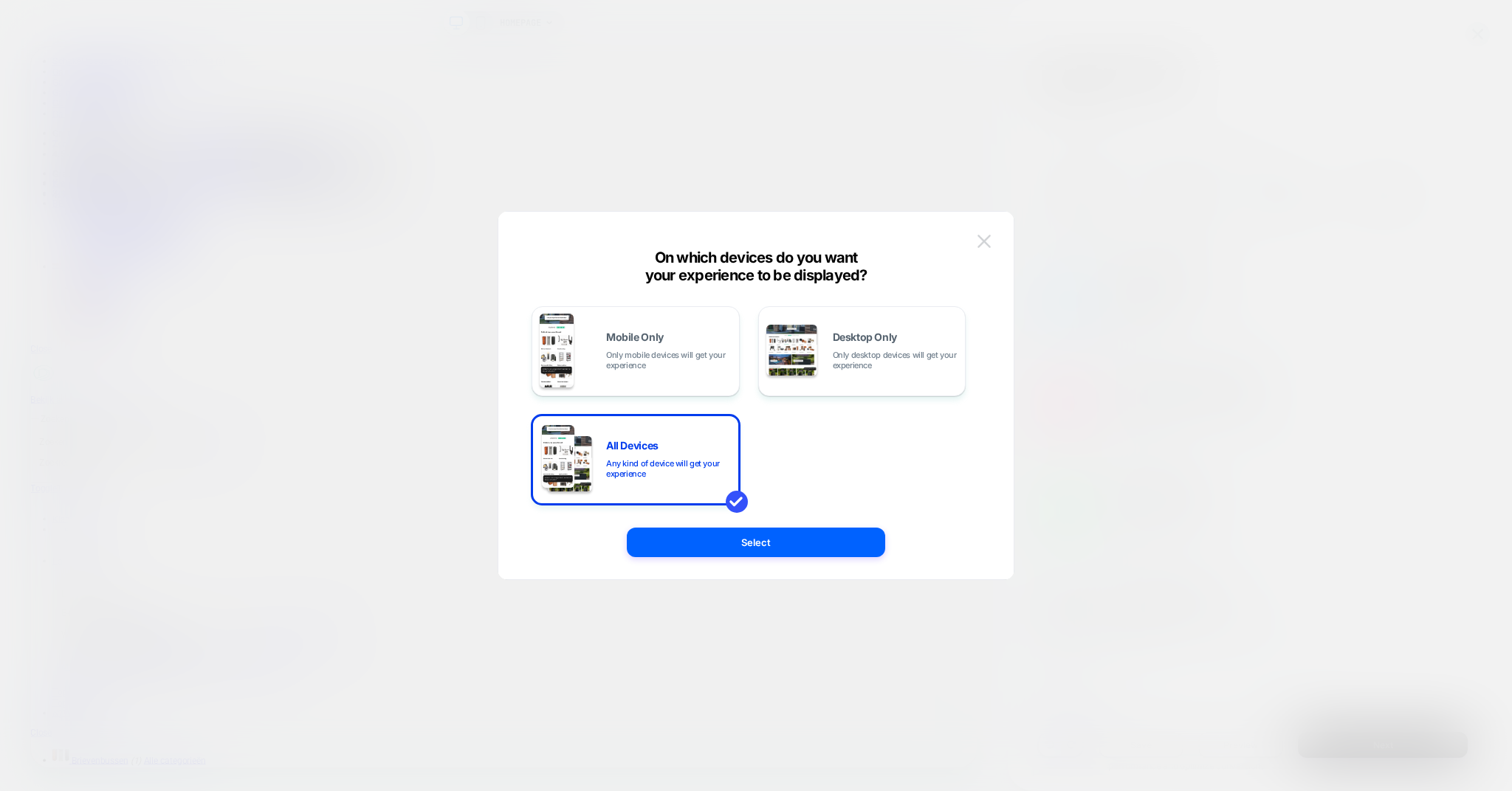
click at [983, 238] on img at bounding box center [984, 241] width 13 height 13
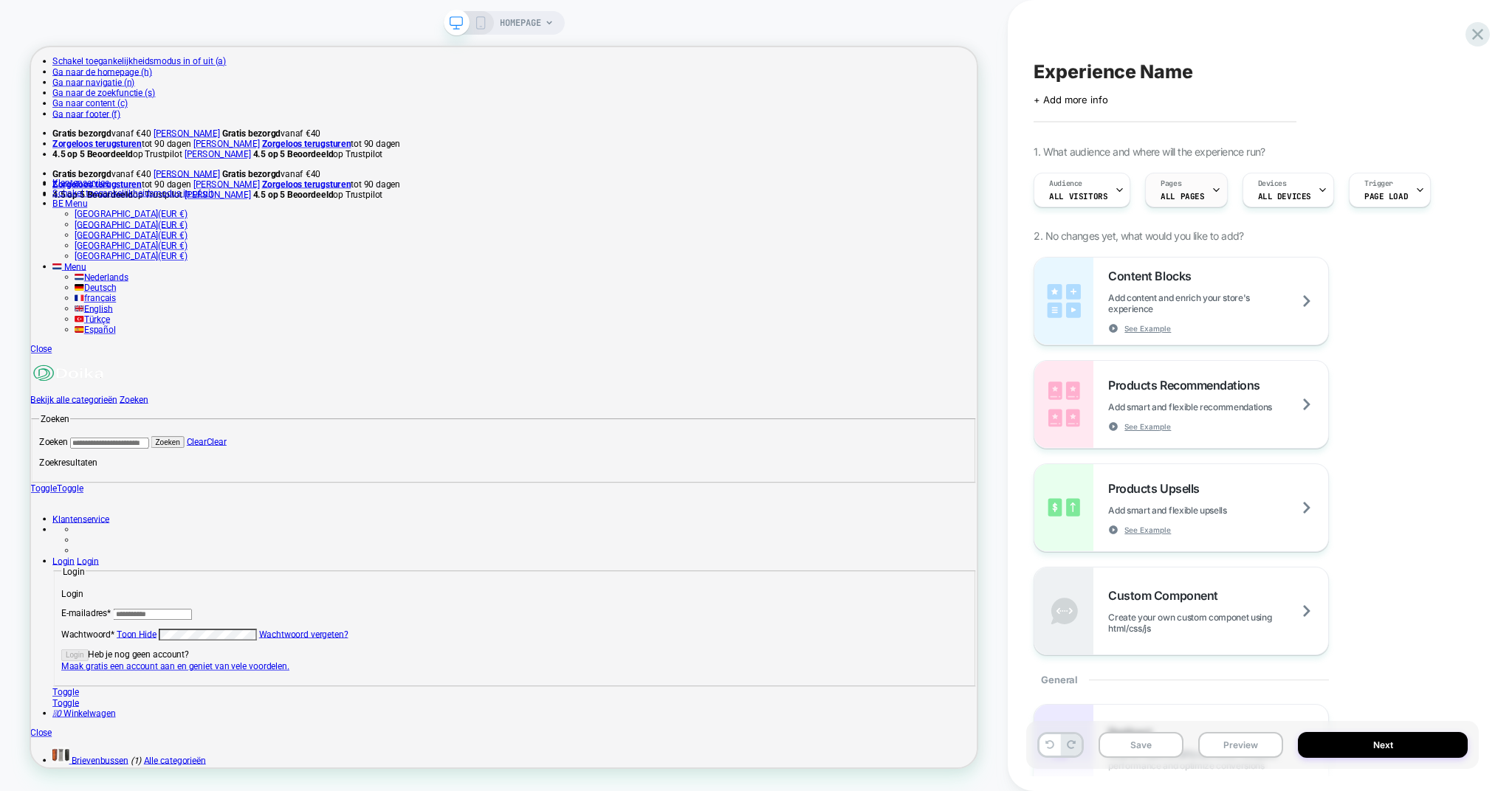
click at [1178, 192] on span "ALL PAGES" at bounding box center [1182, 196] width 44 height 10
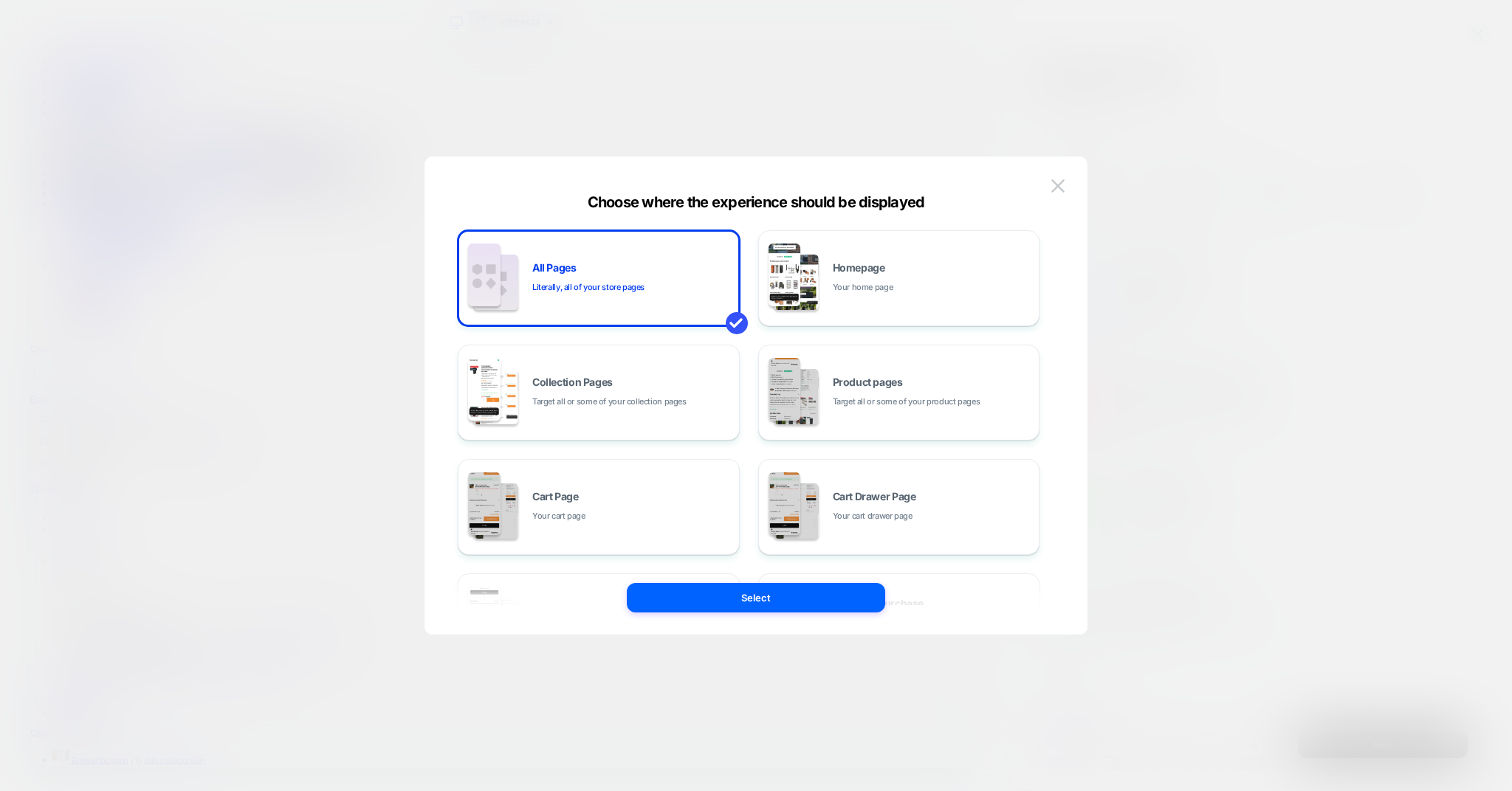
scroll to position [0, 0]
click at [630, 394] on div "Collection Pages Target all or some of your collection pages" at bounding box center [632, 393] width 199 height 32
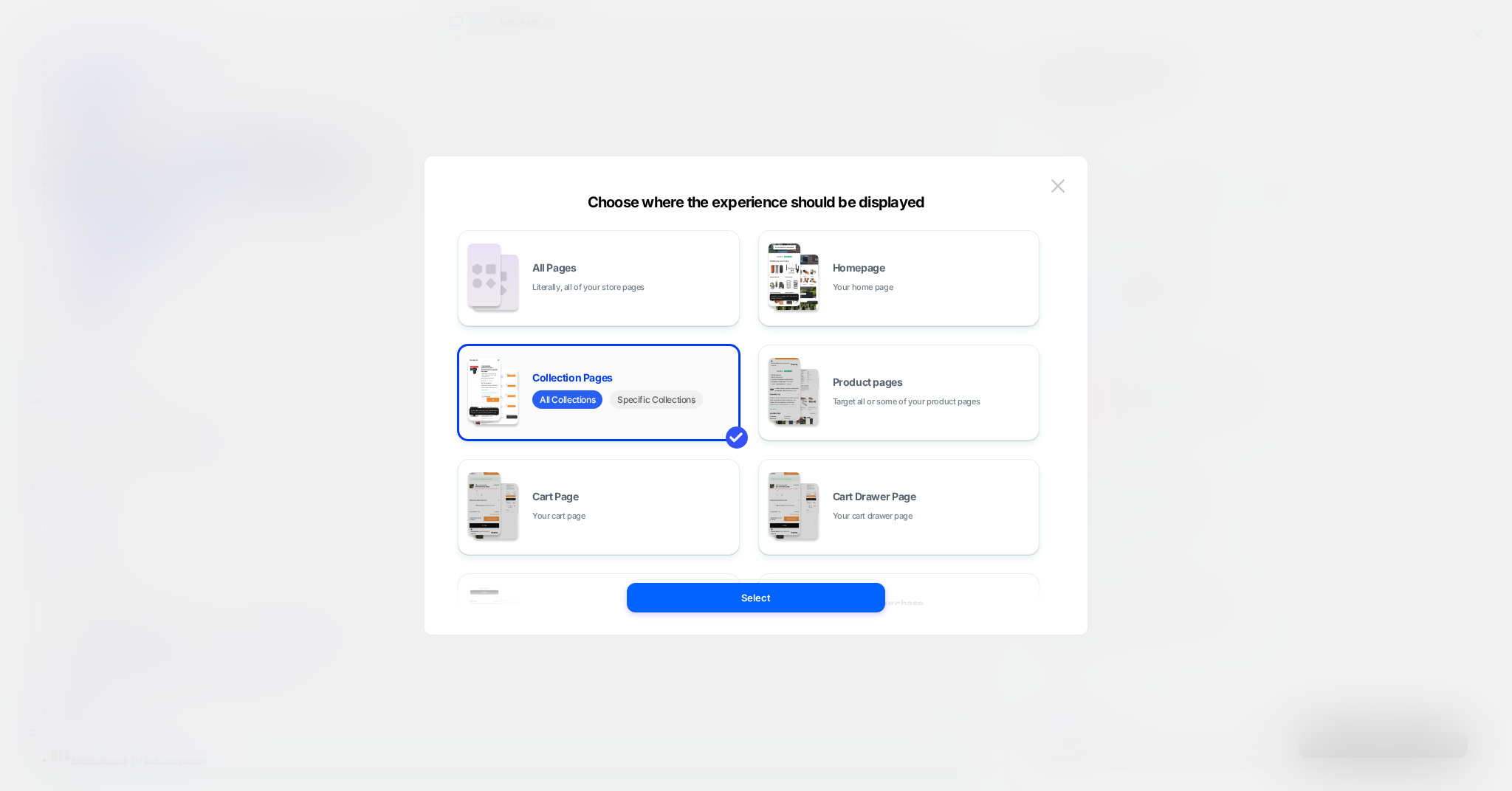
click at [653, 403] on span "Specific Collections" at bounding box center [656, 400] width 92 height 19
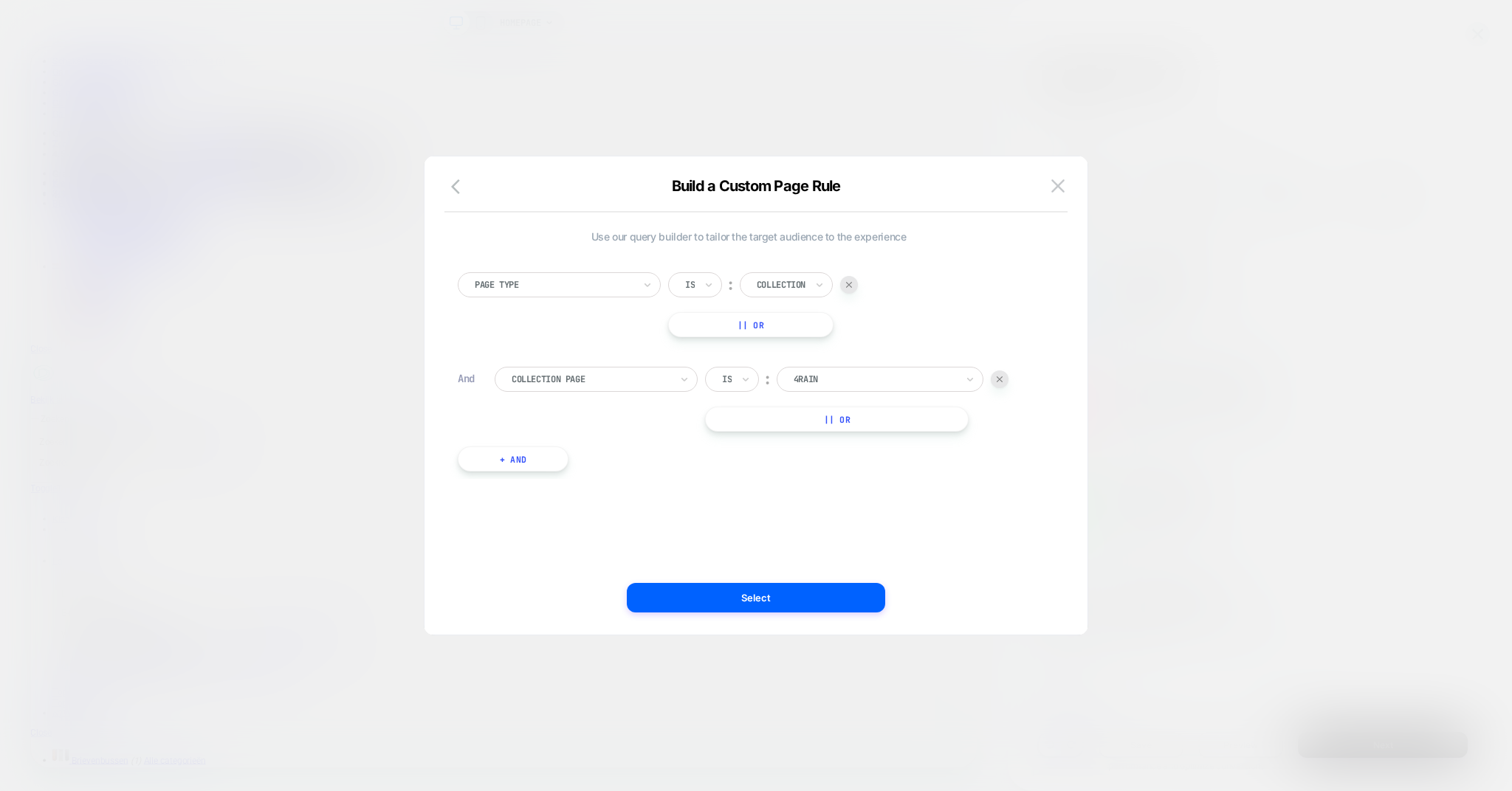
click at [612, 376] on div at bounding box center [591, 380] width 159 height 13
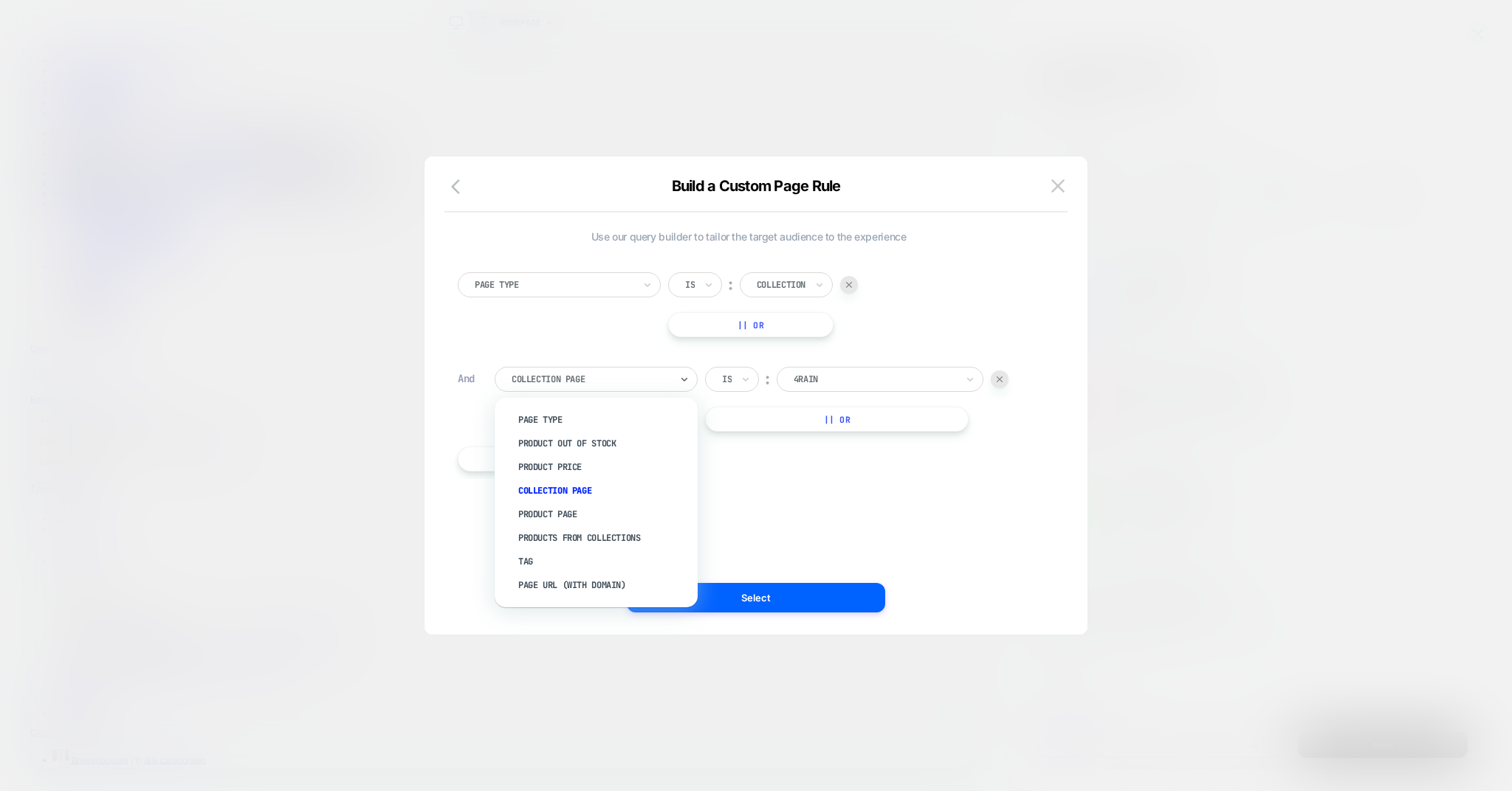
click at [838, 389] on div "4Rain" at bounding box center [880, 380] width 207 height 25
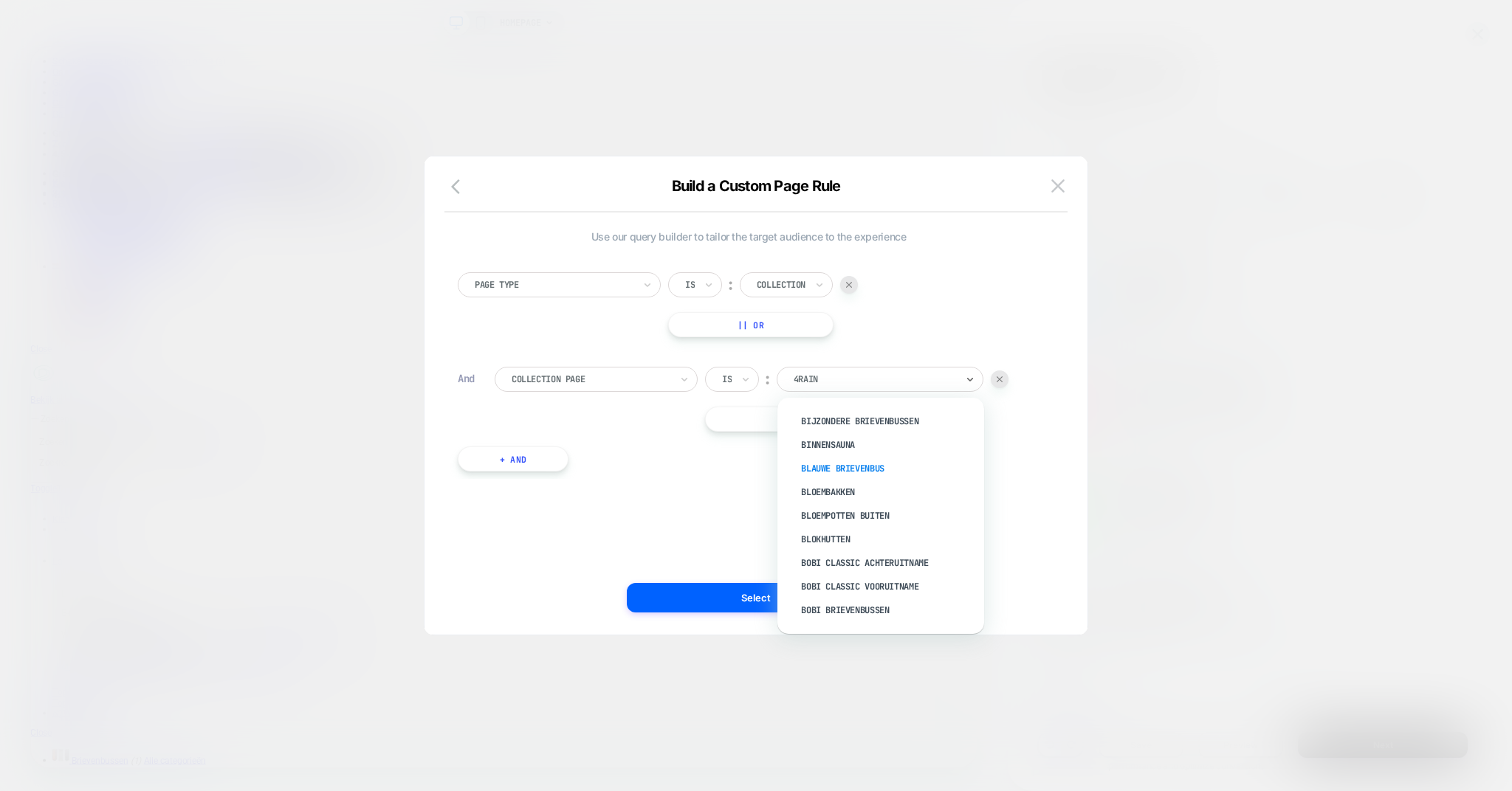
scroll to position [609, 0]
click at [834, 486] on div "Bloembakken" at bounding box center [888, 484] width 192 height 24
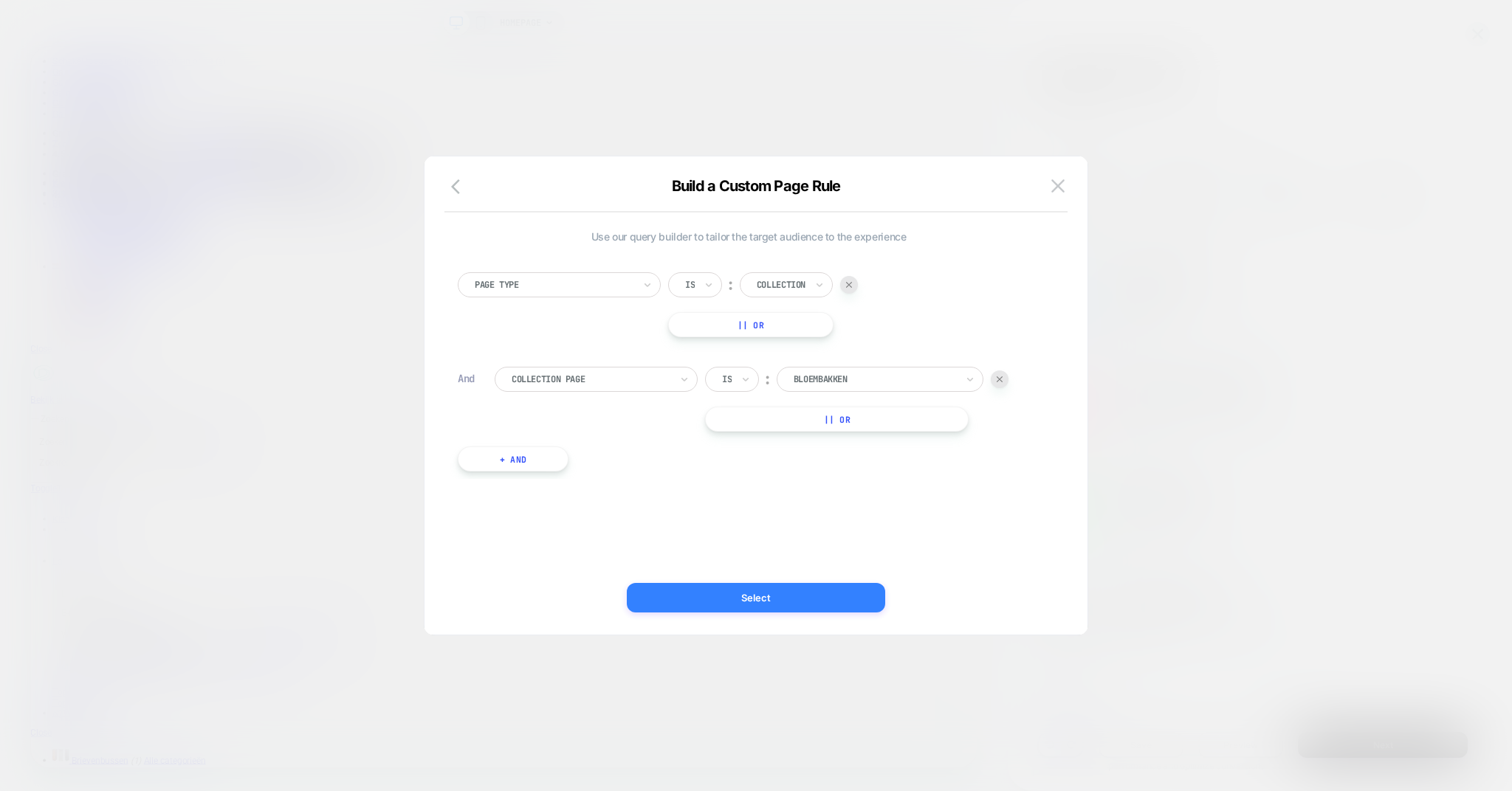
click at [782, 605] on button "Select" at bounding box center [756, 598] width 259 height 30
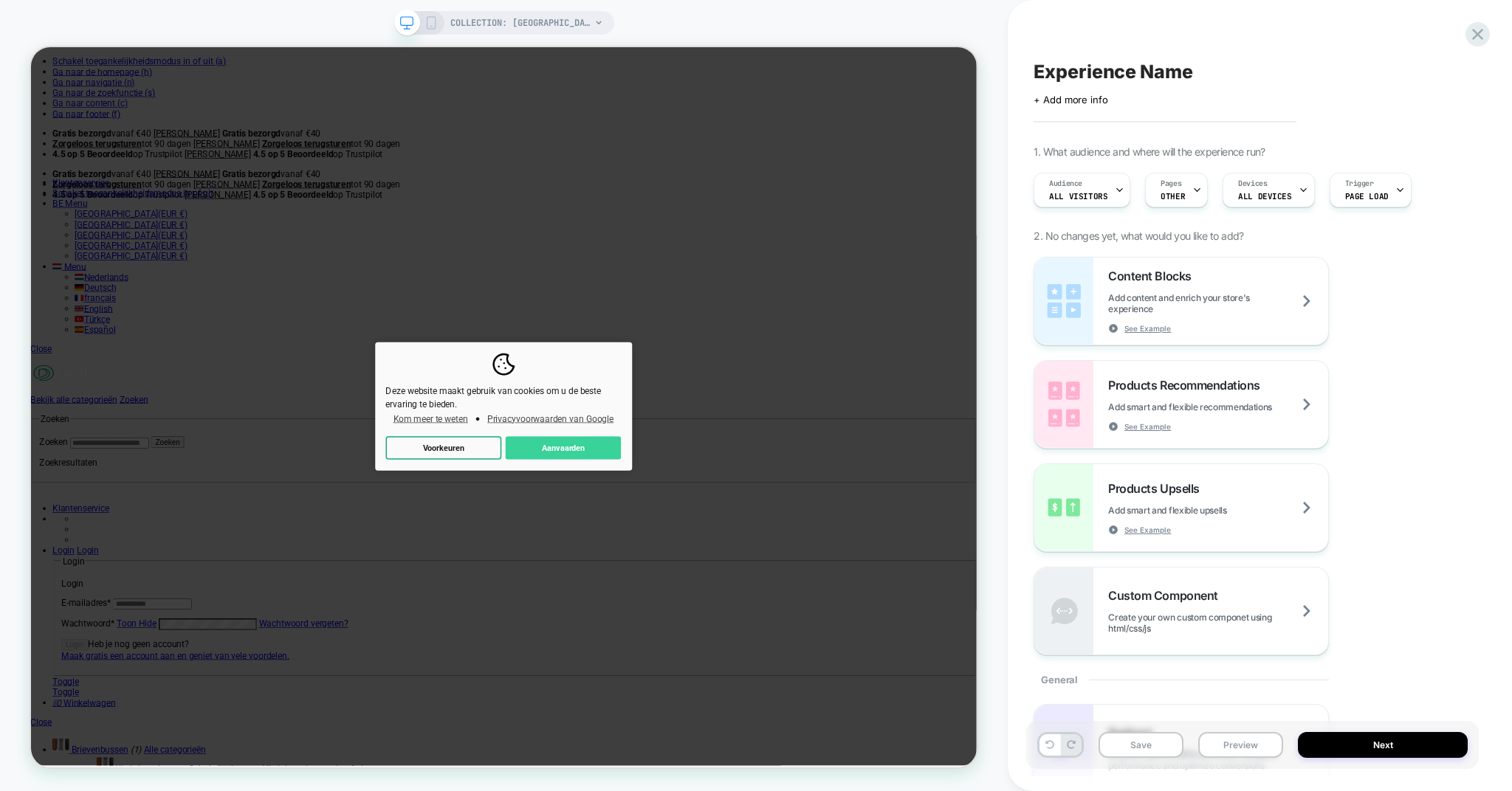
scroll to position [0, 0]
click at [753, 585] on button "Aanvaarden" at bounding box center [741, 582] width 155 height 32
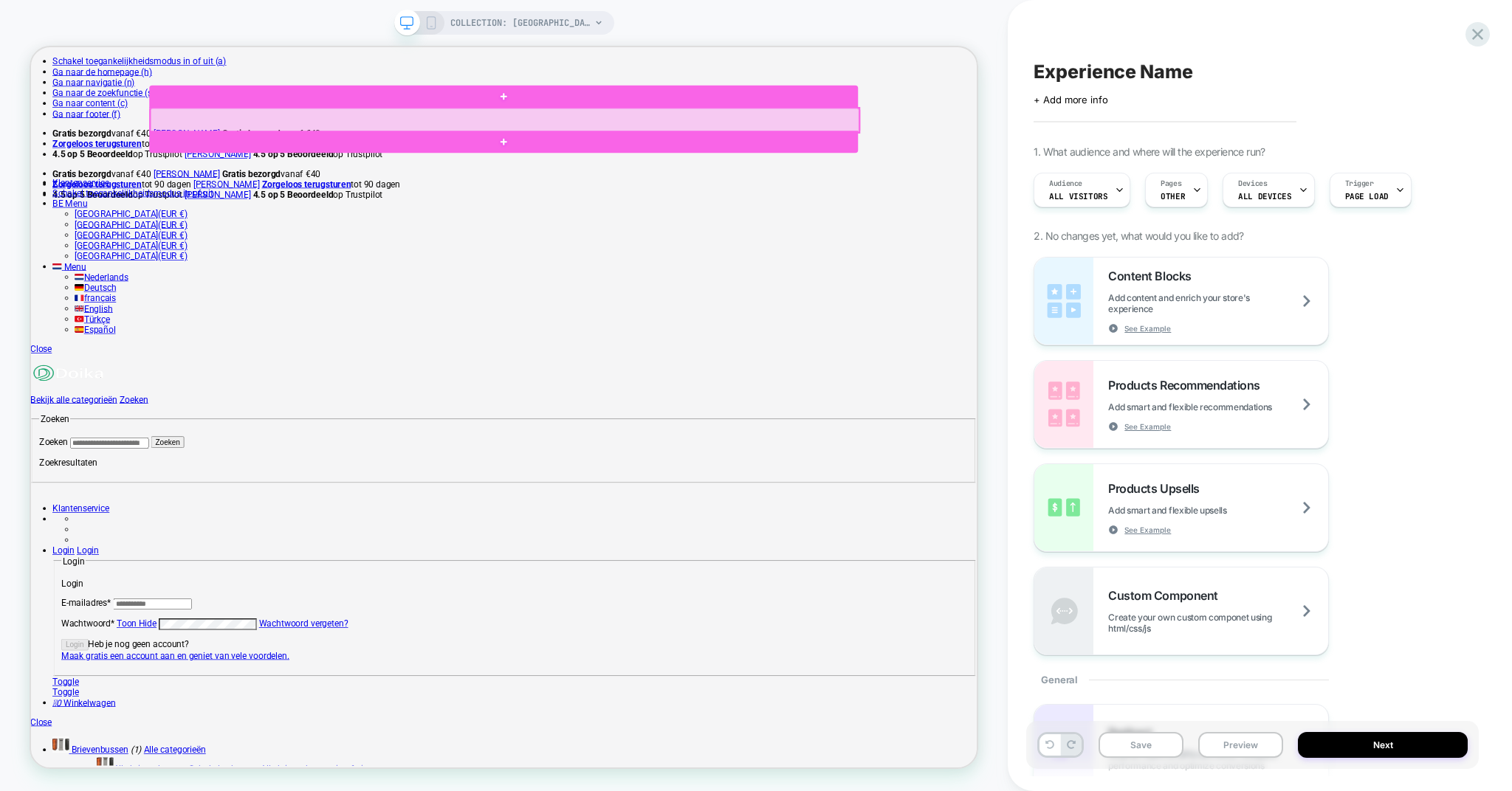
click at [227, 140] on div at bounding box center [663, 145] width 945 height 33
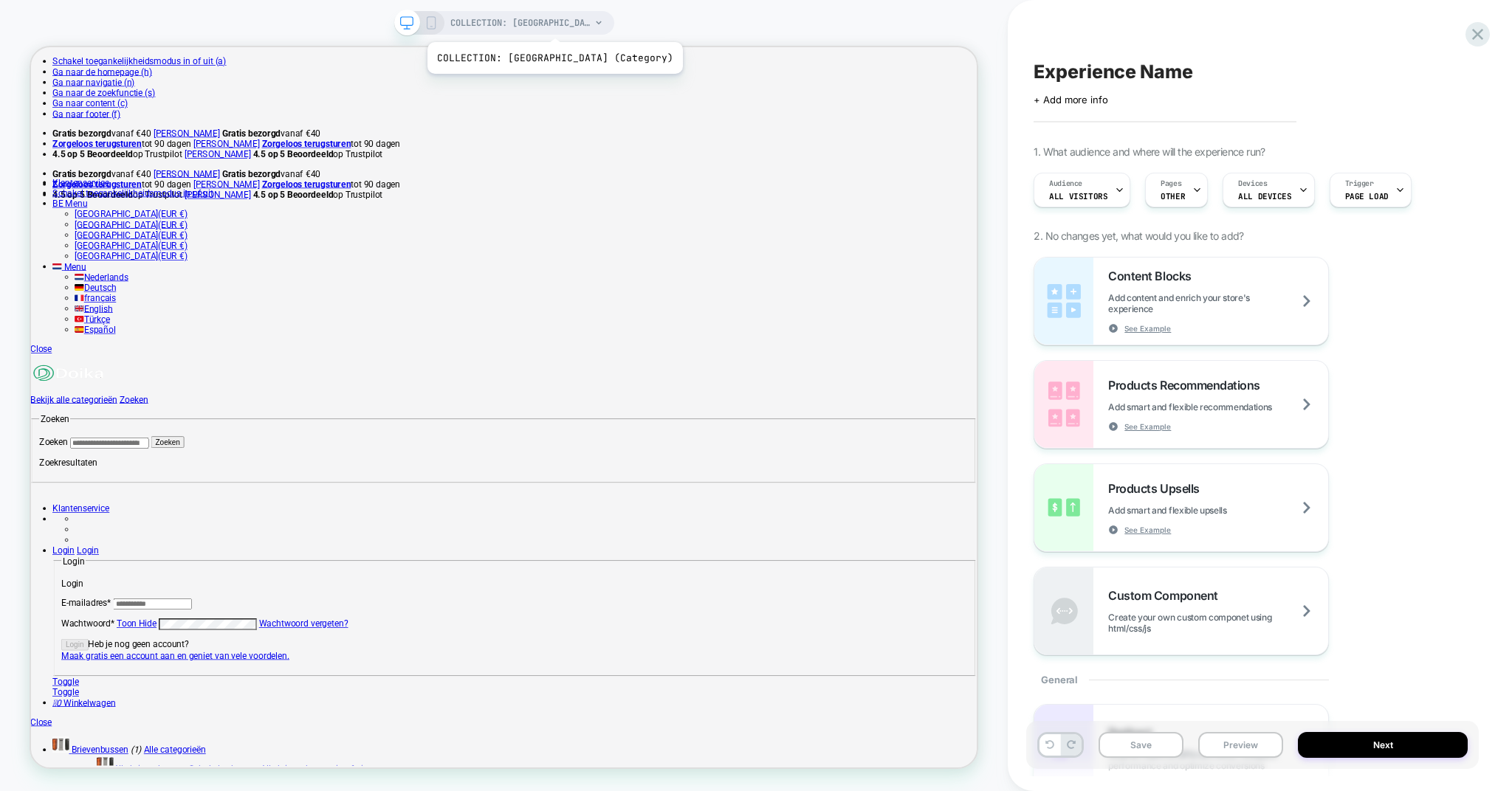
click at [536, 22] on span "COLLECTION: Bloembakken (Category)" at bounding box center [520, 23] width 140 height 24
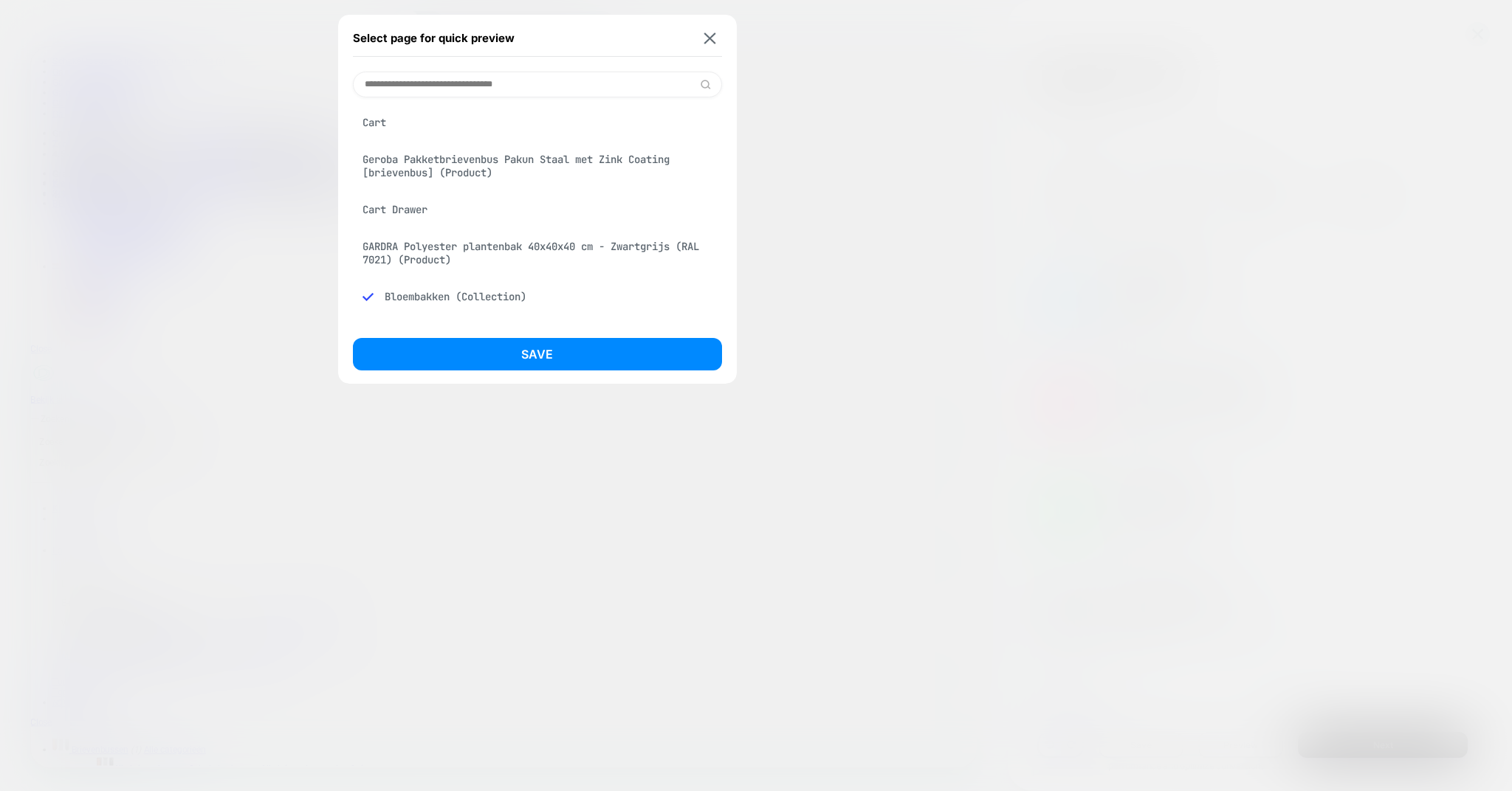
click at [424, 80] on input at bounding box center [537, 84] width 369 height 26
drag, startPoint x: 713, startPoint y: 41, endPoint x: 1031, endPoint y: 98, distance: 323.1
click at [713, 41] on img at bounding box center [710, 38] width 12 height 11
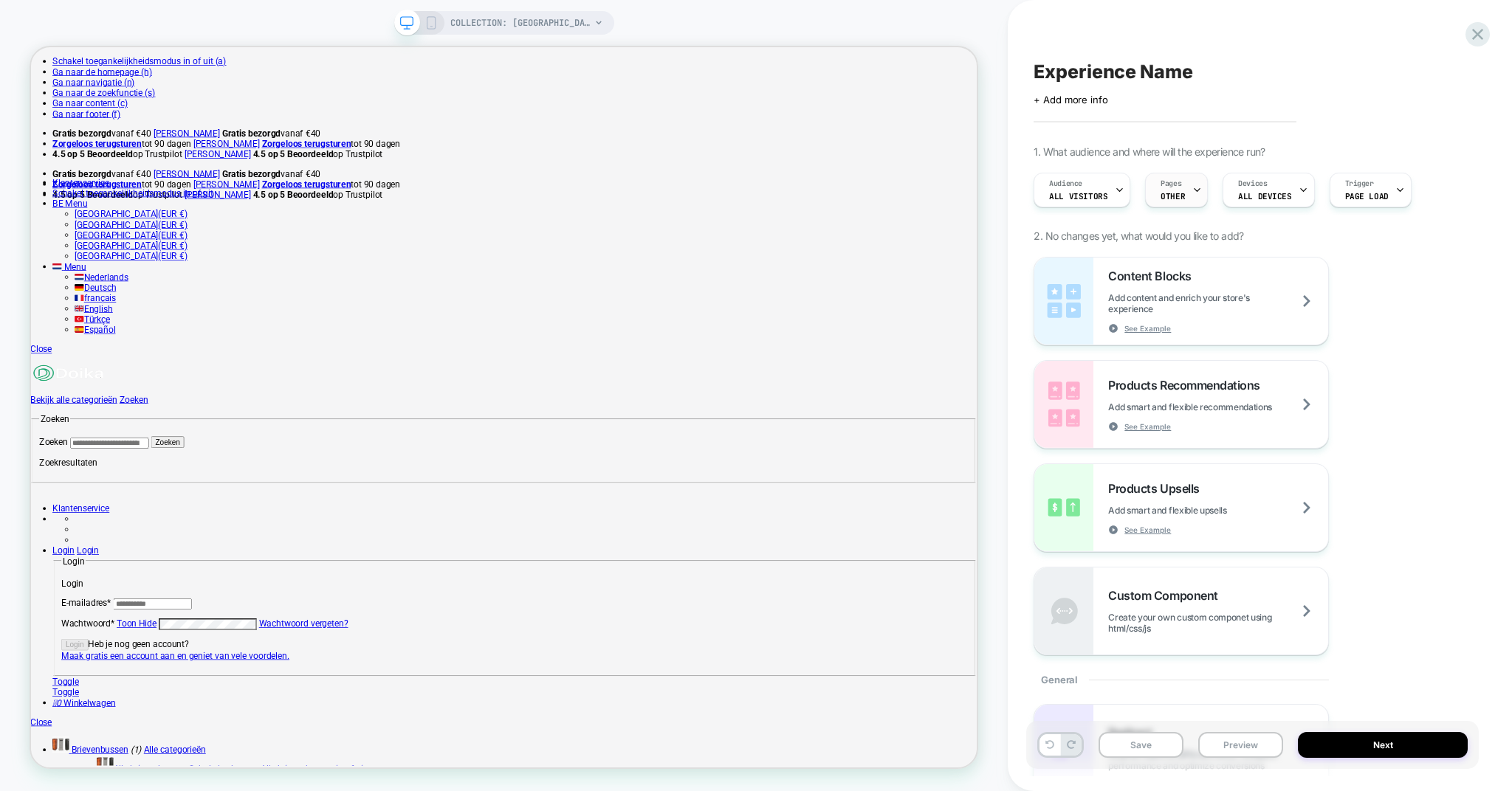
click at [1175, 190] on div "Pages OTHER" at bounding box center [1172, 190] width 54 height 33
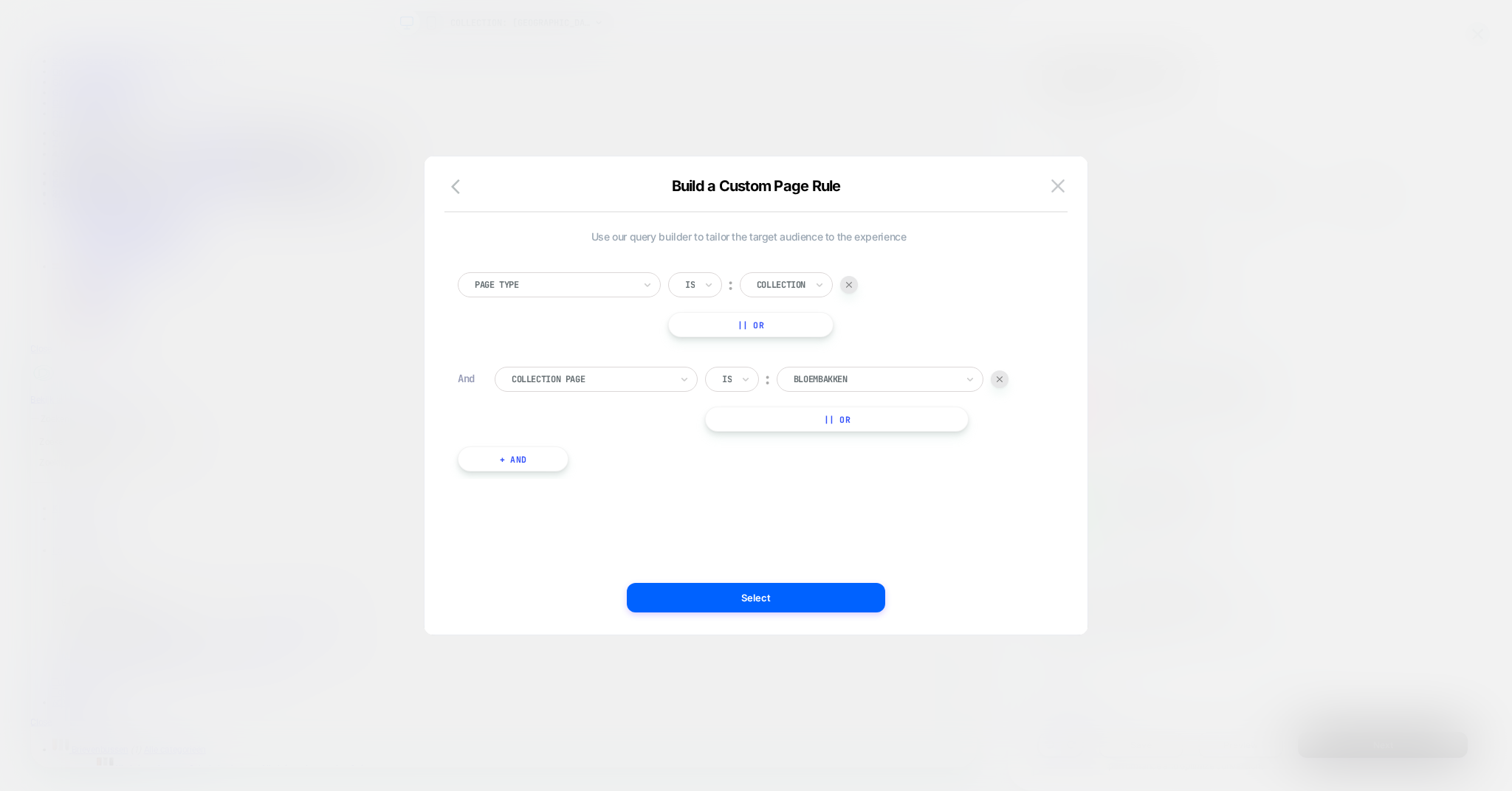
click at [831, 371] on div "Bloembakken" at bounding box center [880, 380] width 207 height 25
click at [831, 371] on div "Bloembakken" at bounding box center [880, 380] width 207 height 25
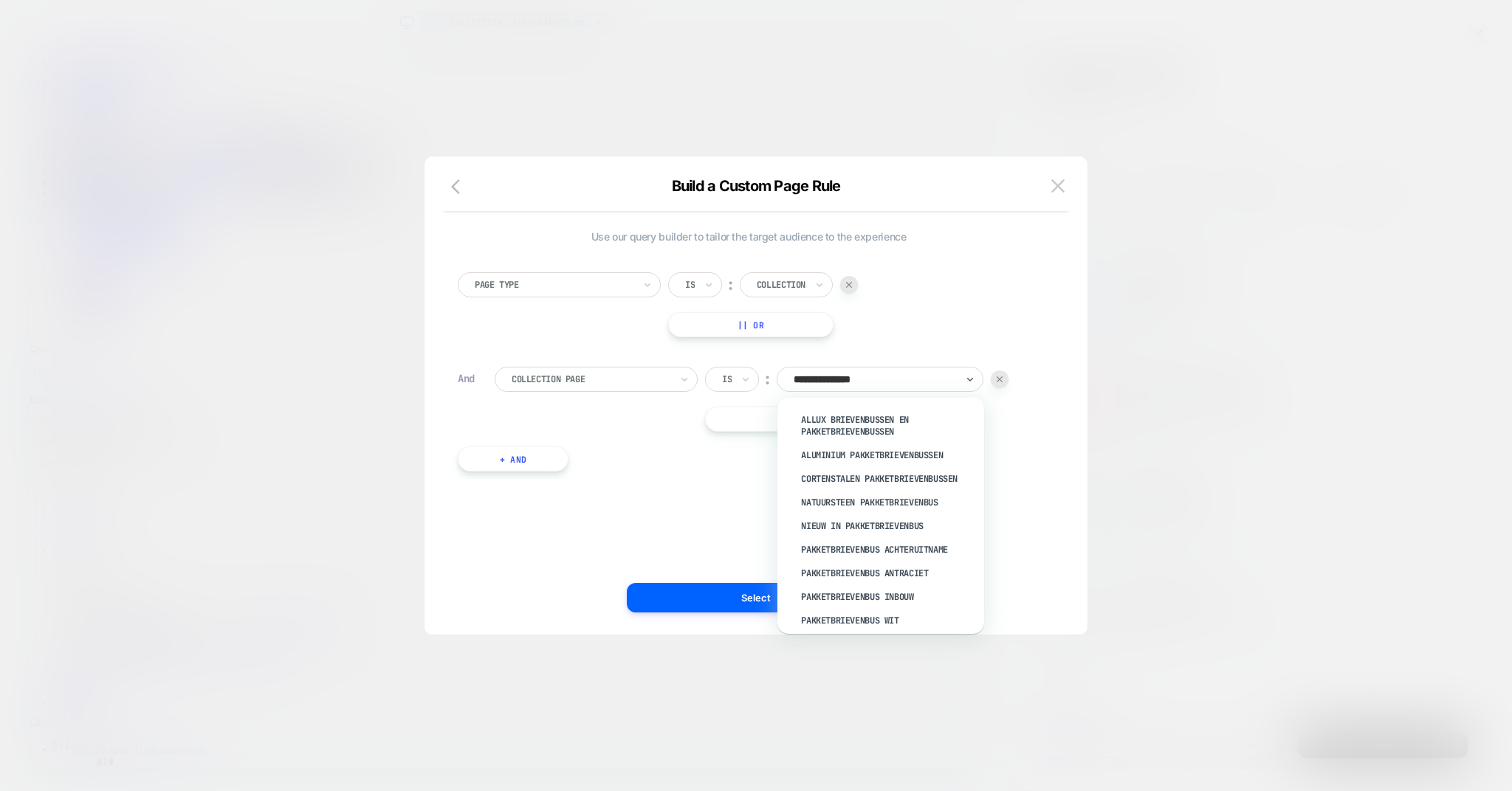
type input "**********"
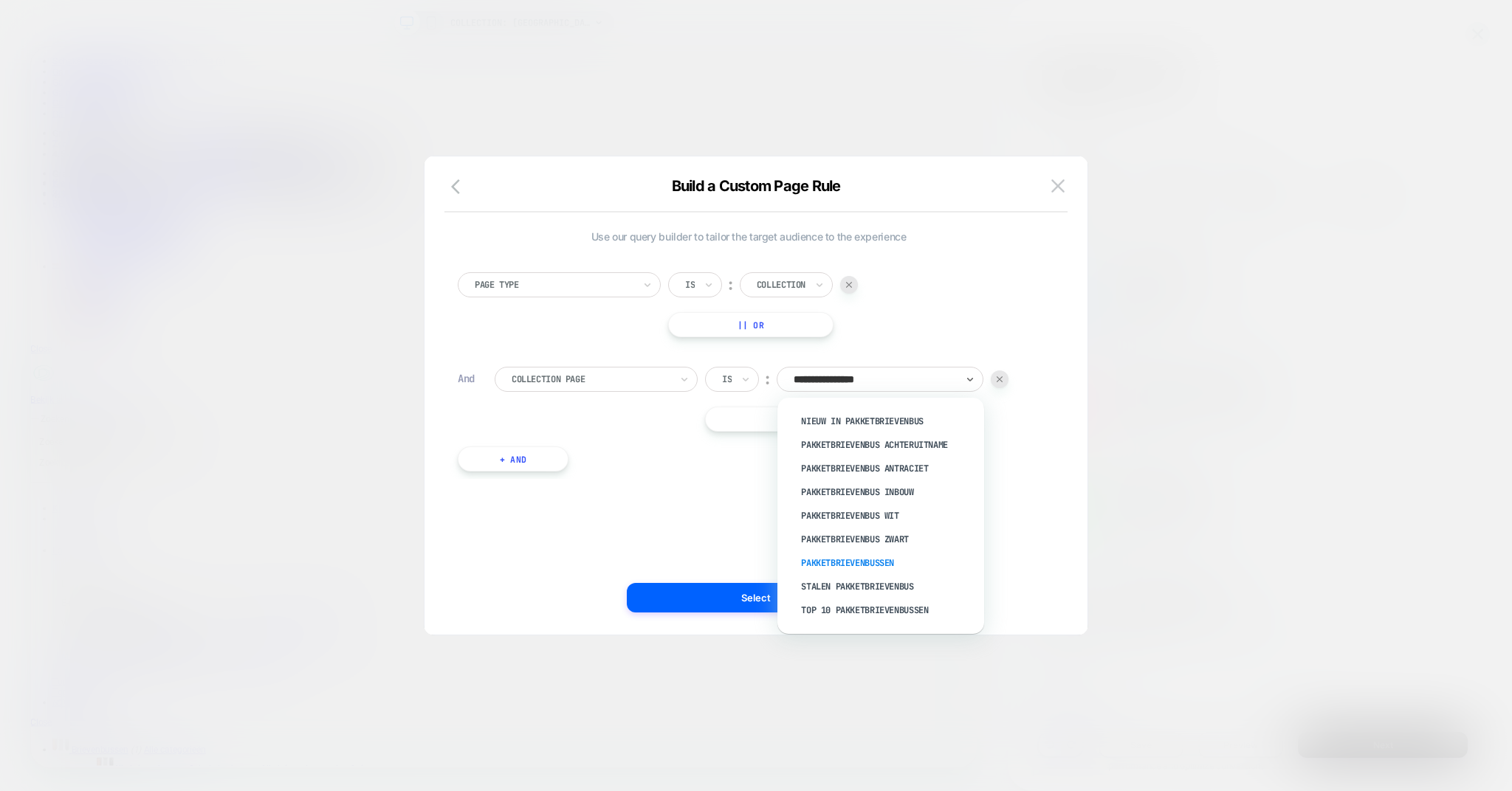
click at [879, 561] on div "Pakketbrievenbussen" at bounding box center [888, 563] width 192 height 24
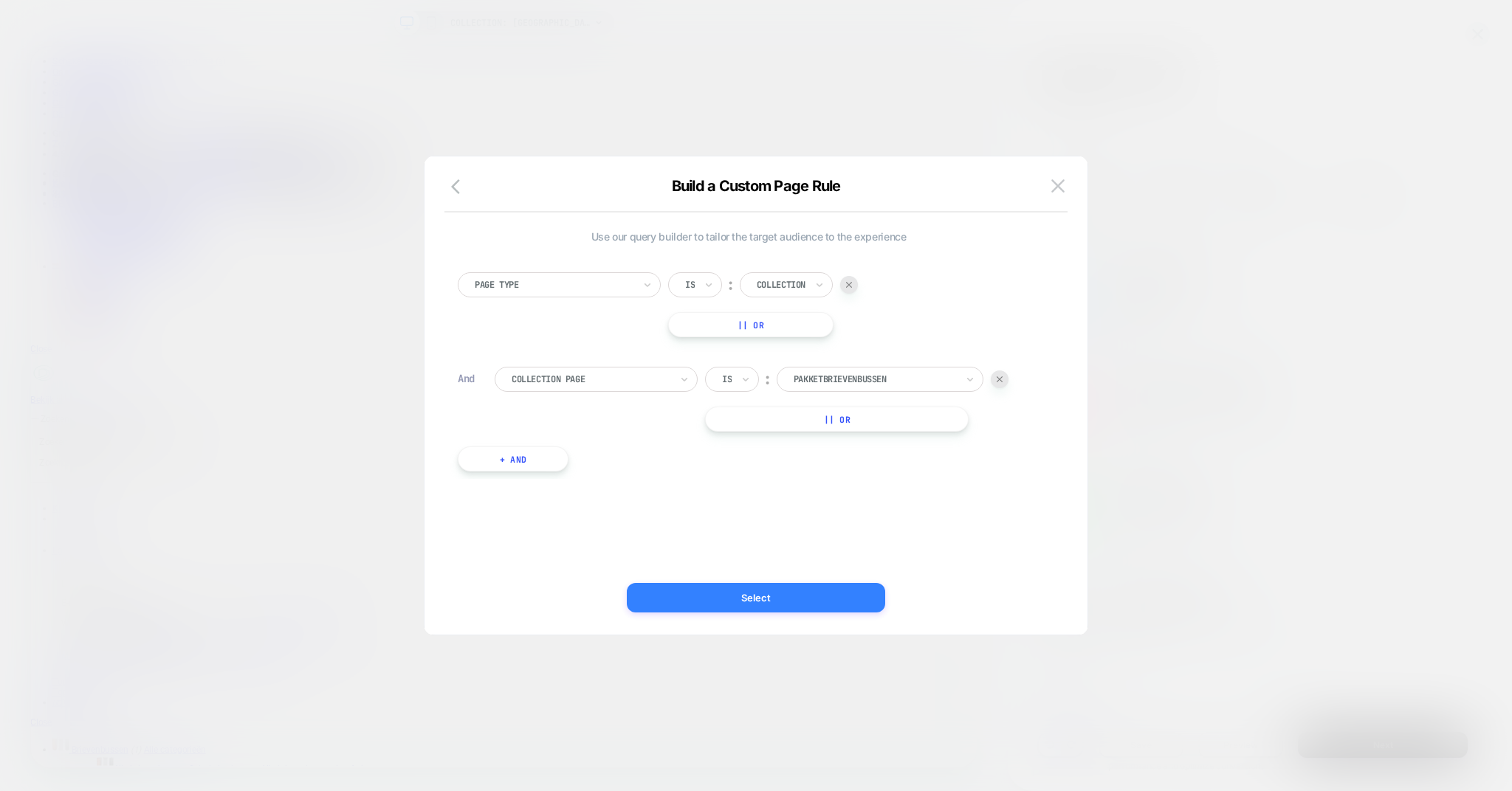
click at [748, 591] on button "Select" at bounding box center [756, 598] width 259 height 30
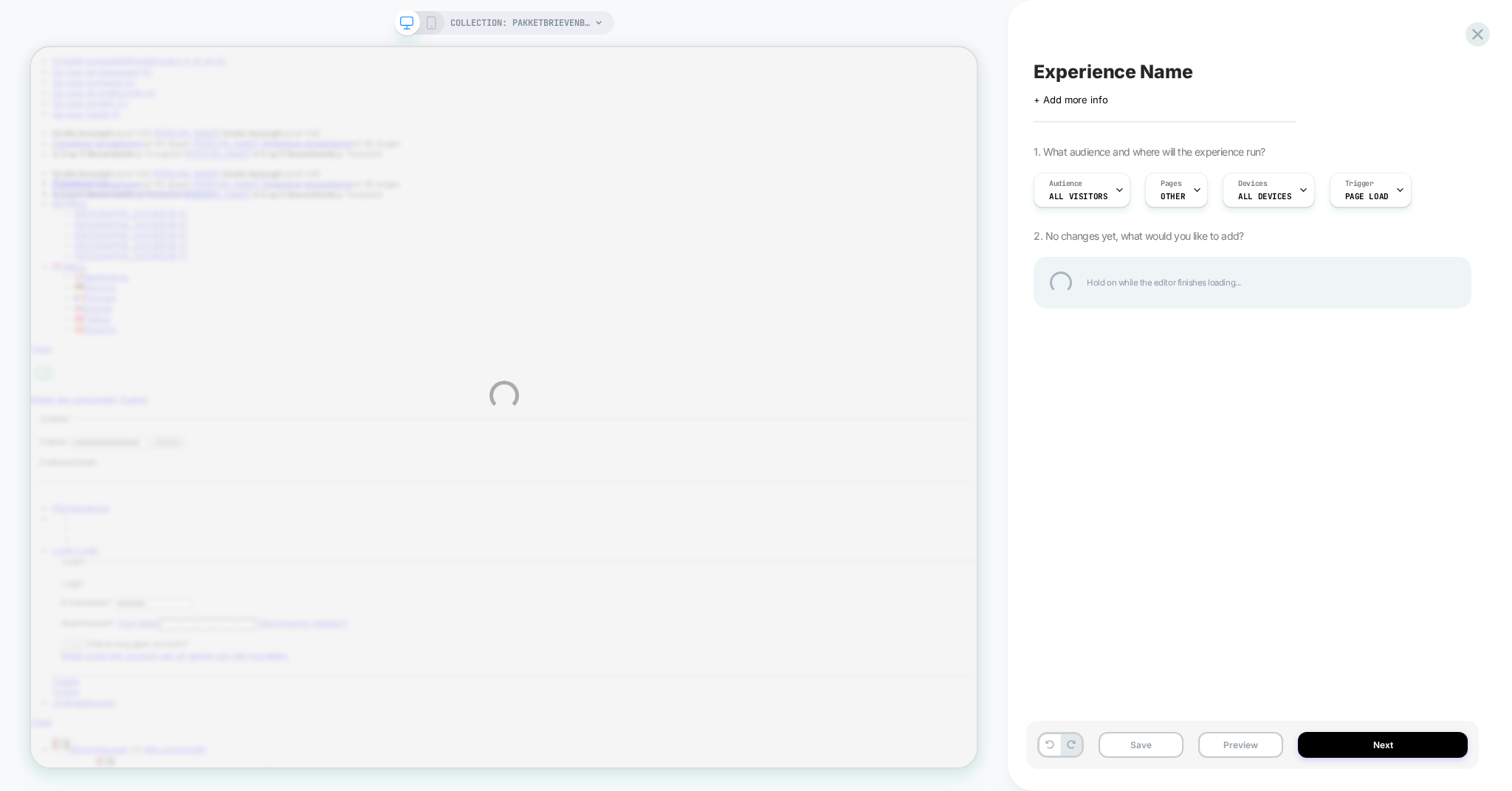
click at [531, 443] on div "COLLECTION: Pakketbrievenbussen (Category) COLLECTION: Pakketbrievenbussen (Cat…" at bounding box center [756, 395] width 1512 height 791
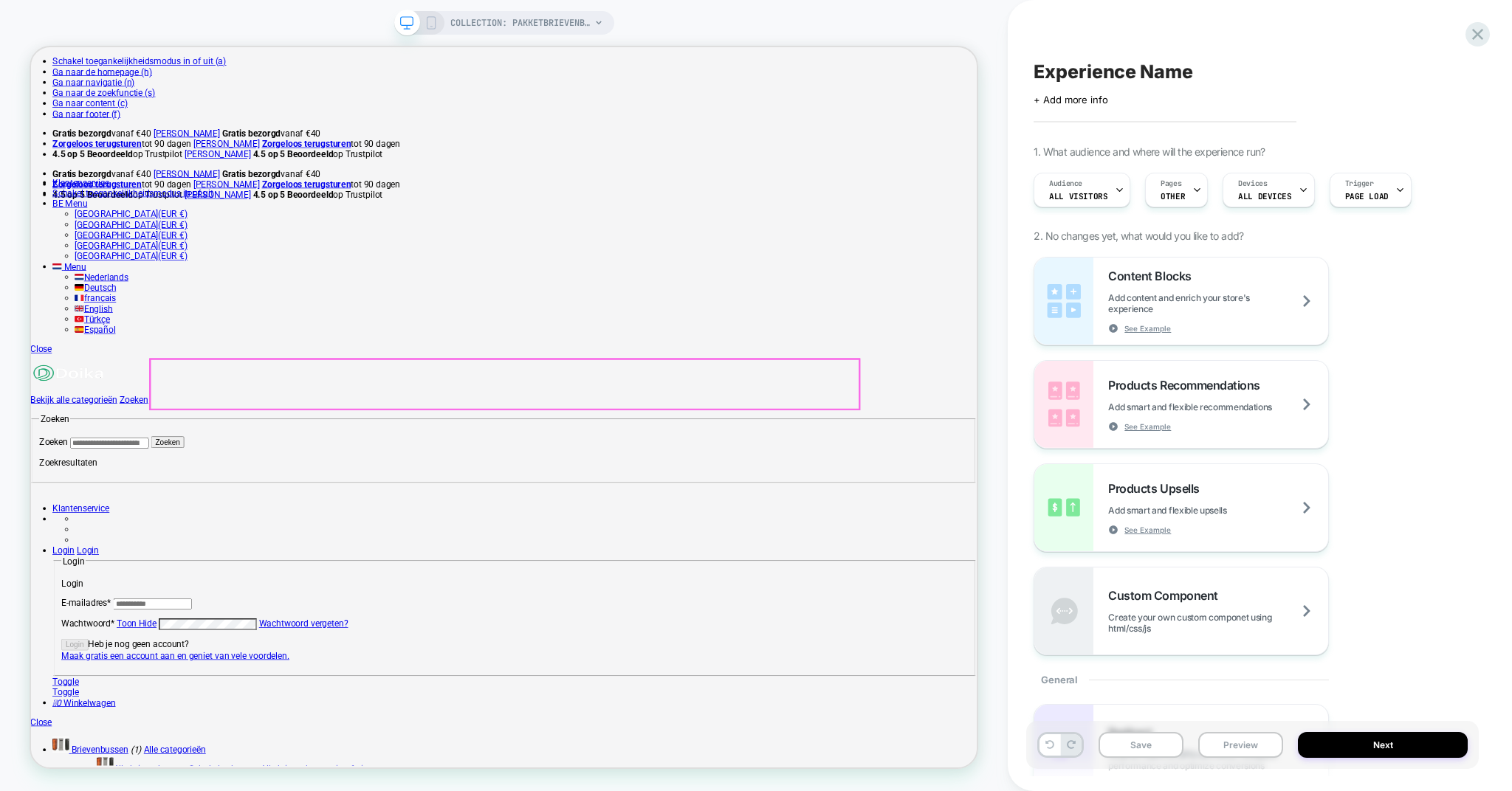
scroll to position [0, 0]
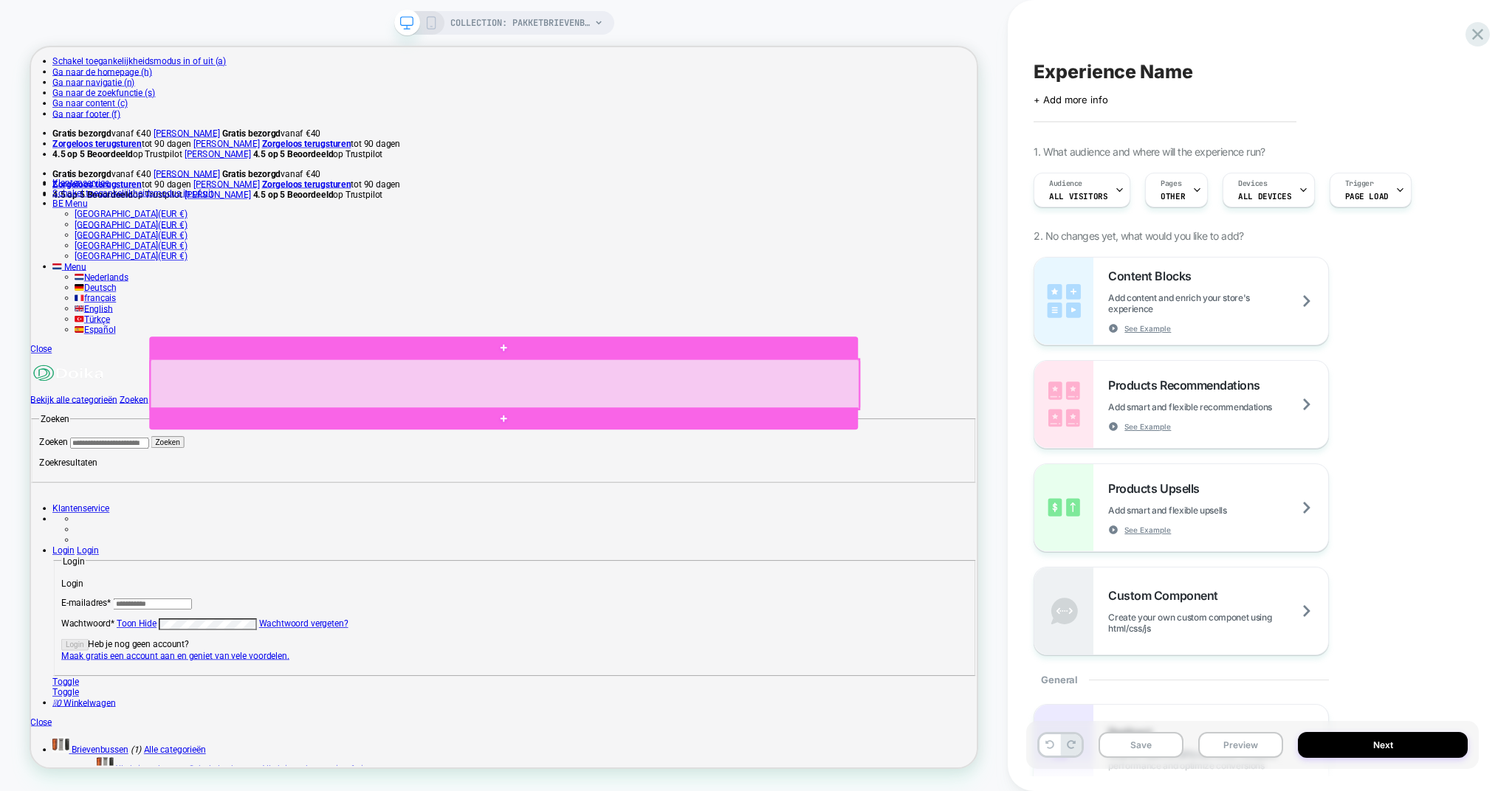
click at [193, 493] on div at bounding box center [663, 496] width 945 height 66
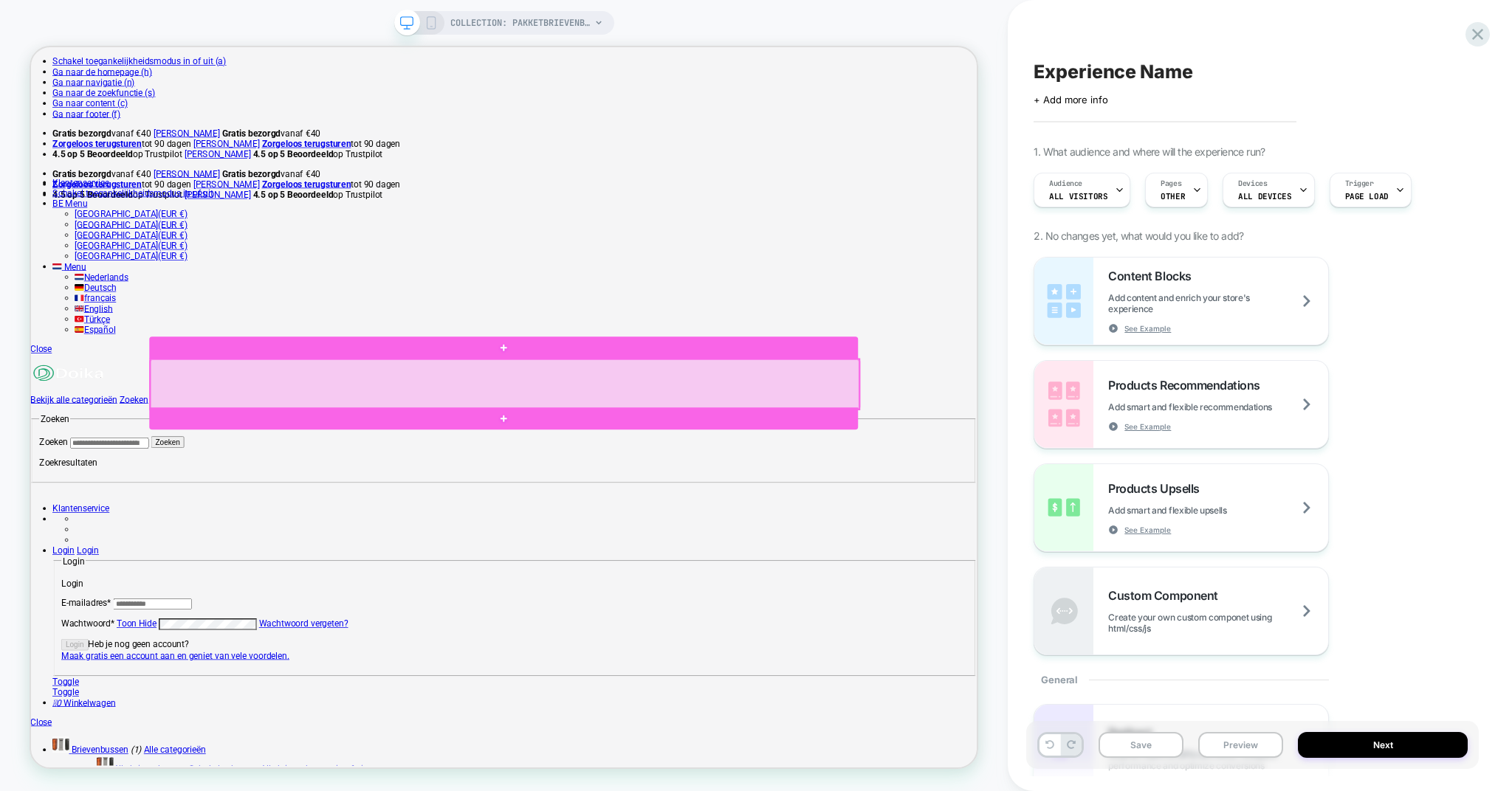
click at [684, 494] on div at bounding box center [663, 496] width 945 height 66
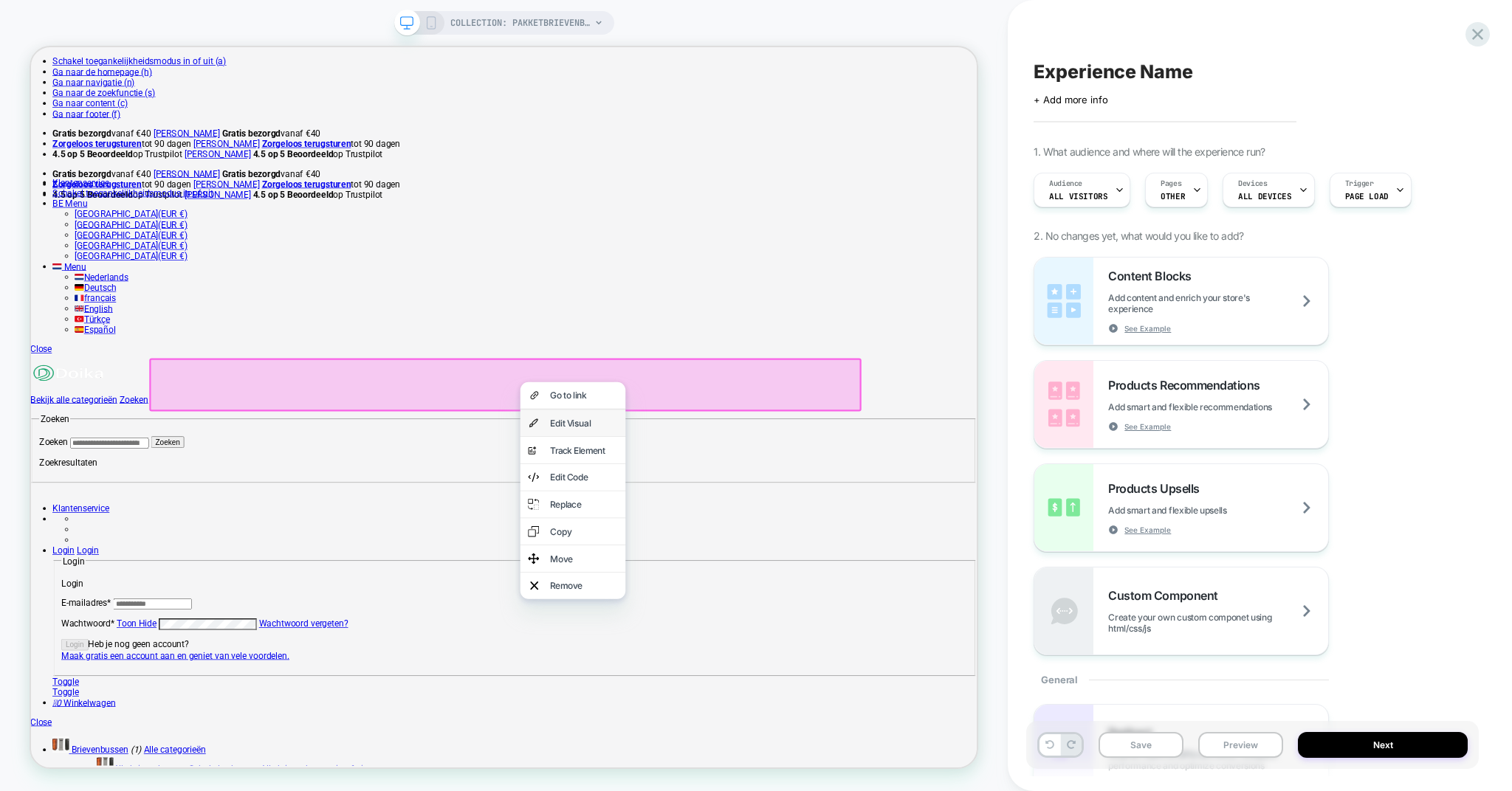
click at [748, 547] on div "Edit Visual" at bounding box center [753, 549] width 140 height 36
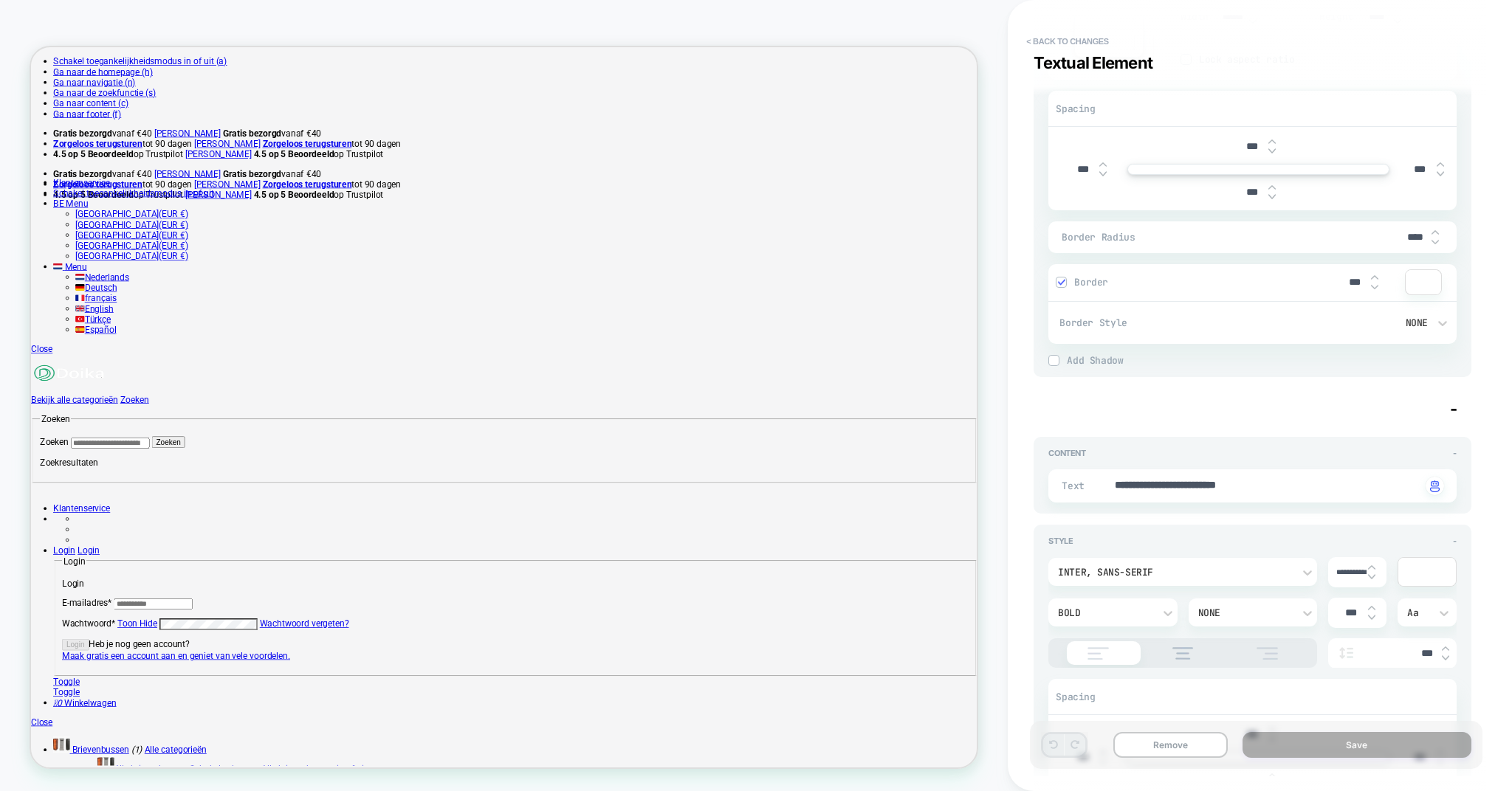
type textarea "*"
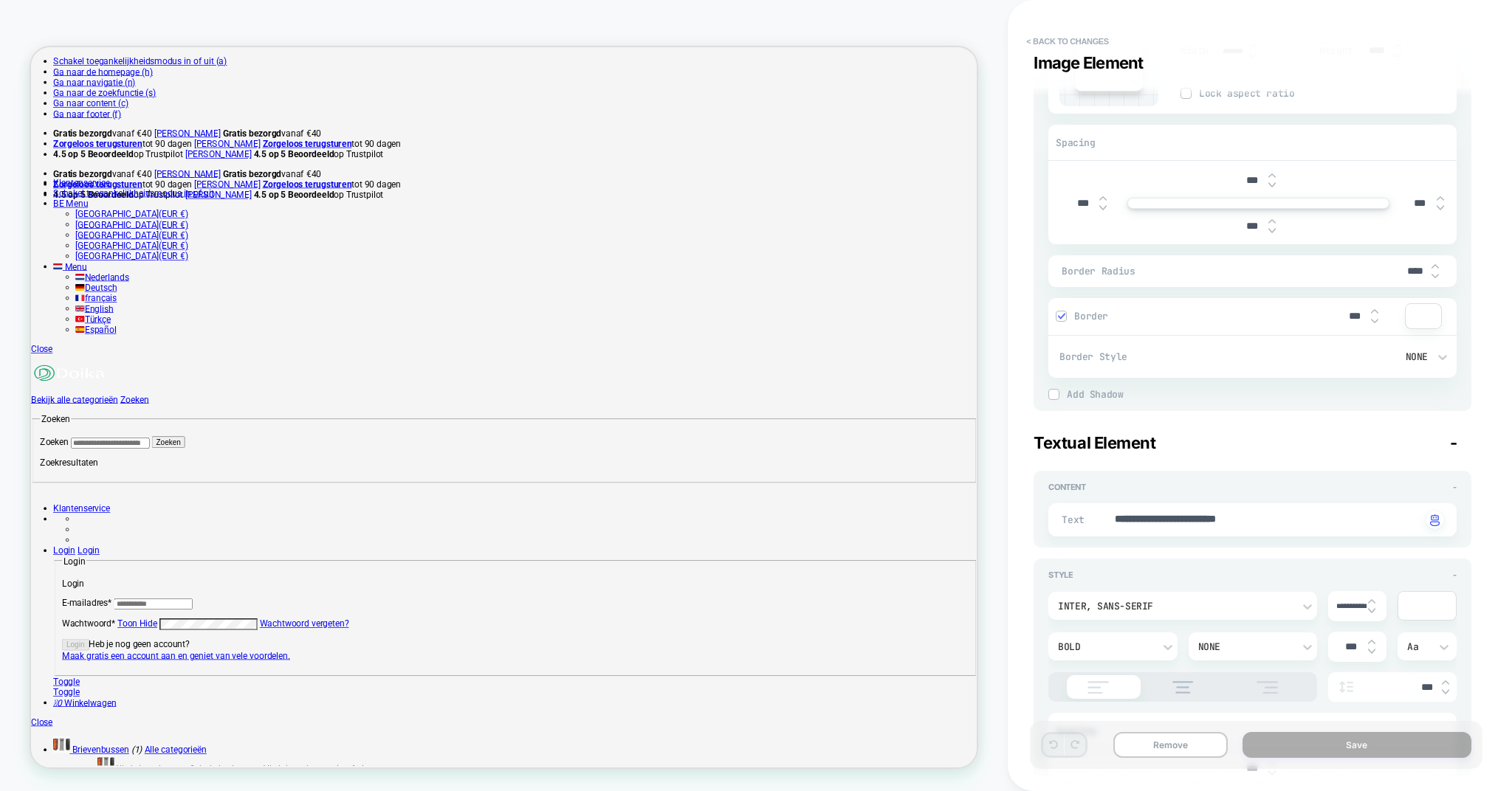
scroll to position [277, 0]
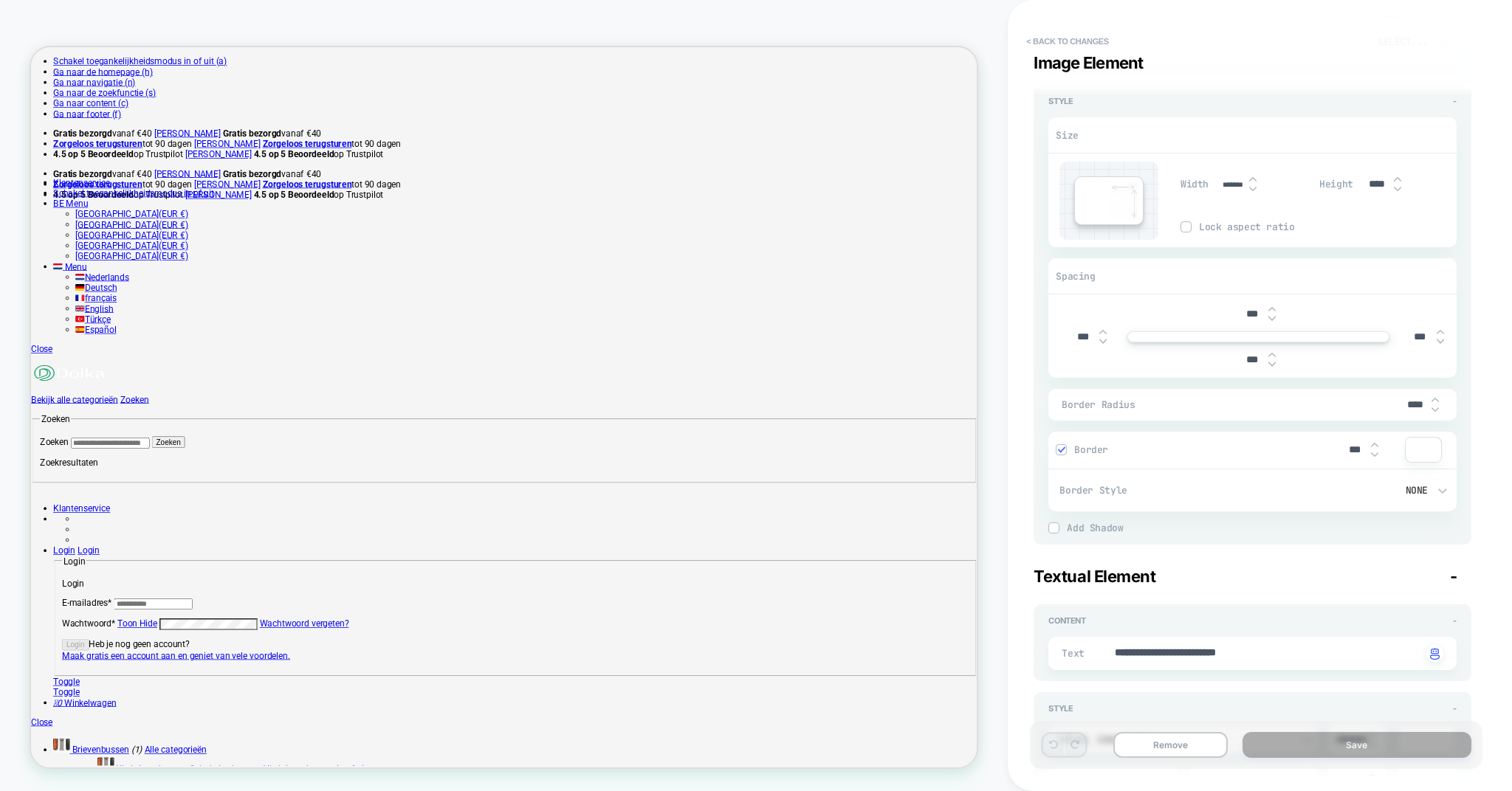
click at [1059, 39] on button "< Back to changes" at bounding box center [1067, 42] width 97 height 24
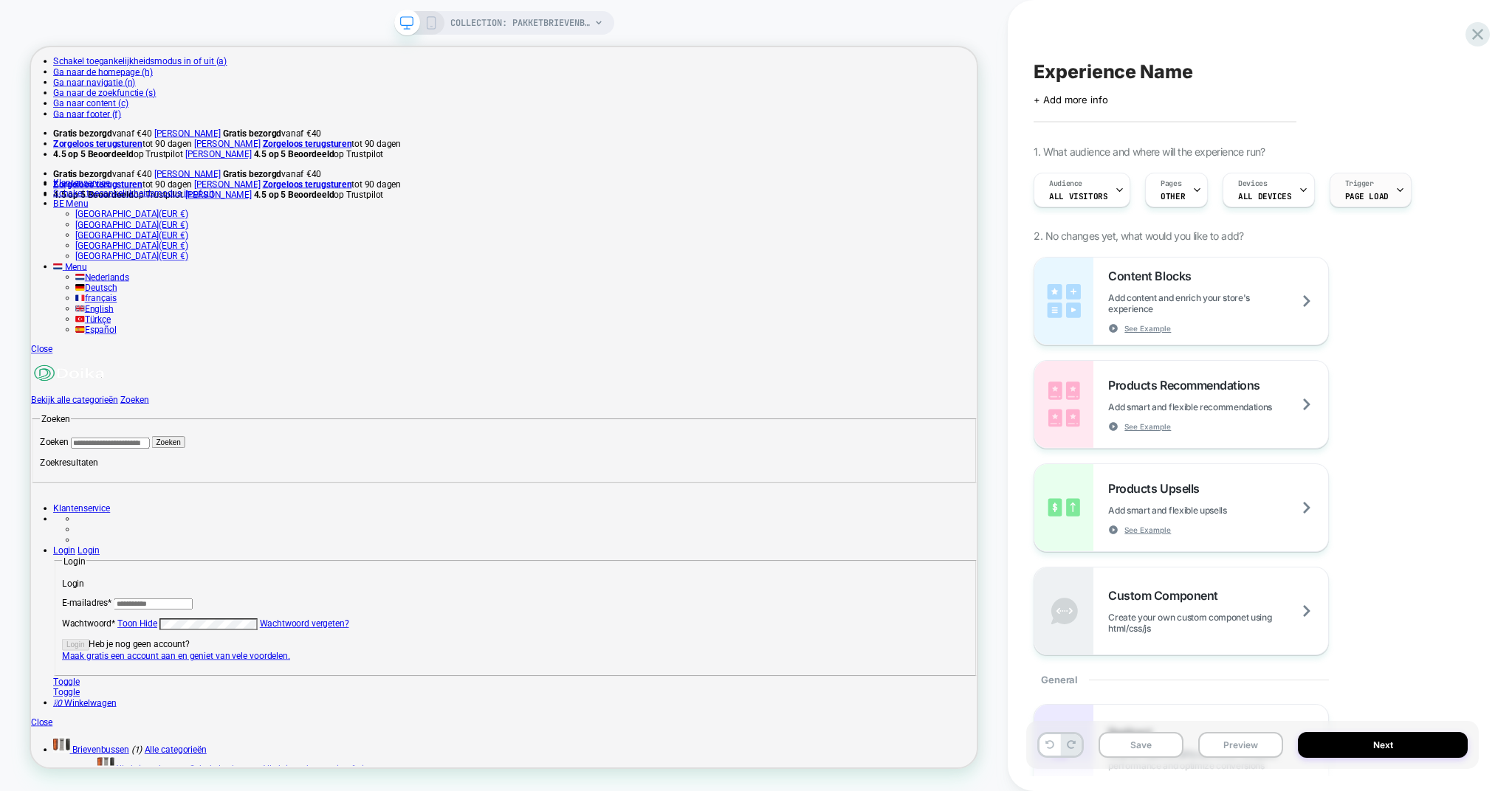
click at [1351, 195] on span "Page Load" at bounding box center [1367, 196] width 44 height 10
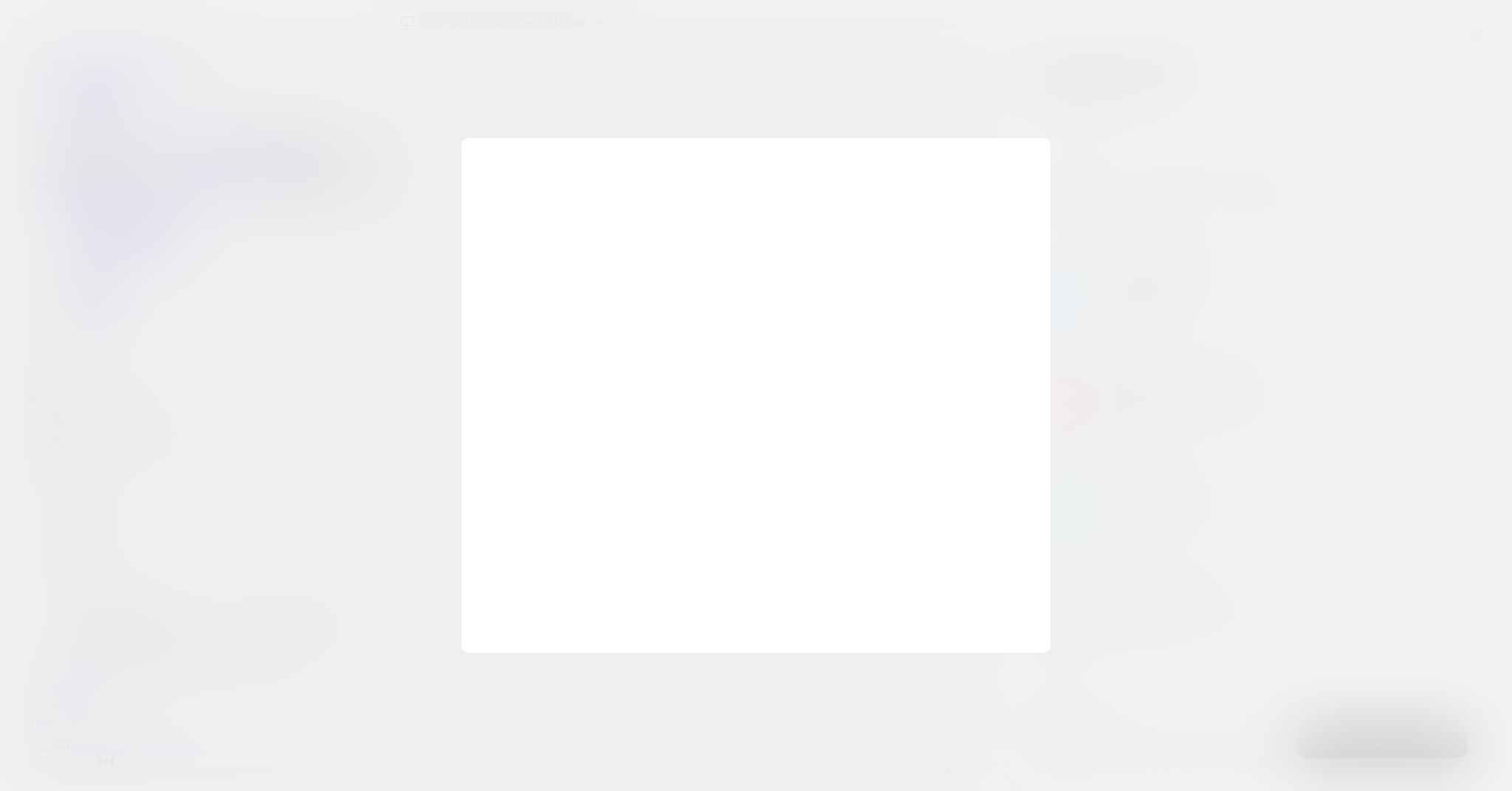
click at [1259, 191] on div at bounding box center [756, 395] width 1512 height 791
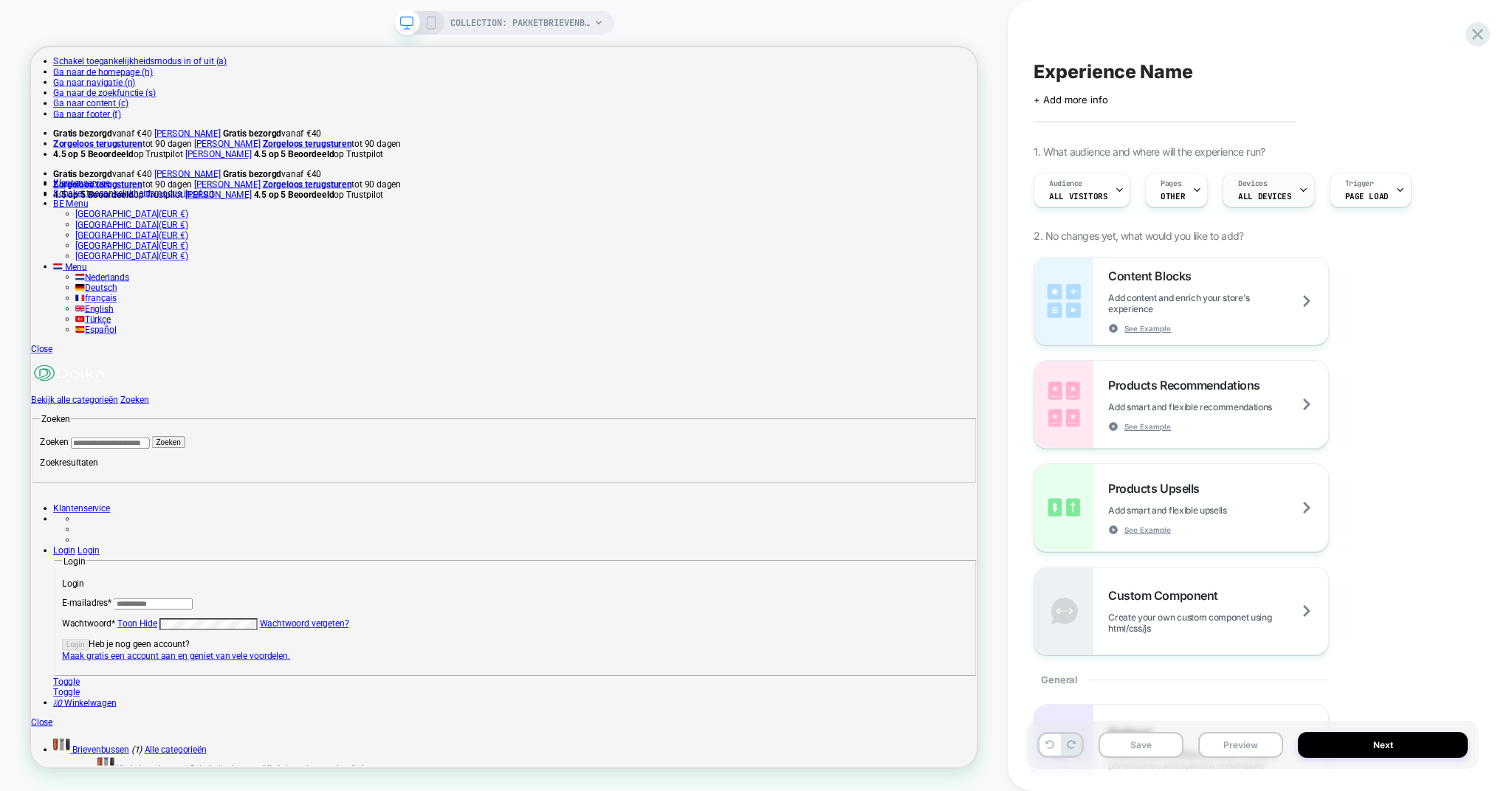
click at [1253, 186] on span "Devices" at bounding box center [1253, 183] width 29 height 10
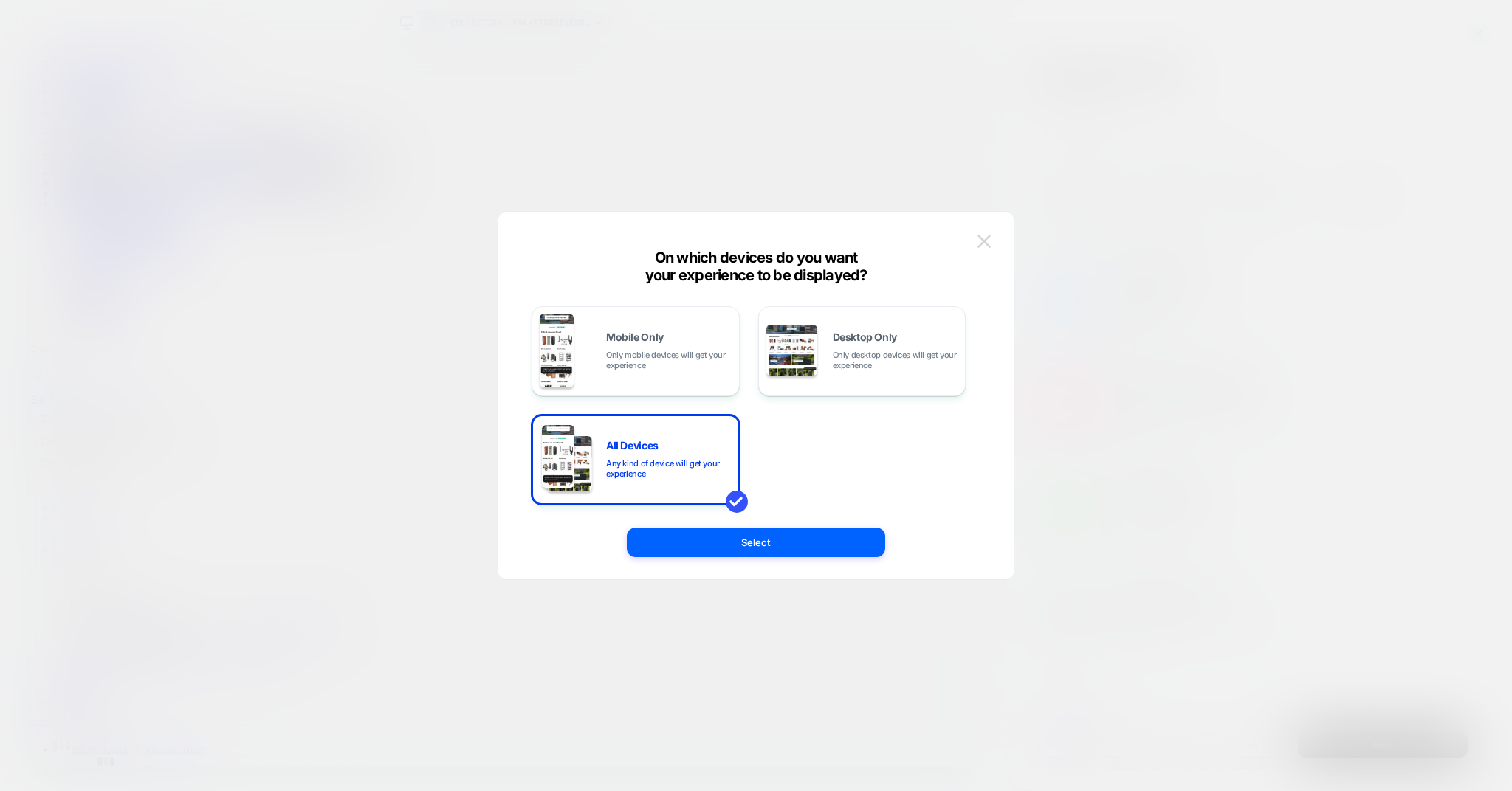
click at [990, 238] on img at bounding box center [984, 241] width 13 height 13
